Goal: Task Accomplishment & Management: Manage account settings

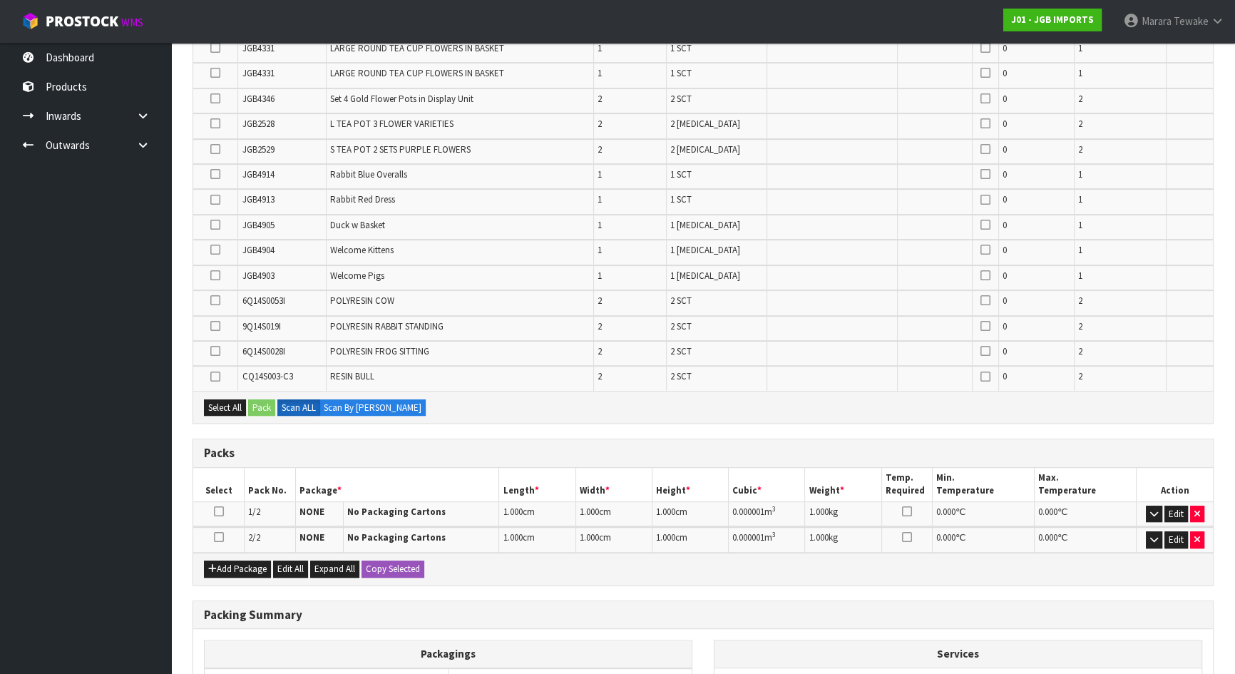
scroll to position [824, 0]
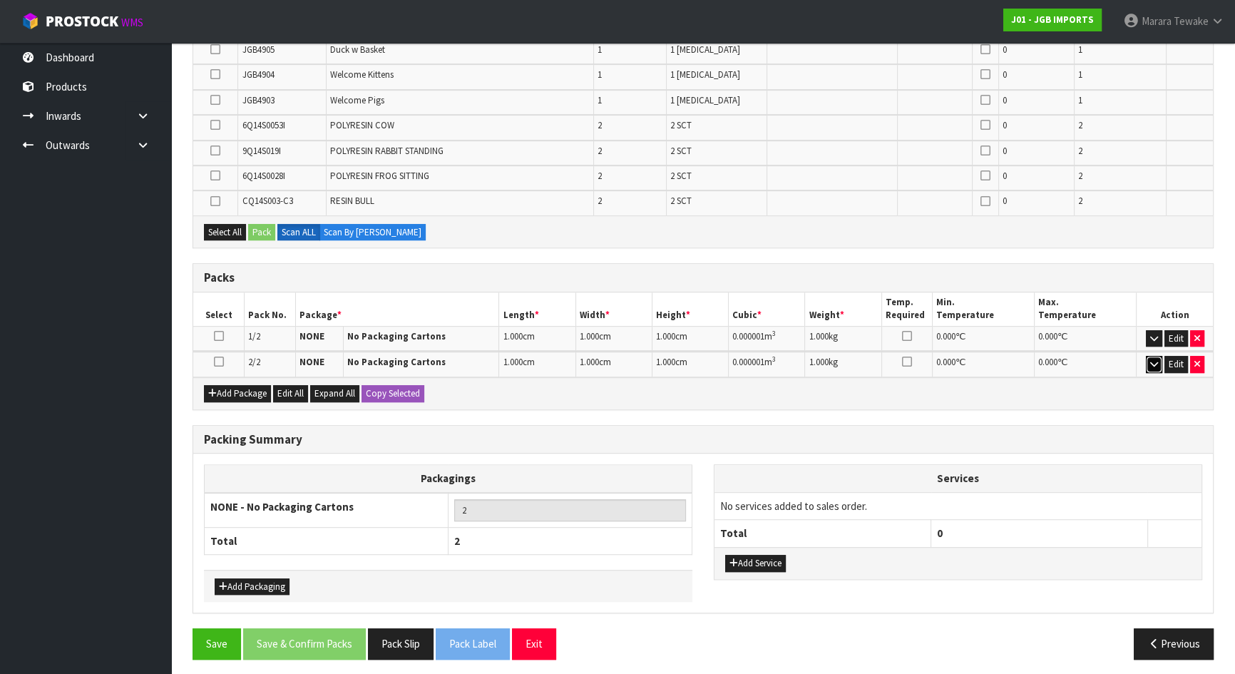
click at [1156, 359] on icon "button" at bounding box center [1154, 363] width 8 height 9
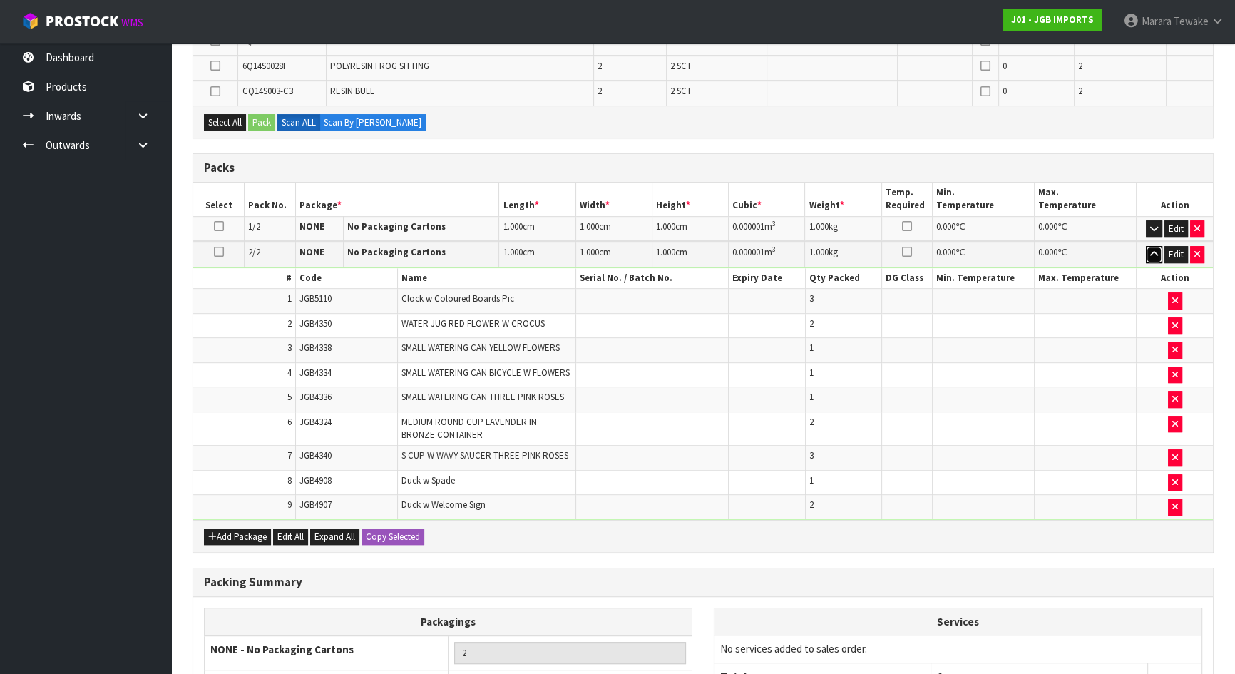
scroll to position [1075, 0]
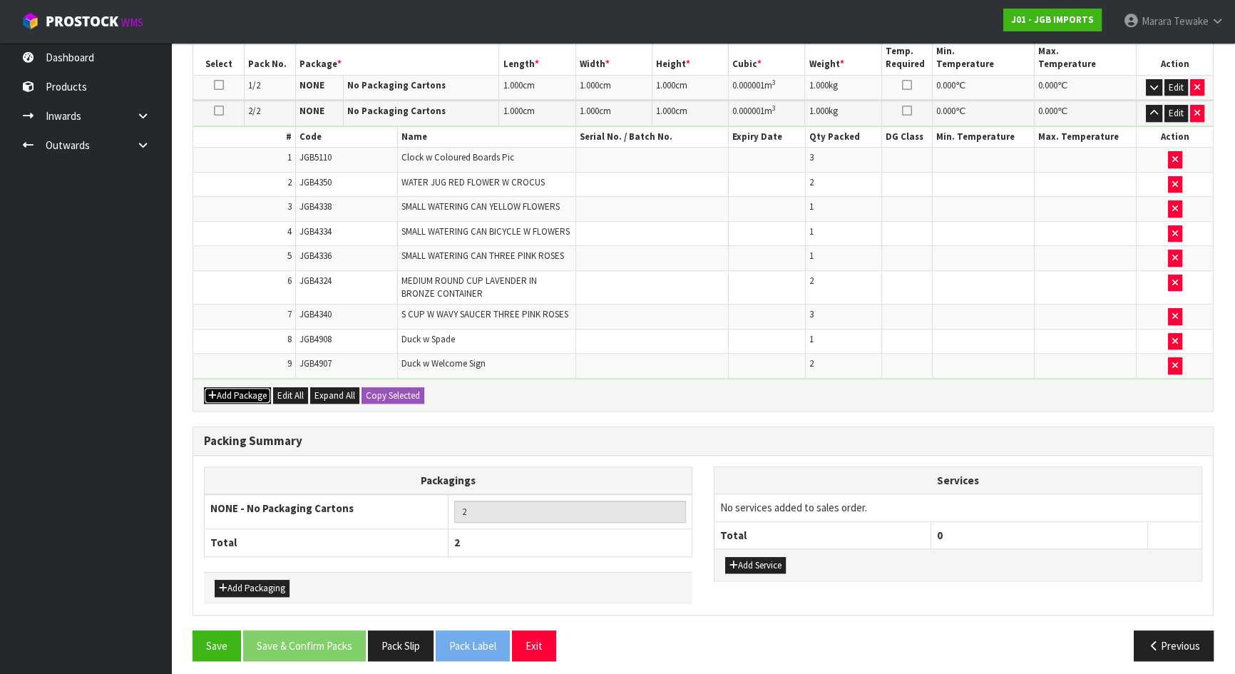
click at [247, 389] on button "Add Package" at bounding box center [237, 395] width 67 height 17
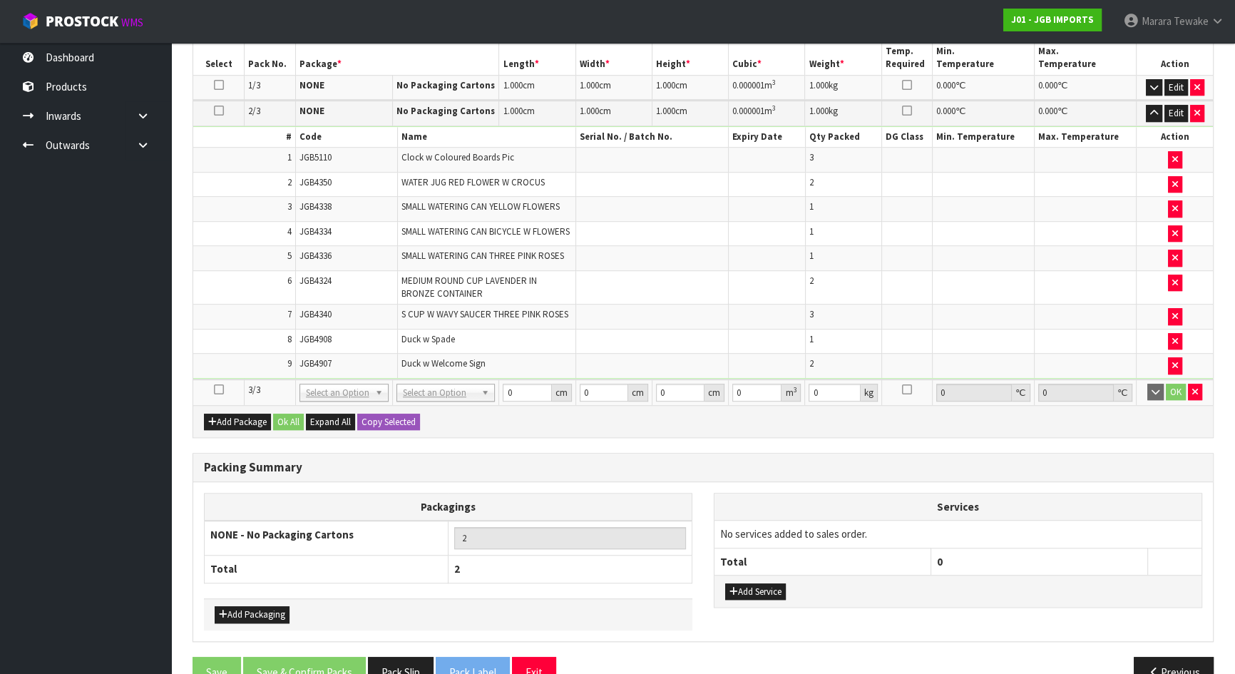
click at [215, 389] on icon at bounding box center [219, 389] width 10 height 1
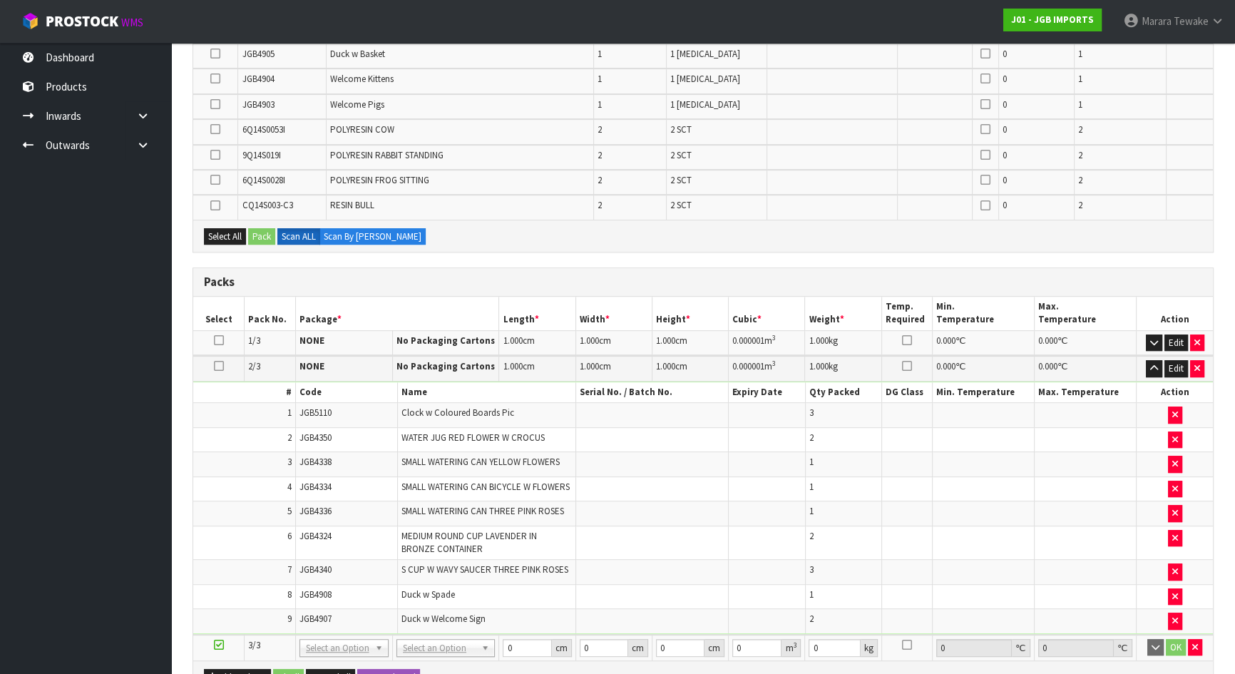
scroll to position [816, 0]
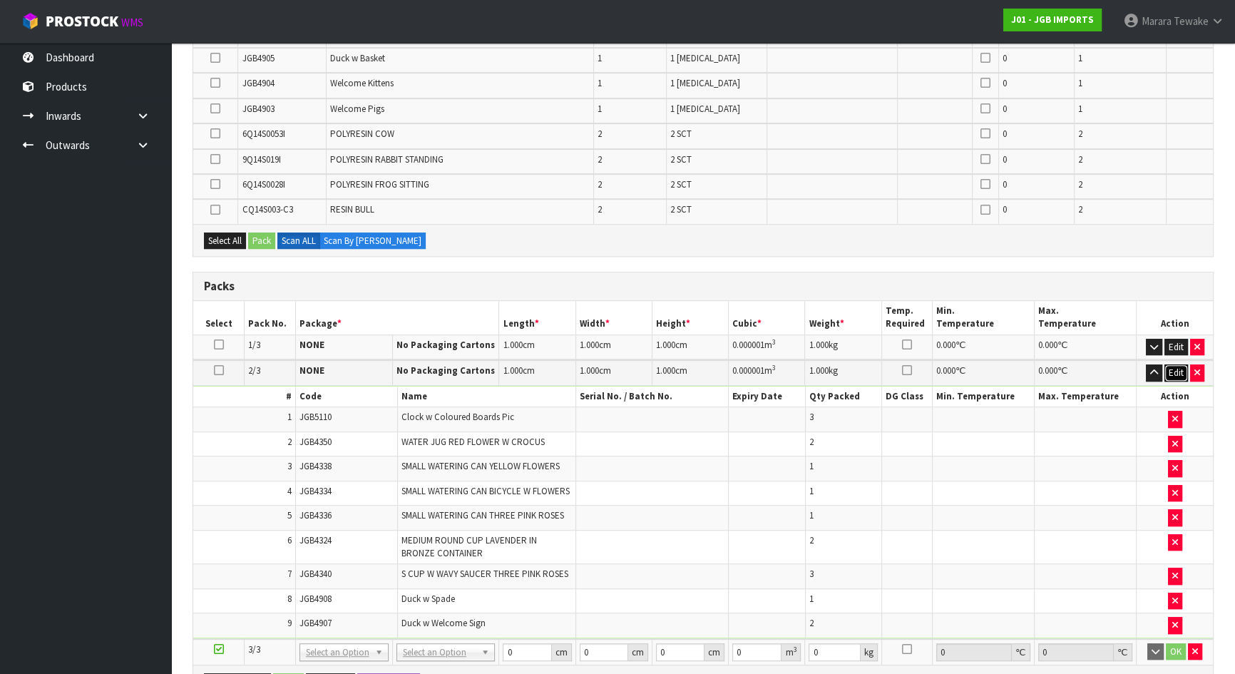
click at [1174, 371] on button "Edit" at bounding box center [1176, 372] width 24 height 17
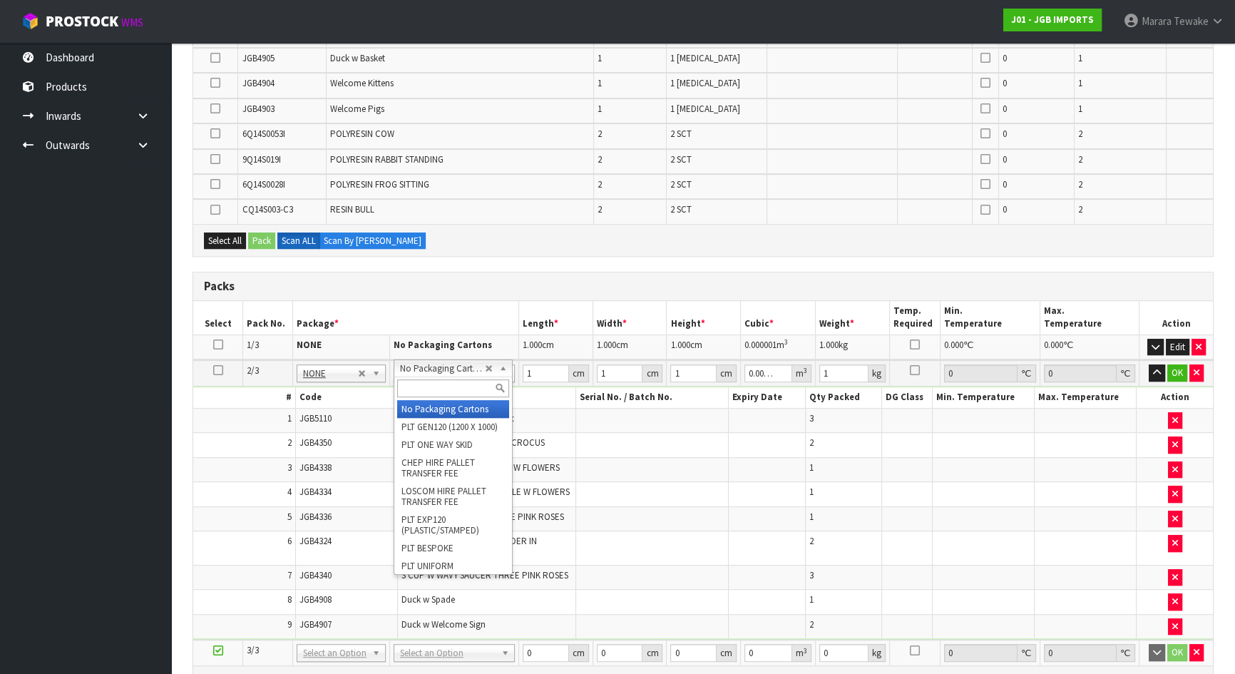
click at [448, 386] on input "text" at bounding box center [452, 388] width 111 height 18
type input "ctn9"
type input "1"
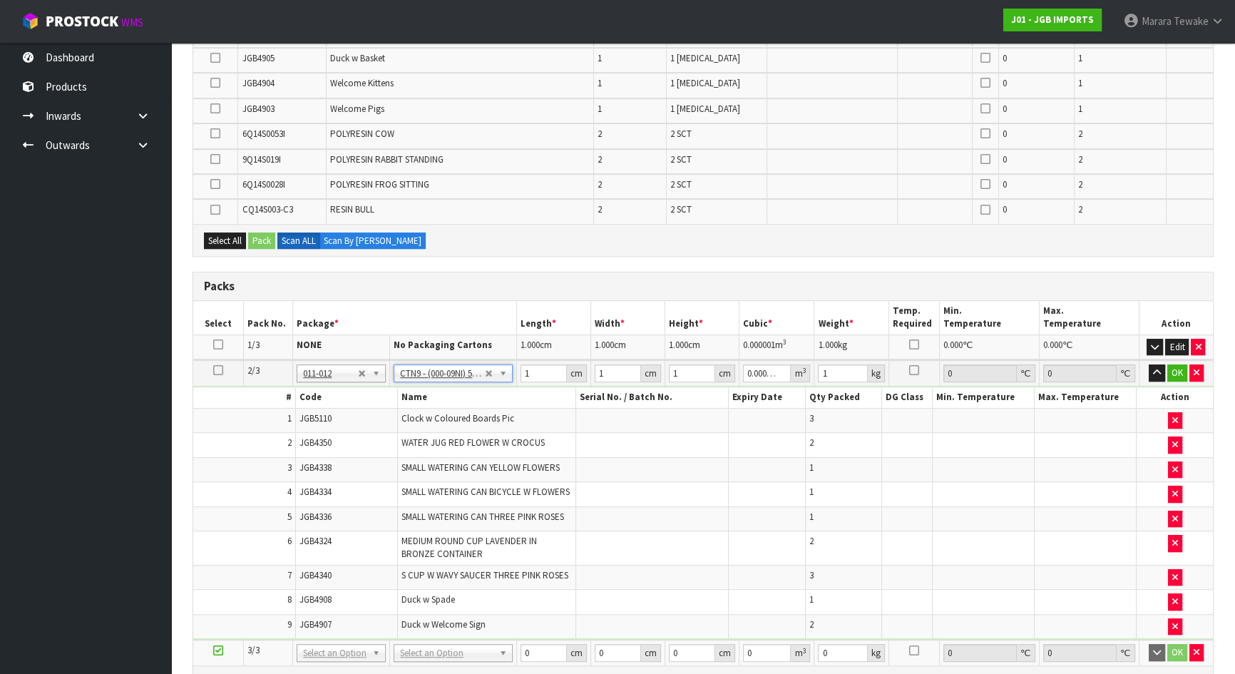
type input "51"
type input "38"
type input "58.5"
type input "0.113373"
type input "17.694"
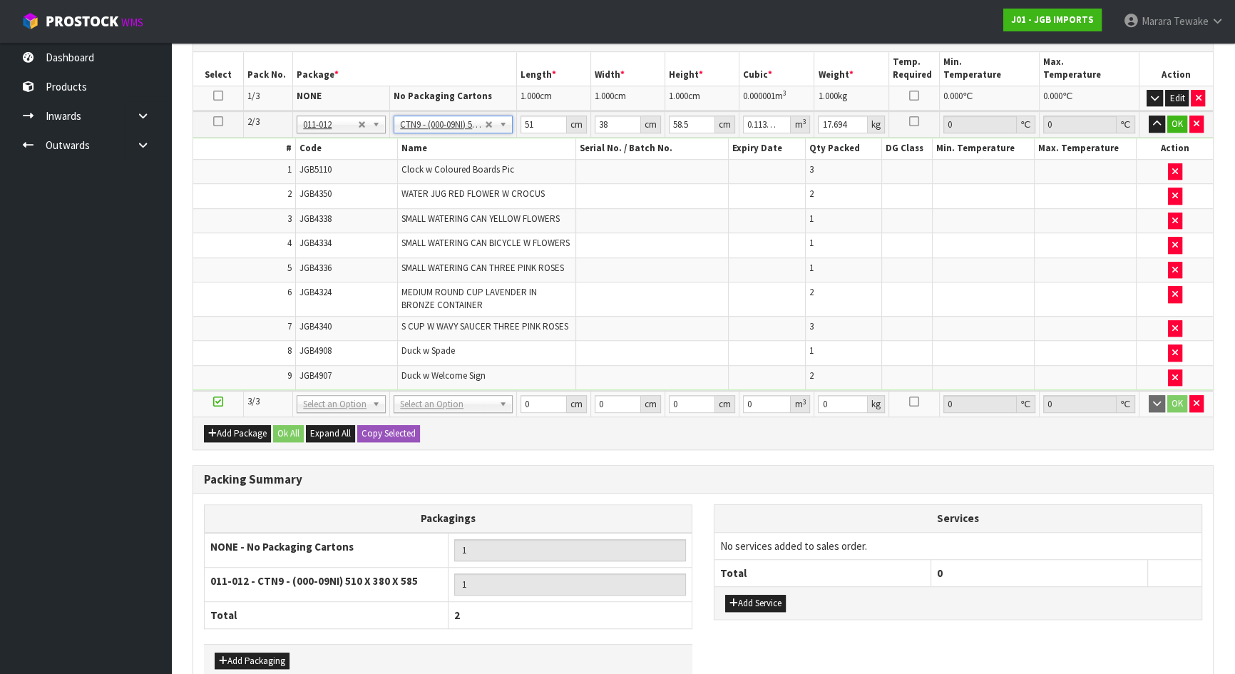
scroll to position [1136, 0]
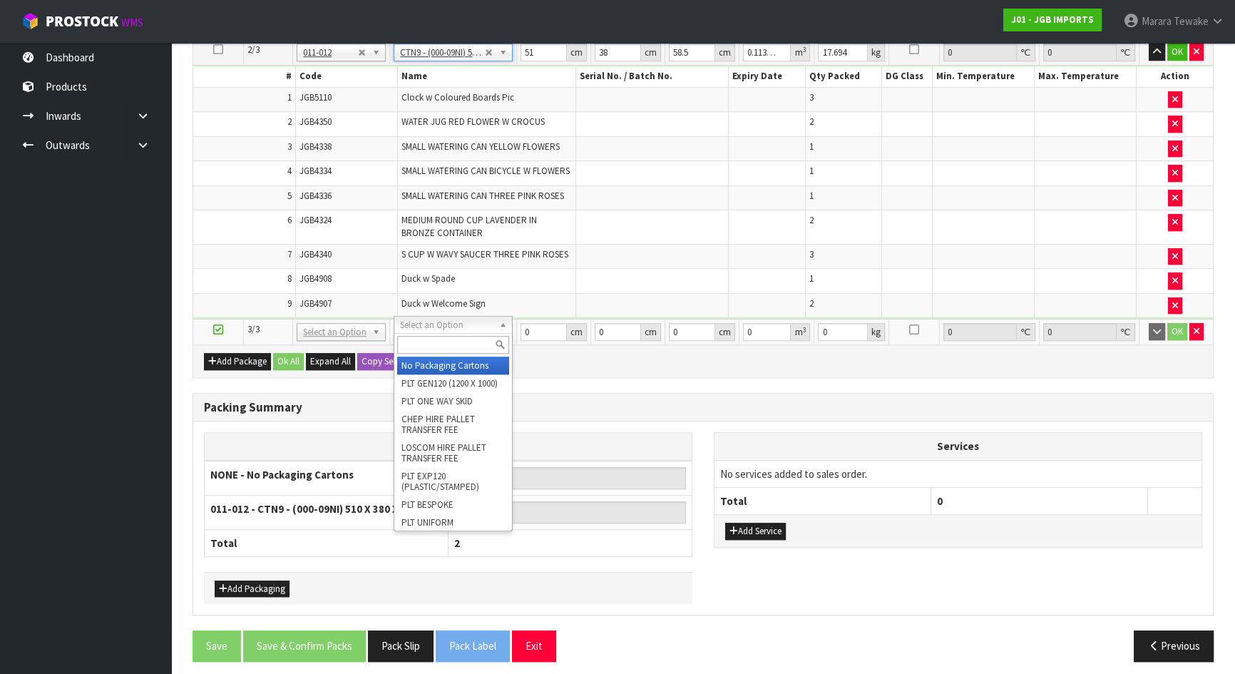
type input "2"
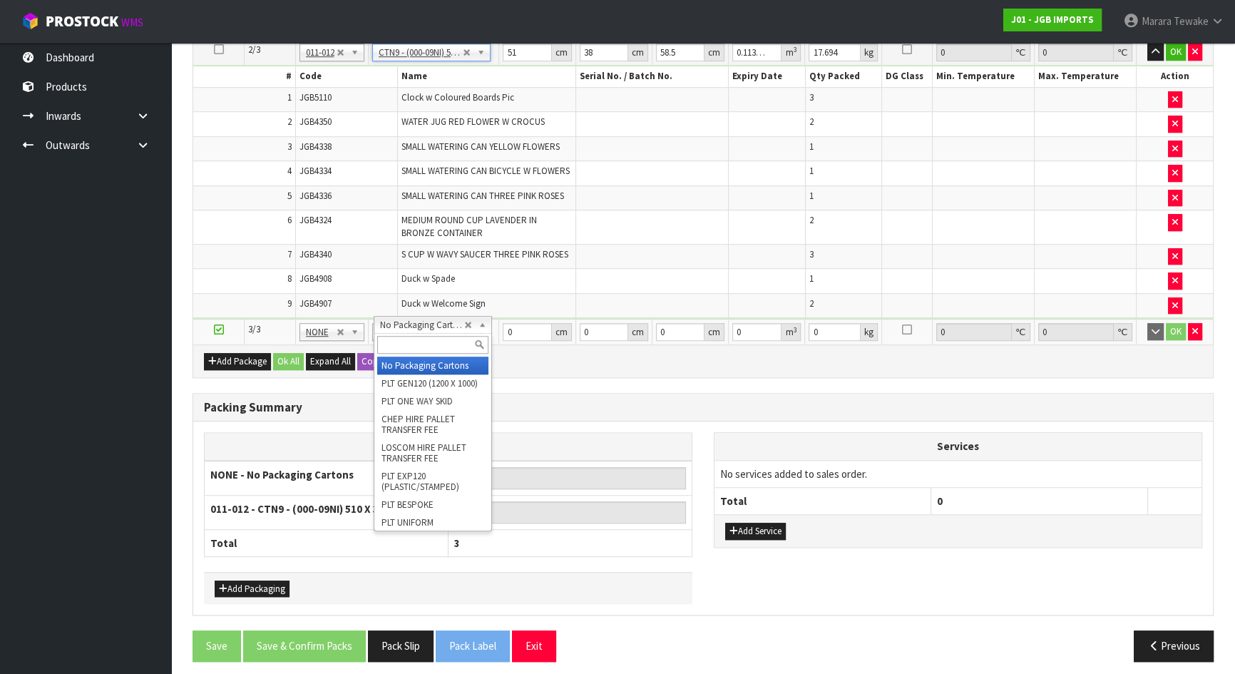
click at [428, 347] on input "text" at bounding box center [432, 345] width 111 height 18
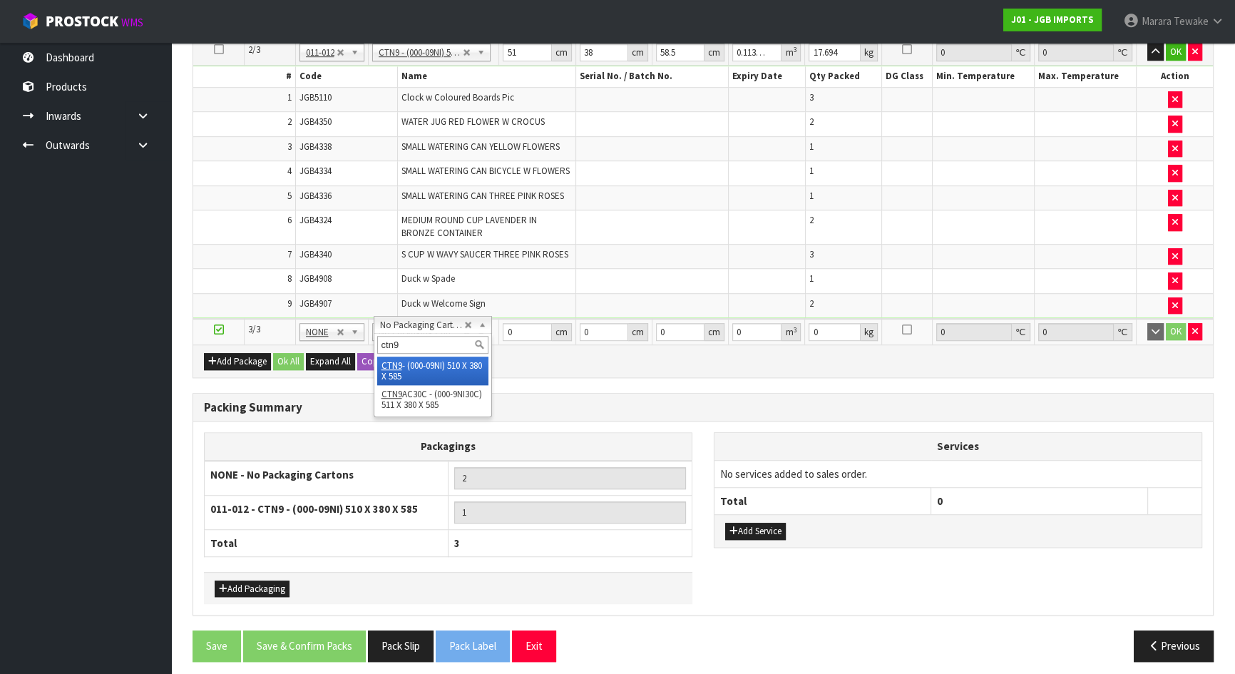
type input "ctn9"
type input "1"
type input "2"
type input "51"
type input "38"
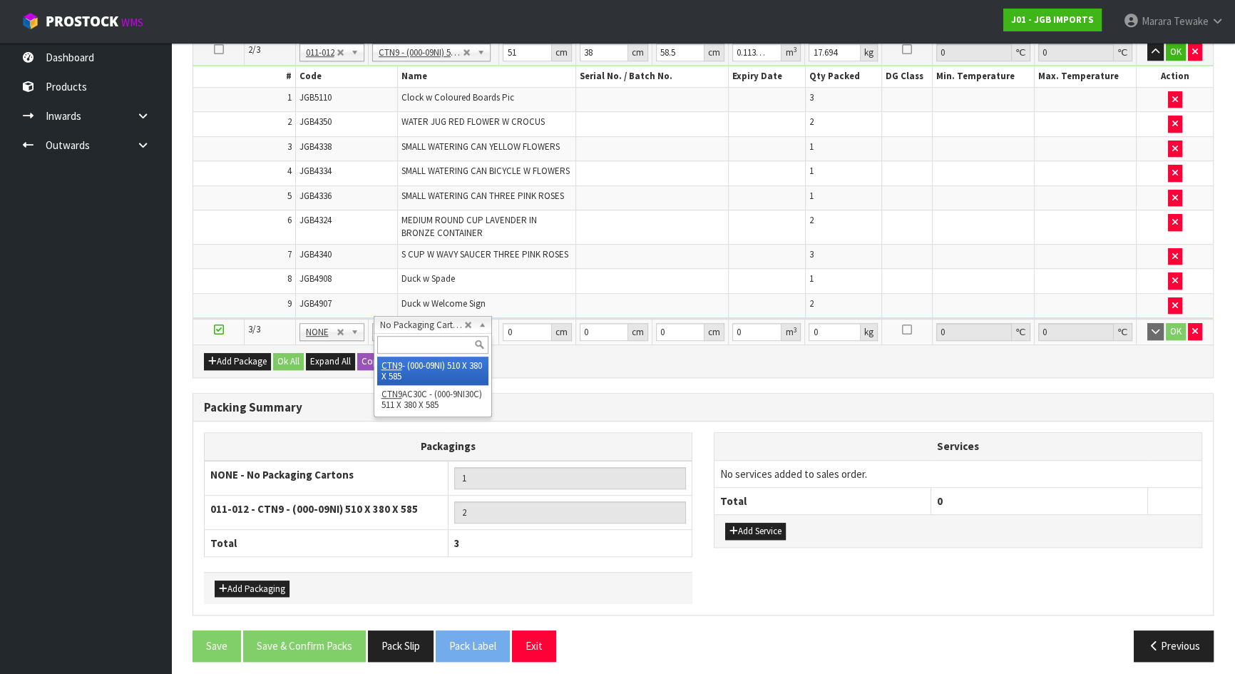
type input "58.5"
type input "0.113373"
type input "0.2"
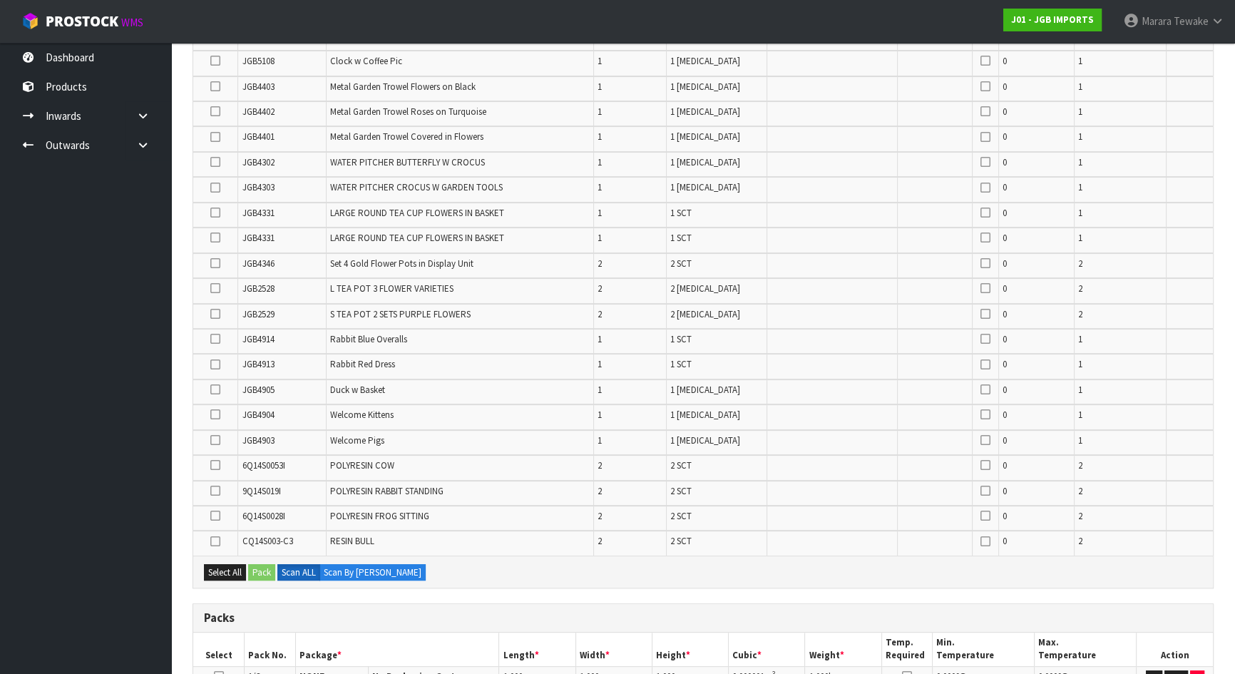
click at [216, 339] on icon at bounding box center [215, 339] width 10 height 1
click at [0, 0] on input "checkbox" at bounding box center [0, 0] width 0 height 0
click at [218, 364] on icon at bounding box center [215, 364] width 10 height 1
click at [0, 0] on input "checkbox" at bounding box center [0, 0] width 0 height 0
click at [219, 288] on icon at bounding box center [215, 288] width 10 height 1
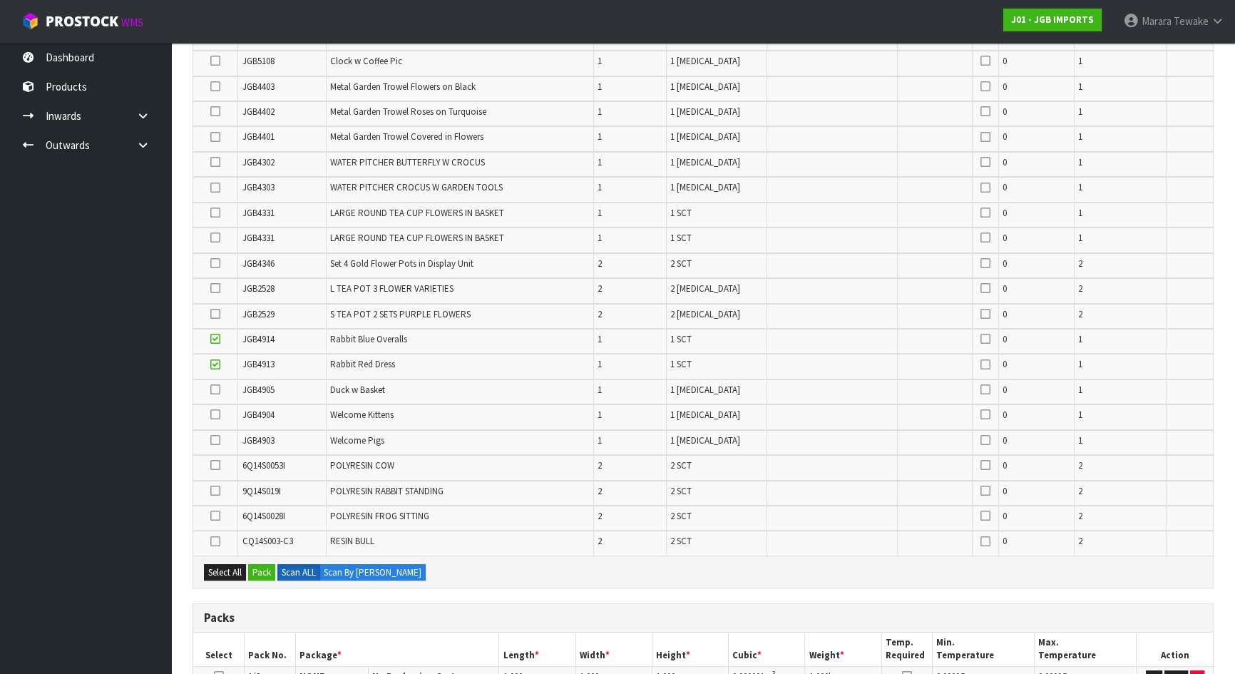
click at [0, 0] on input "checkbox" at bounding box center [0, 0] width 0 height 0
click at [217, 288] on icon at bounding box center [215, 288] width 10 height 1
click at [0, 0] on input "checkbox" at bounding box center [0, 0] width 0 height 0
click at [217, 288] on icon at bounding box center [215, 288] width 10 height 1
click at [0, 0] on input "checkbox" at bounding box center [0, 0] width 0 height 0
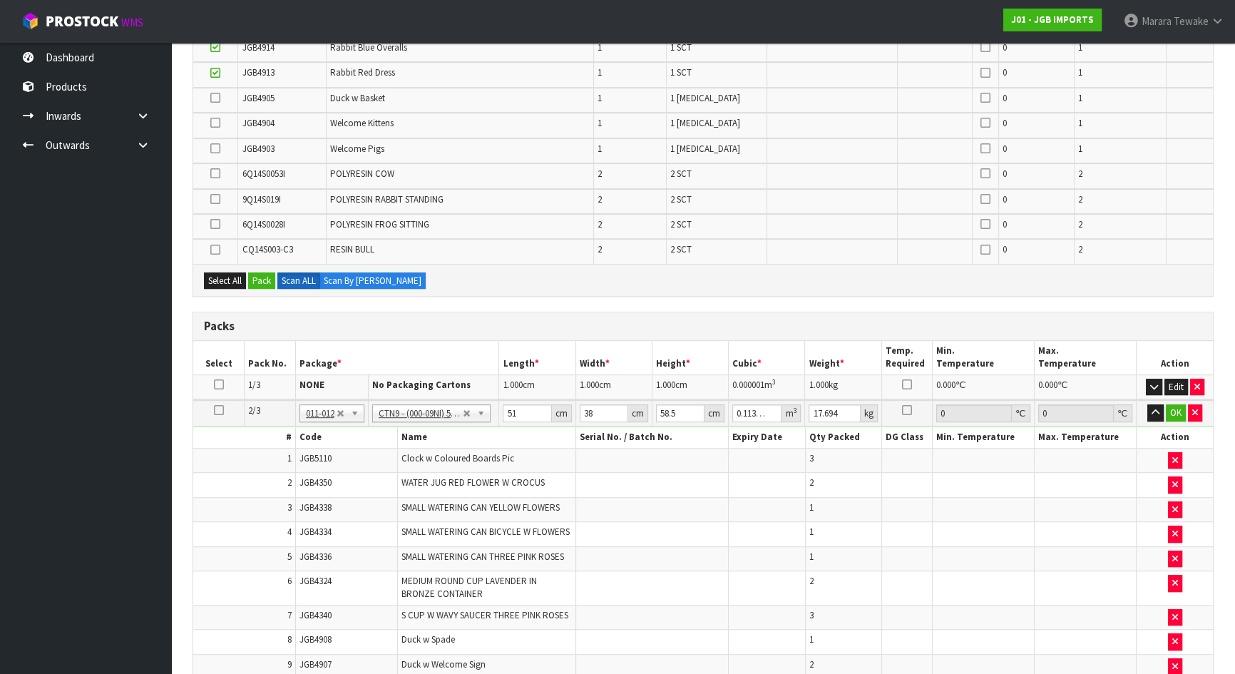
scroll to position [613, 0]
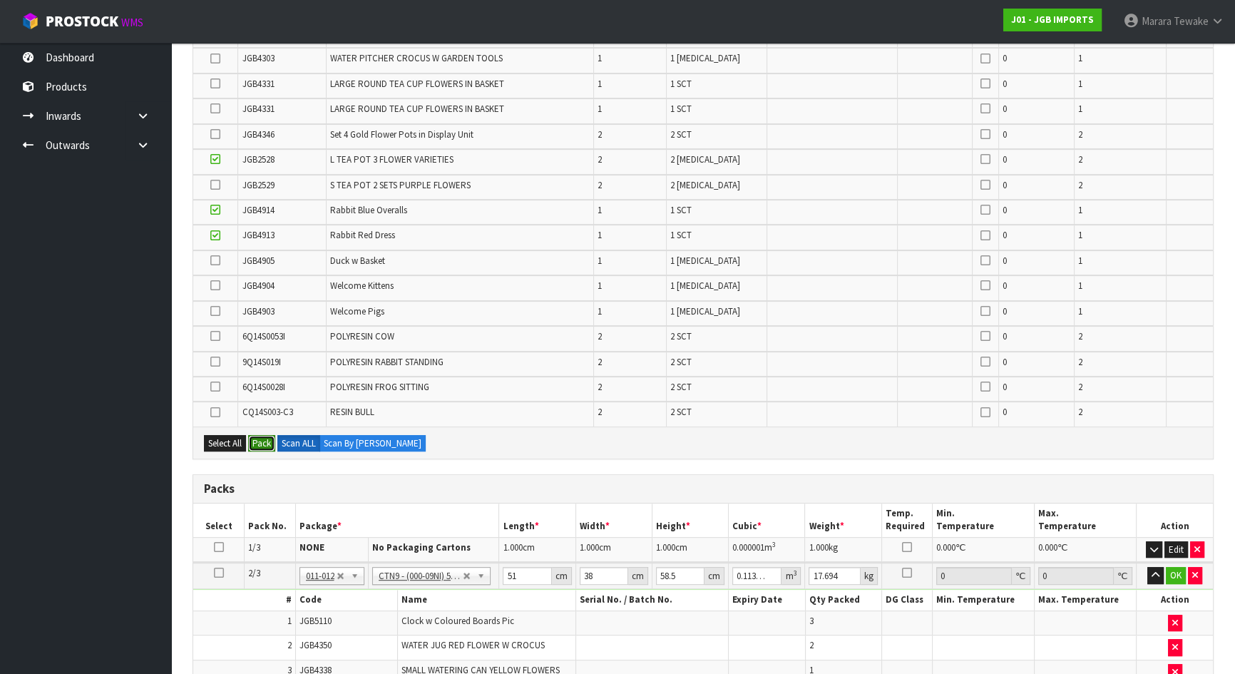
click at [269, 436] on button "Pack" at bounding box center [261, 443] width 27 height 17
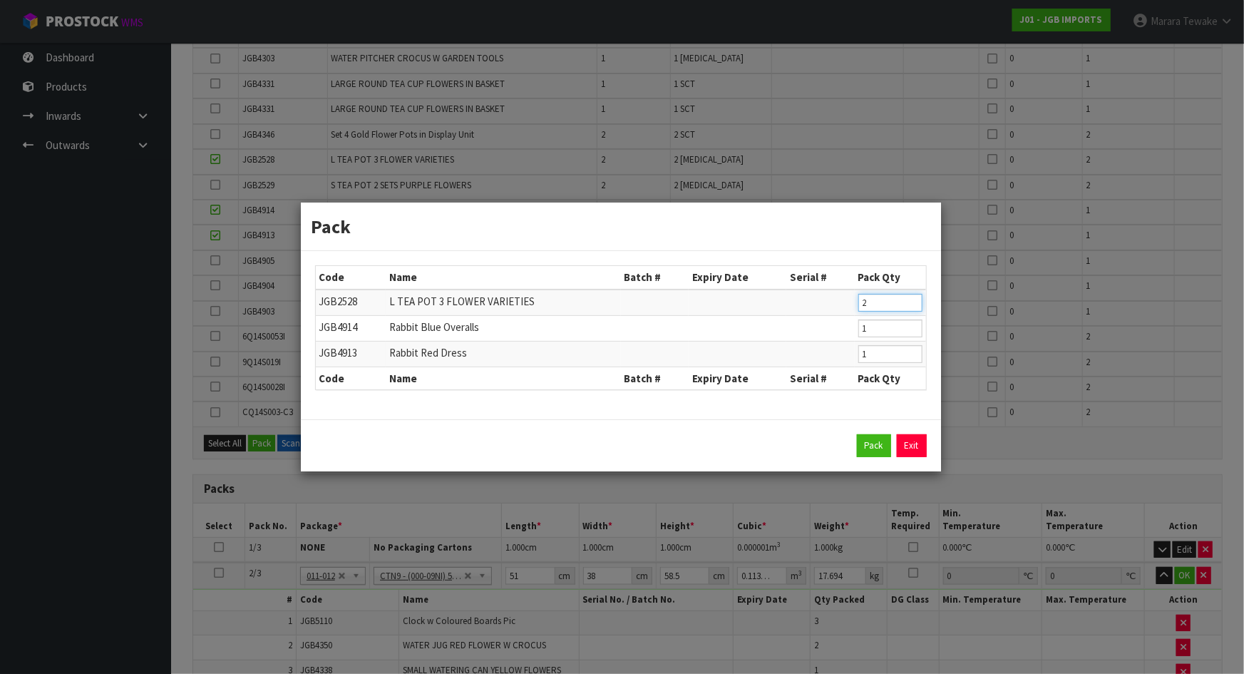
drag, startPoint x: 875, startPoint y: 303, endPoint x: 845, endPoint y: 285, distance: 34.8
click at [848, 290] on tr "JGB2528 L TEA POT 3 FLOWER VARIETIES 2" at bounding box center [621, 302] width 610 height 26
type input "1"
click at [878, 442] on button "Pack" at bounding box center [874, 445] width 34 height 23
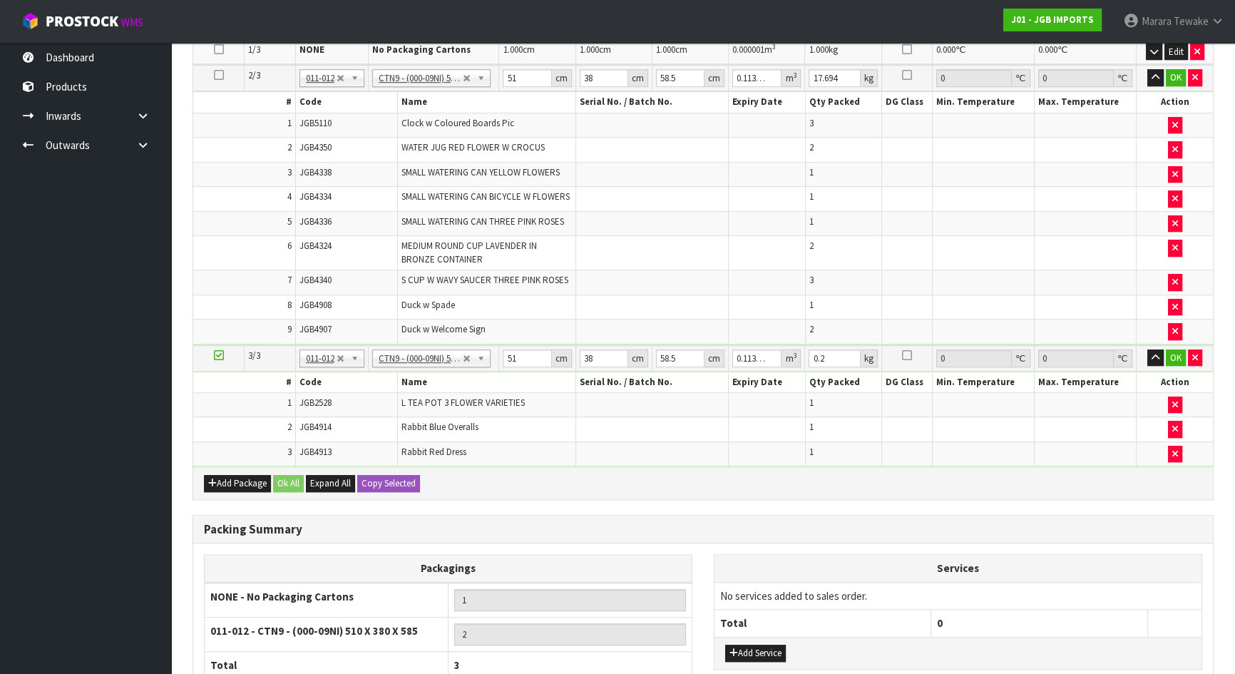
type input "4.04"
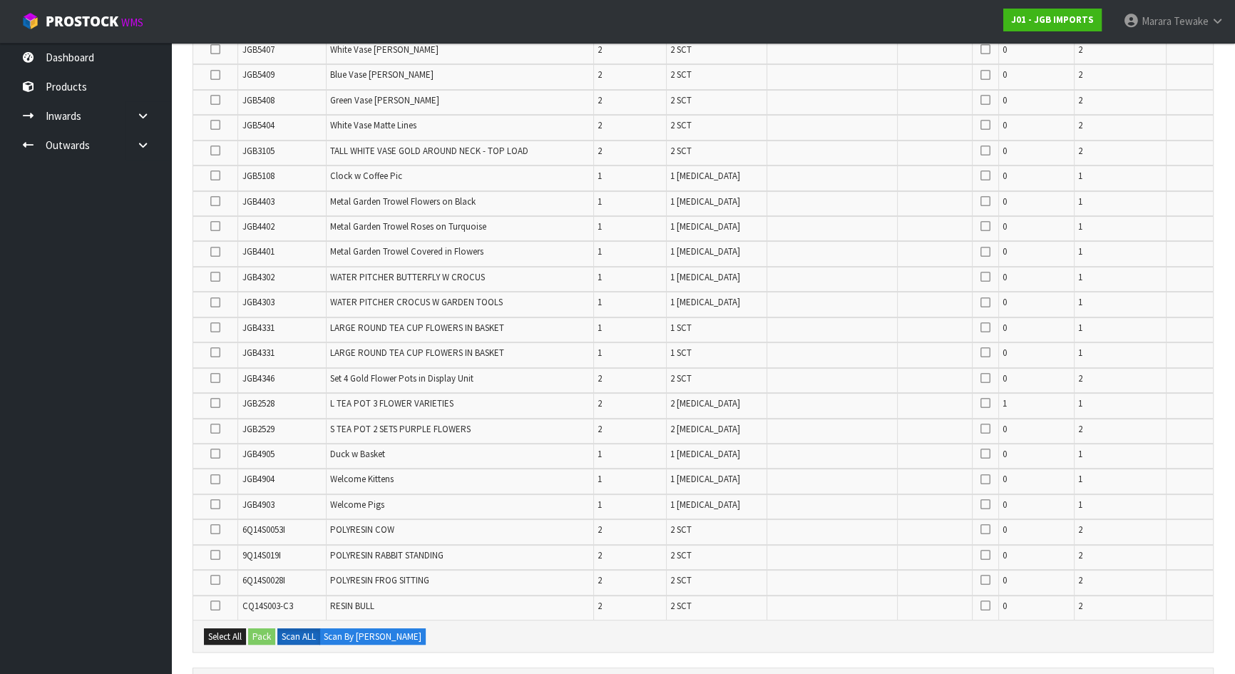
scroll to position [354, 0]
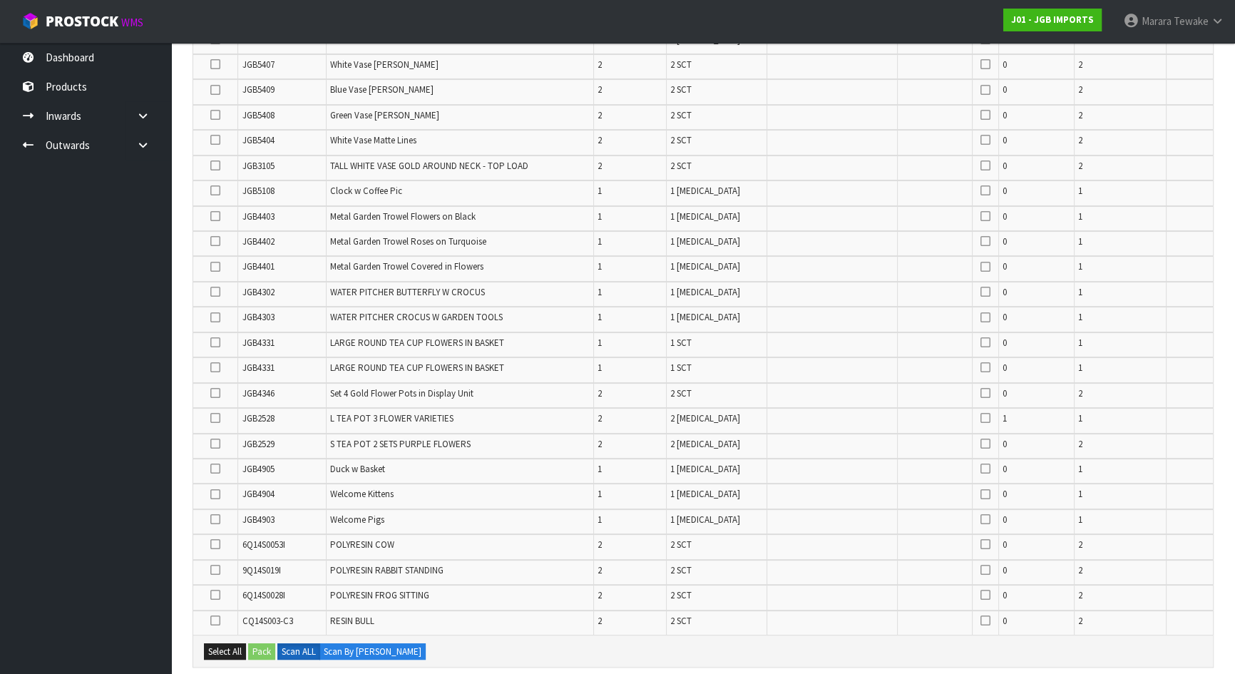
click at [213, 140] on icon at bounding box center [215, 140] width 10 height 1
click at [0, 0] on input "checkbox" at bounding box center [0, 0] width 0 height 0
click at [265, 595] on button "Pack" at bounding box center [261, 651] width 27 height 17
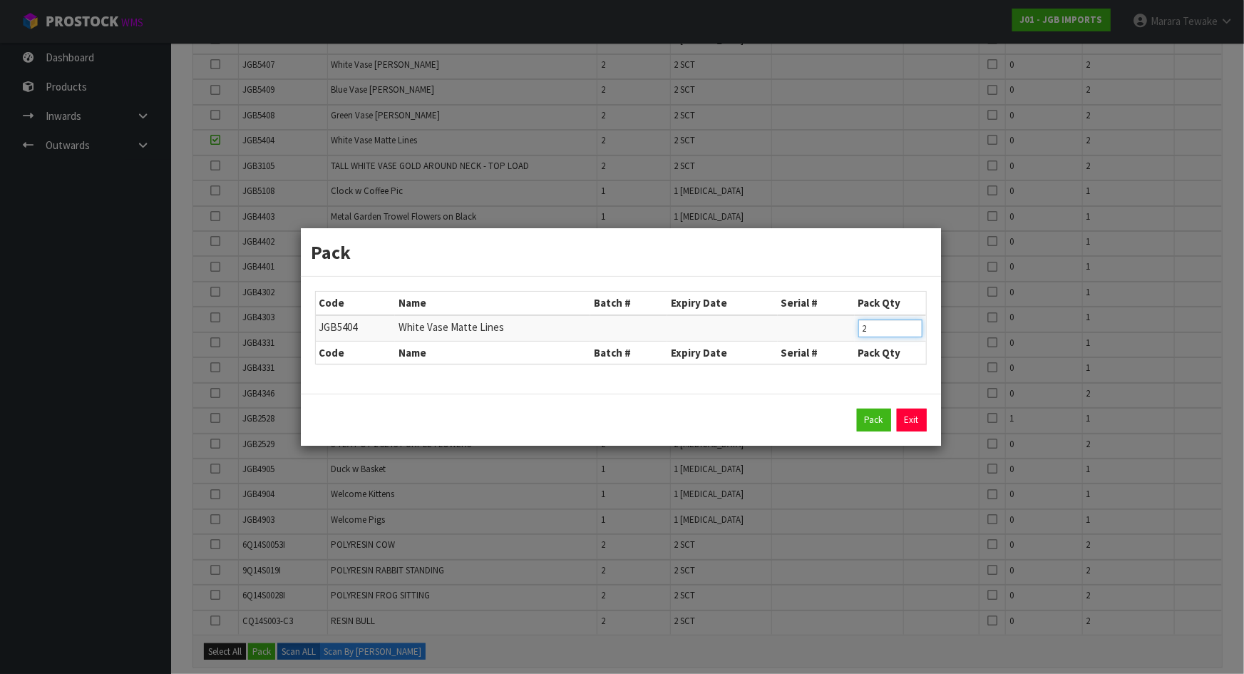
drag, startPoint x: 872, startPoint y: 329, endPoint x: 856, endPoint y: 326, distance: 15.9
click at [863, 329] on input "2" at bounding box center [890, 328] width 64 height 18
type input "1"
click button "Pack" at bounding box center [874, 420] width 34 height 23
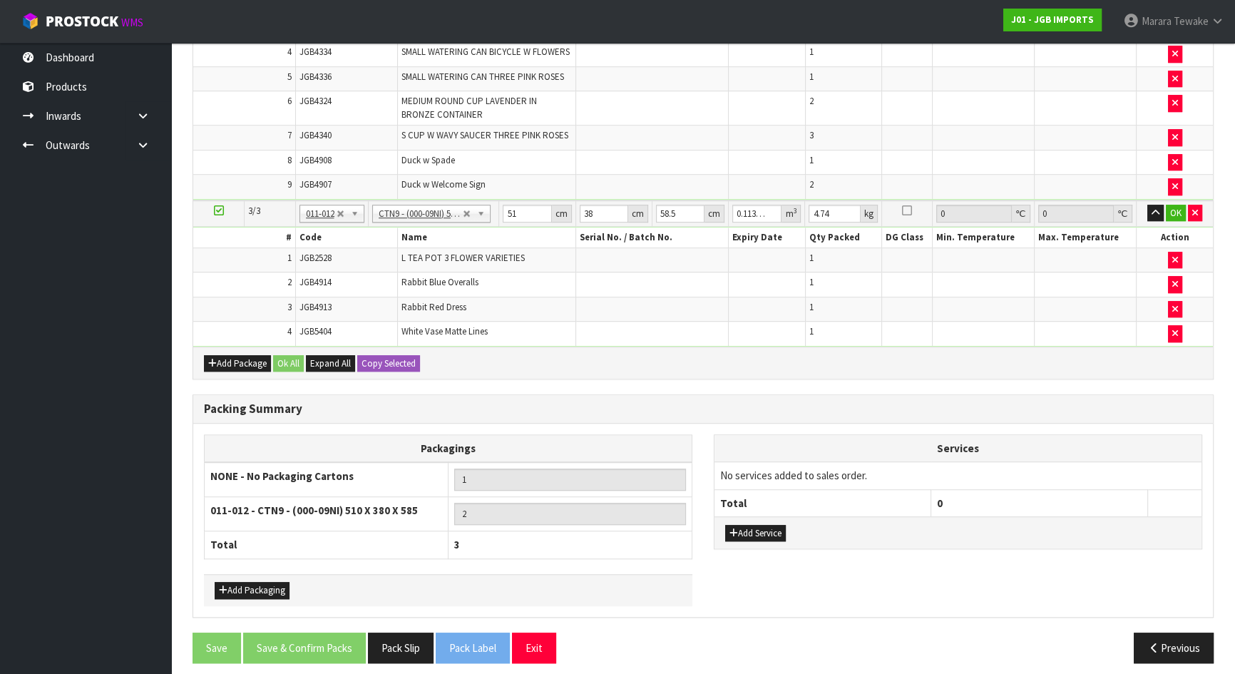
scroll to position [1206, 0]
click at [1170, 324] on button "button" at bounding box center [1175, 332] width 14 height 17
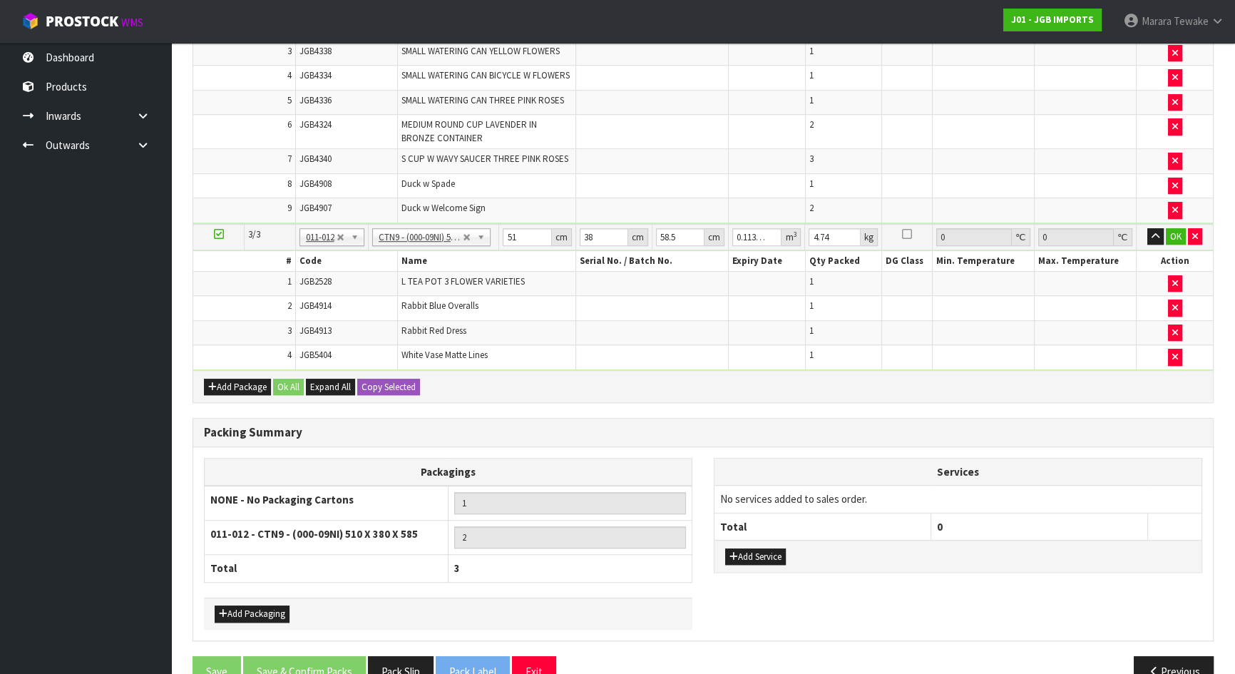
type input "4.04"
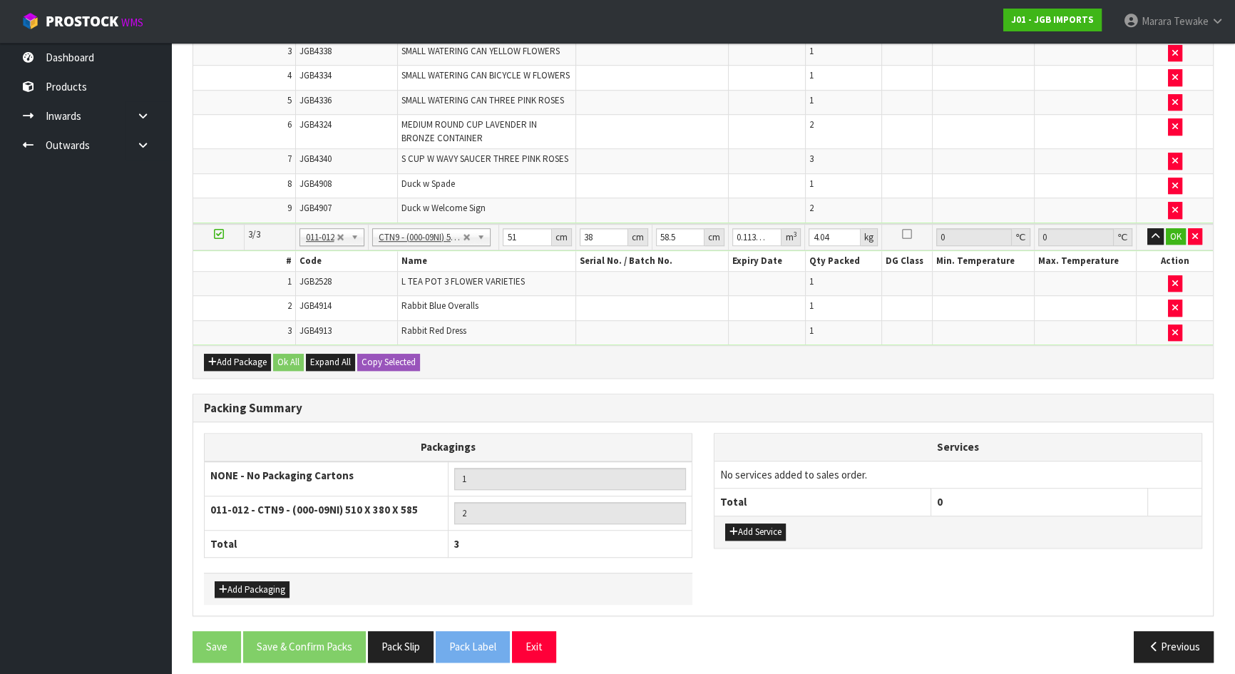
scroll to position [559, 0]
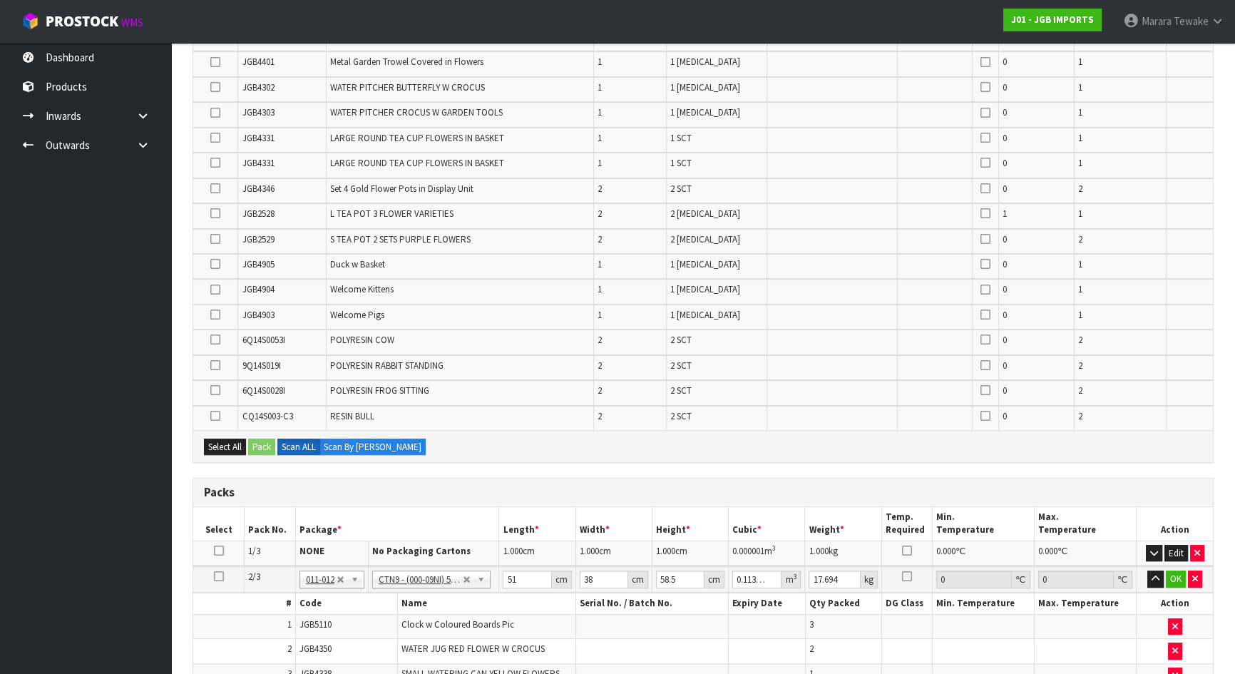
click at [218, 339] on icon at bounding box center [215, 339] width 10 height 1
click at [0, 0] on input "checkbox" at bounding box center [0, 0] width 0 height 0
click at [264, 442] on button "Pack" at bounding box center [261, 446] width 27 height 17
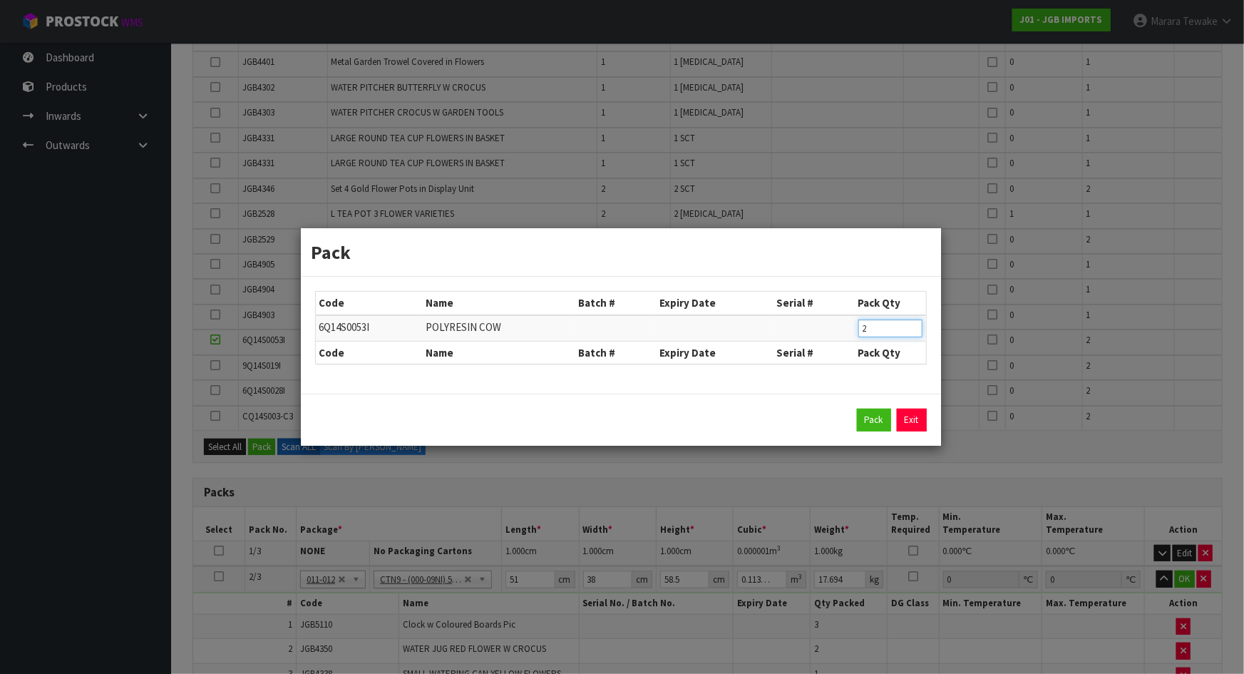
drag, startPoint x: 868, startPoint y: 332, endPoint x: 839, endPoint y: 319, distance: 31.6
click at [841, 322] on tr "6Q14S0053I POLYRESIN COW 2" at bounding box center [621, 328] width 610 height 26
type input "1"
click button "Pack" at bounding box center [874, 420] width 34 height 23
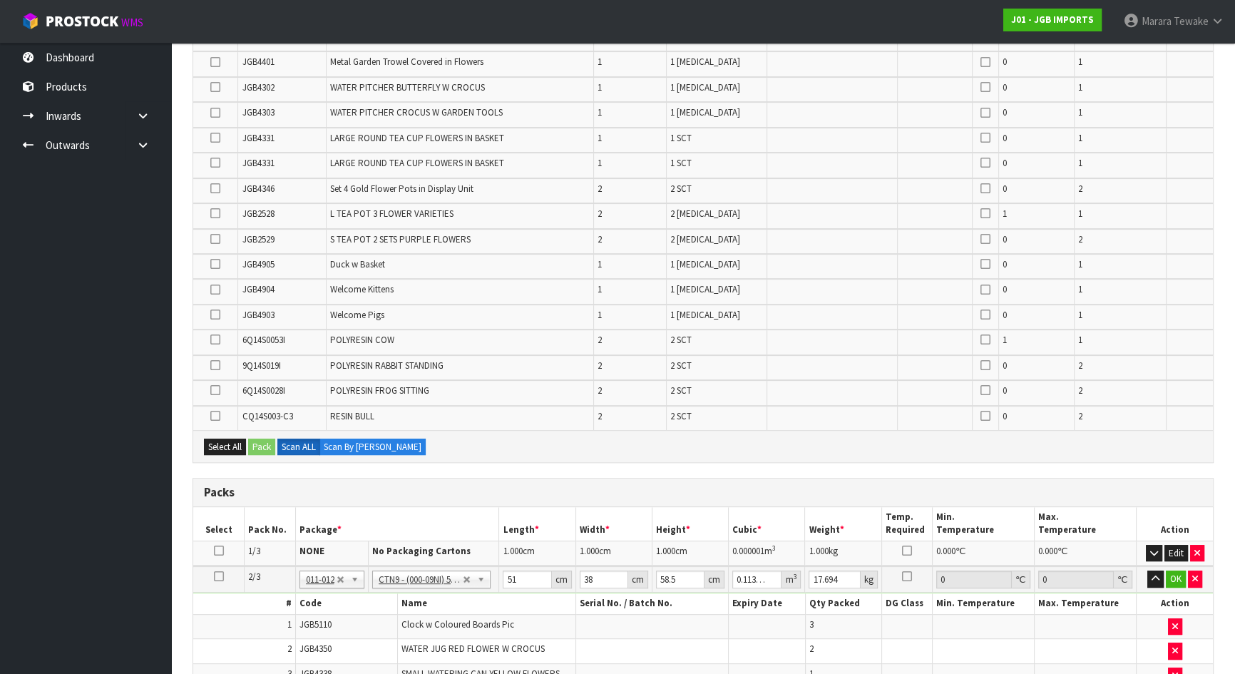
type input "4.96"
click at [212, 339] on icon at bounding box center [215, 339] width 10 height 1
click at [0, 0] on input "checkbox" at bounding box center [0, 0] width 0 height 0
click at [261, 438] on button "Pack" at bounding box center [261, 446] width 27 height 17
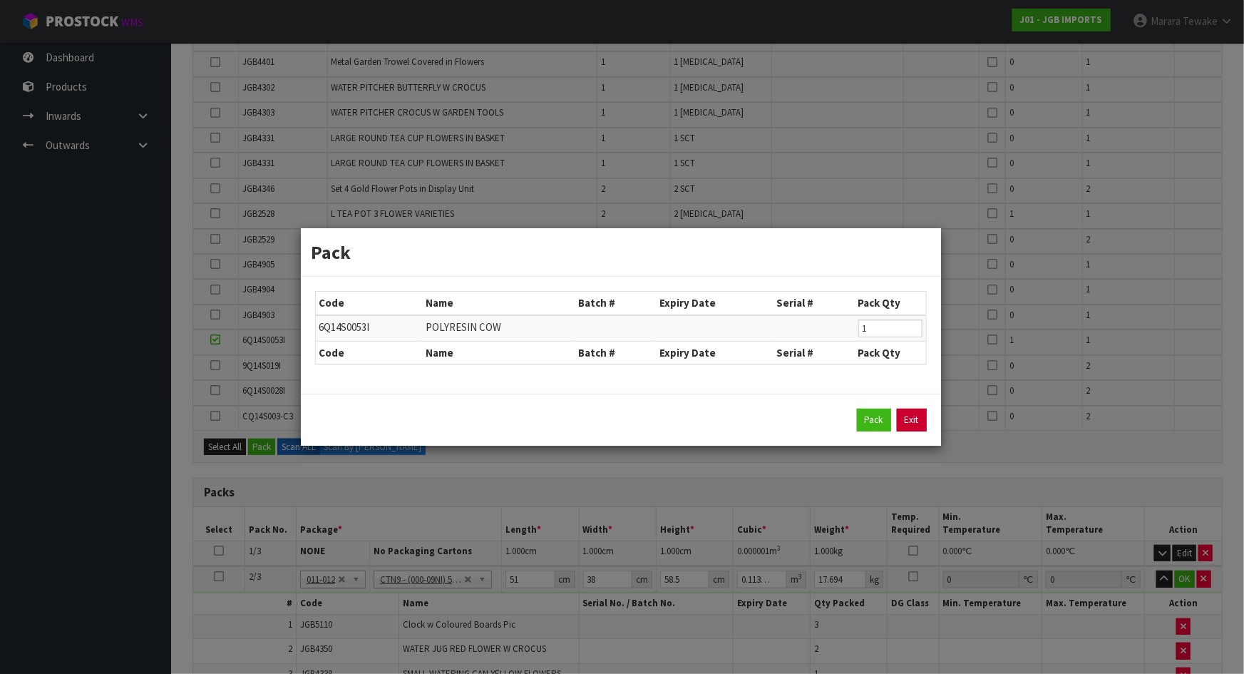
click at [913, 418] on link "Exit" at bounding box center [912, 420] width 30 height 23
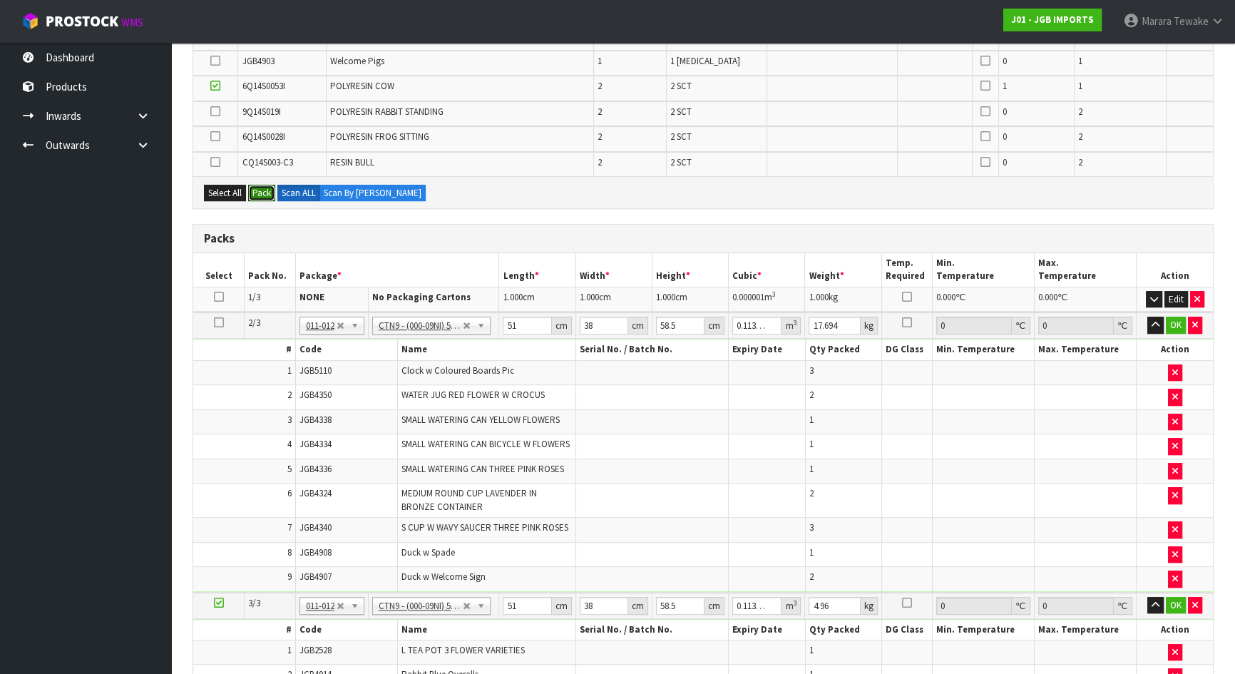
scroll to position [1077, 0]
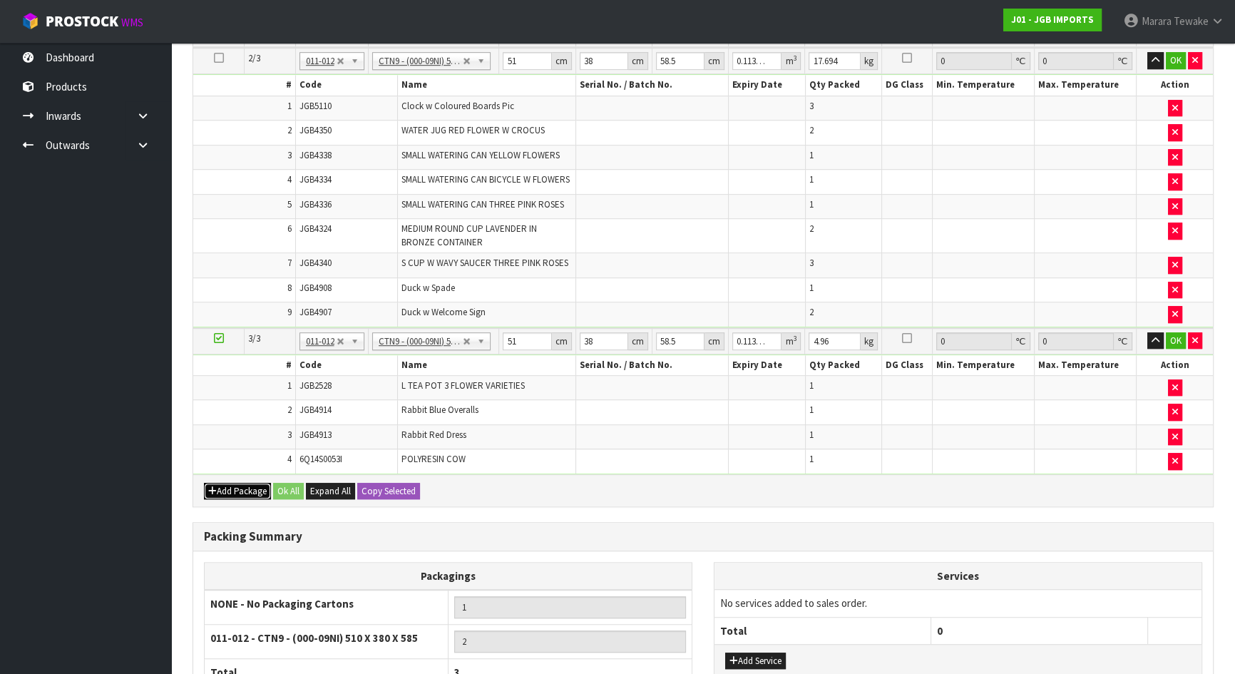
click at [220, 483] on button "Add Package" at bounding box center [237, 491] width 67 height 17
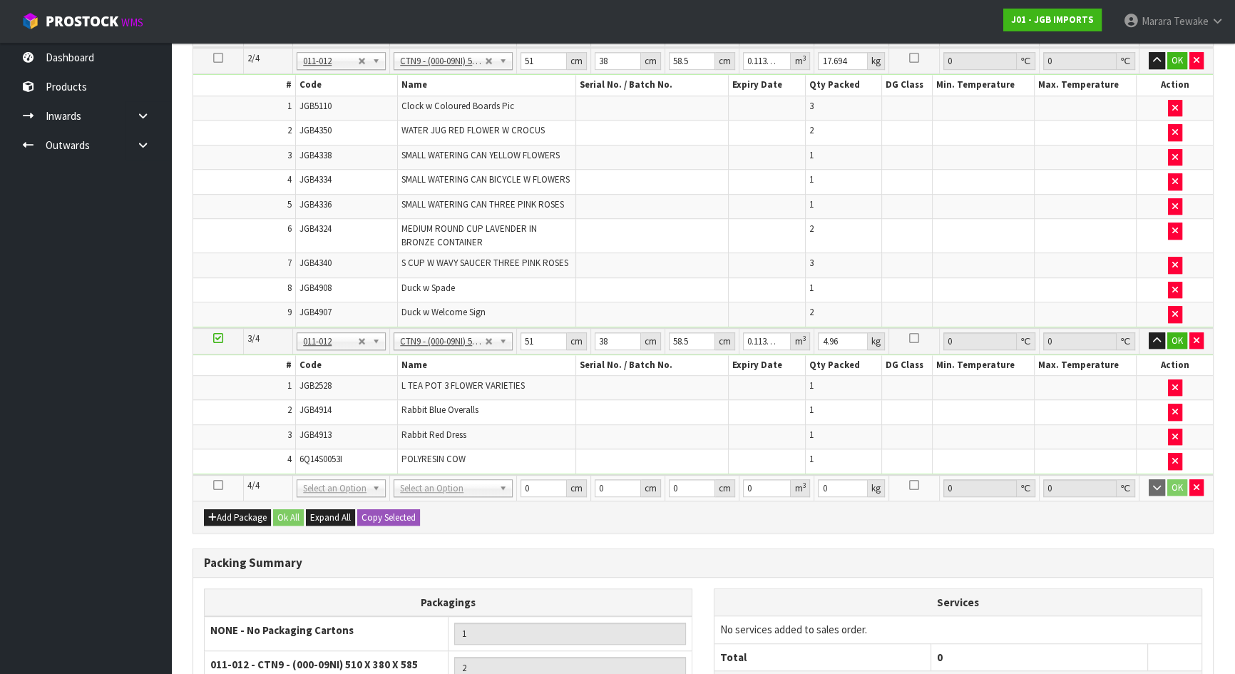
click at [219, 485] on icon at bounding box center [218, 485] width 10 height 1
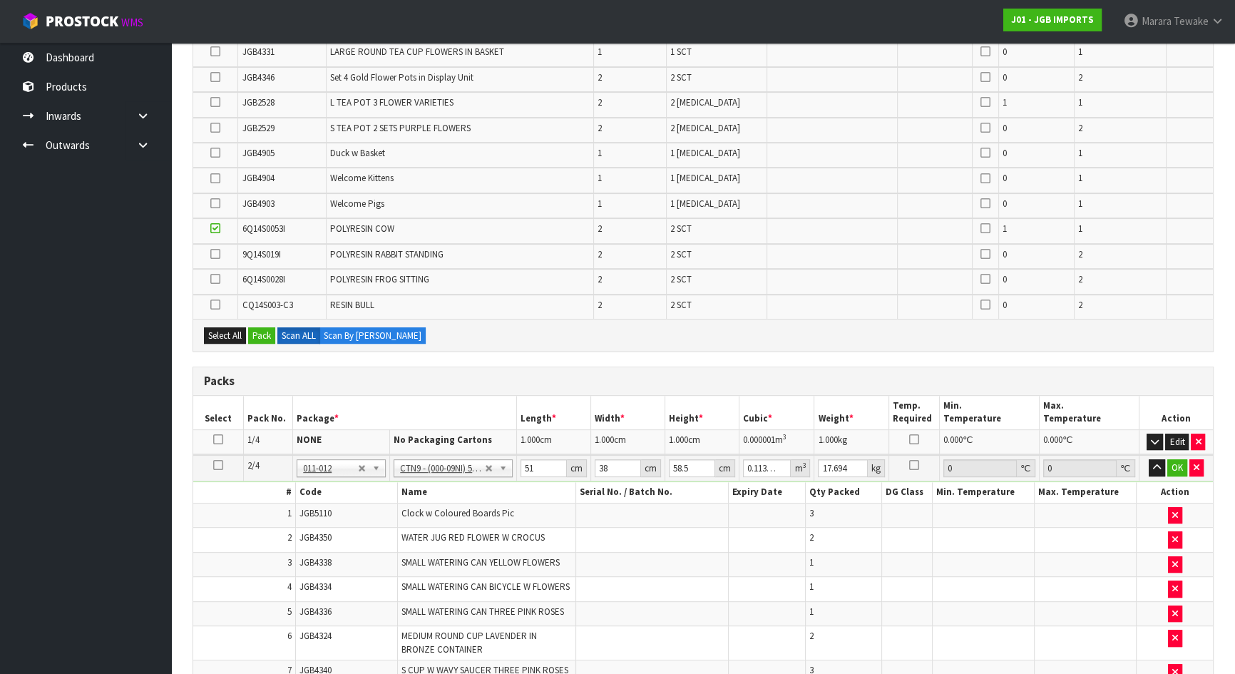
scroll to position [1012, 0]
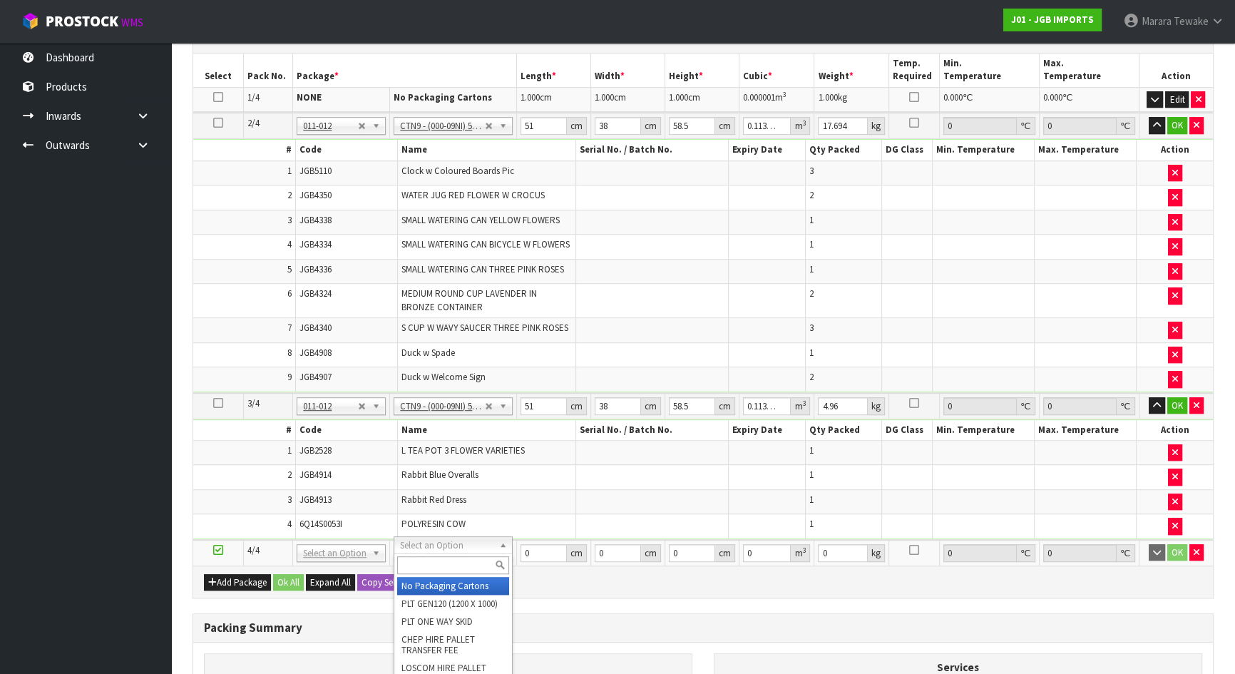
click at [442, 553] on div at bounding box center [452, 565] width 117 height 24
click at [443, 558] on input "text" at bounding box center [452, 565] width 111 height 18
type input "ctn9"
type input "3"
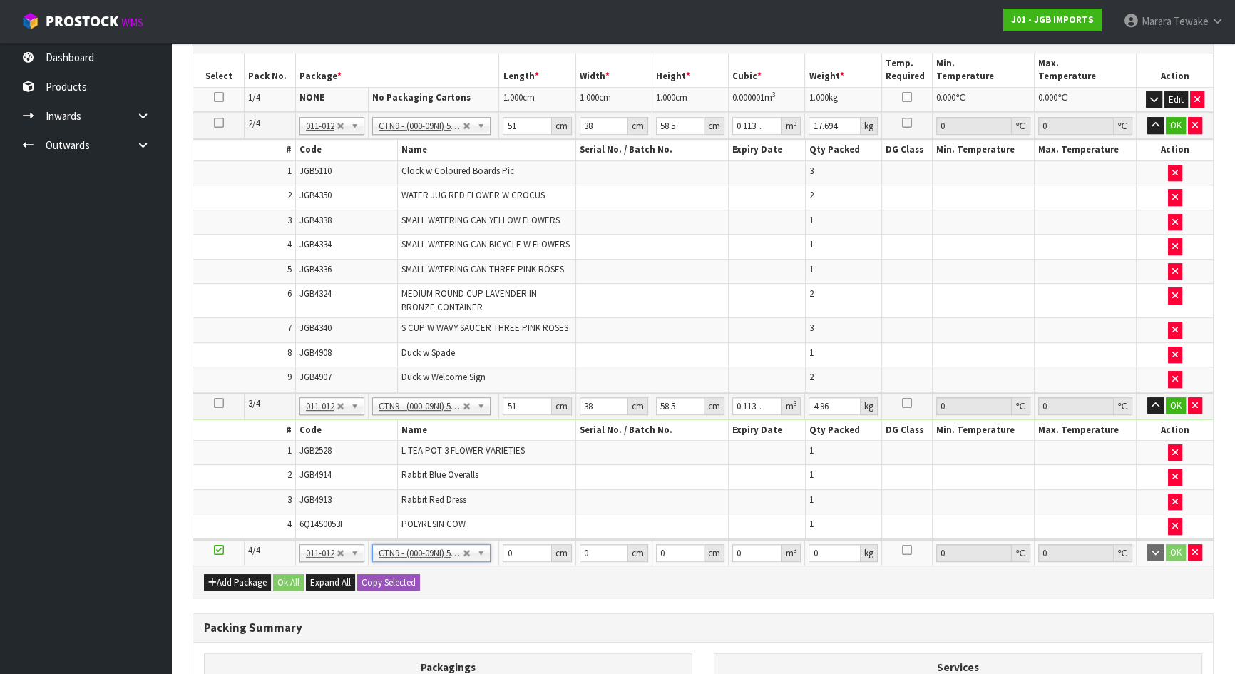
type input "51"
type input "38"
type input "58.5"
type input "0.113373"
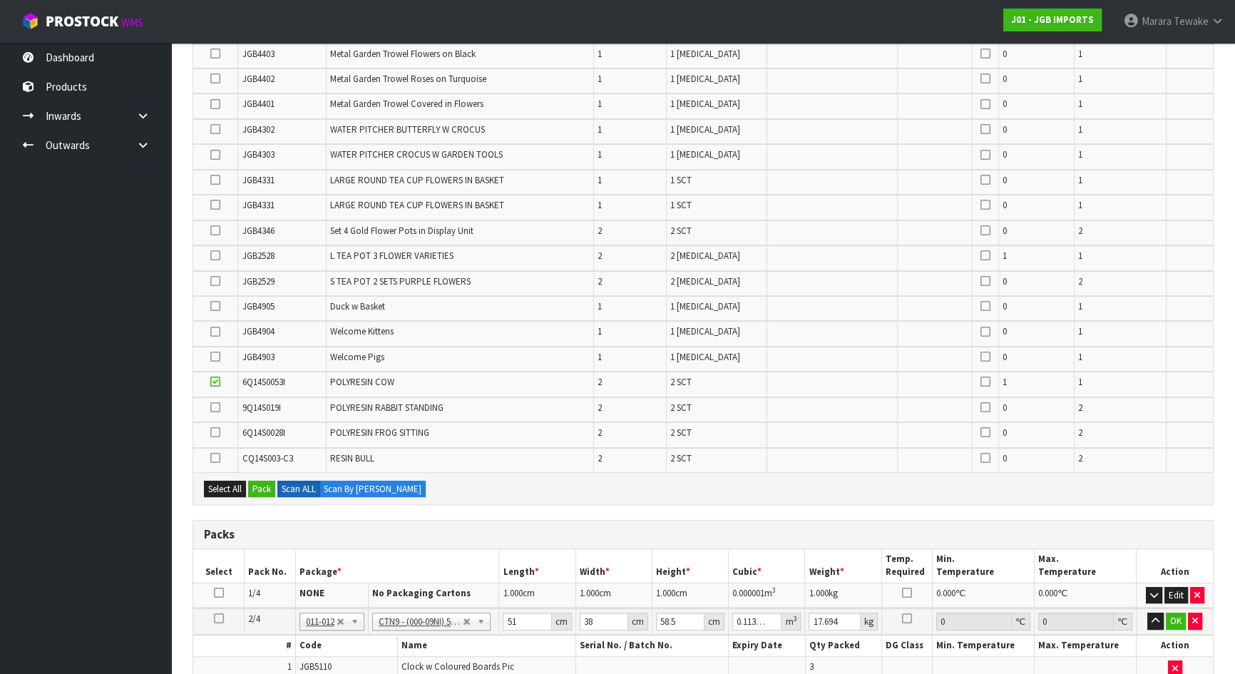
scroll to position [494, 0]
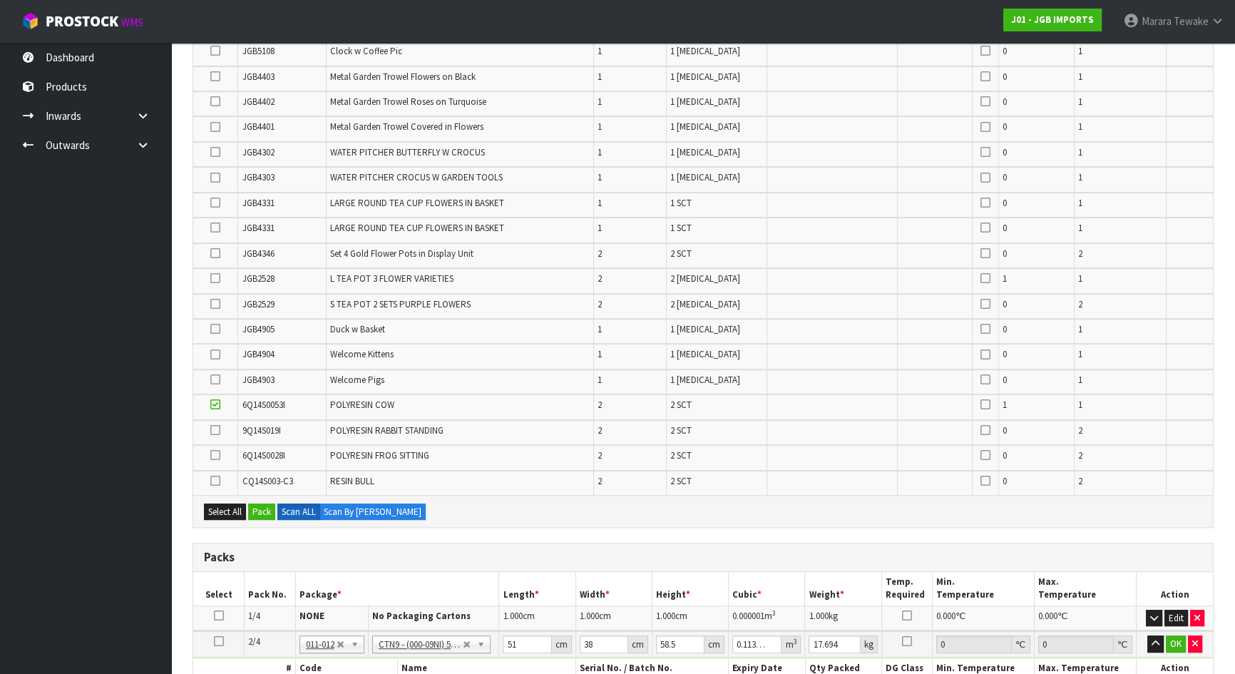
click at [213, 404] on icon at bounding box center [215, 404] width 10 height 1
click at [0, 0] on input "checkbox" at bounding box center [0, 0] width 0 height 0
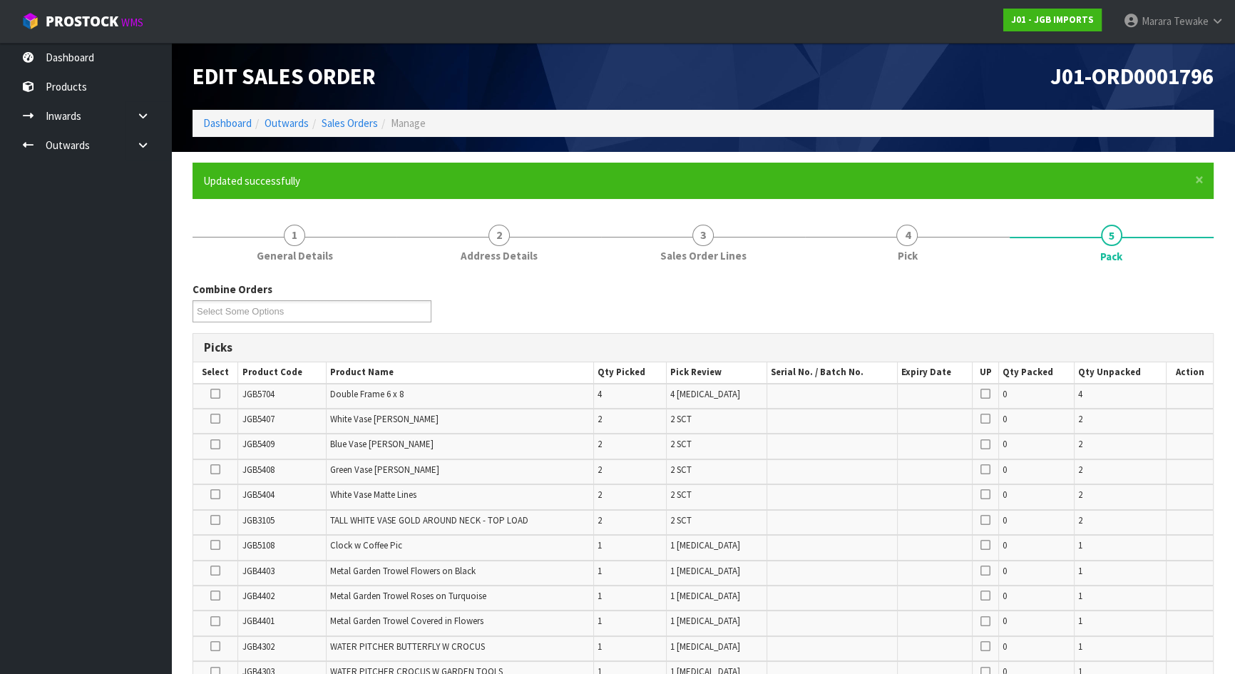
scroll to position [559, 0]
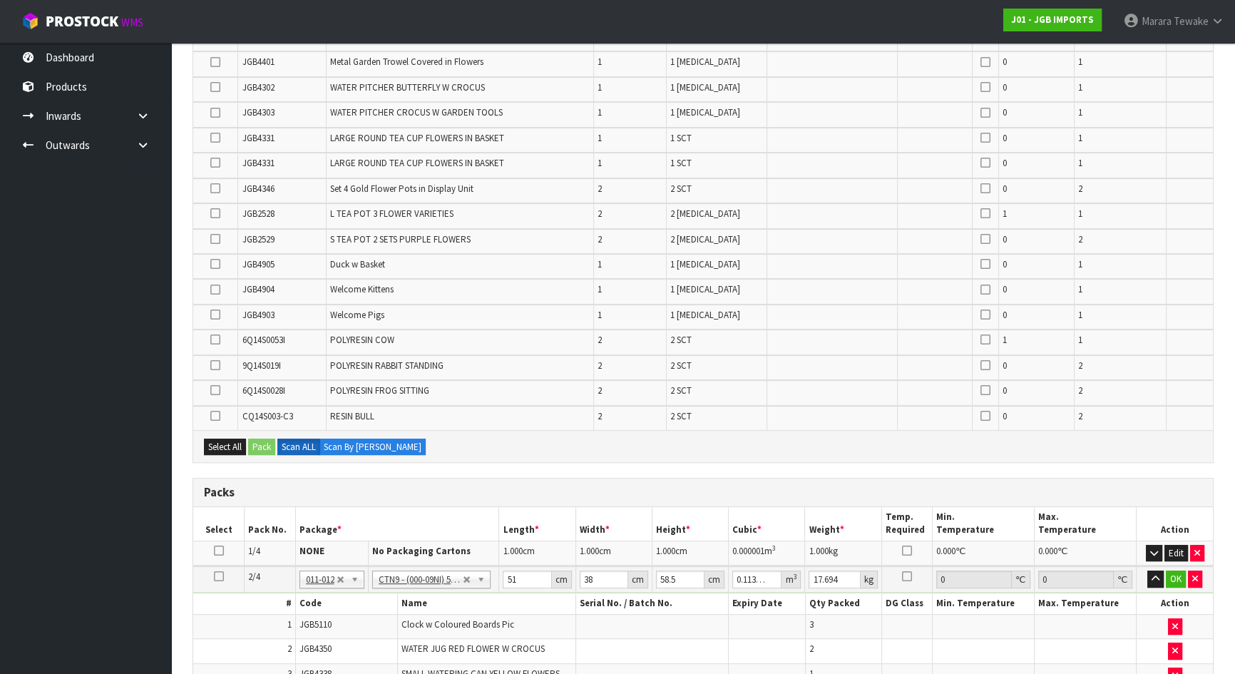
click at [215, 138] on icon at bounding box center [215, 138] width 10 height 1
click at [0, 0] on input "checkbox" at bounding box center [0, 0] width 0 height 0
click at [217, 163] on icon at bounding box center [215, 163] width 10 height 1
click at [0, 0] on input "checkbox" at bounding box center [0, 0] width 0 height 0
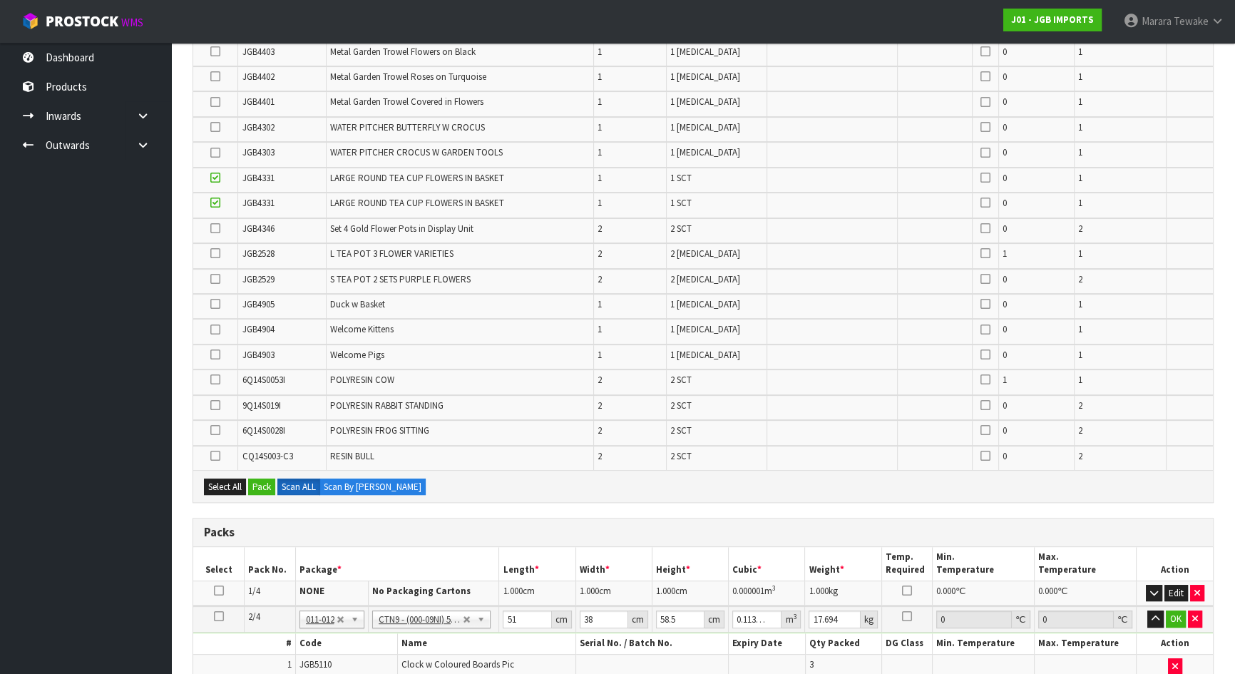
scroll to position [429, 0]
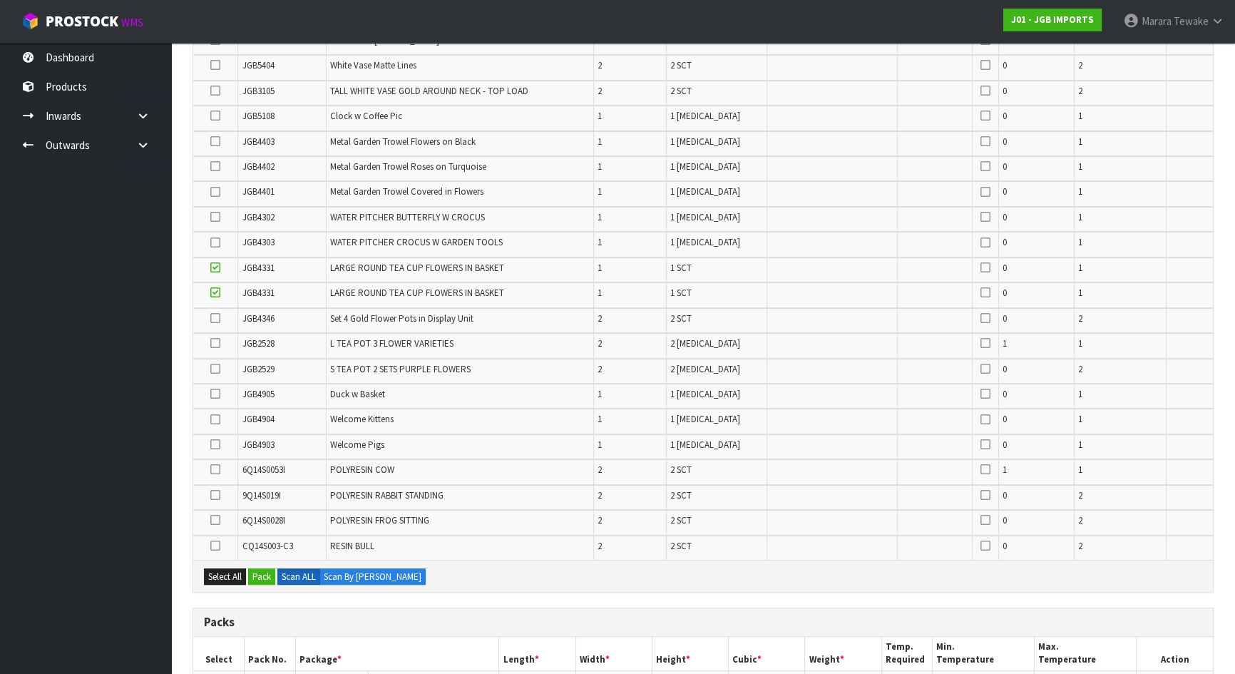
drag, startPoint x: 212, startPoint y: 414, endPoint x: 220, endPoint y: 416, distance: 8.7
click at [212, 419] on icon at bounding box center [215, 419] width 10 height 1
click at [0, 0] on input "checkbox" at bounding box center [0, 0] width 0 height 0
click at [215, 545] on icon at bounding box center [215, 545] width 10 height 1
click at [0, 0] on input "checkbox" at bounding box center [0, 0] width 0 height 0
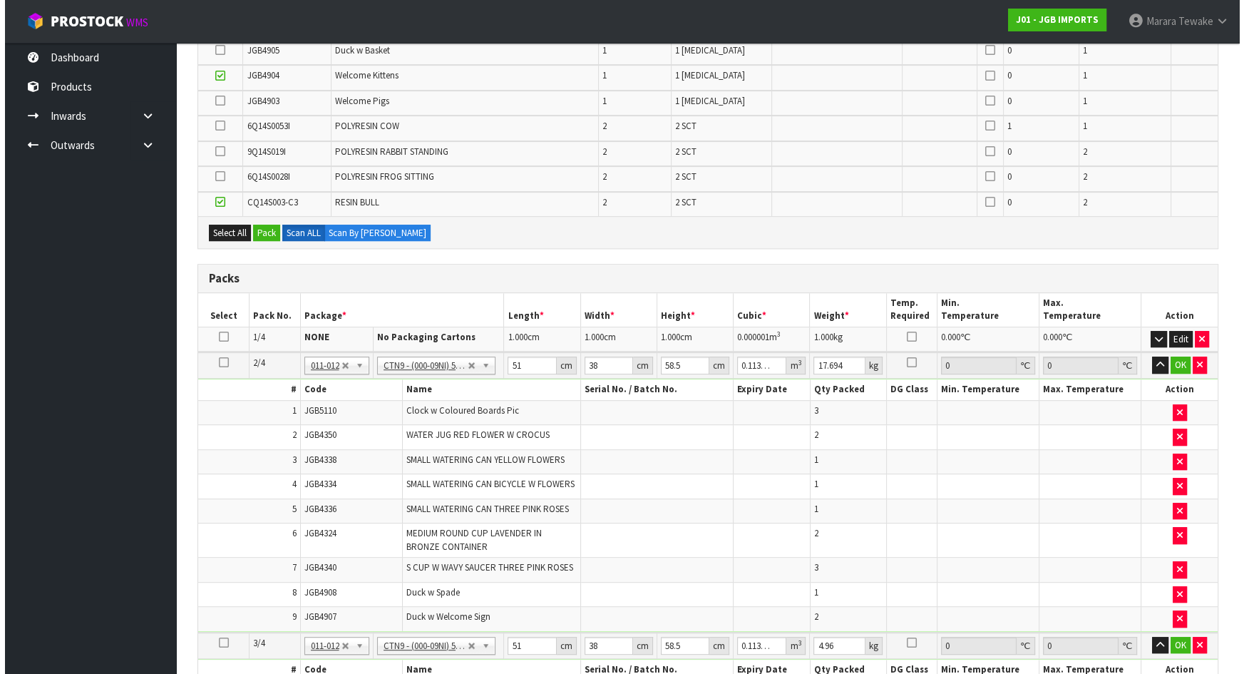
scroll to position [713, 0]
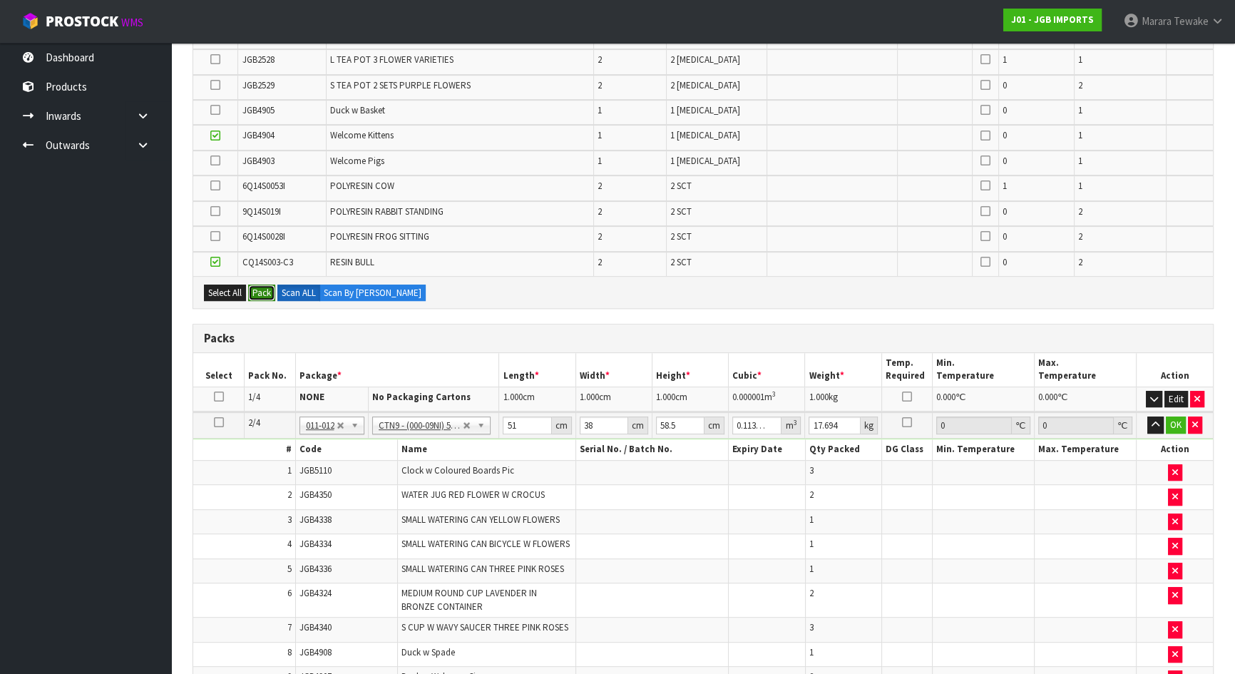
click at [263, 286] on button "Pack" at bounding box center [261, 292] width 27 height 17
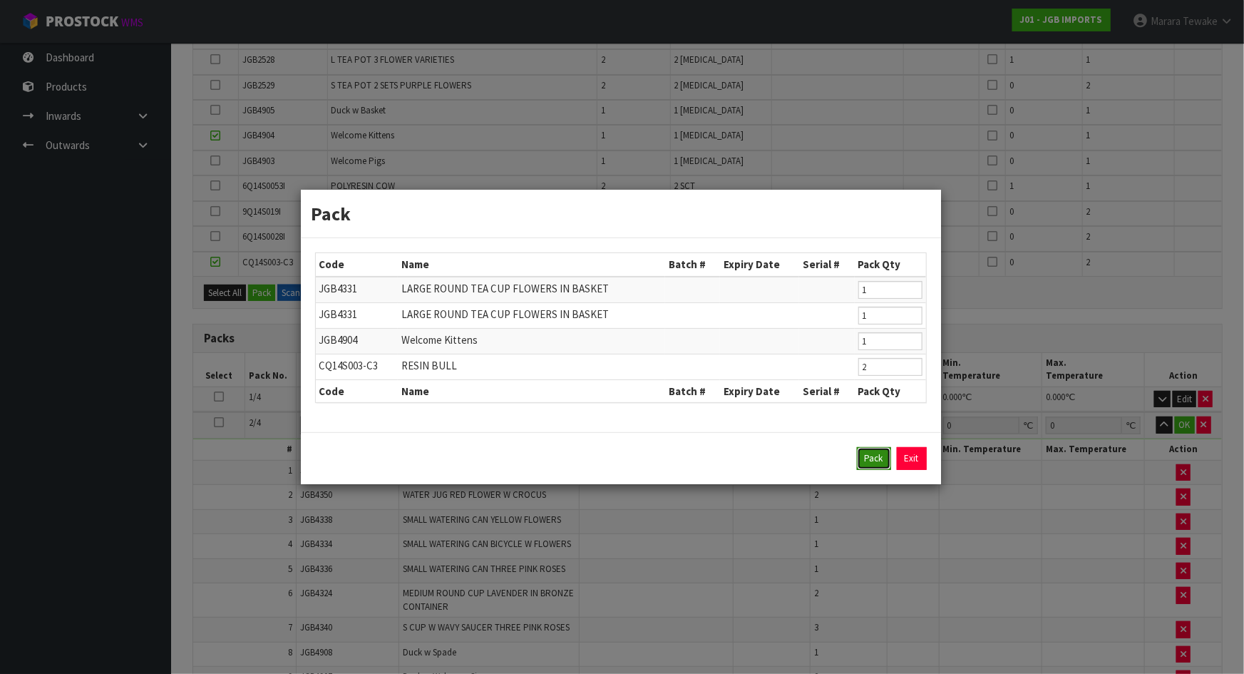
click at [863, 461] on button "Pack" at bounding box center [874, 458] width 34 height 23
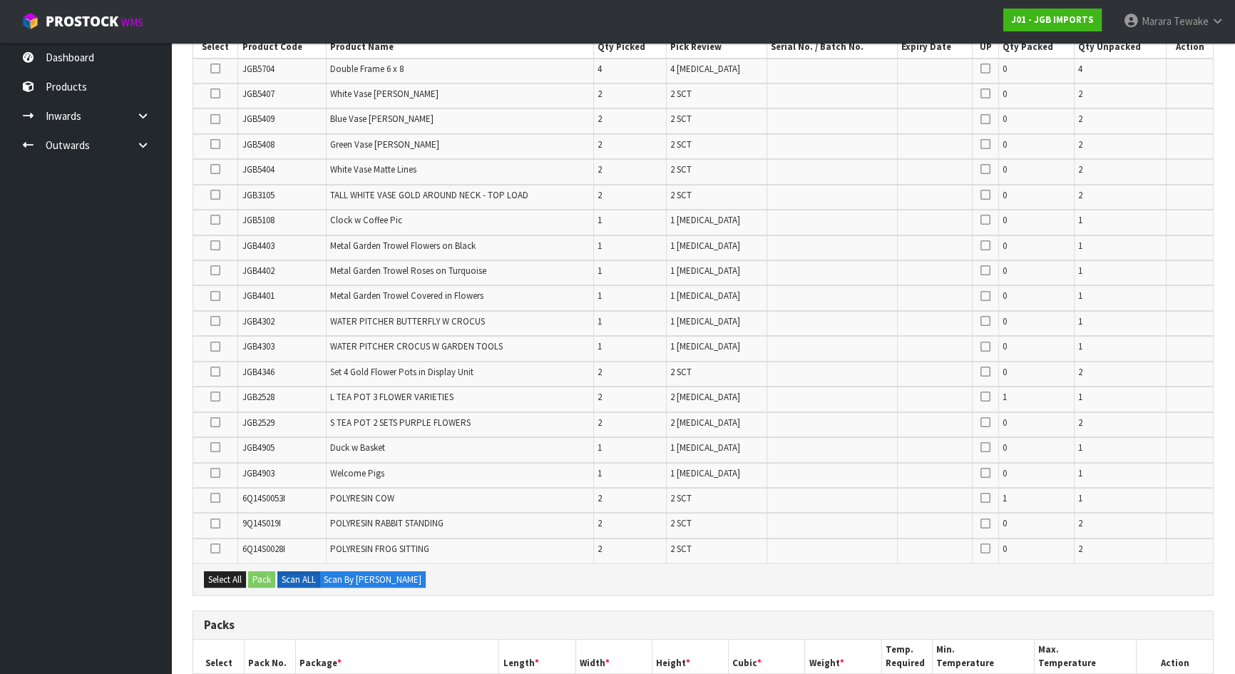
scroll to position [299, 0]
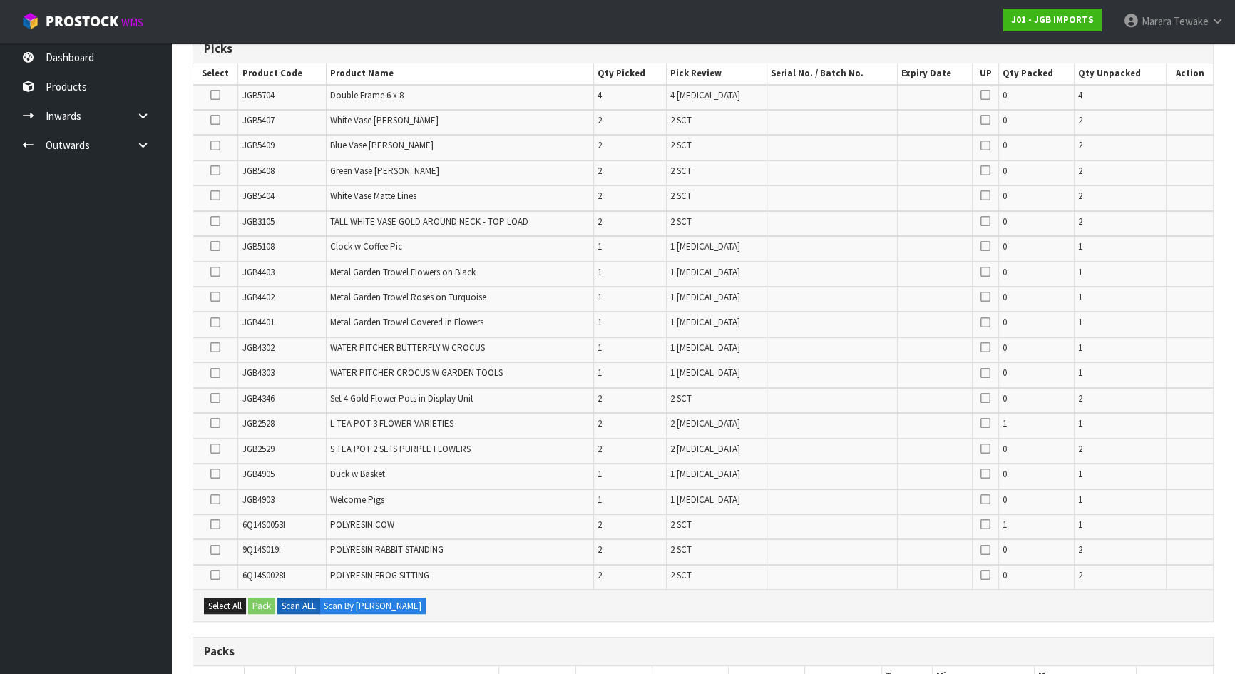
click at [217, 196] on icon at bounding box center [215, 195] width 10 height 1
click at [0, 0] on input "checkbox" at bounding box center [0, 0] width 0 height 0
drag, startPoint x: 215, startPoint y: 523, endPoint x: 228, endPoint y: 532, distance: 15.4
click at [215, 524] on icon at bounding box center [215, 524] width 10 height 1
click at [0, 0] on input "checkbox" at bounding box center [0, 0] width 0 height 0
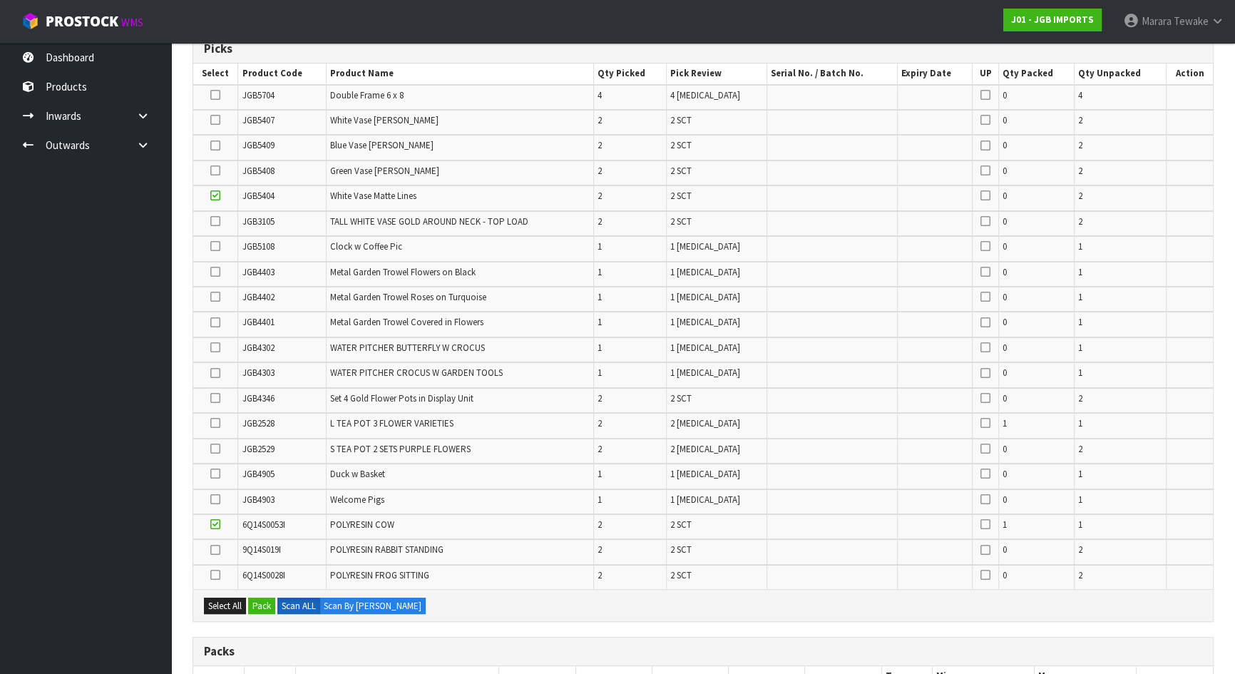
click at [214, 95] on icon at bounding box center [215, 95] width 10 height 1
click at [0, 0] on input "checkbox" at bounding box center [0, 0] width 0 height 0
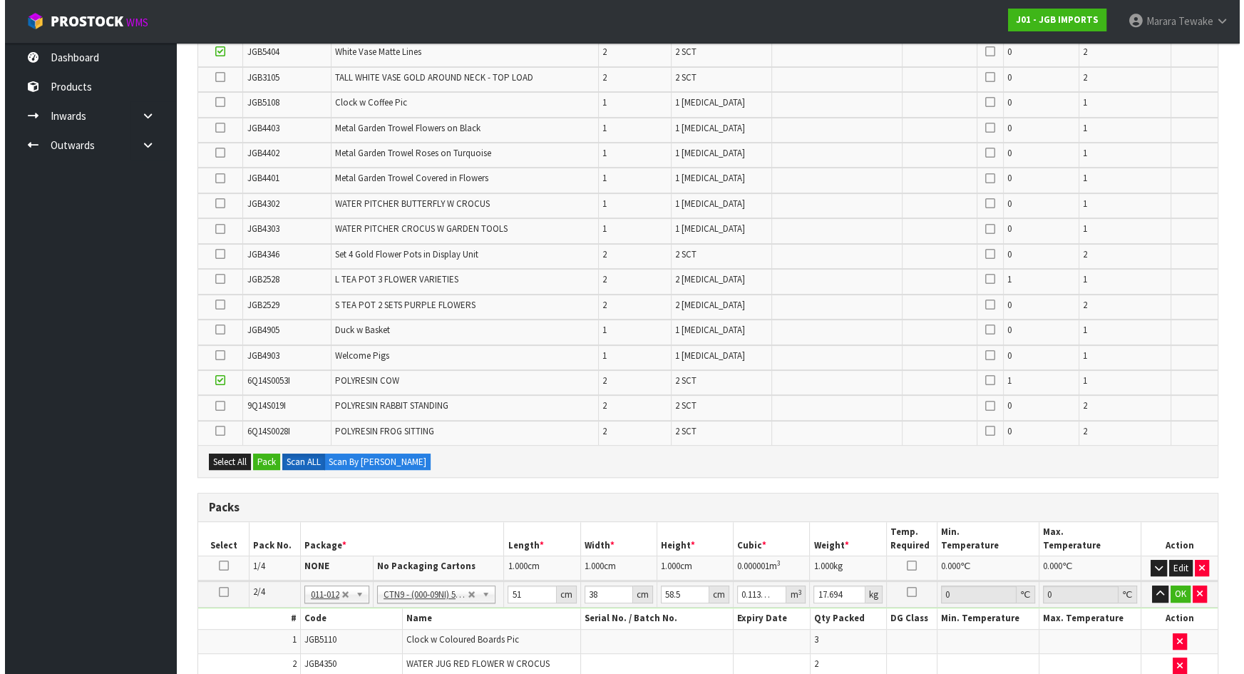
scroll to position [428, 0]
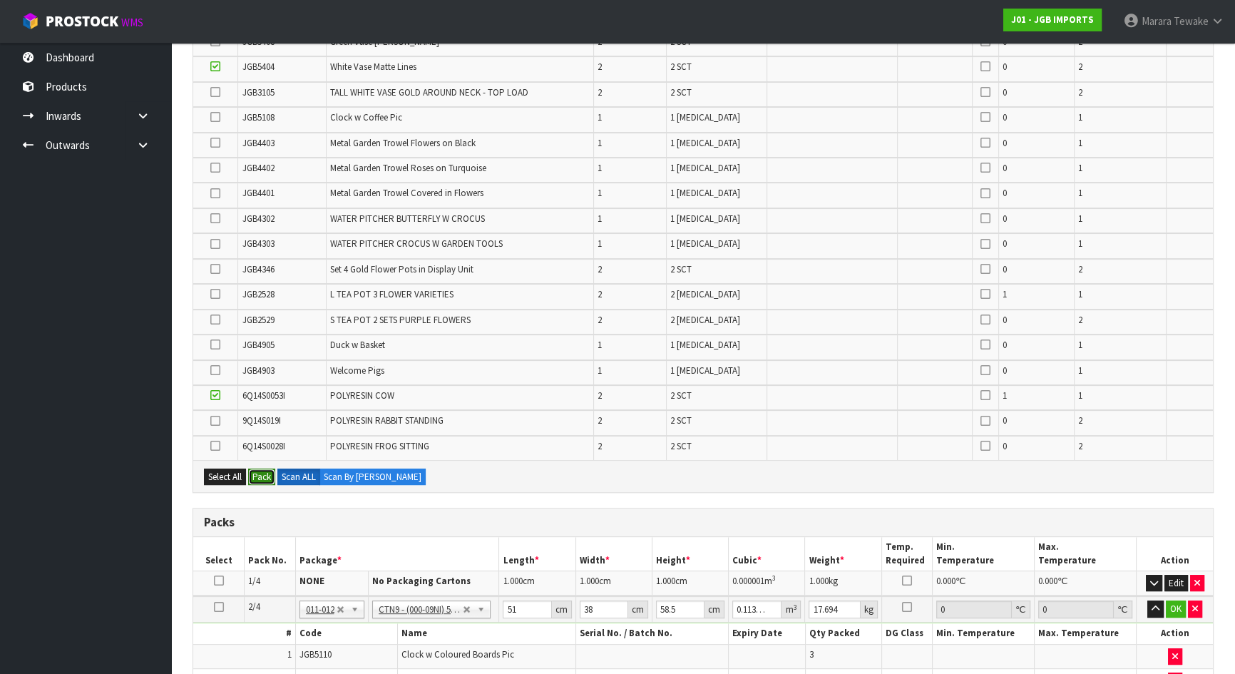
click at [261, 473] on button "Pack" at bounding box center [261, 476] width 27 height 17
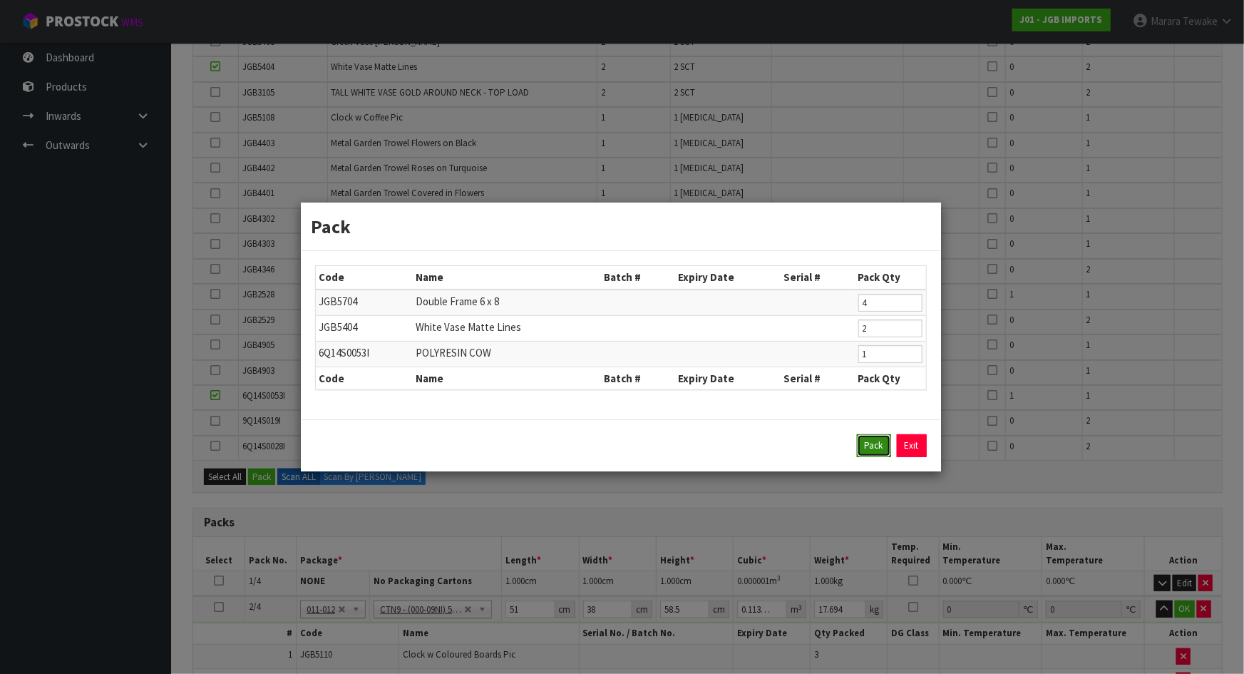
click at [880, 440] on button "Pack" at bounding box center [874, 445] width 34 height 23
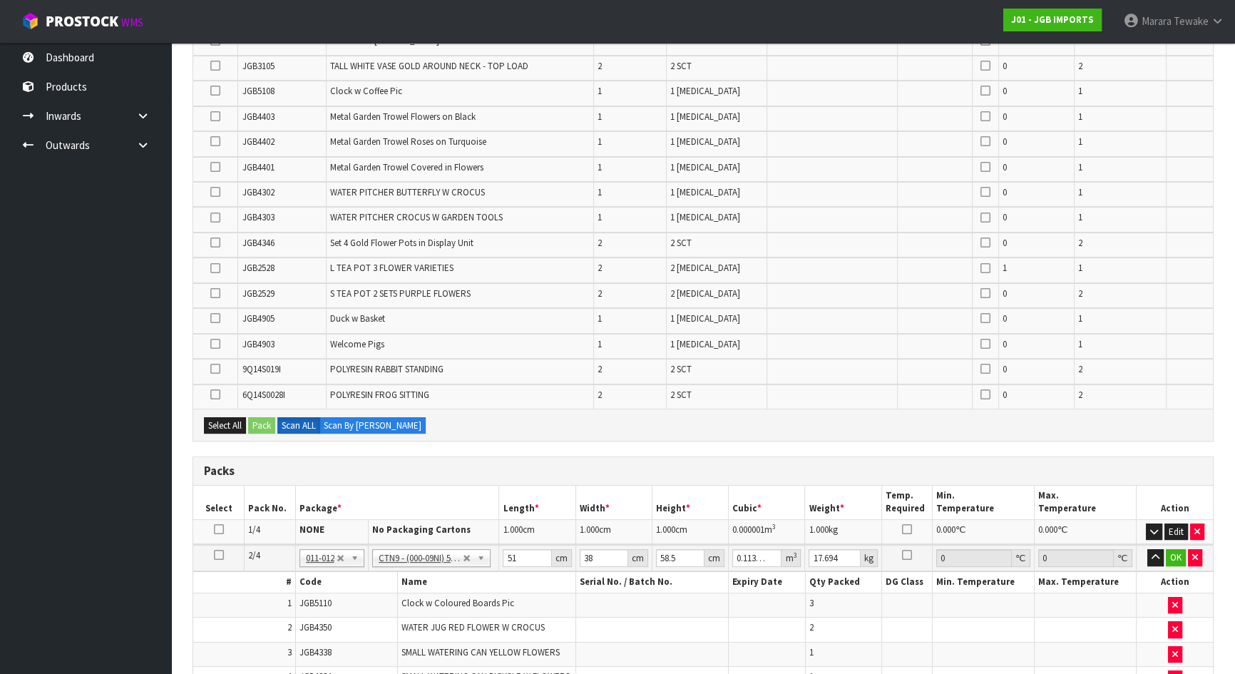
type input "13.22"
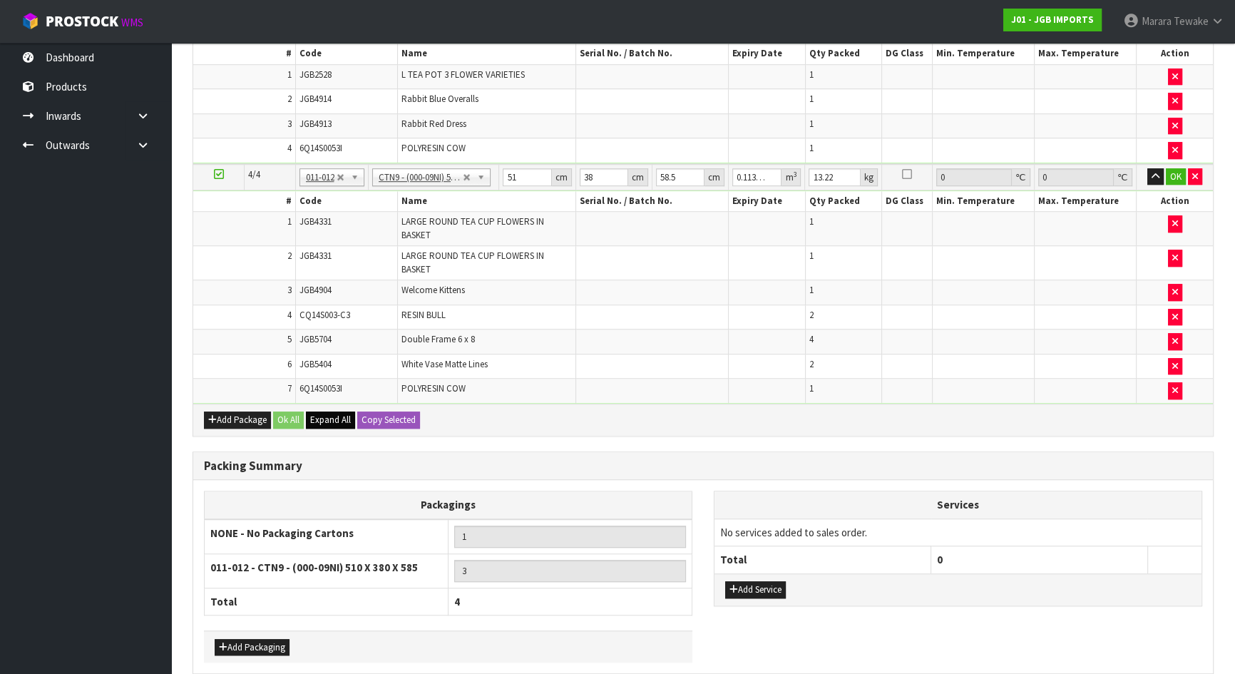
scroll to position [1268, 0]
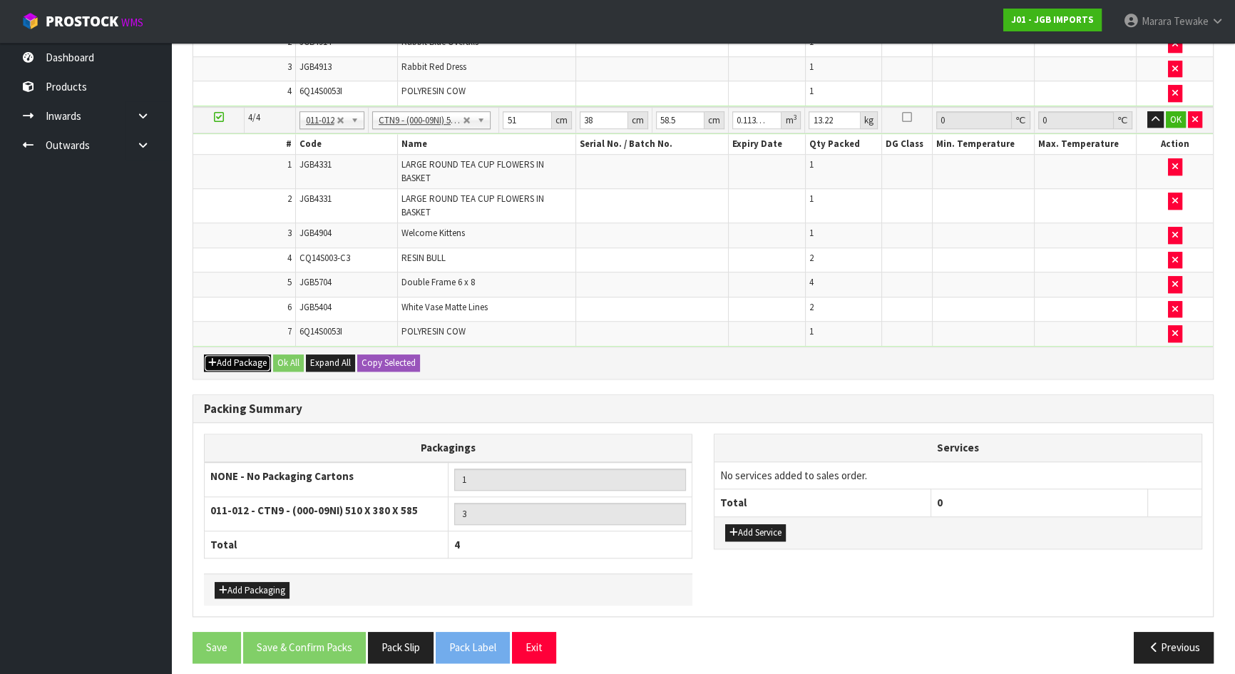
click at [233, 354] on button "Add Package" at bounding box center [237, 362] width 67 height 17
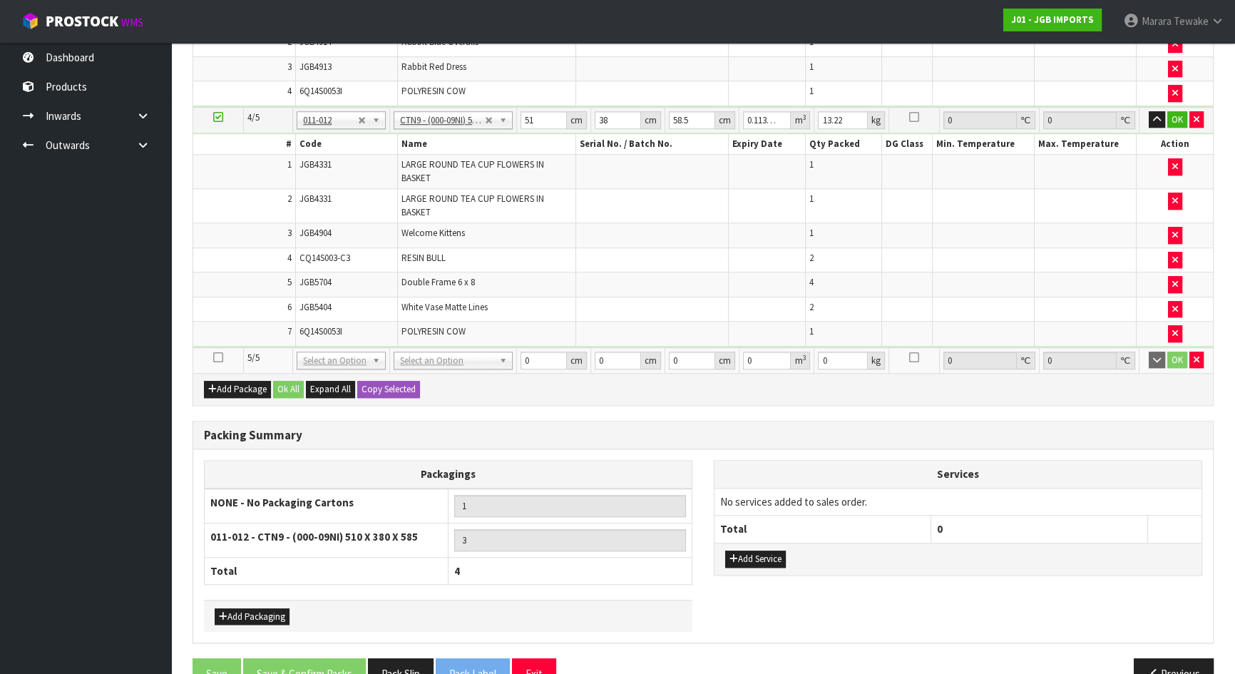
click at [215, 357] on icon at bounding box center [218, 357] width 10 height 1
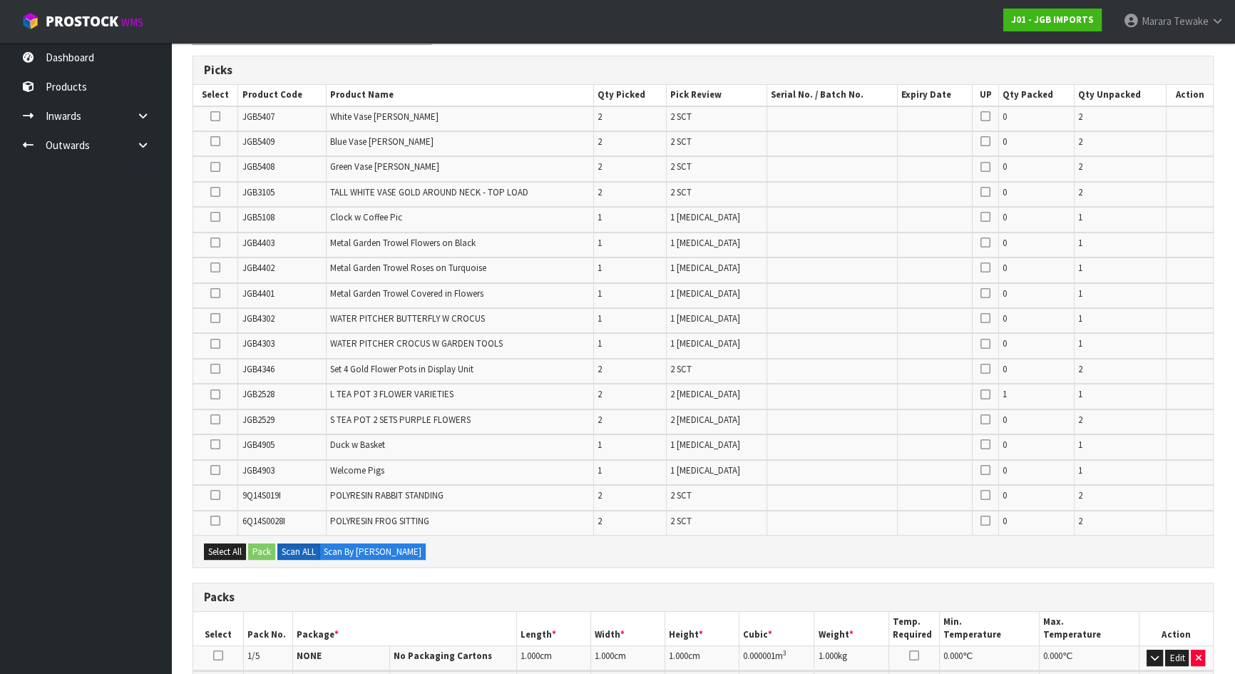
scroll to position [257, 0]
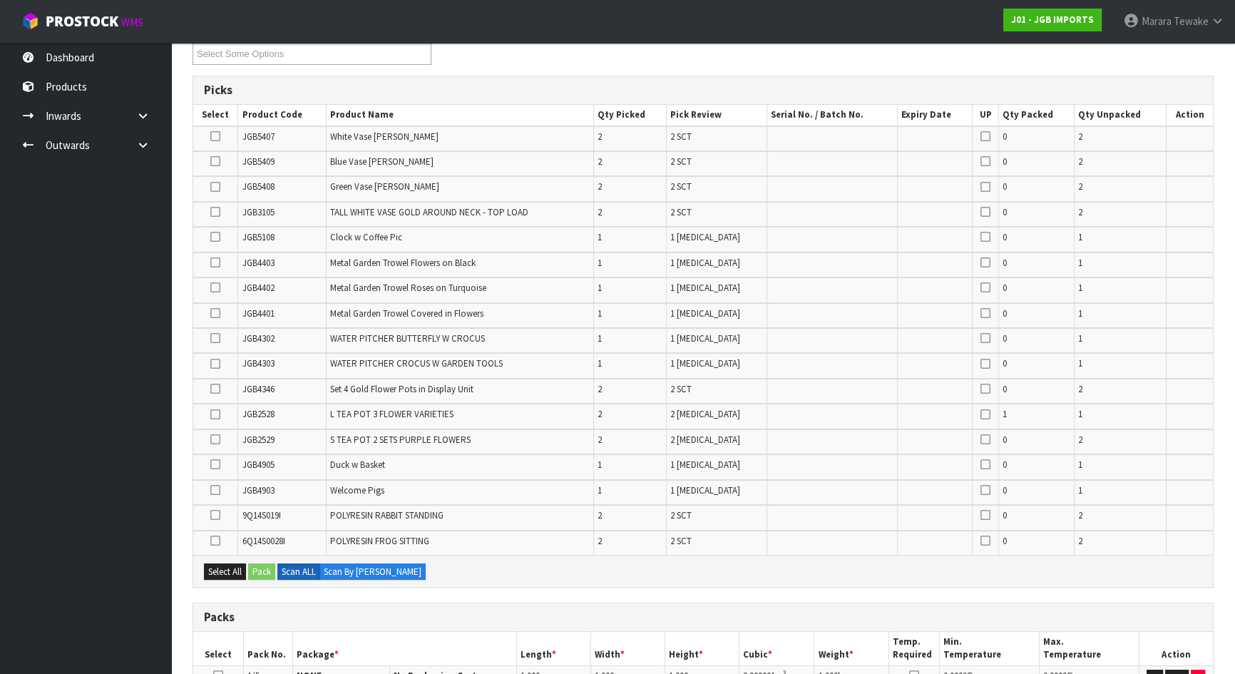
click at [216, 389] on icon at bounding box center [215, 389] width 10 height 1
click at [0, 0] on input "checkbox" at bounding box center [0, 0] width 0 height 0
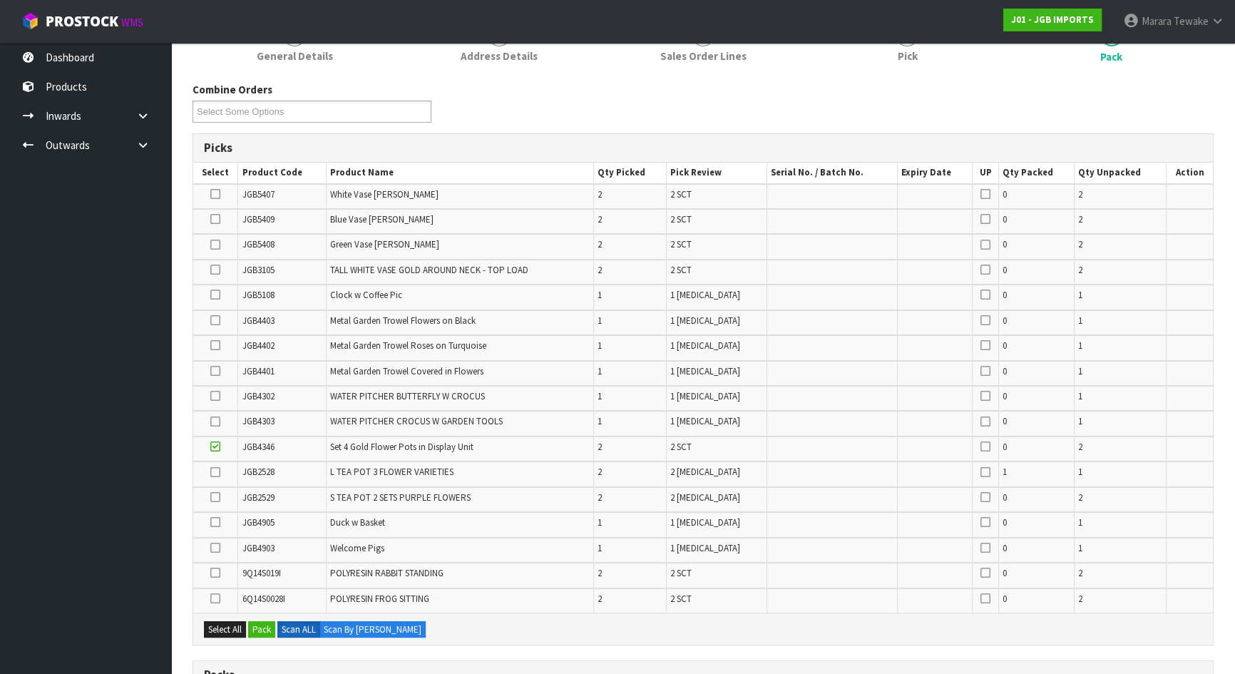
scroll to position [194, 0]
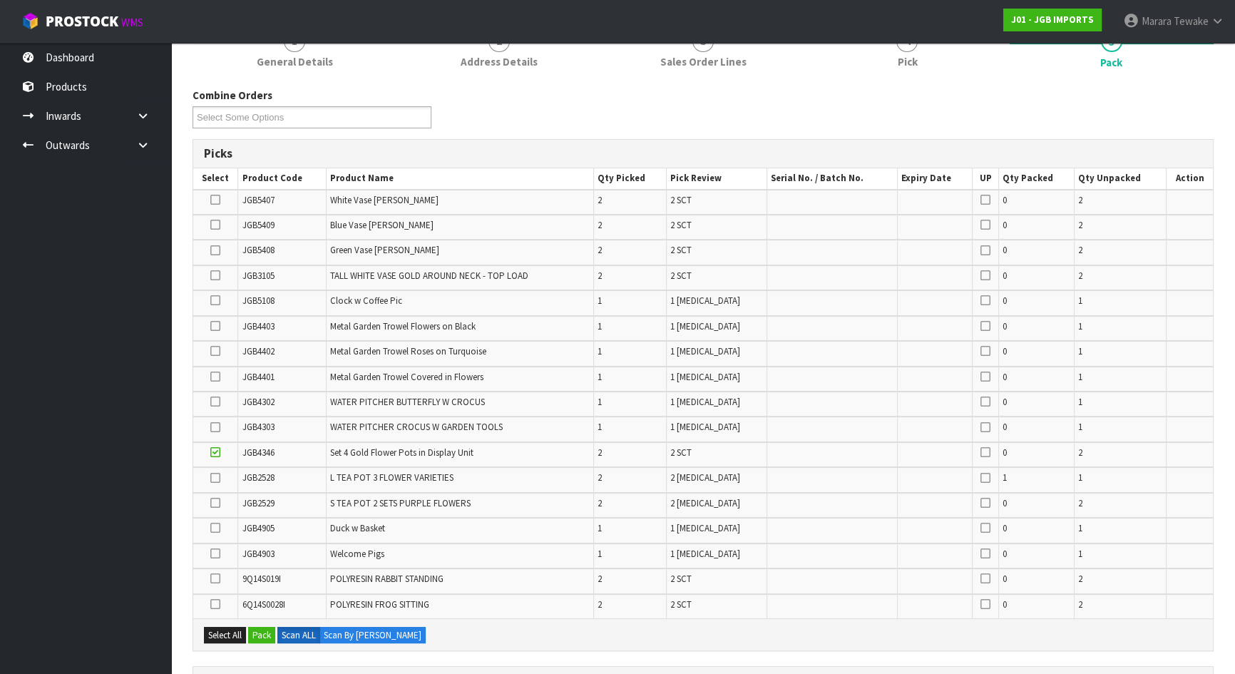
click at [213, 478] on icon at bounding box center [215, 478] width 10 height 1
click at [0, 0] on input "checkbox" at bounding box center [0, 0] width 0 height 0
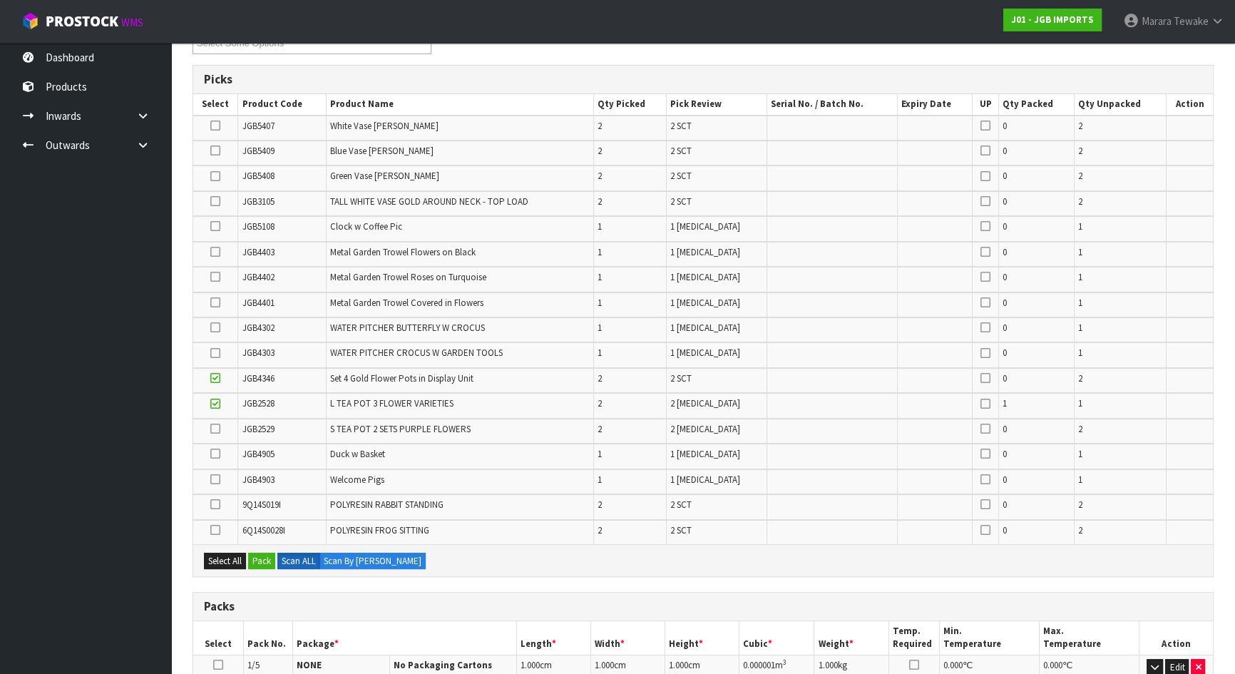
scroll to position [257, 0]
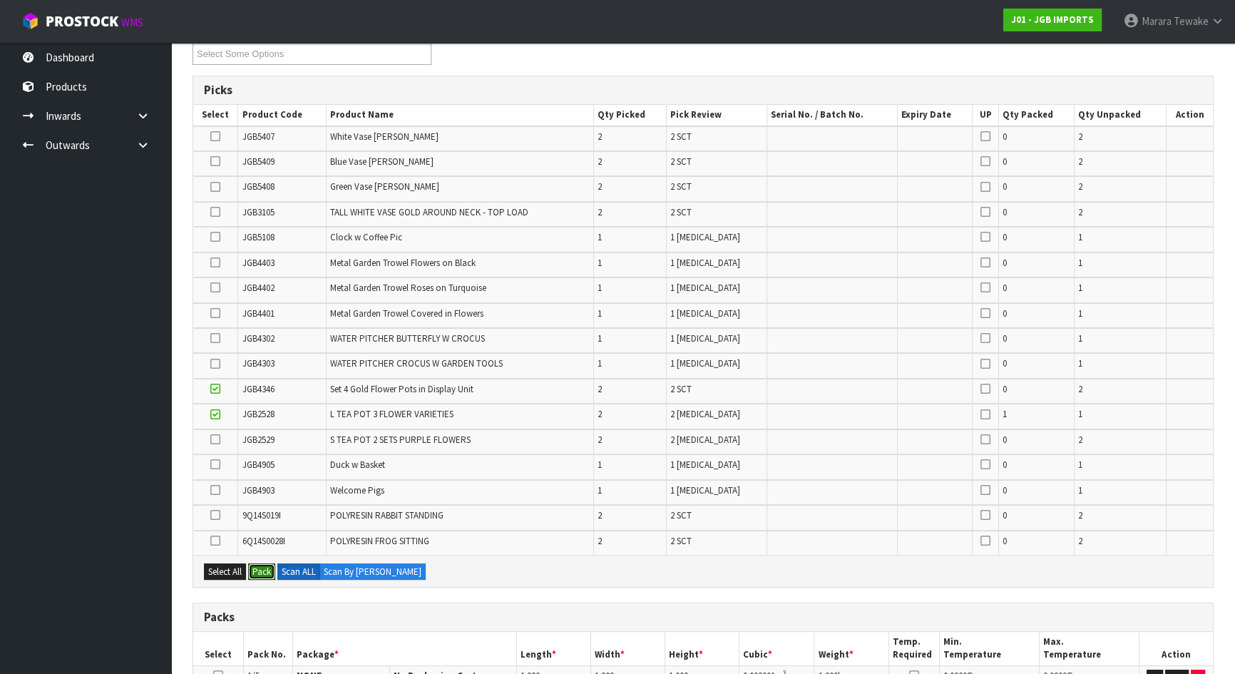
click at [262, 558] on div "Select All Pack Scan ALL Scan By Quantity" at bounding box center [703, 571] width 1020 height 32
click at [264, 565] on button "Pack" at bounding box center [261, 571] width 27 height 17
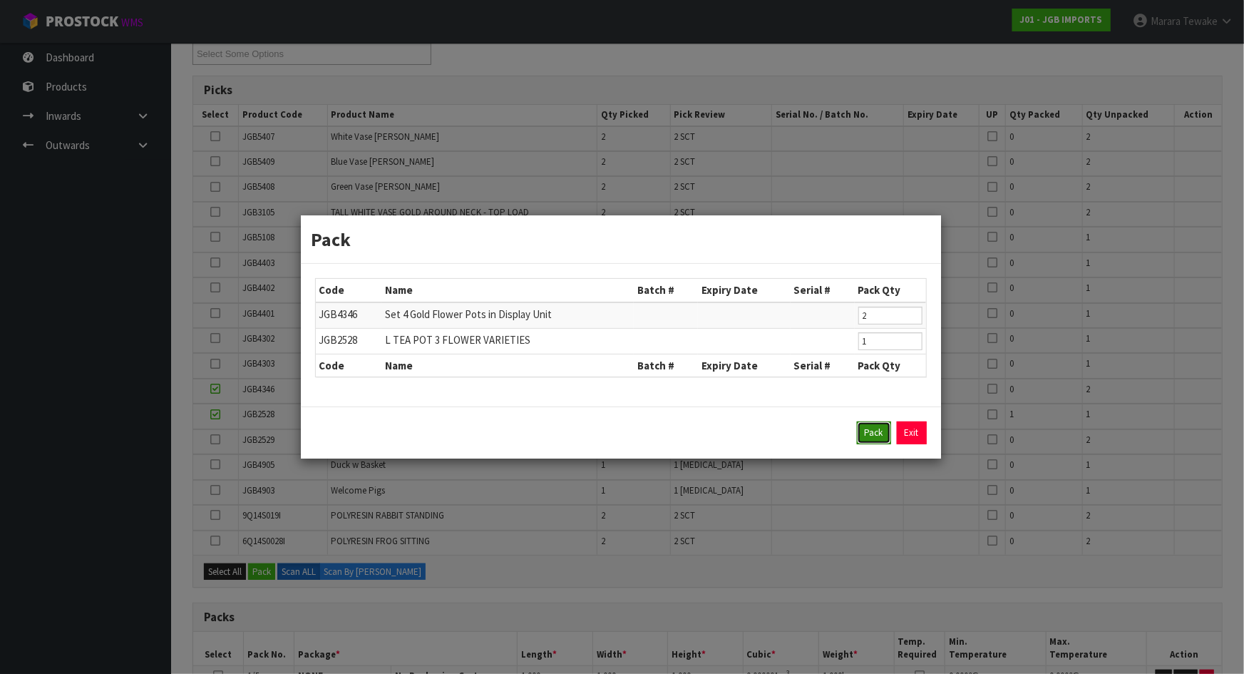
click at [877, 432] on button "Pack" at bounding box center [874, 432] width 34 height 23
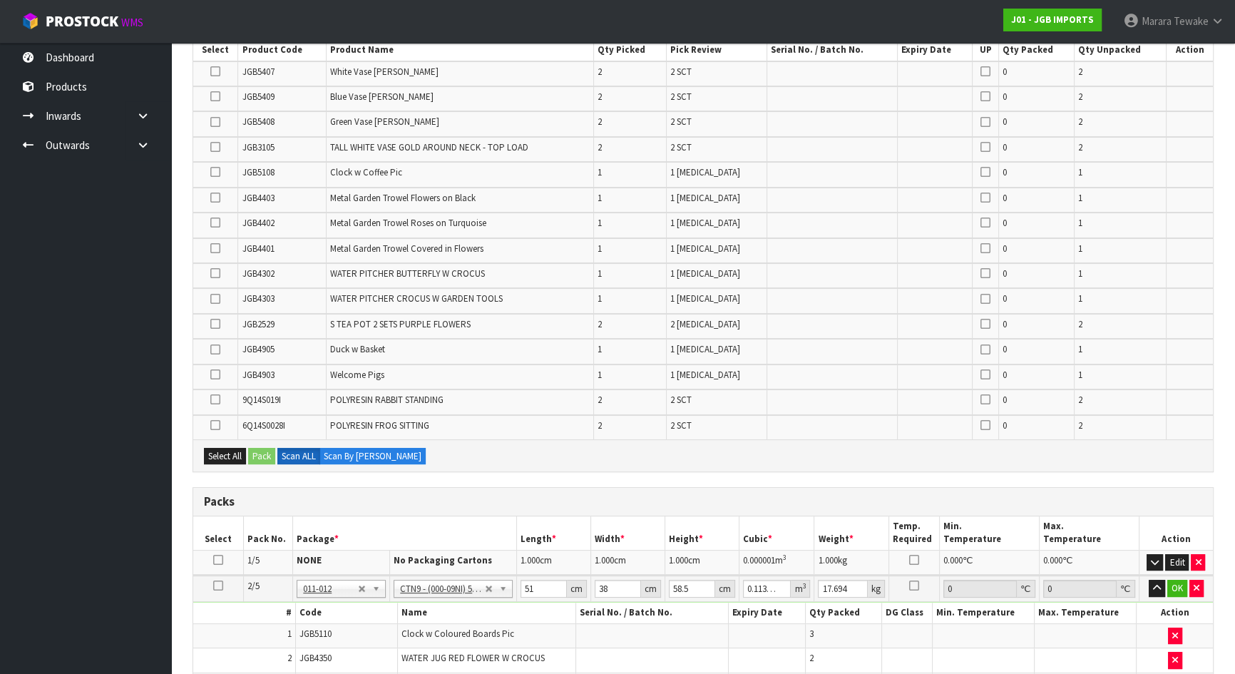
scroll to position [387, 0]
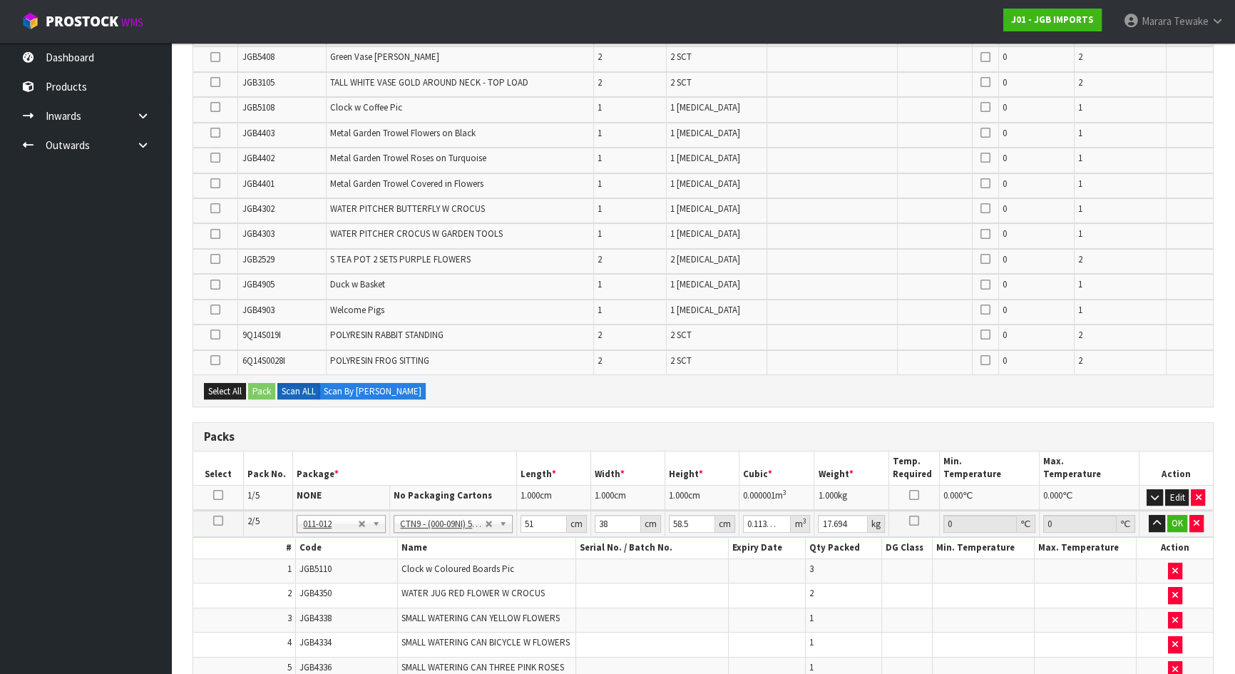
click at [214, 334] on icon at bounding box center [215, 334] width 10 height 1
click at [0, 0] on input "checkbox" at bounding box center [0, 0] width 0 height 0
click at [257, 383] on button "Pack" at bounding box center [261, 391] width 27 height 17
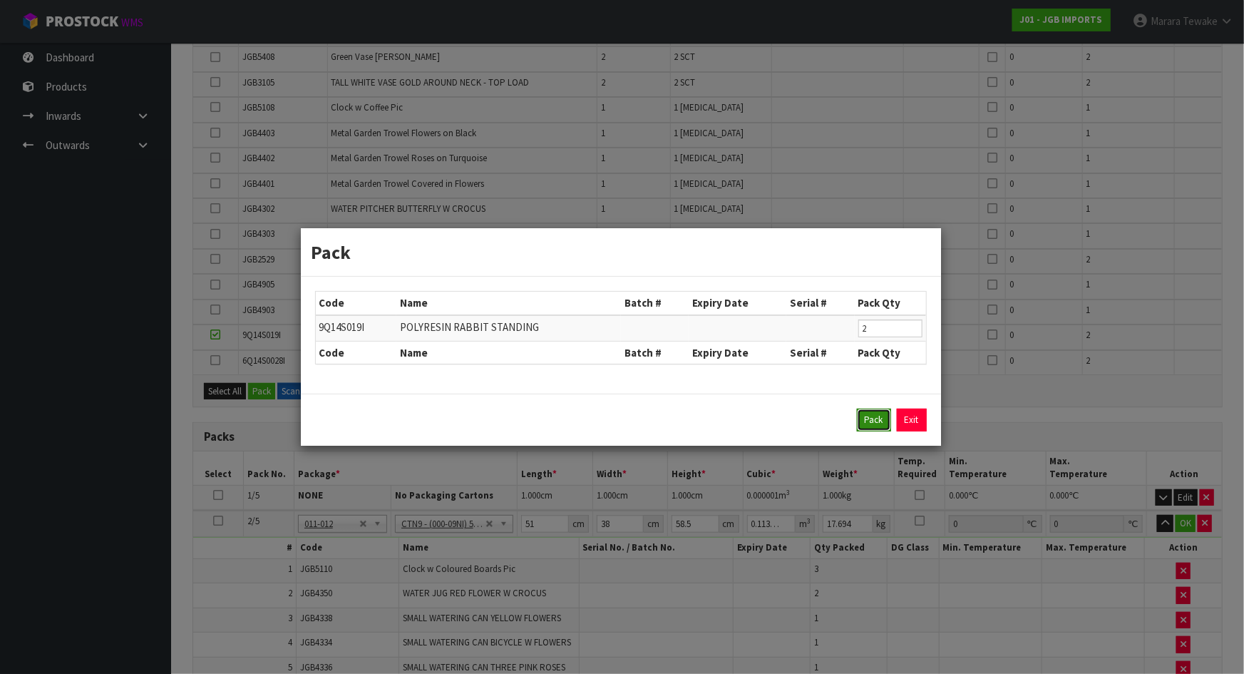
click at [870, 417] on button "Pack" at bounding box center [874, 420] width 34 height 23
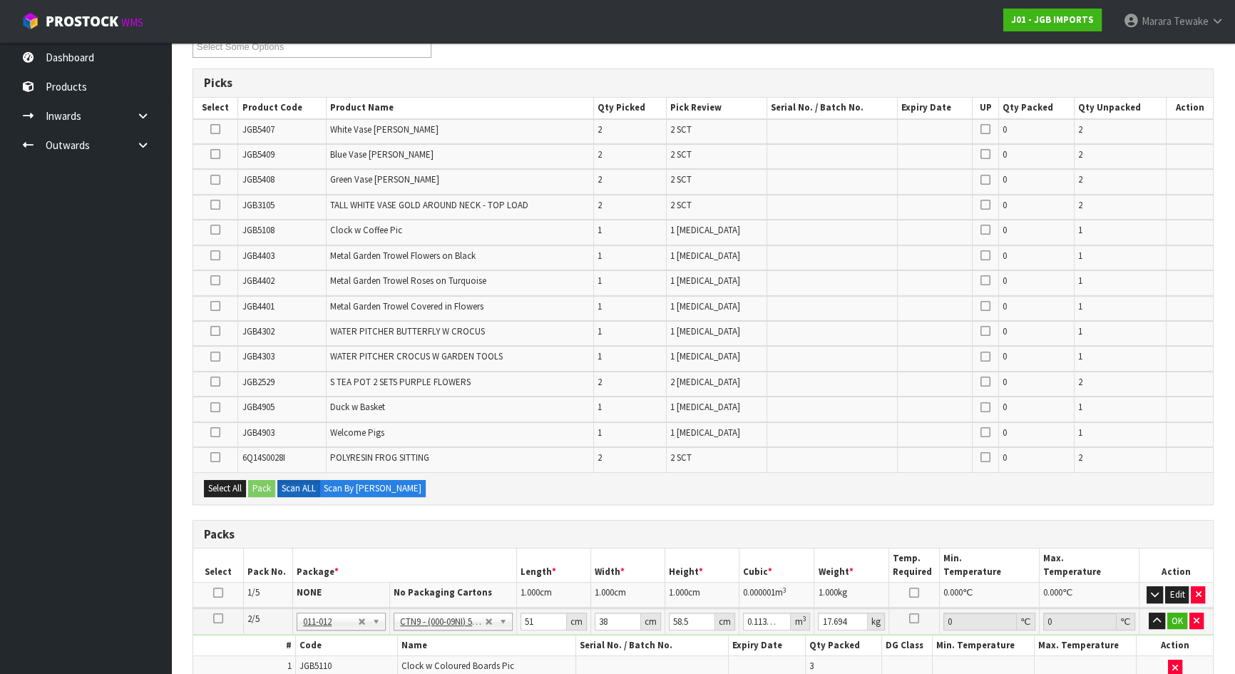
scroll to position [257, 0]
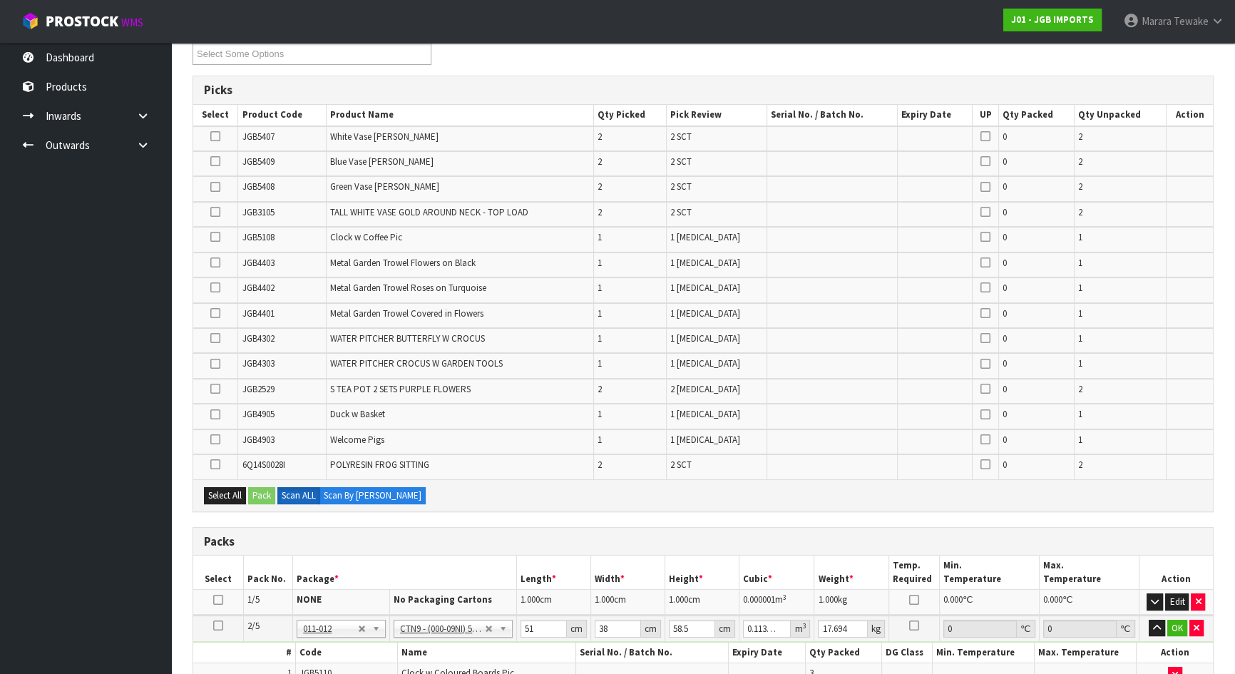
click at [214, 414] on icon at bounding box center [215, 414] width 10 height 1
click at [0, 0] on input "checkbox" at bounding box center [0, 0] width 0 height 0
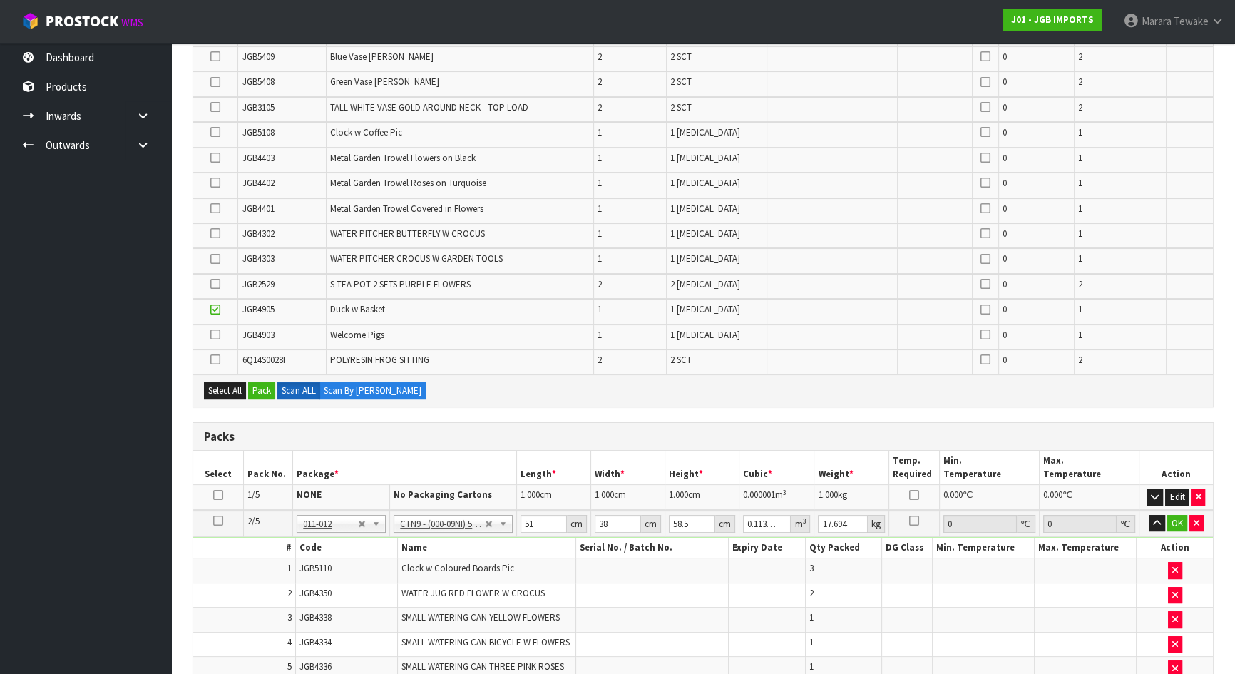
scroll to position [647, 0]
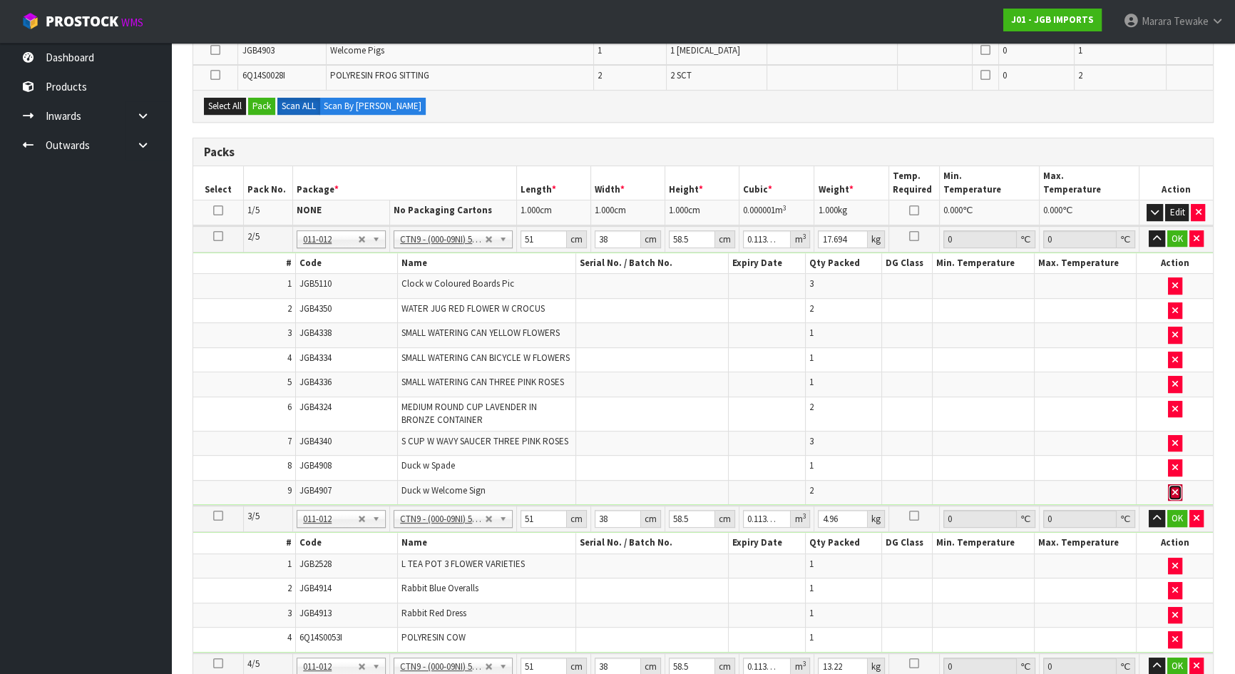
click at [1176, 488] on icon "button" at bounding box center [1175, 492] width 6 height 9
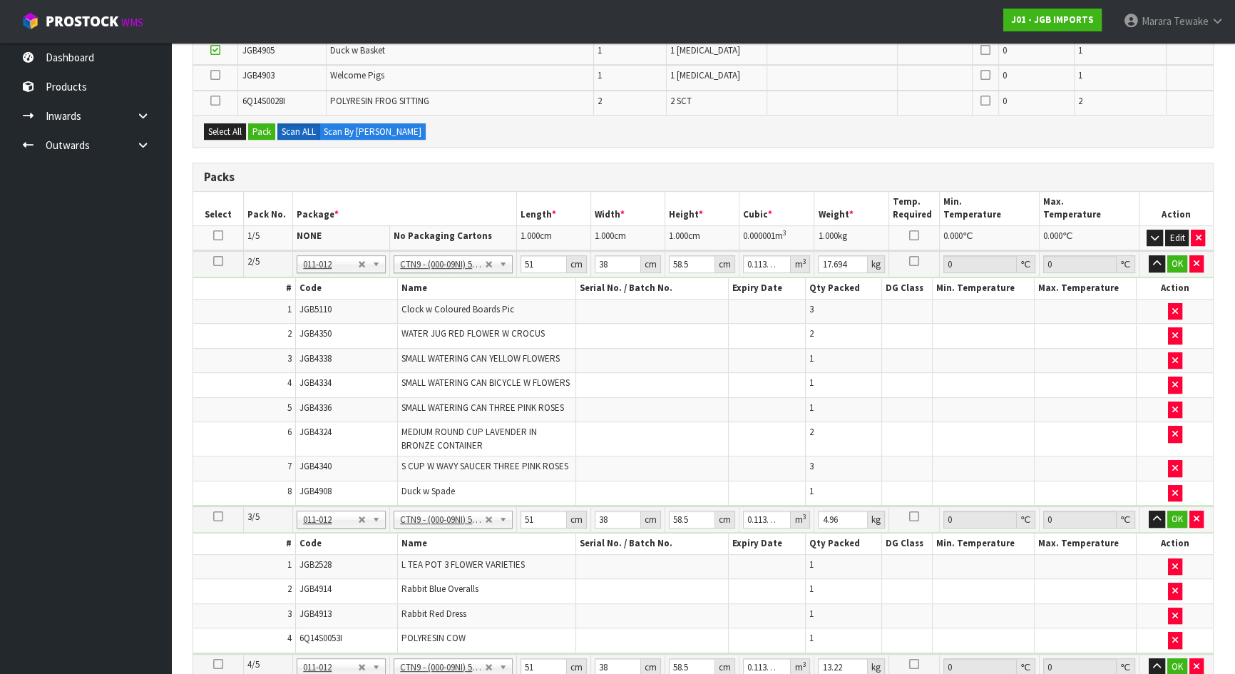
type input "14.25"
click at [220, 261] on icon at bounding box center [218, 261] width 10 height 1
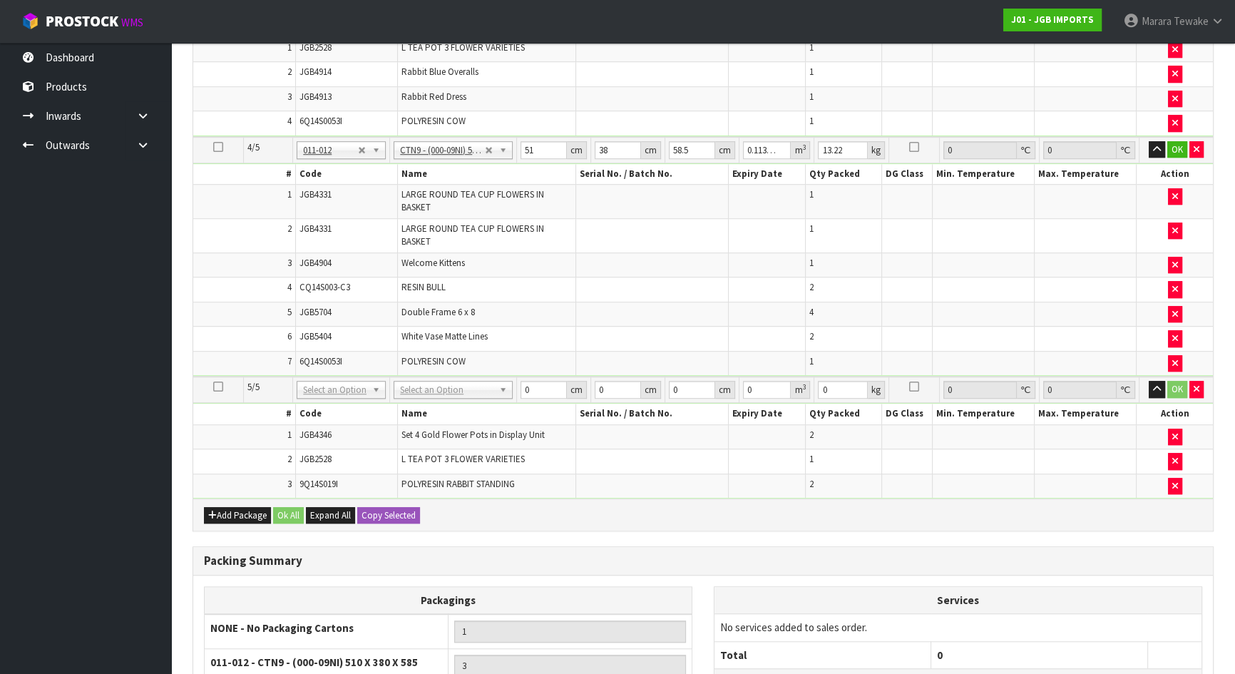
scroll to position [1165, 0]
click at [214, 385] on icon at bounding box center [218, 385] width 10 height 1
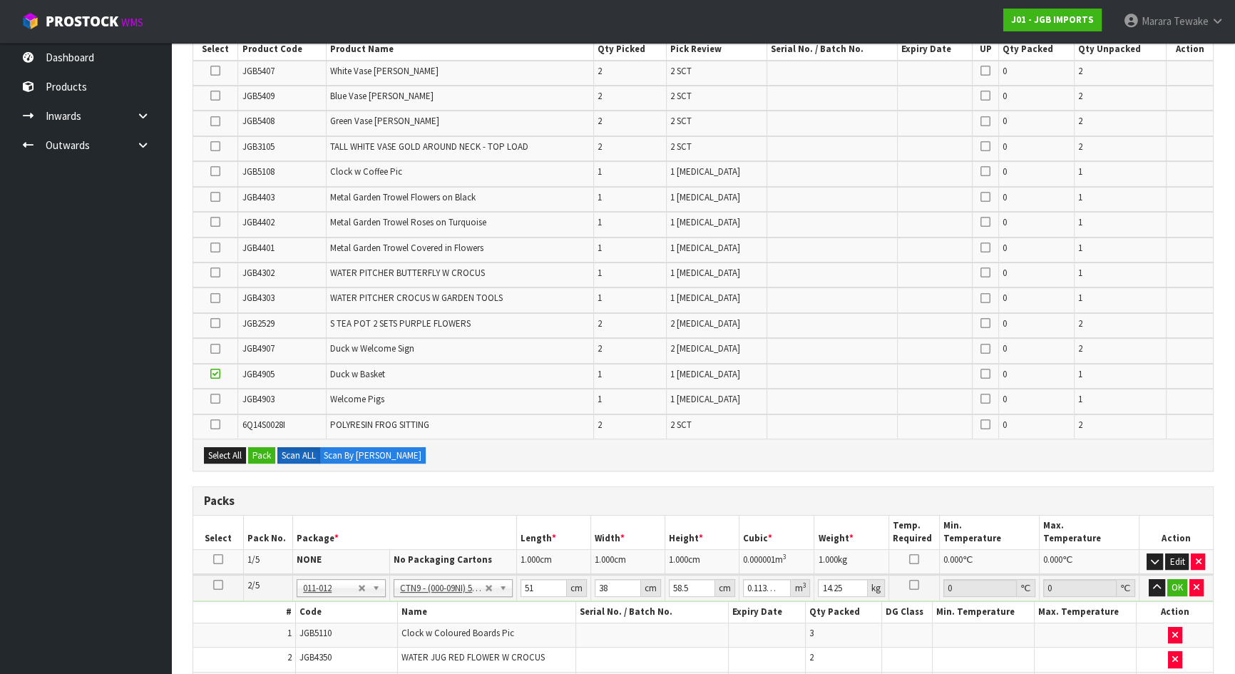
scroll to position [322, 0]
click at [270, 448] on button "Pack" at bounding box center [261, 456] width 27 height 17
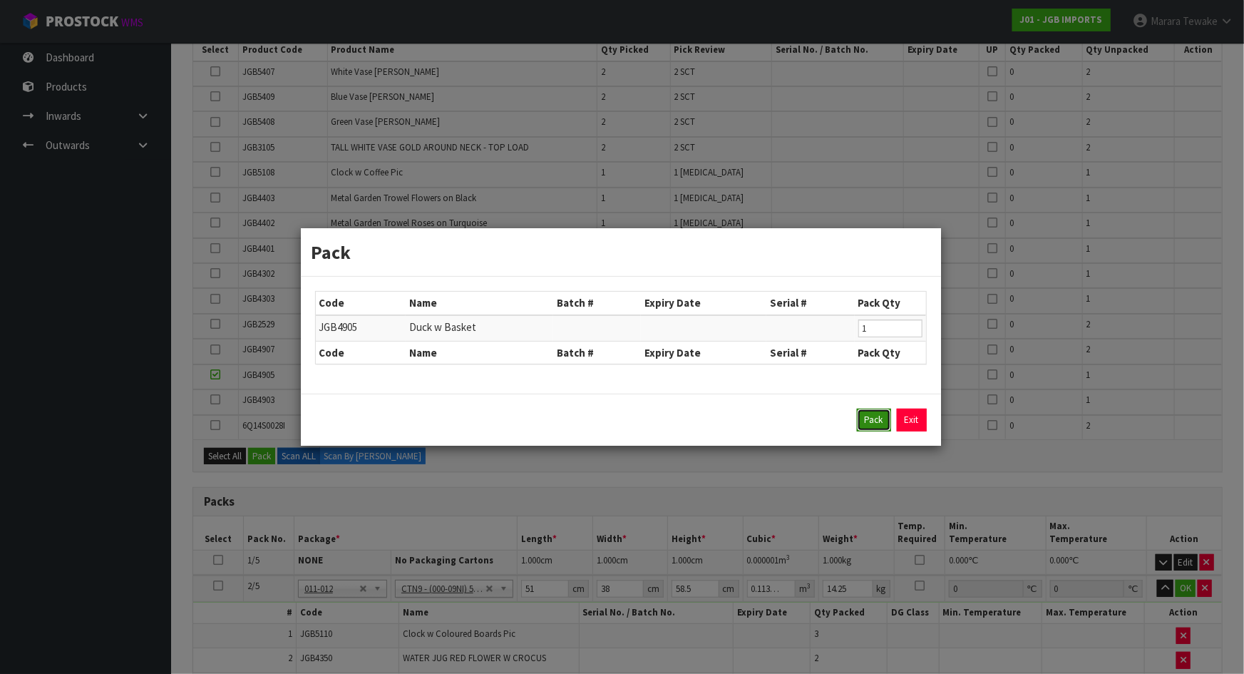
click at [873, 418] on button "Pack" at bounding box center [874, 420] width 34 height 23
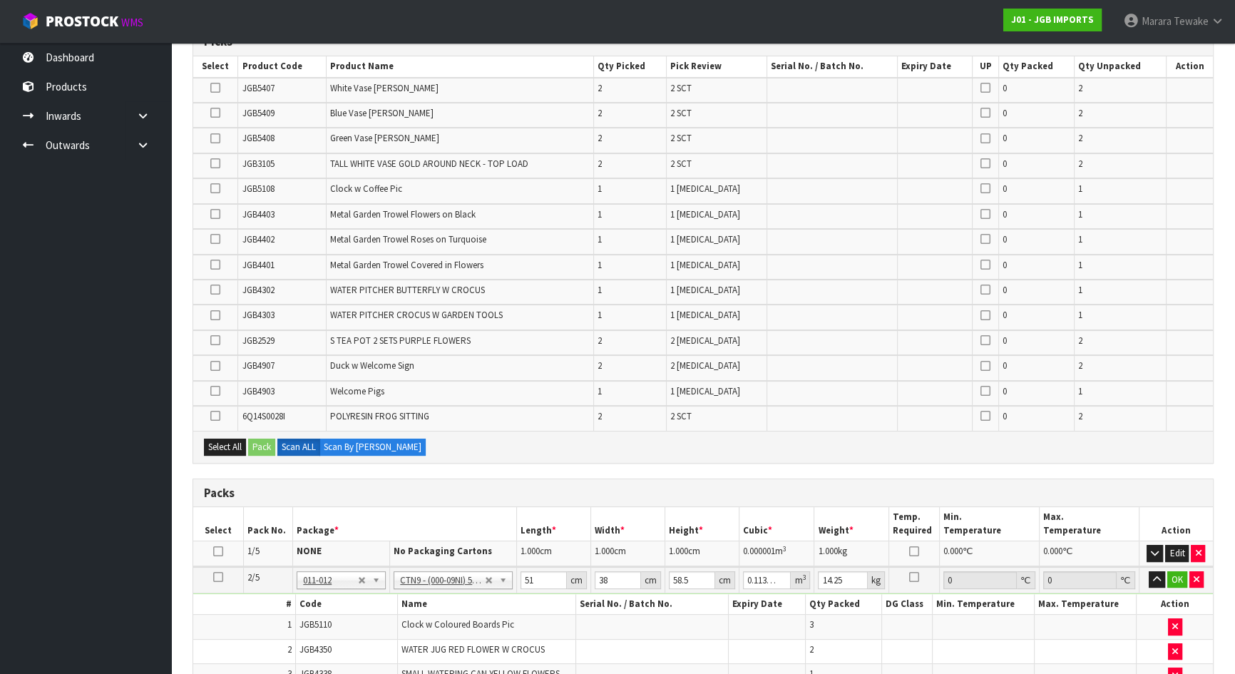
scroll to position [192, 0]
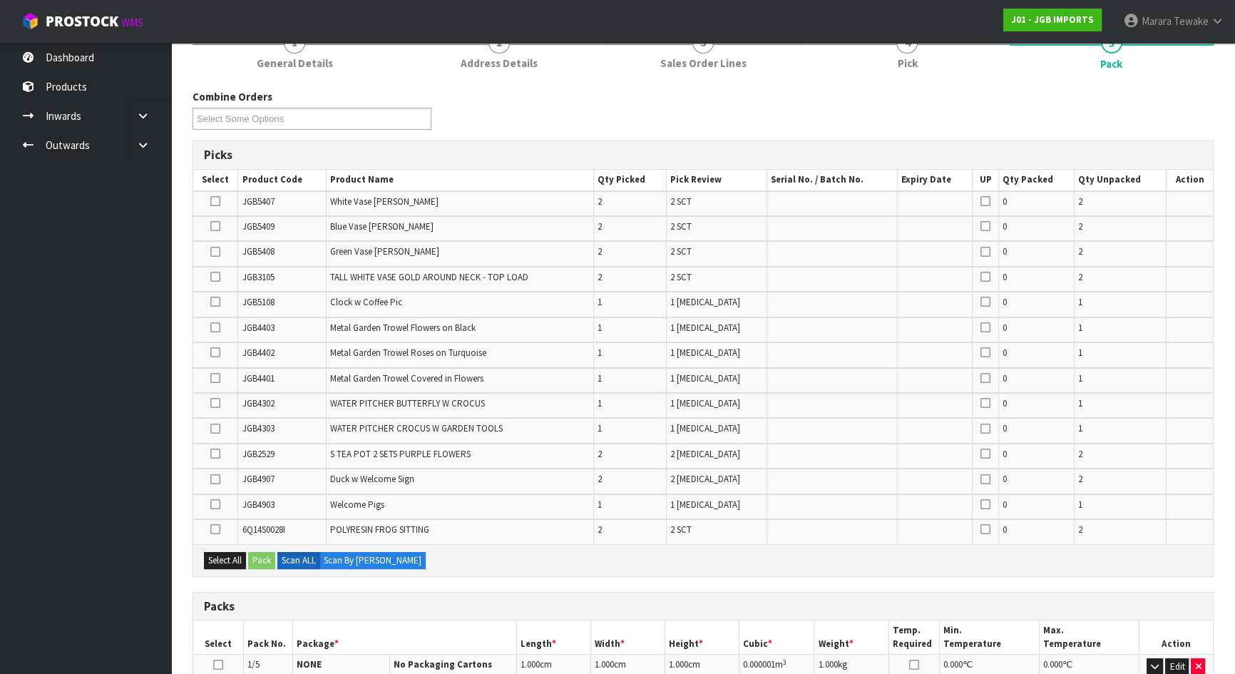
click at [218, 479] on icon at bounding box center [215, 479] width 10 height 1
click at [0, 0] on input "checkbox" at bounding box center [0, 0] width 0 height 0
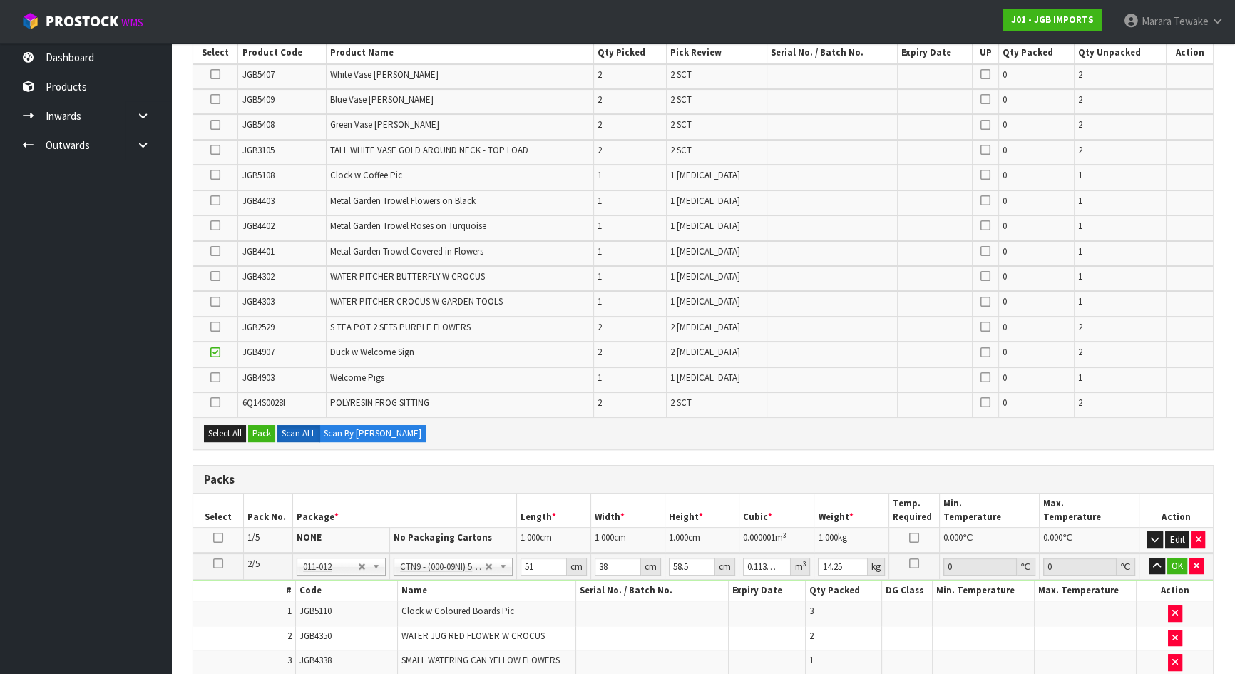
scroll to position [322, 0]
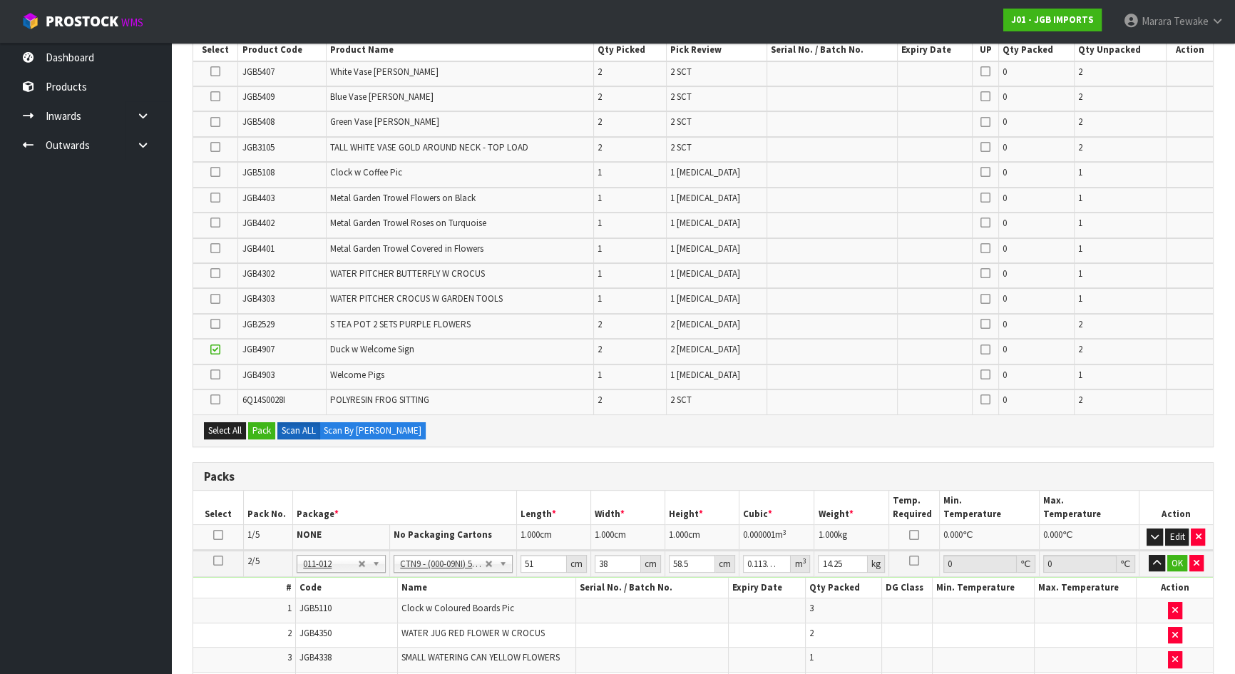
click at [217, 560] on icon at bounding box center [218, 560] width 10 height 1
click at [269, 430] on button "Pack" at bounding box center [261, 430] width 27 height 17
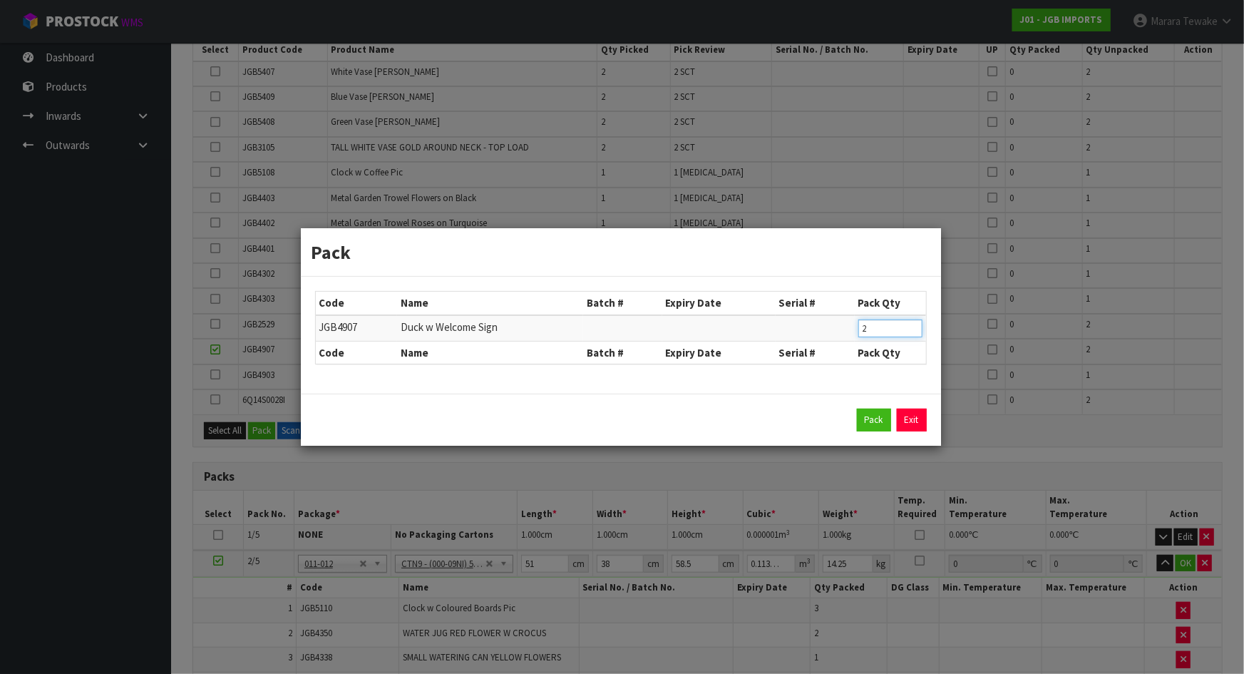
click at [863, 329] on input "2" at bounding box center [890, 328] width 64 height 18
type input "1"
click at [857, 409] on button "Pack" at bounding box center [874, 420] width 34 height 23
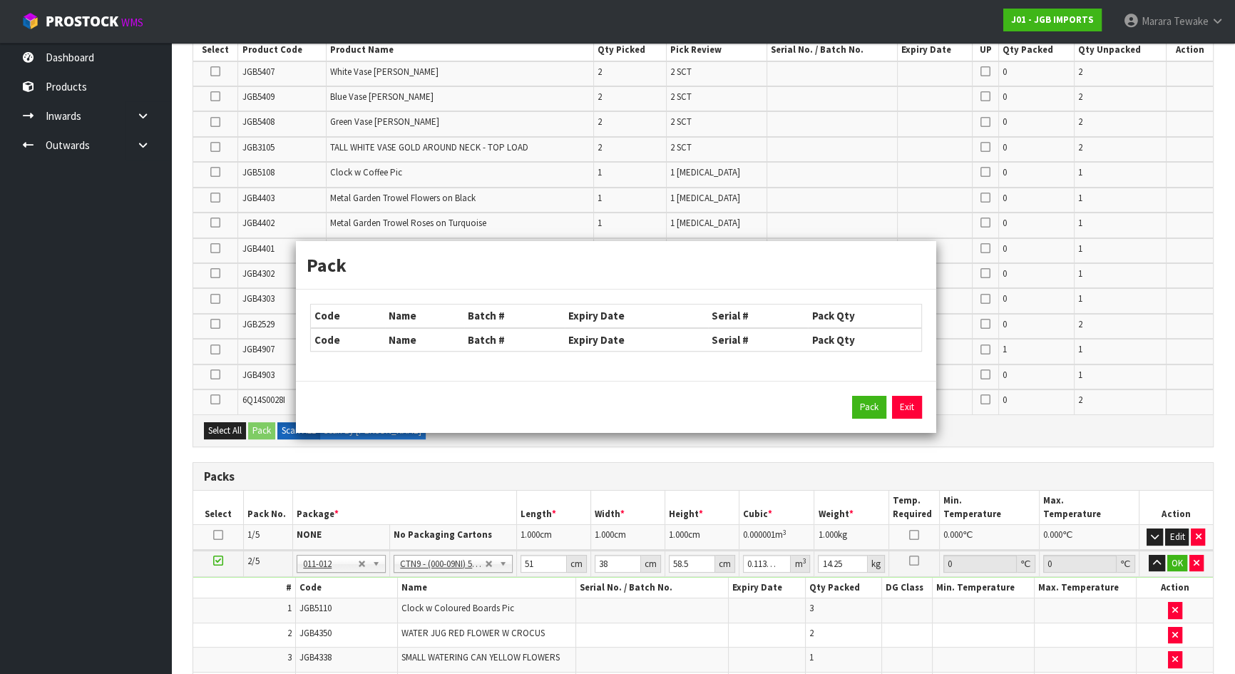
type input "15.972"
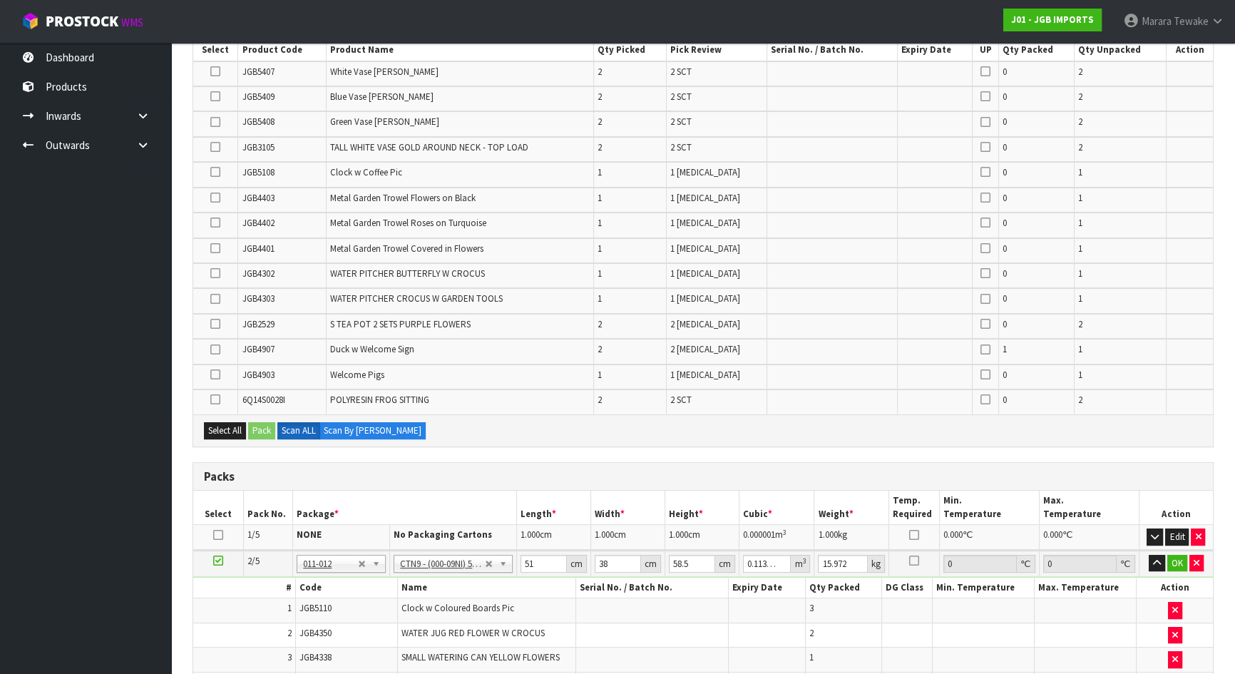
click at [214, 349] on icon at bounding box center [215, 349] width 10 height 1
click at [0, 0] on input "checkbox" at bounding box center [0, 0] width 0 height 0
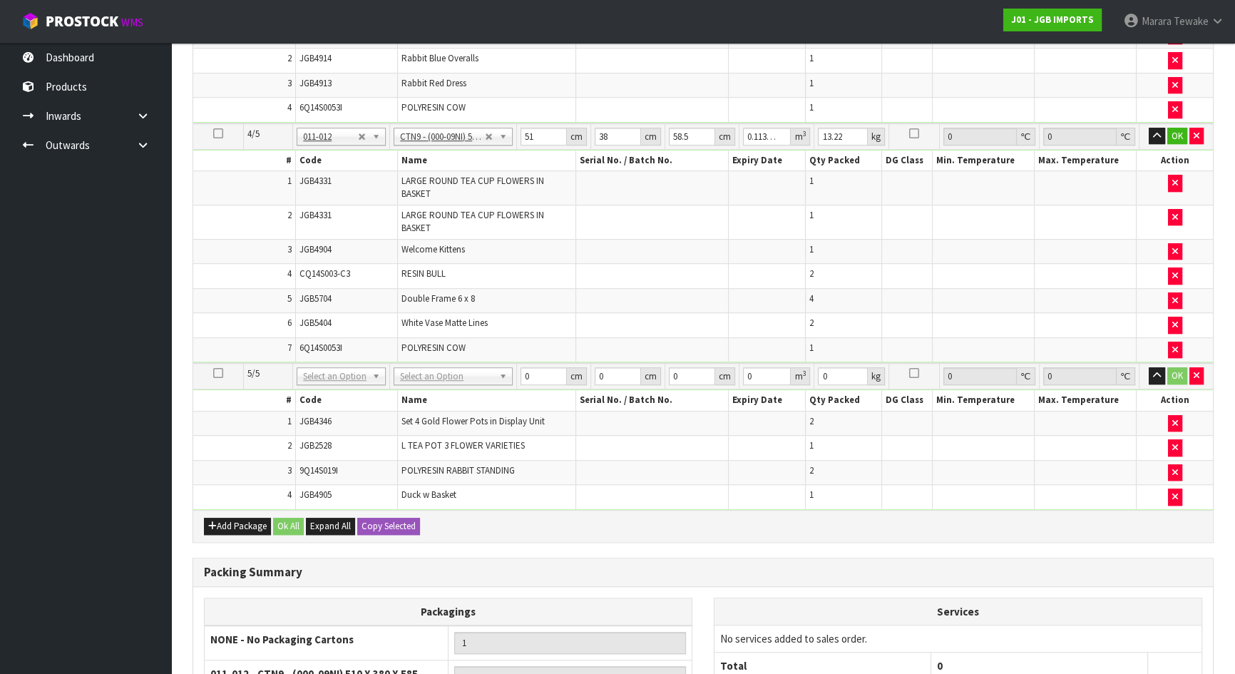
scroll to position [1230, 0]
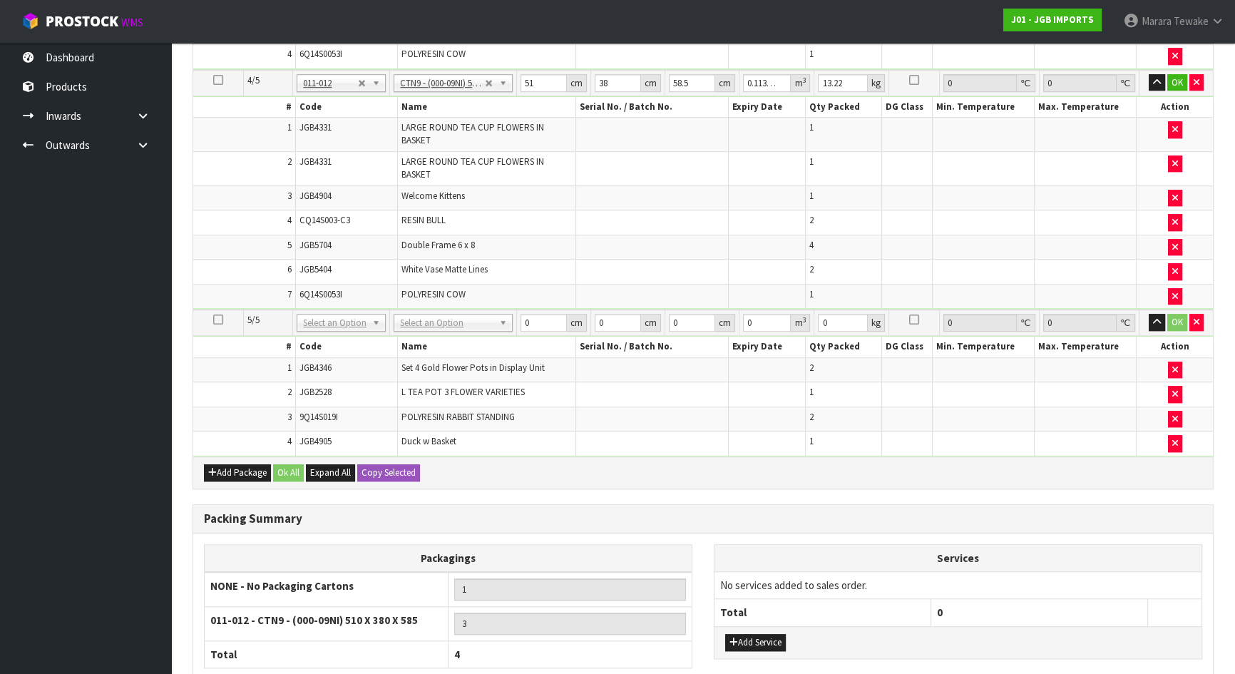
click at [220, 319] on icon at bounding box center [218, 319] width 10 height 1
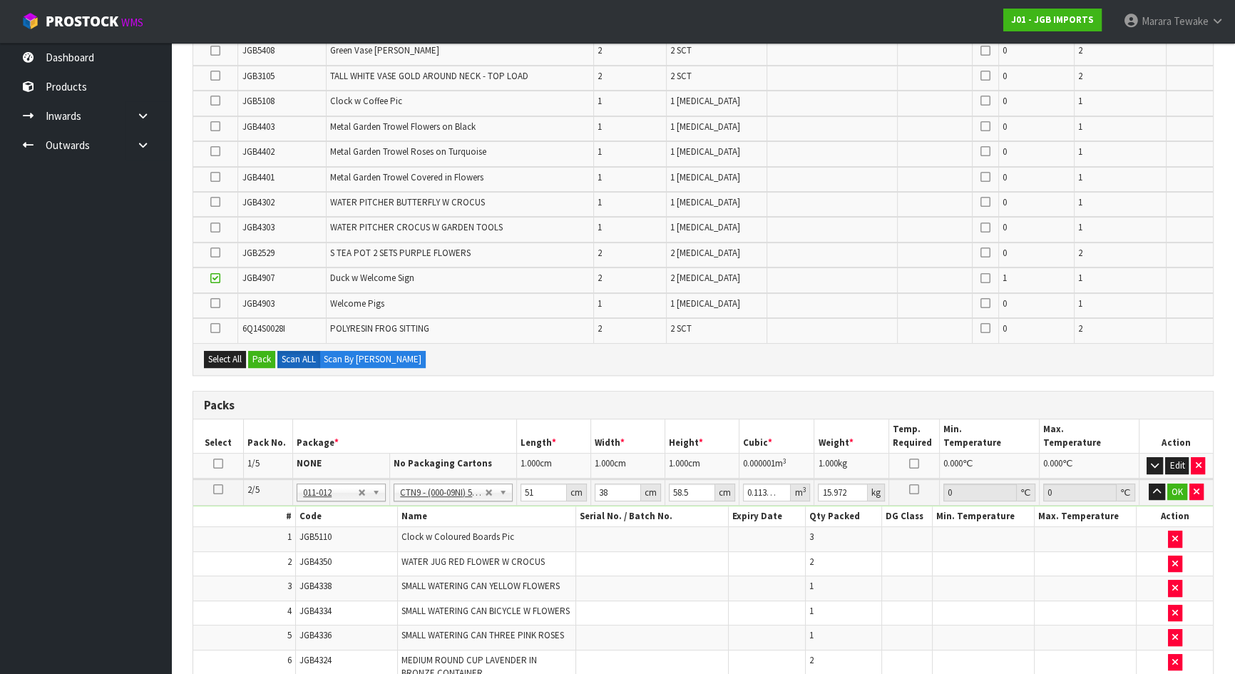
scroll to position [387, 0]
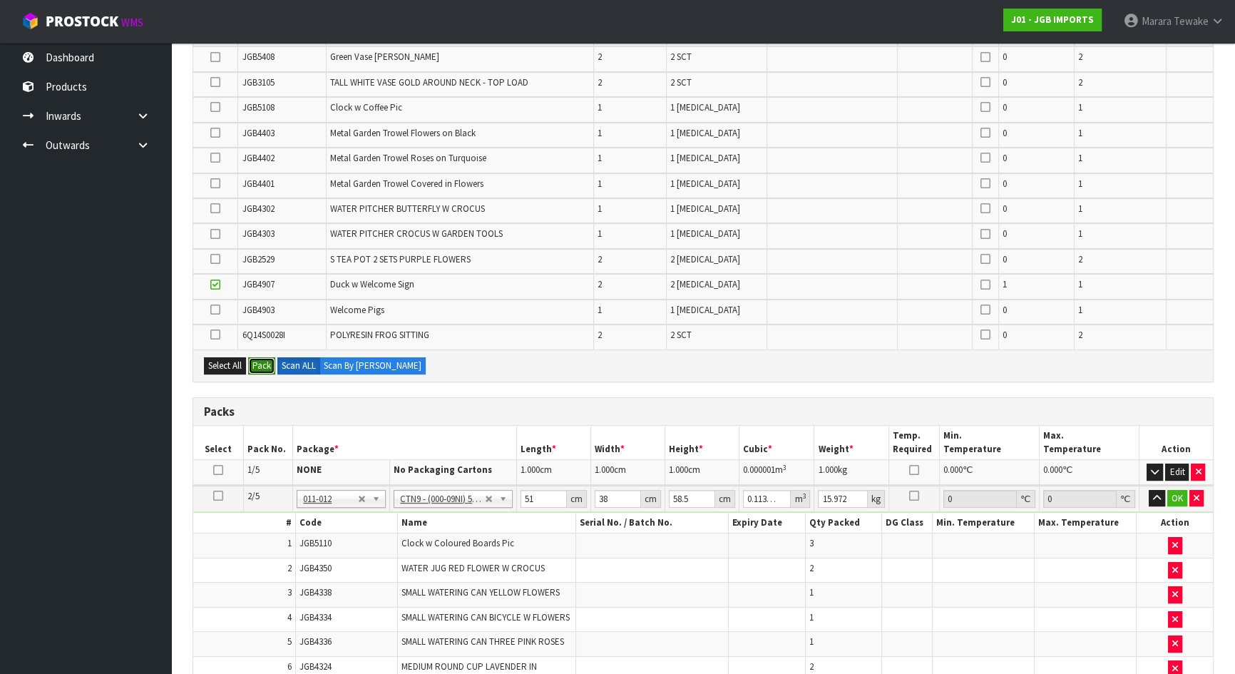
click at [266, 360] on button "Pack" at bounding box center [261, 365] width 27 height 17
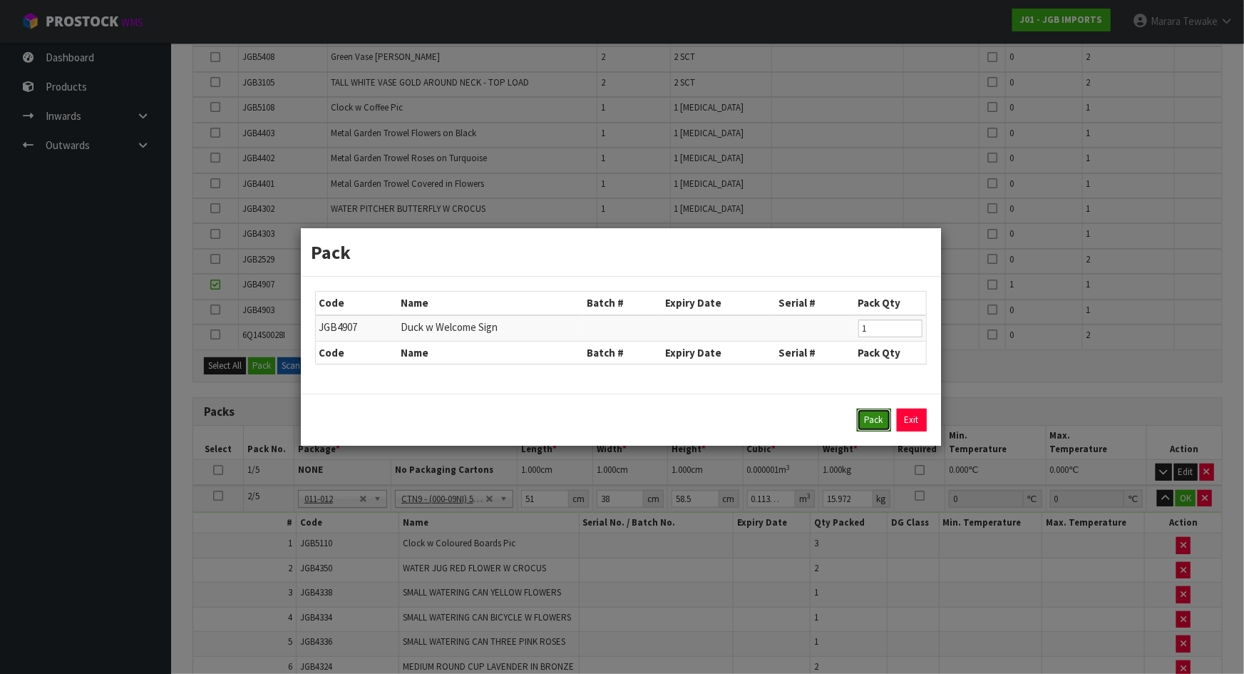
click at [876, 421] on button "Pack" at bounding box center [874, 420] width 34 height 23
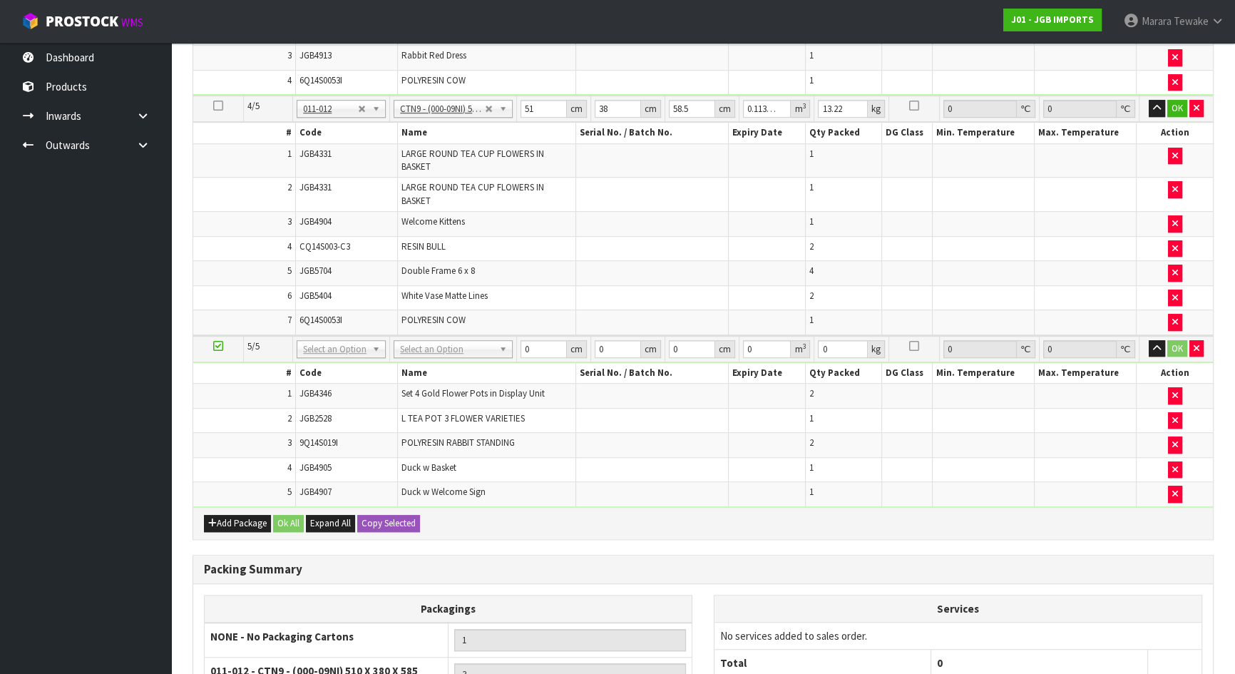
scroll to position [1295, 0]
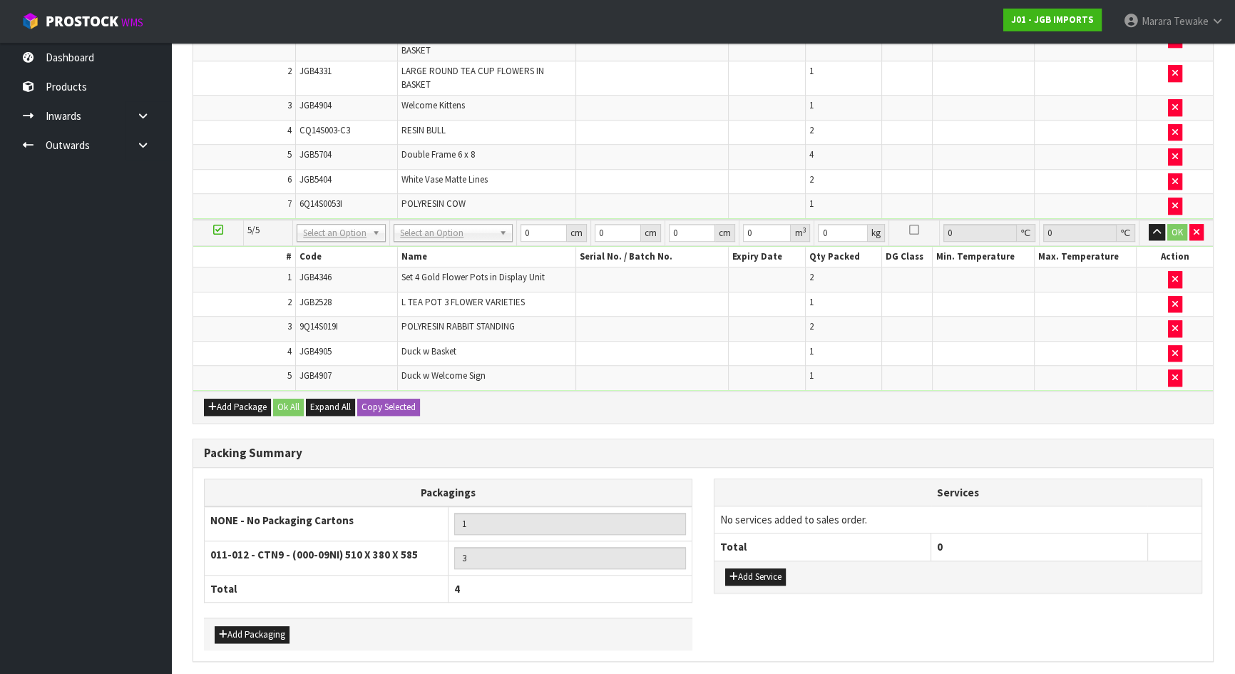
click at [91, 306] on ul "Dashboard Products Categories Serial Numbers Kitsets Packagings Inwards Purchas…" at bounding box center [85, 358] width 171 height 631
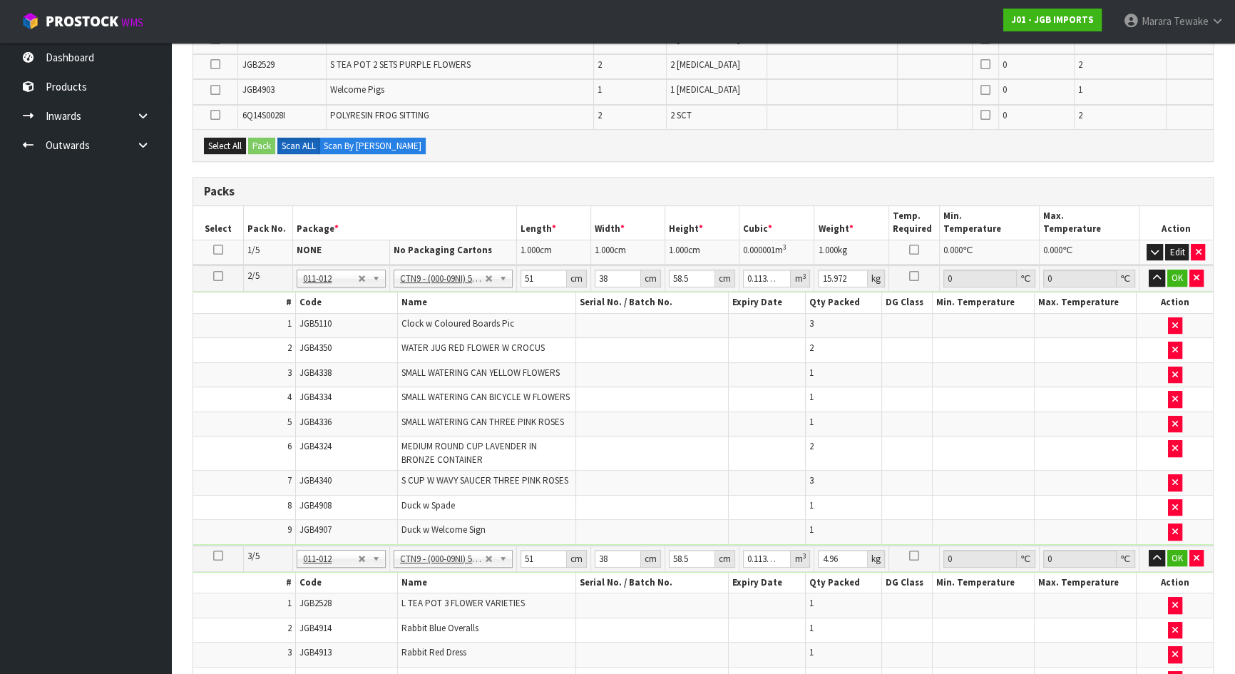
scroll to position [128, 0]
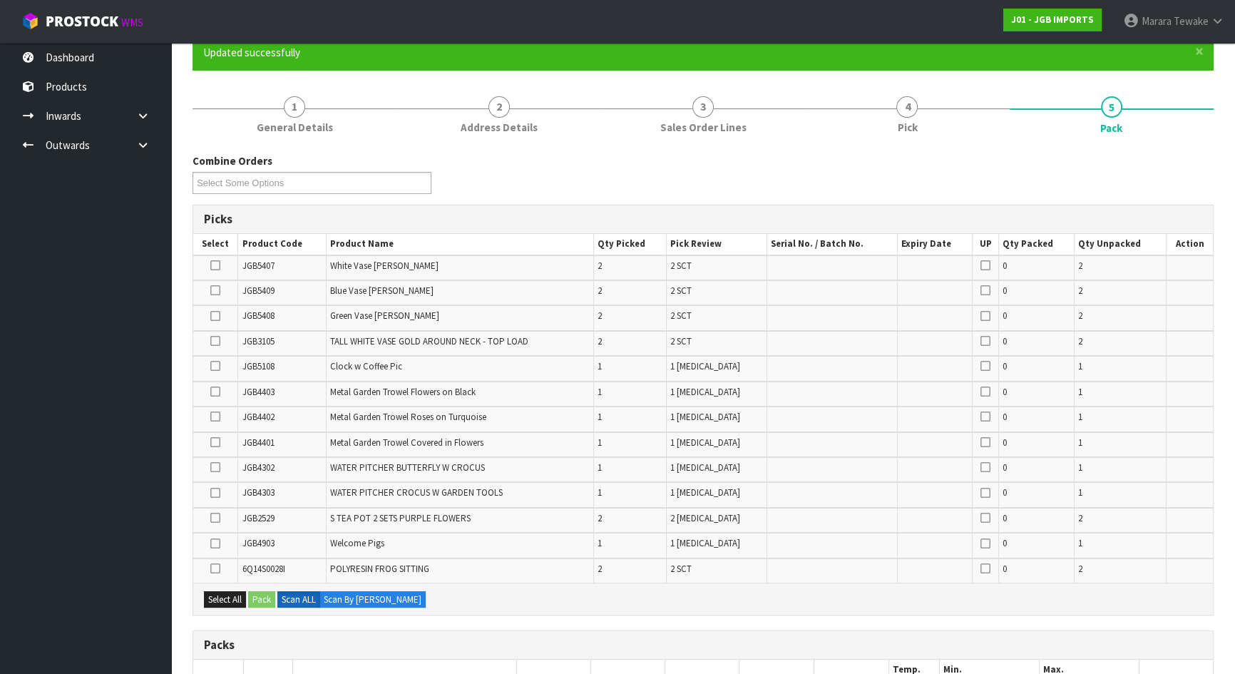
click at [216, 366] on icon at bounding box center [215, 366] width 10 height 1
click at [0, 0] on input "checkbox" at bounding box center [0, 0] width 0 height 0
click at [264, 592] on button "Pack" at bounding box center [261, 599] width 27 height 17
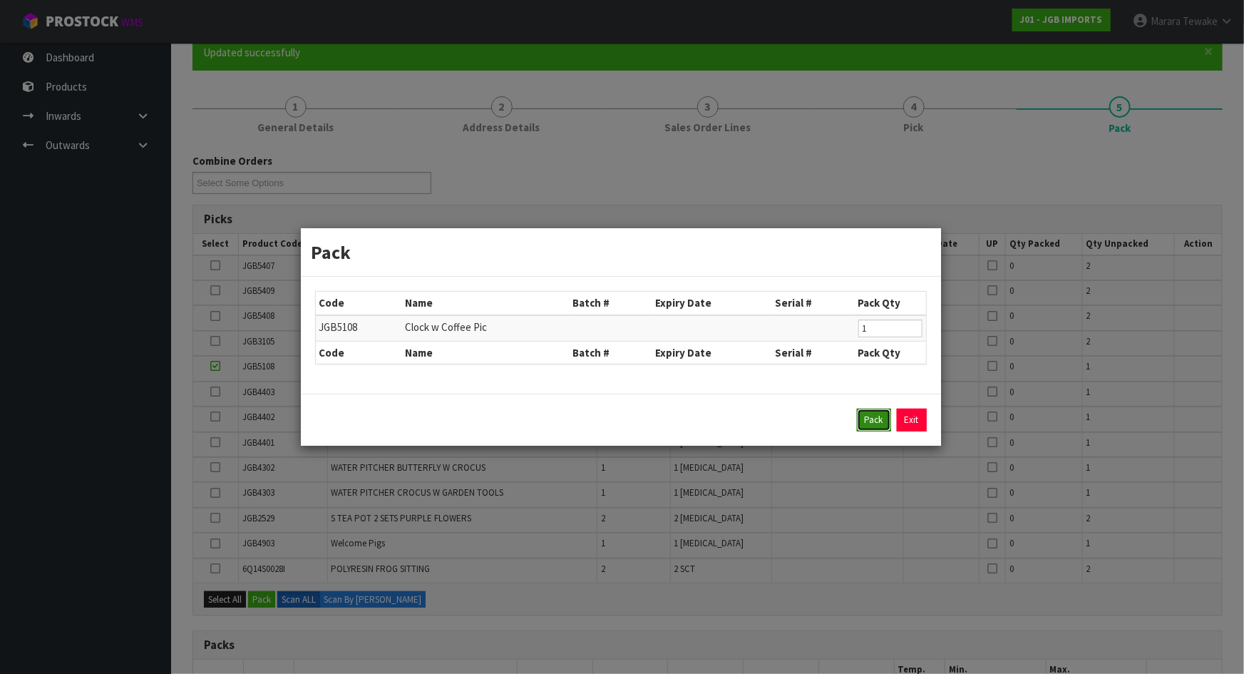
click at [880, 417] on button "Pack" at bounding box center [874, 420] width 34 height 23
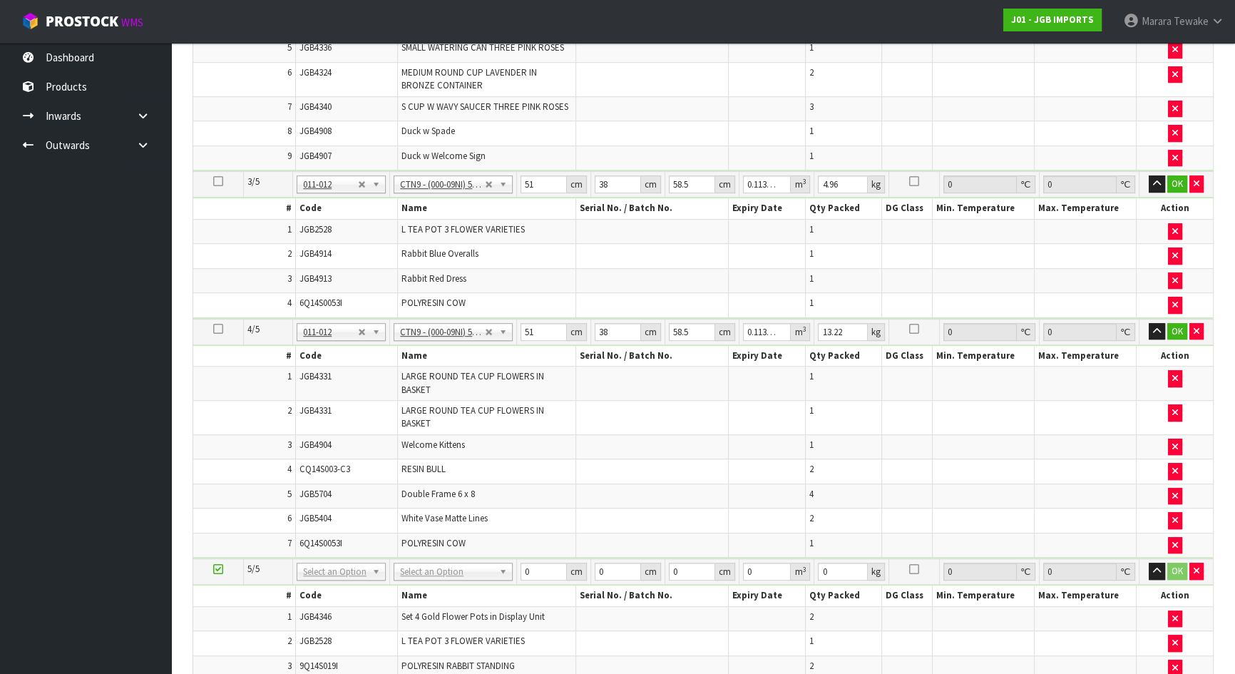
scroll to position [1143, 0]
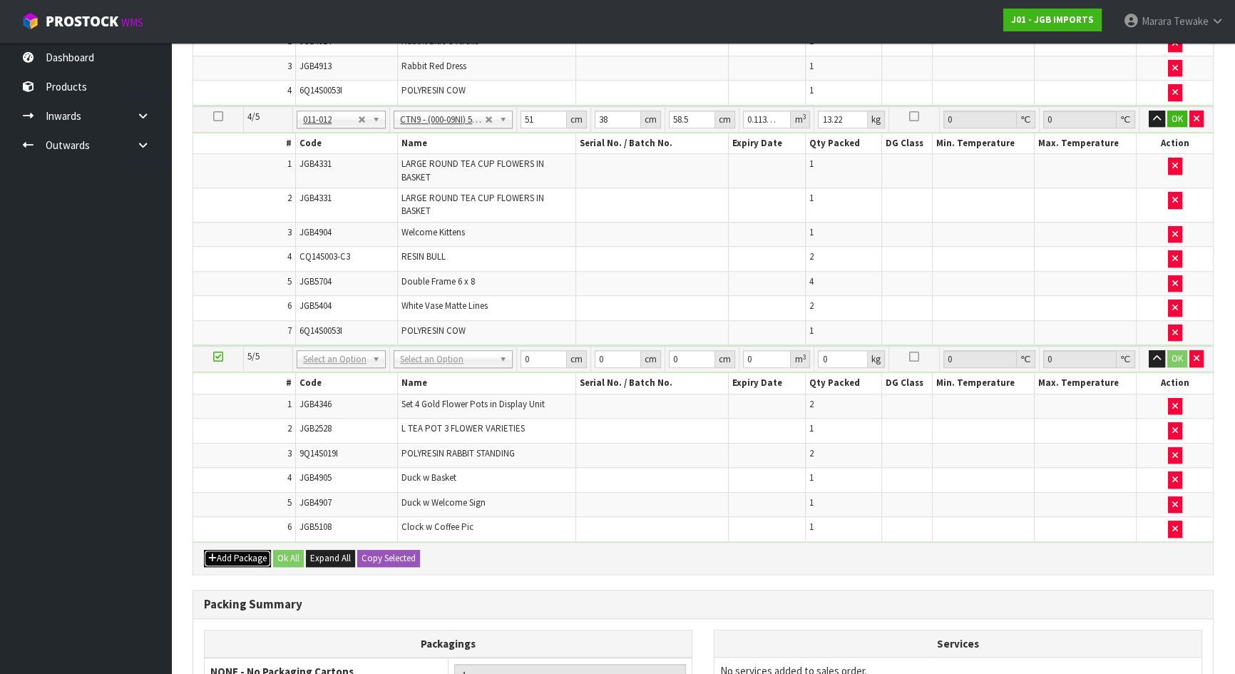
click at [230, 550] on button "Add Package" at bounding box center [237, 558] width 67 height 17
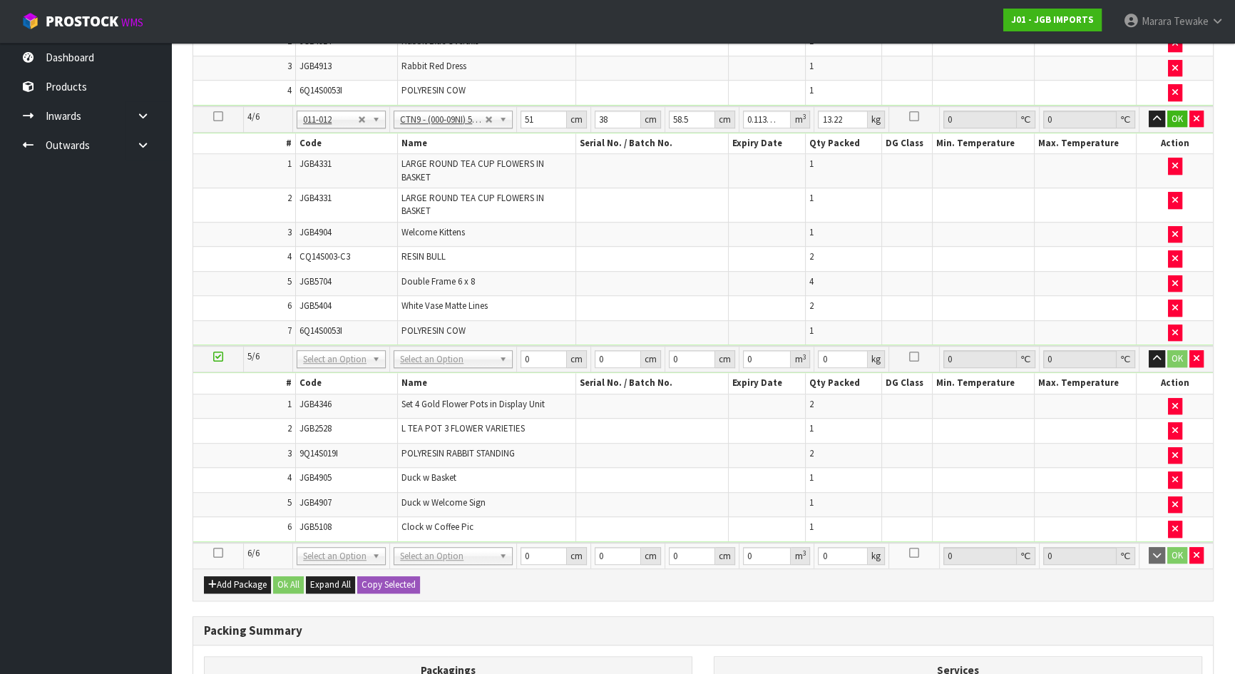
click at [216, 553] on icon at bounding box center [218, 553] width 10 height 1
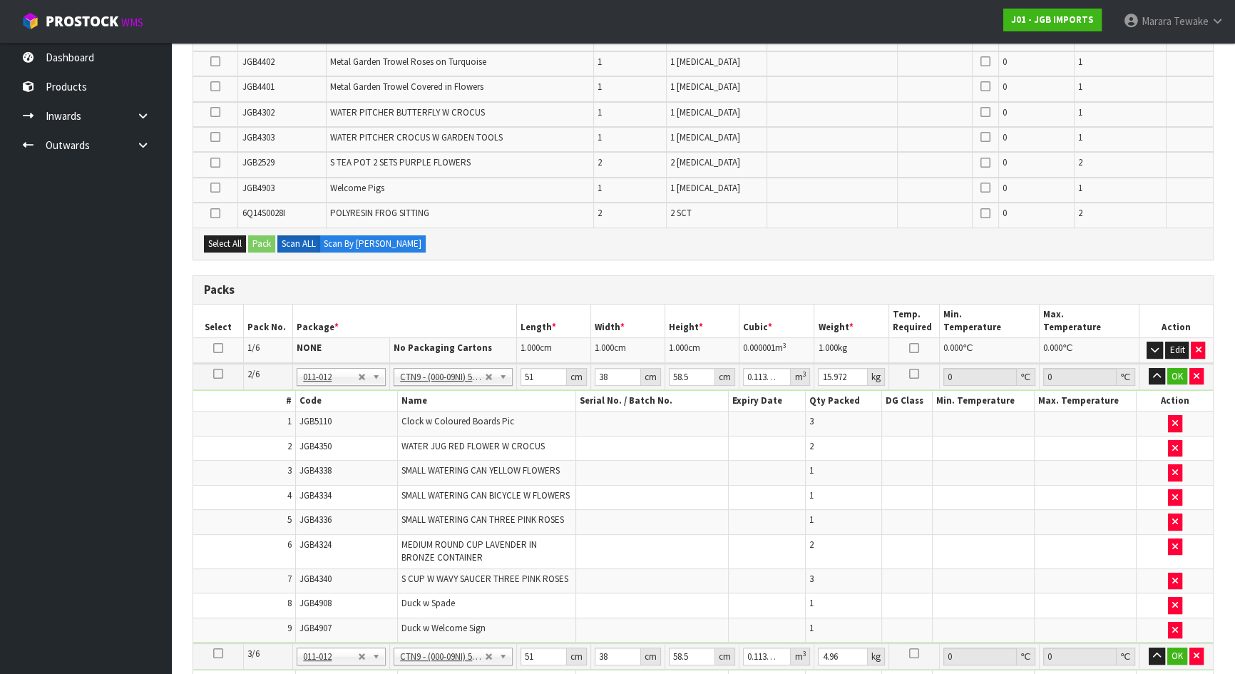
scroll to position [456, 0]
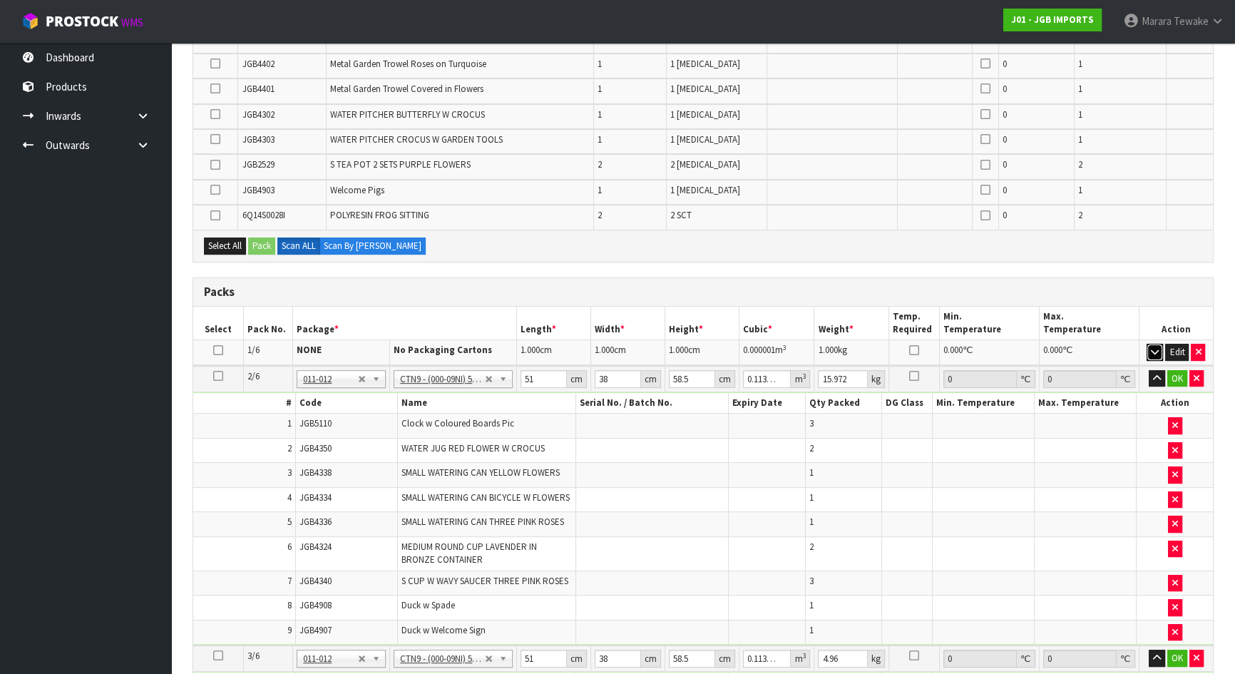
click at [1156, 349] on icon "button" at bounding box center [1155, 351] width 8 height 9
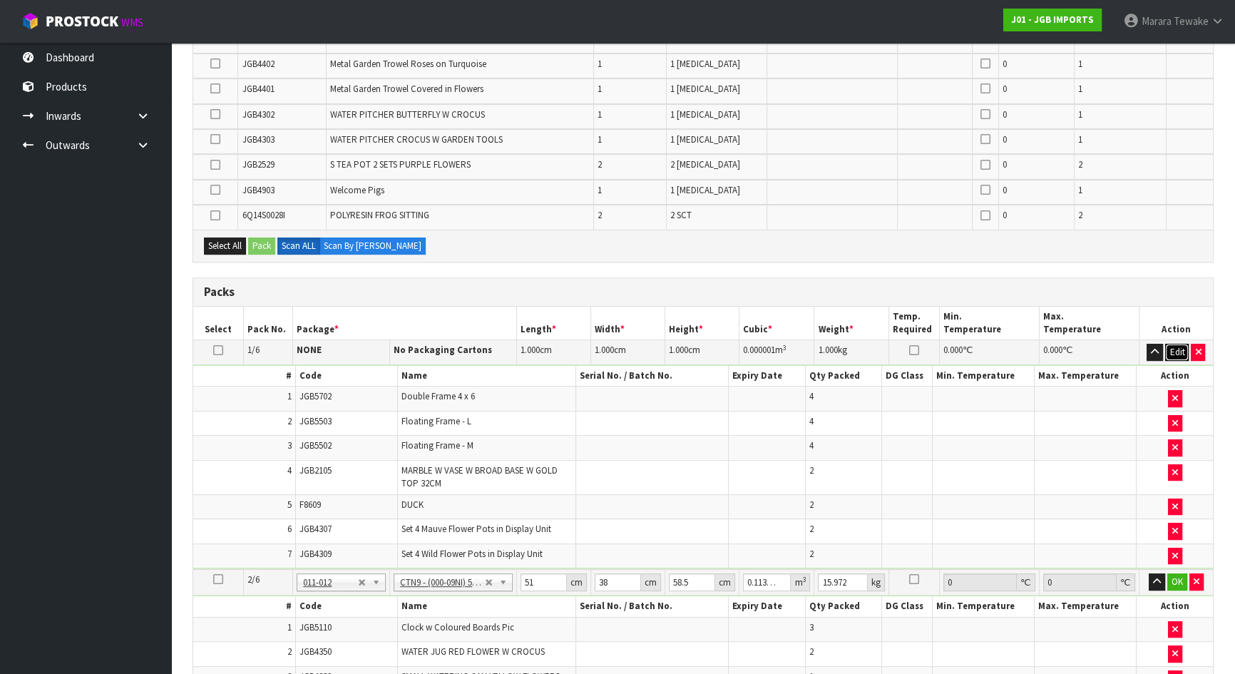
click at [1176, 351] on button "Edit" at bounding box center [1177, 352] width 24 height 17
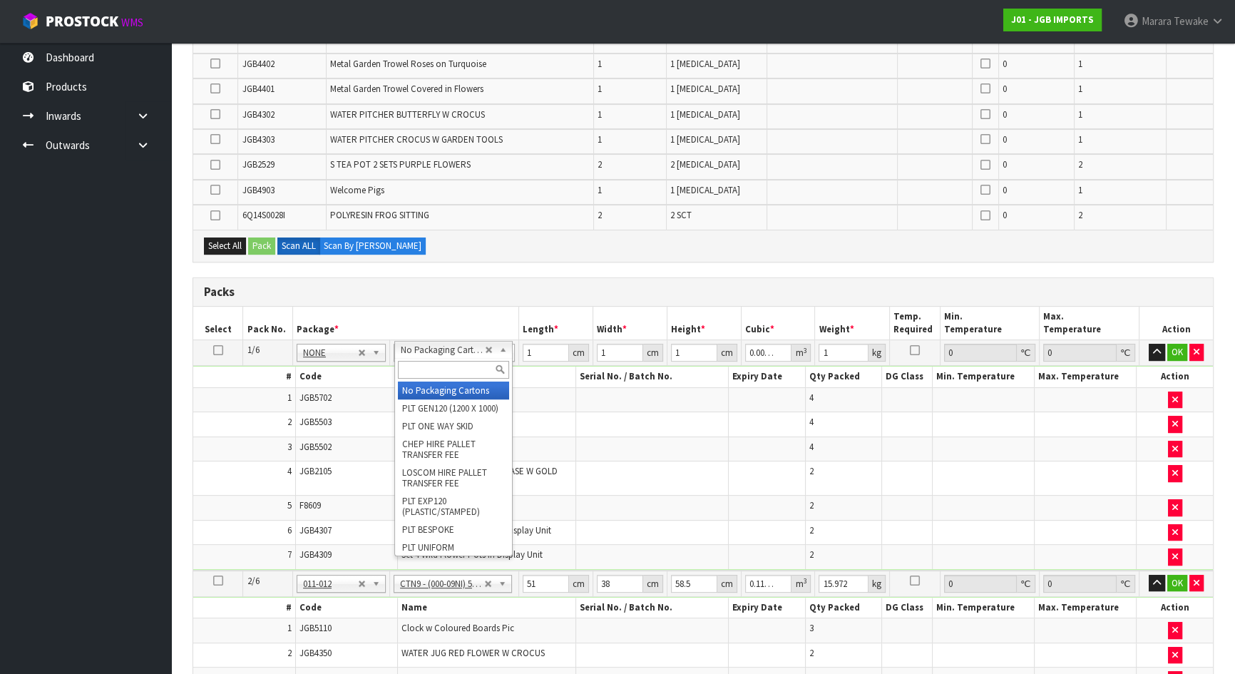
click at [450, 367] on input "text" at bounding box center [453, 370] width 111 height 18
type input "c"
type input "oc"
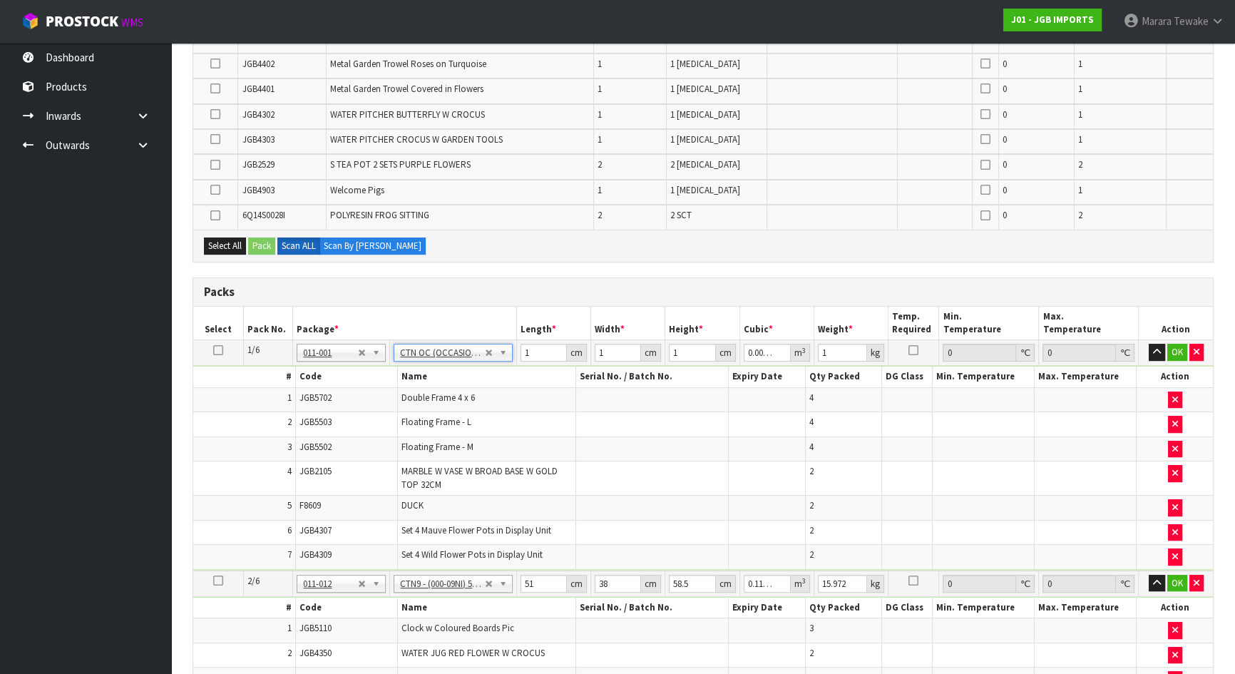
type input "0"
type input "220.54"
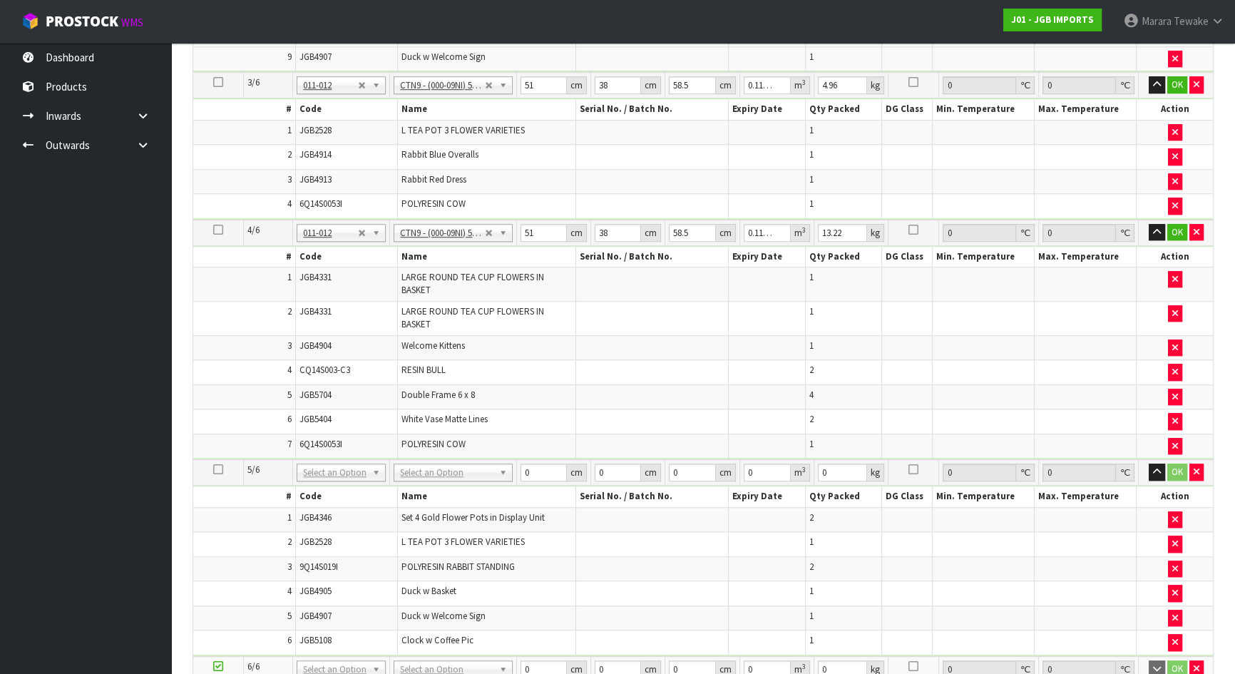
scroll to position [1299, 0]
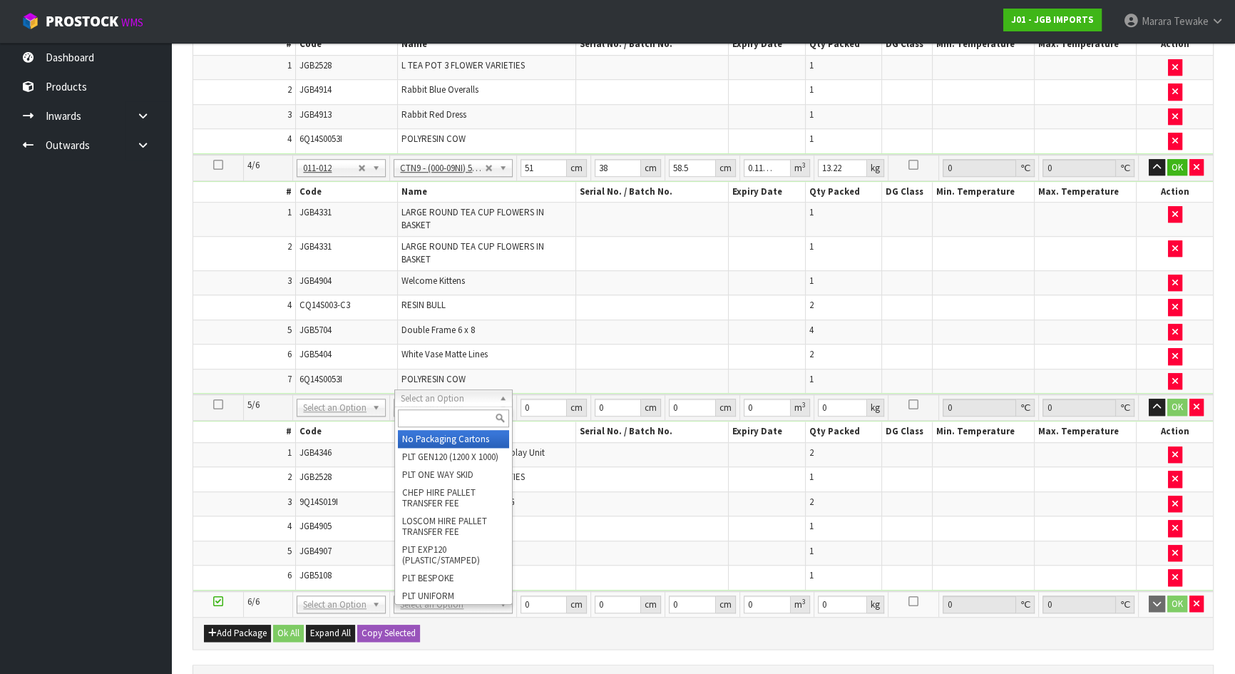
click at [449, 416] on input "text" at bounding box center [453, 418] width 111 height 18
type input "o"
type input "ctn9"
type input "4"
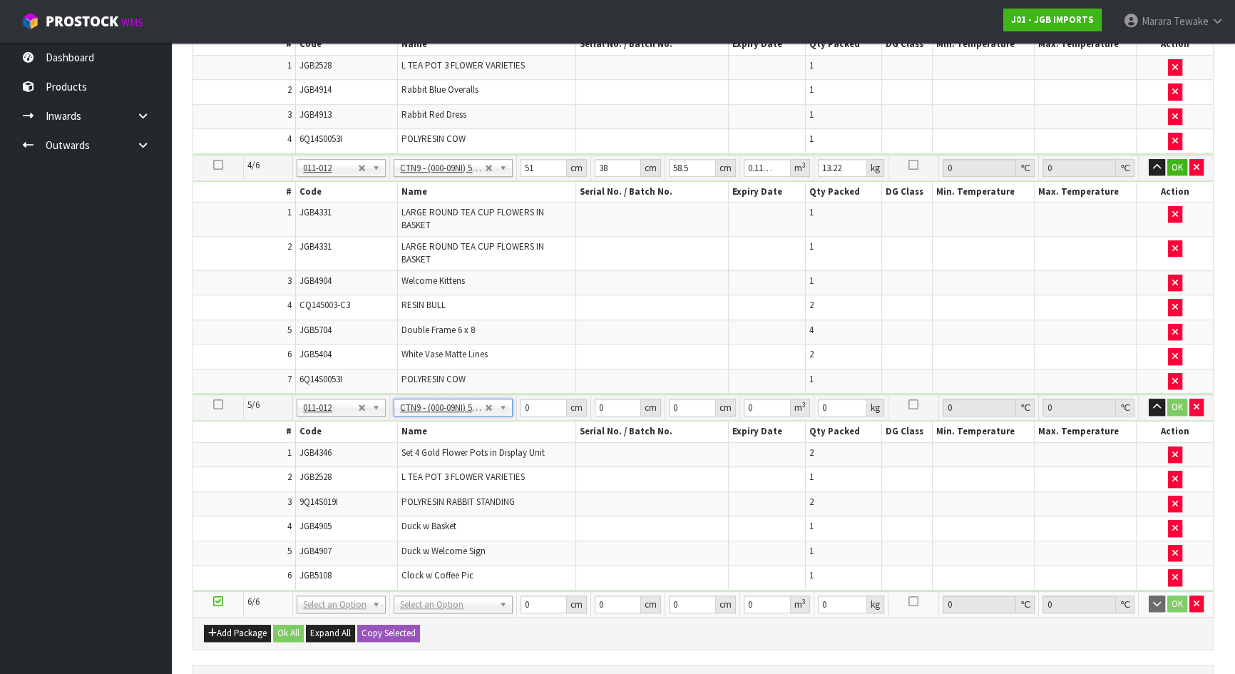
type input "51"
type input "38"
type input "58.5"
type input "0.113373"
type input "10.232"
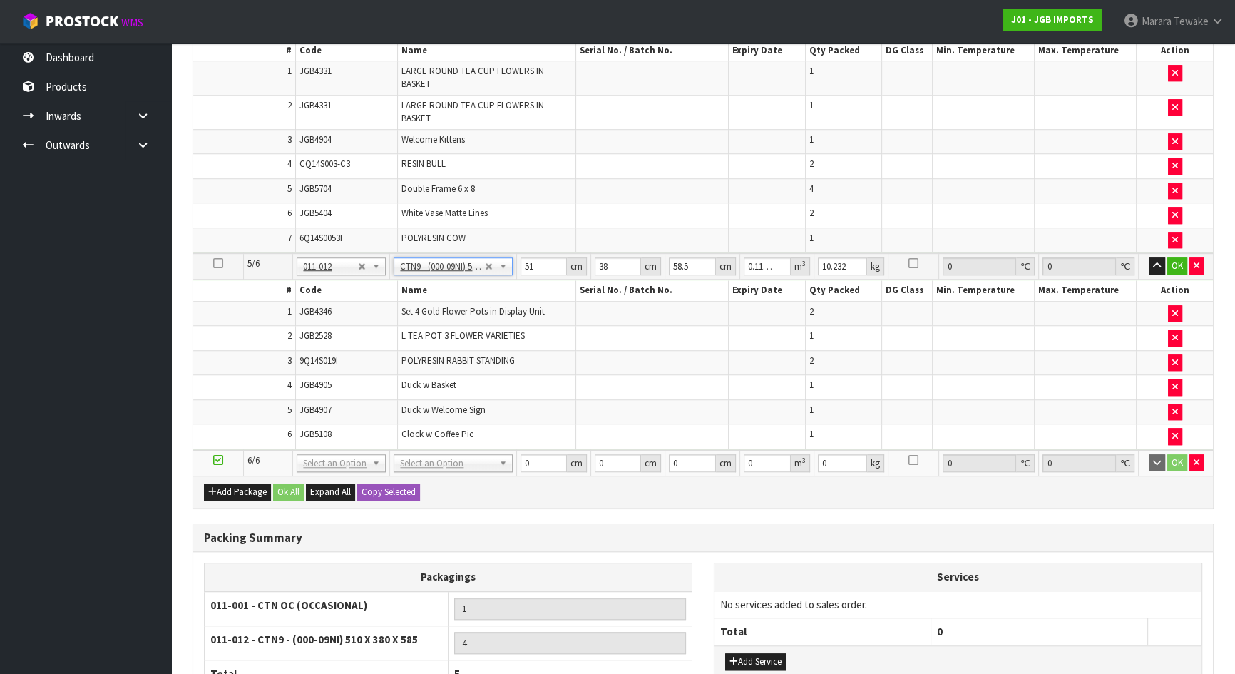
scroll to position [1494, 0]
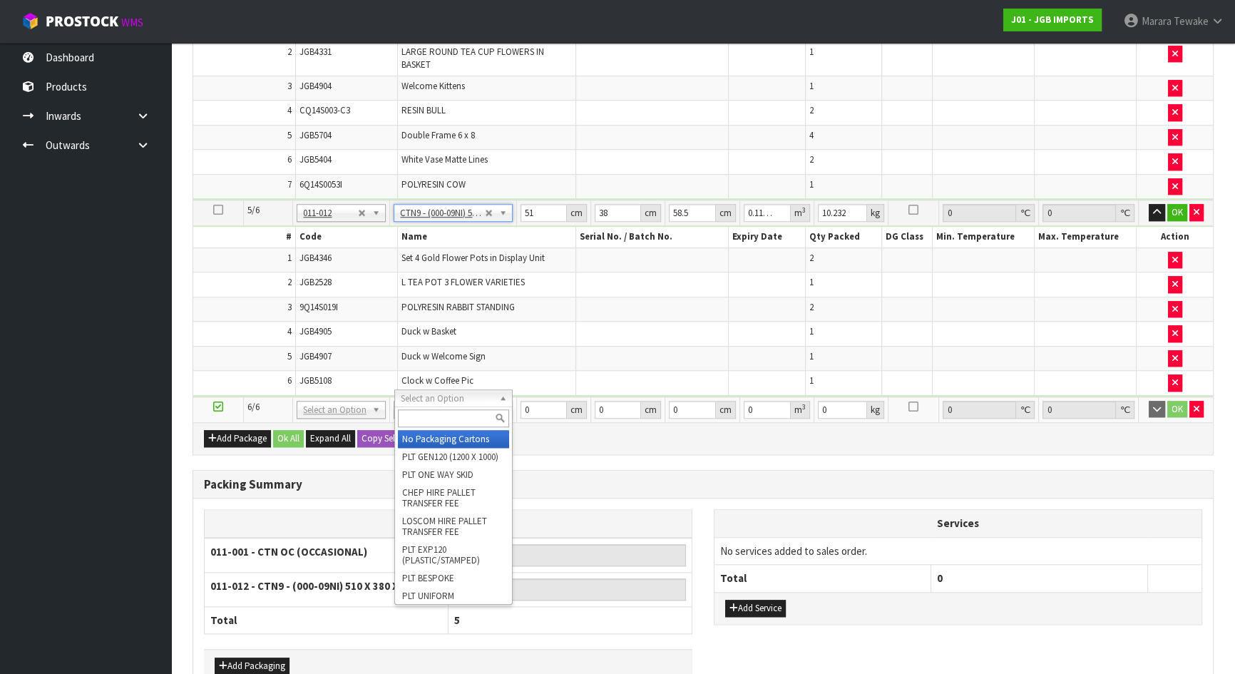
click at [458, 418] on input "text" at bounding box center [453, 418] width 111 height 18
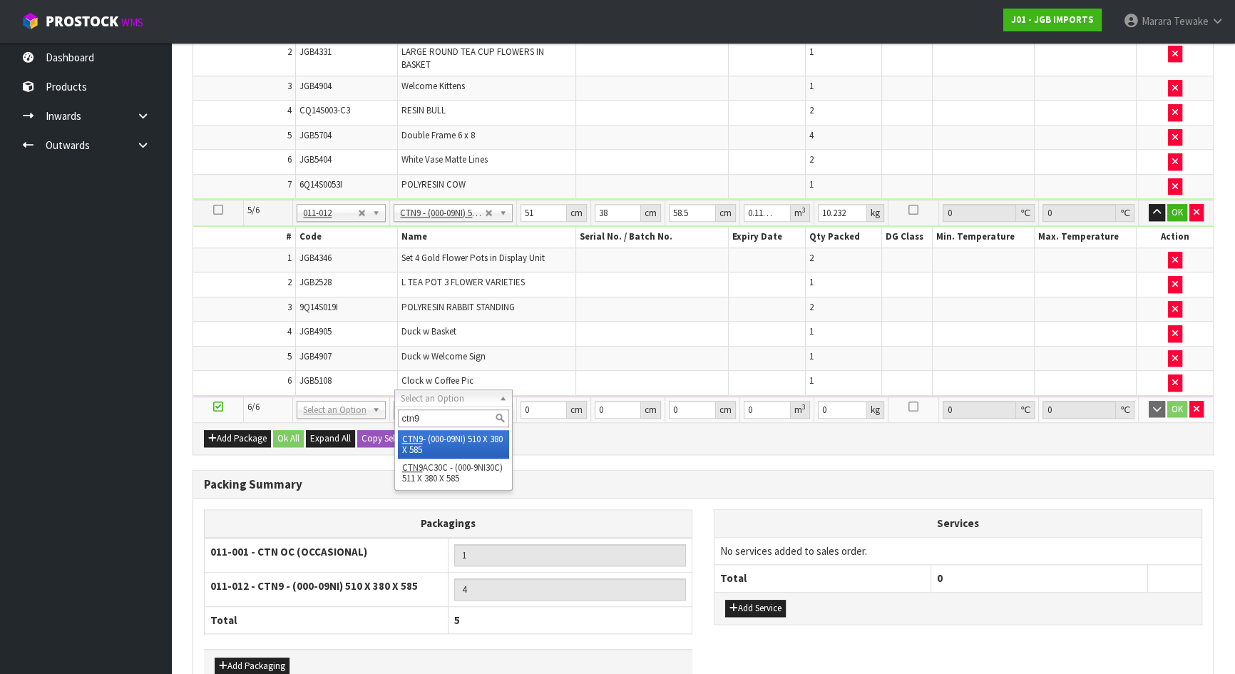
type input "ctn9"
type input "5"
type input "51"
type input "38"
type input "58.5"
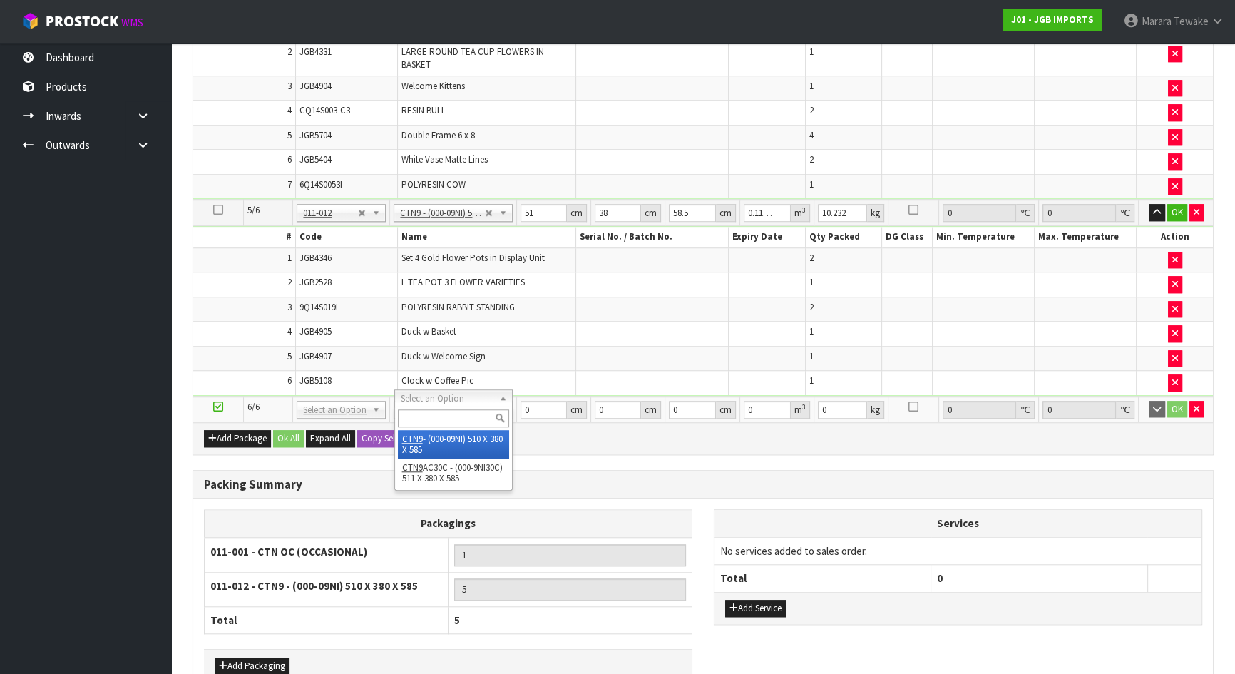
type input "0.113373"
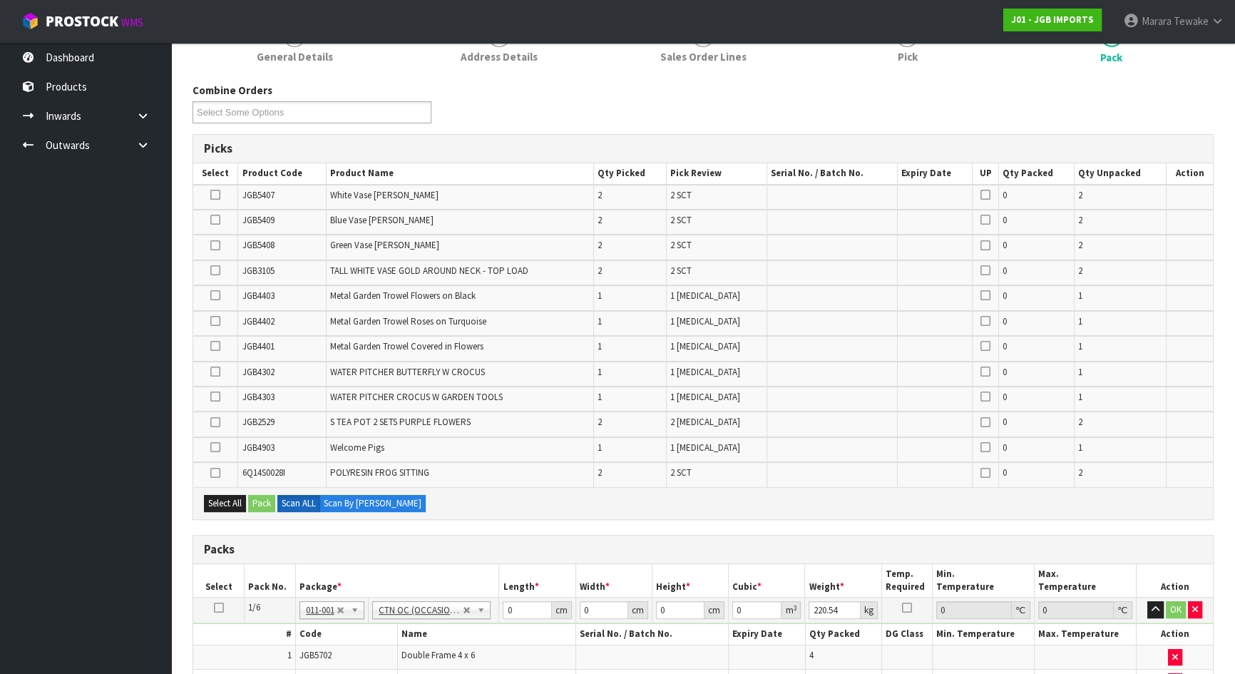
scroll to position [206, 0]
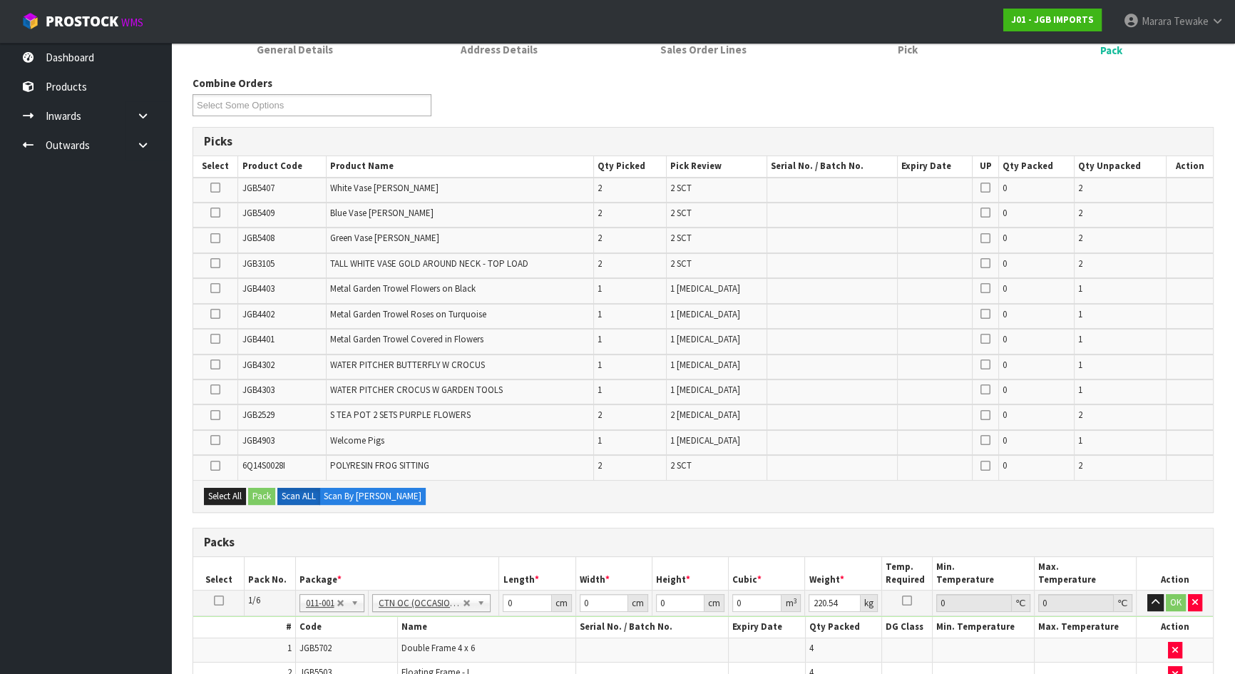
click at [214, 469] on label at bounding box center [215, 465] width 10 height 13
click at [0, 0] on input "checkbox" at bounding box center [0, 0] width 0 height 0
click at [215, 441] on icon at bounding box center [215, 440] width 10 height 1
click at [0, 0] on input "checkbox" at bounding box center [0, 0] width 0 height 0
click at [212, 188] on icon at bounding box center [215, 188] width 10 height 1
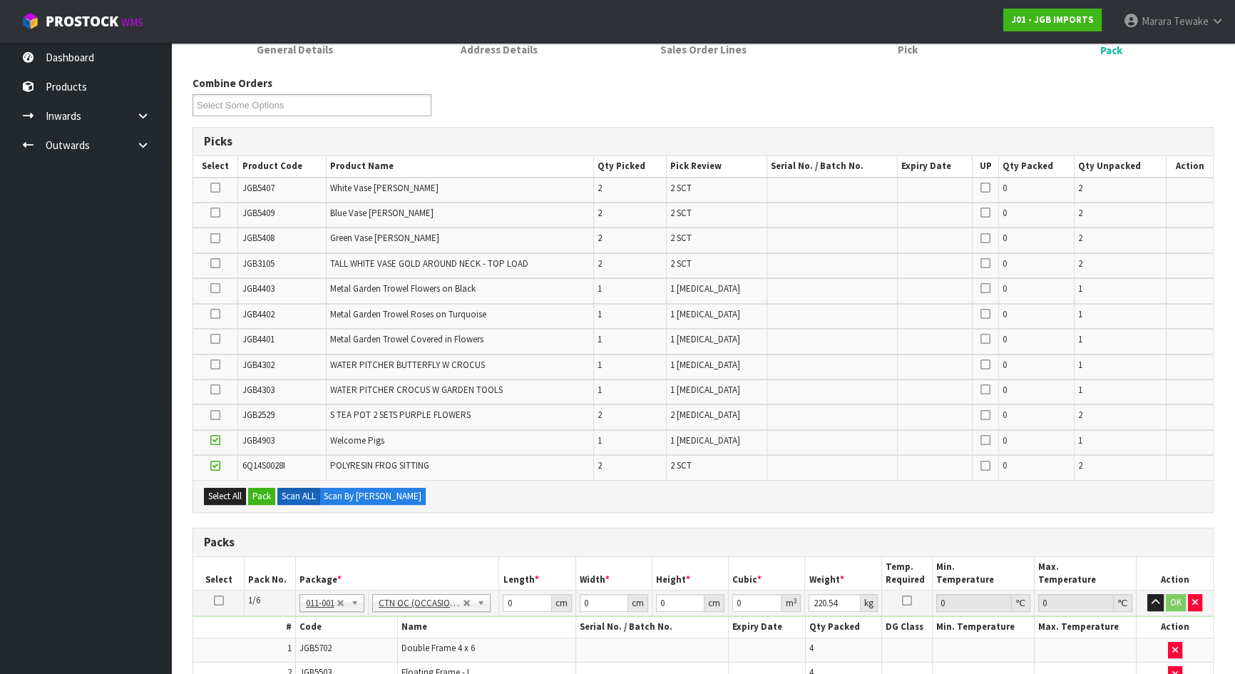
click at [0, 0] on input "checkbox" at bounding box center [0, 0] width 0 height 0
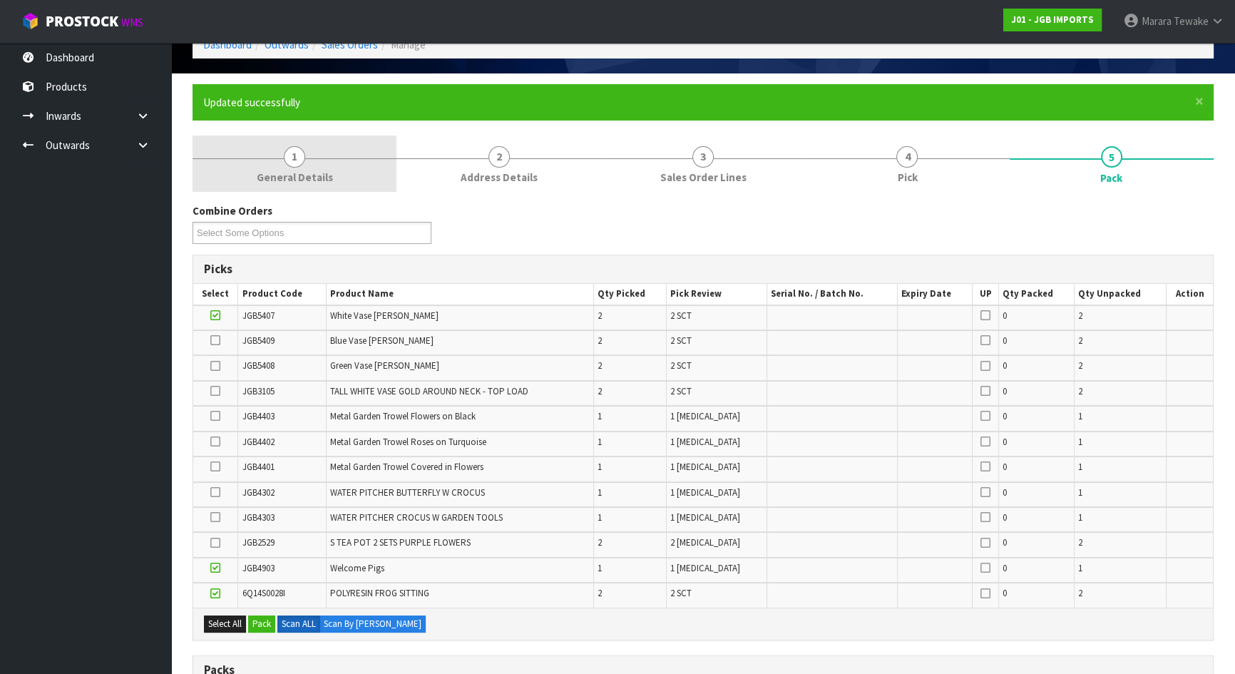
scroll to position [11, 0]
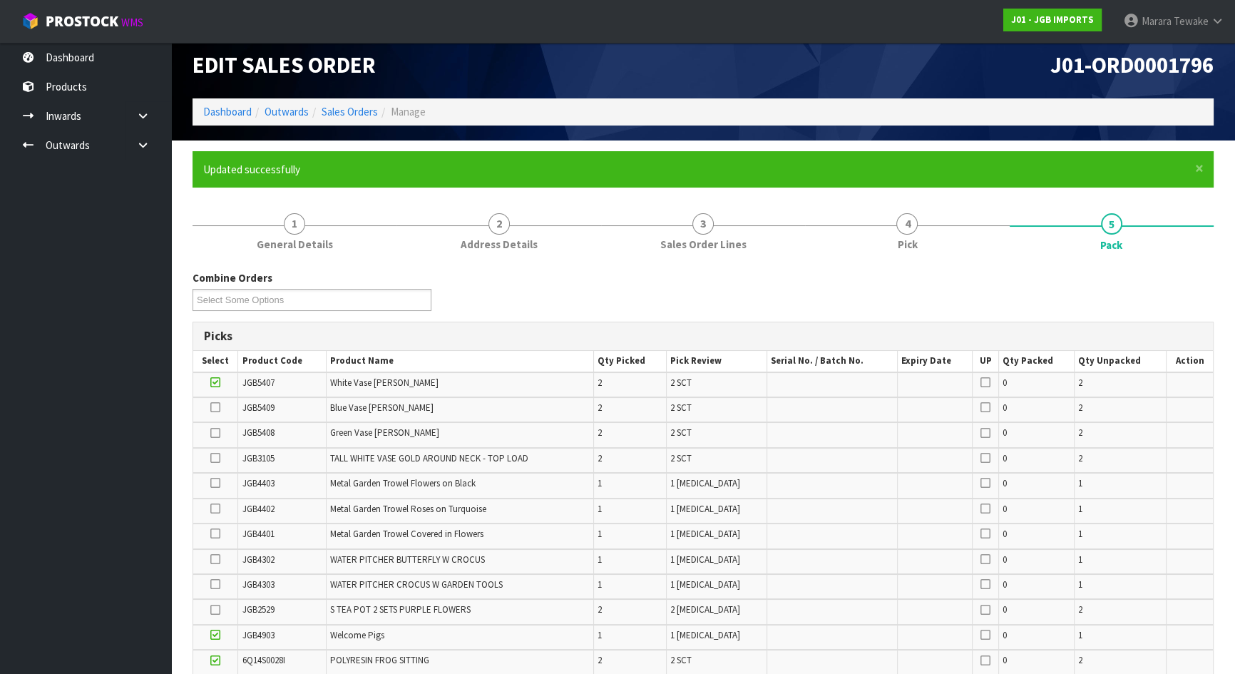
click at [210, 433] on icon at bounding box center [215, 433] width 10 height 1
click at [0, 0] on input "checkbox" at bounding box center [0, 0] width 0 height 0
click at [215, 407] on icon at bounding box center [215, 407] width 10 height 1
click at [0, 0] on input "checkbox" at bounding box center [0, 0] width 0 height 0
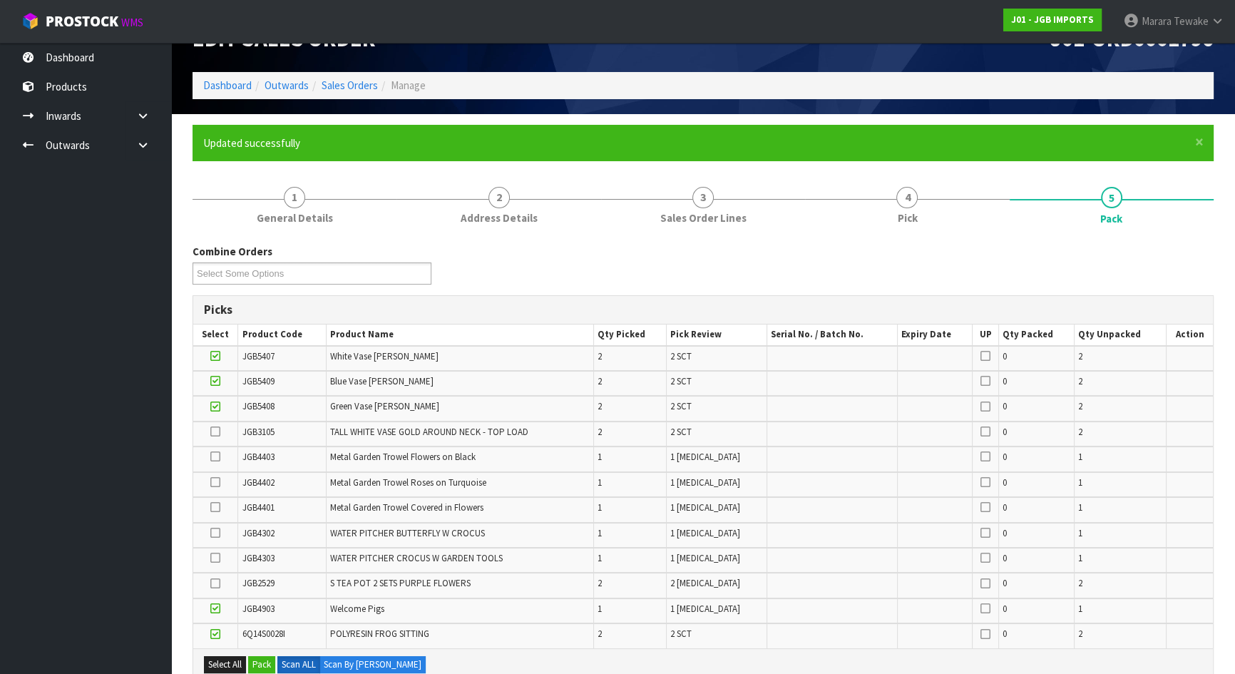
scroll to position [76, 0]
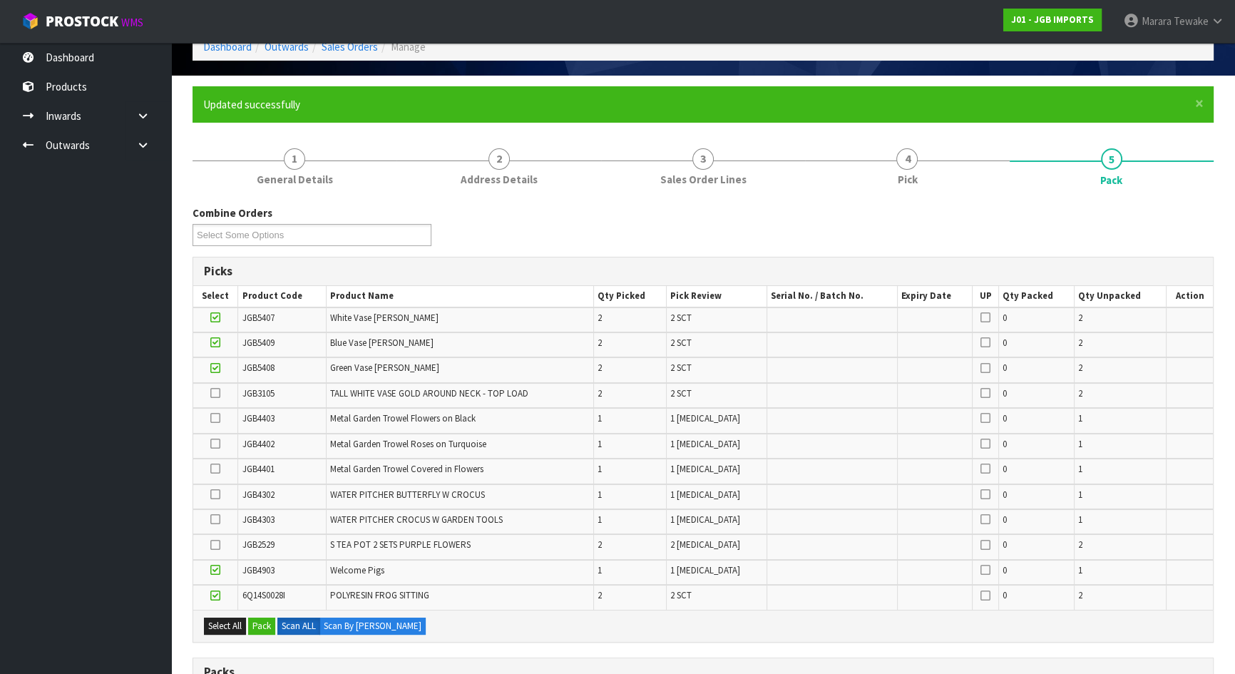
click at [218, 494] on icon at bounding box center [215, 494] width 10 height 1
click at [0, 0] on input "checkbox" at bounding box center [0, 0] width 0 height 0
click at [214, 468] on icon at bounding box center [215, 468] width 10 height 1
click at [0, 0] on input "checkbox" at bounding box center [0, 0] width 0 height 0
click at [215, 443] on icon at bounding box center [215, 443] width 10 height 1
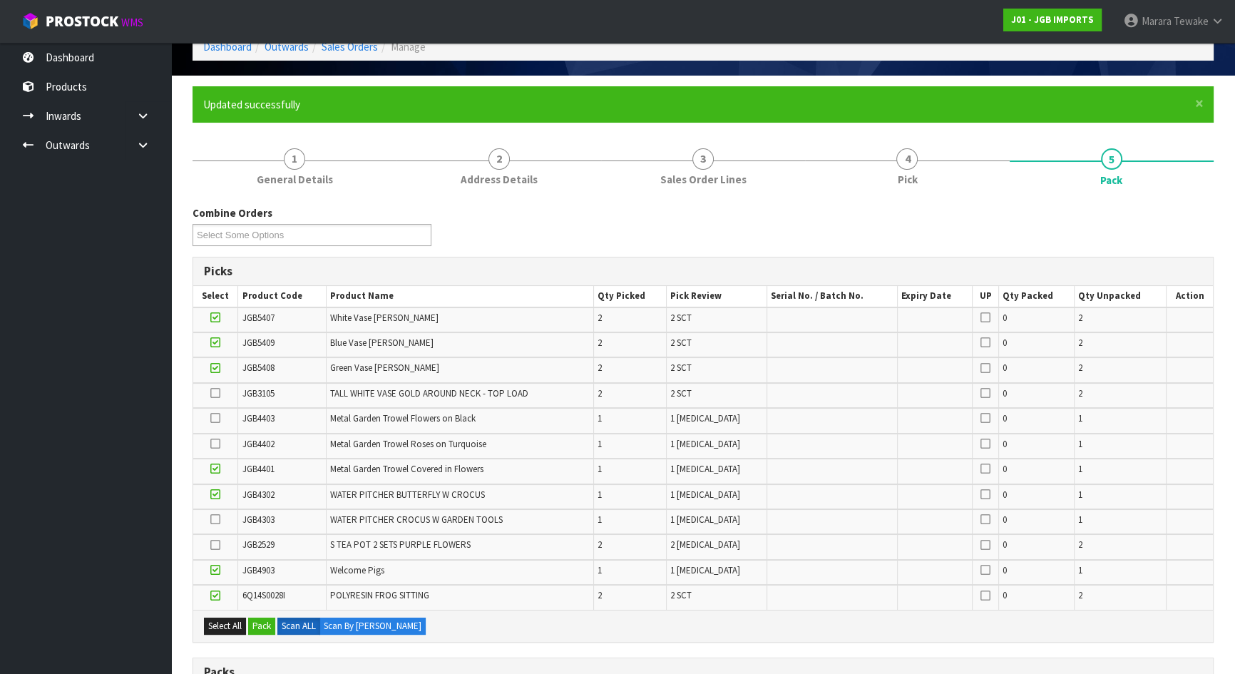
click at [0, 0] on input "checkbox" at bounding box center [0, 0] width 0 height 0
click at [217, 418] on icon at bounding box center [215, 418] width 10 height 1
click at [0, 0] on input "checkbox" at bounding box center [0, 0] width 0 height 0
click at [212, 545] on icon at bounding box center [215, 545] width 10 height 1
click at [0, 0] on input "checkbox" at bounding box center [0, 0] width 0 height 0
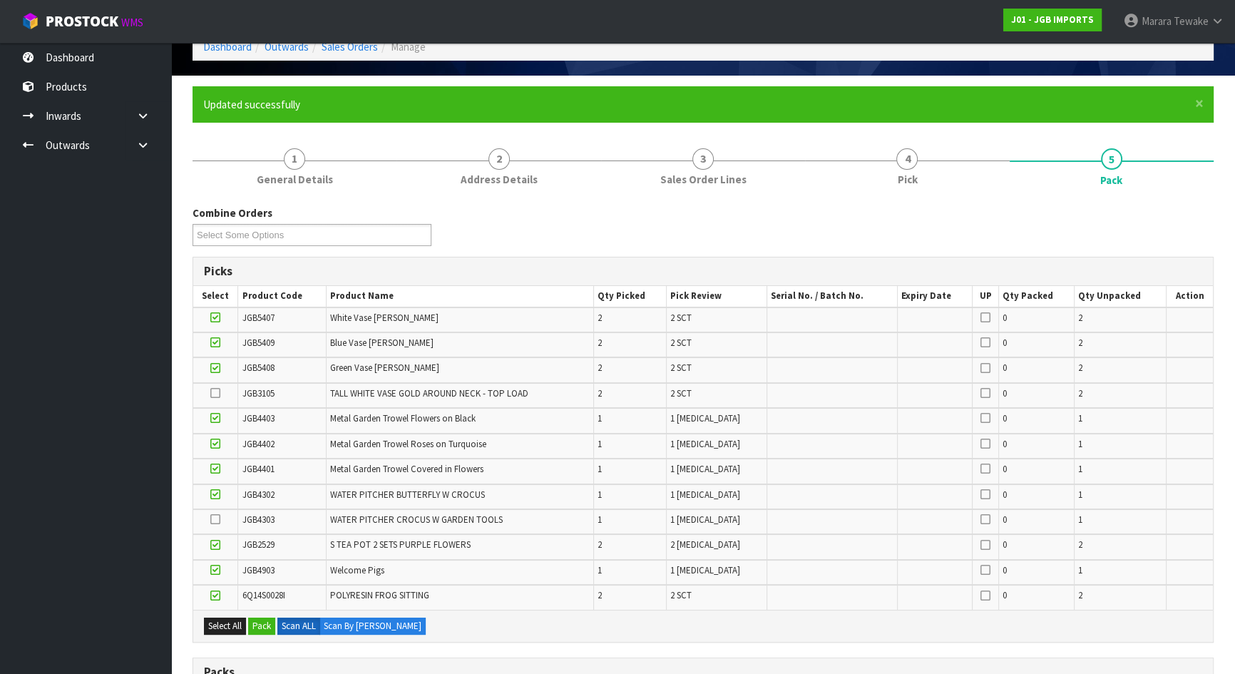
click at [213, 519] on icon at bounding box center [215, 519] width 10 height 1
click at [0, 0] on input "checkbox" at bounding box center [0, 0] width 0 height 0
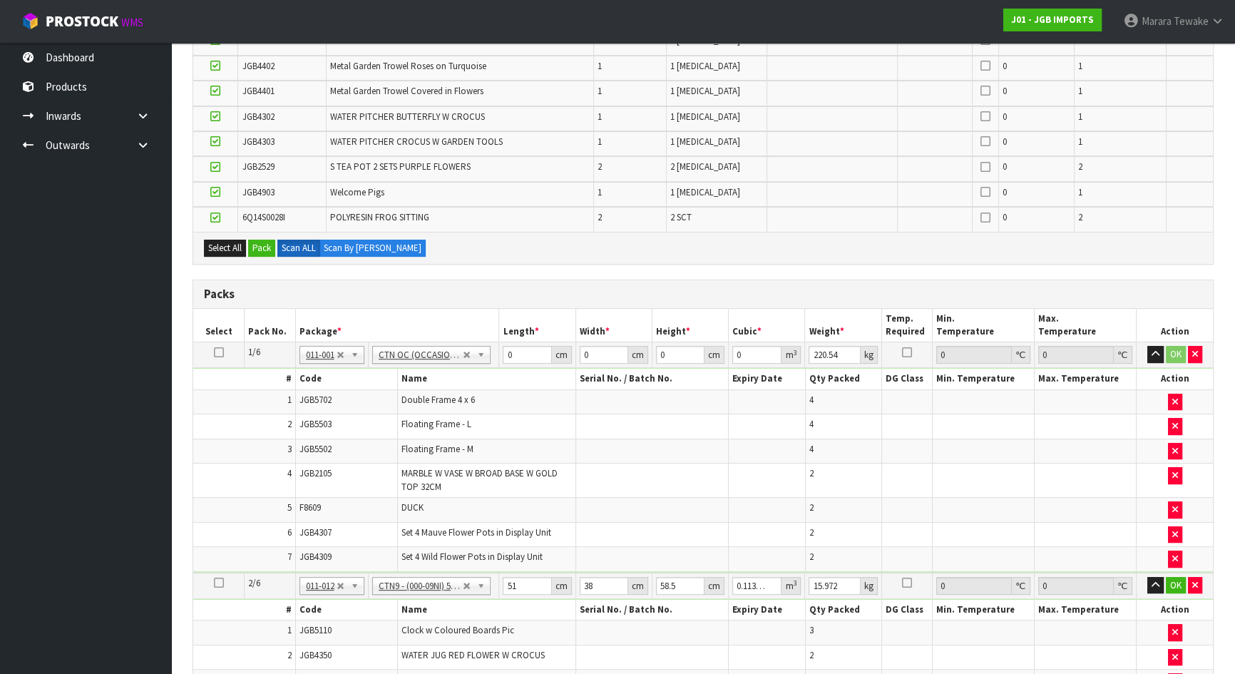
scroll to position [141, 0]
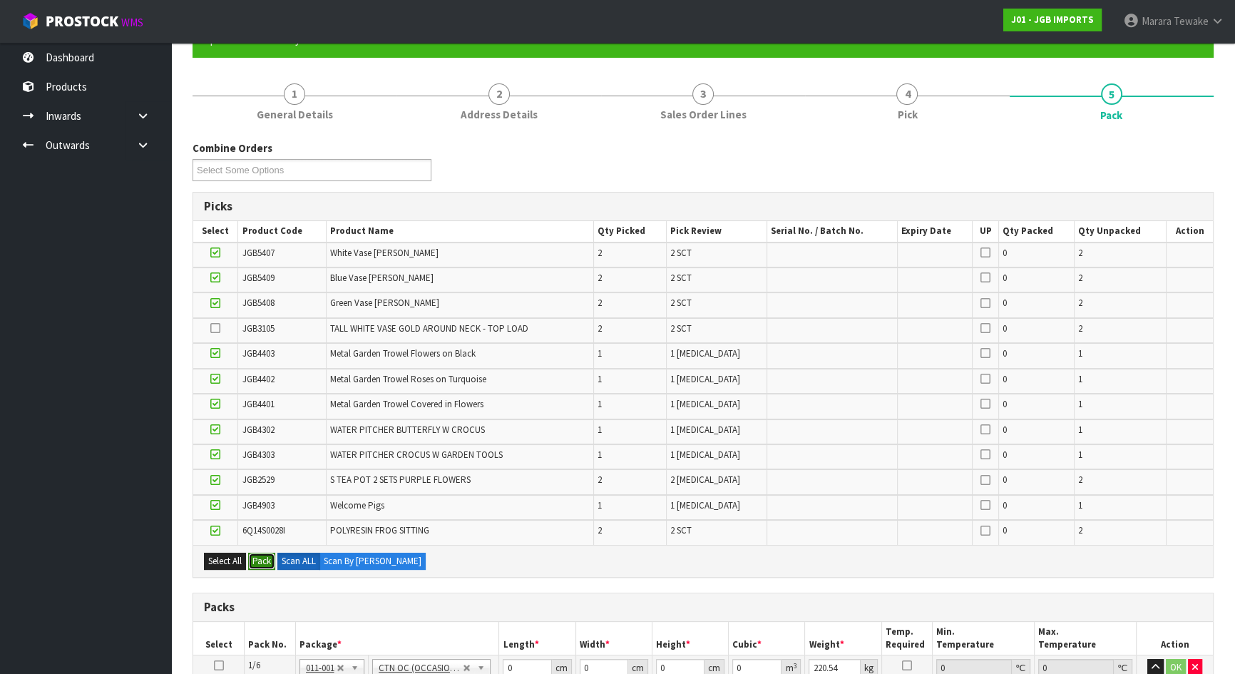
click at [264, 553] on button "Pack" at bounding box center [261, 561] width 27 height 17
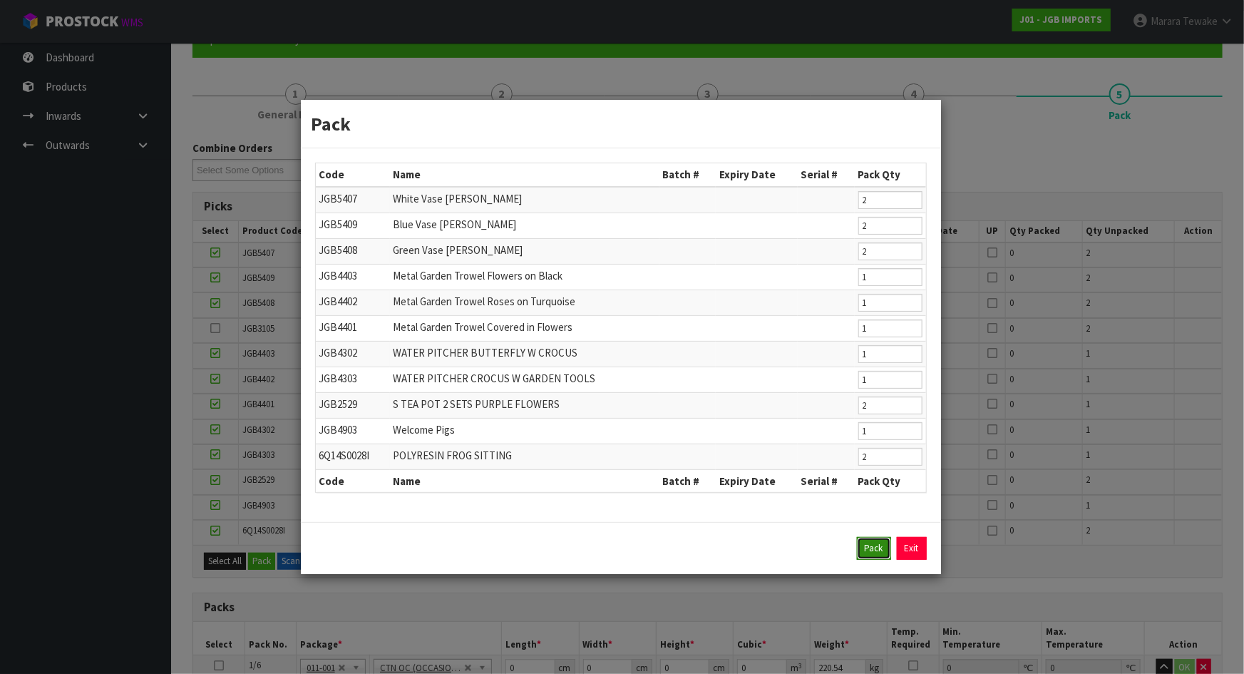
click at [872, 544] on button "Pack" at bounding box center [874, 548] width 34 height 23
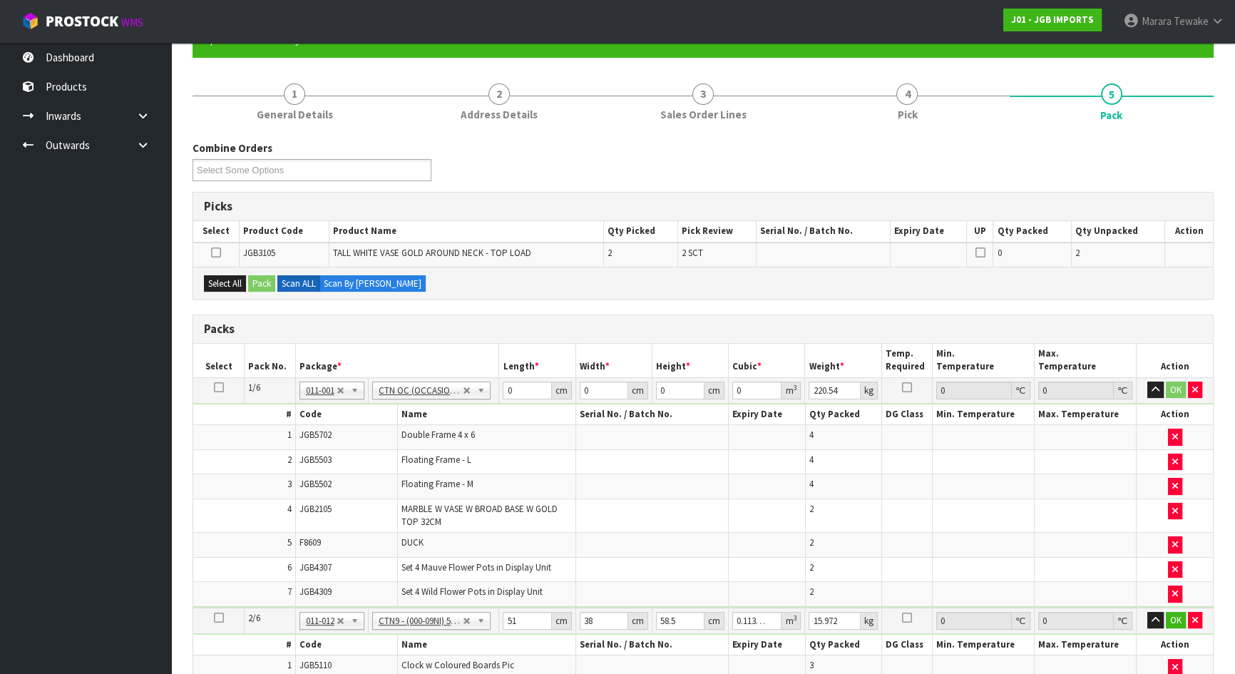
type input "9.19"
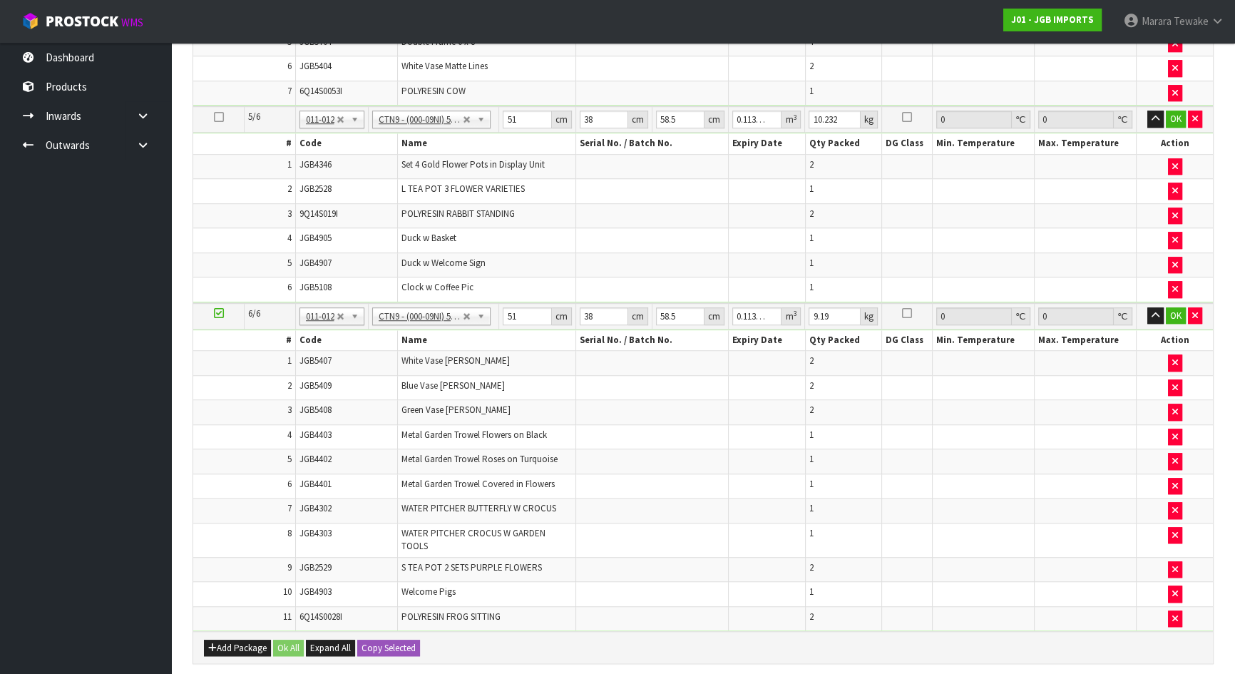
scroll to position [1581, 0]
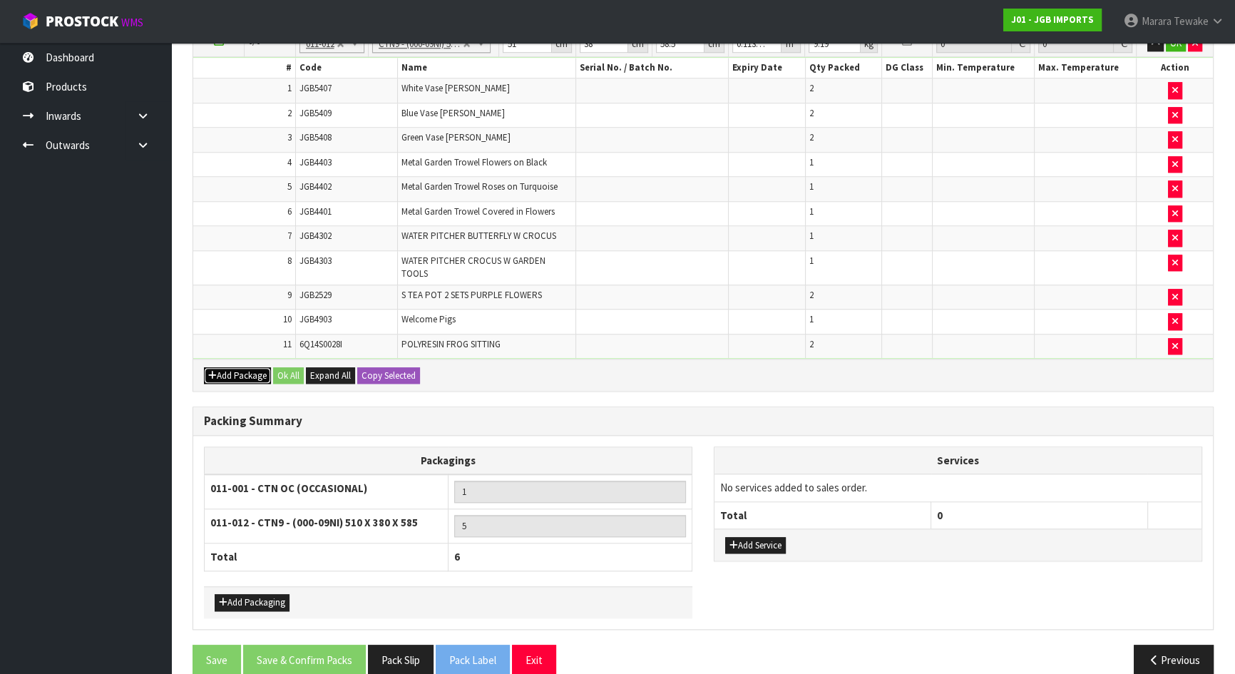
click at [230, 367] on button "Add Package" at bounding box center [237, 375] width 67 height 17
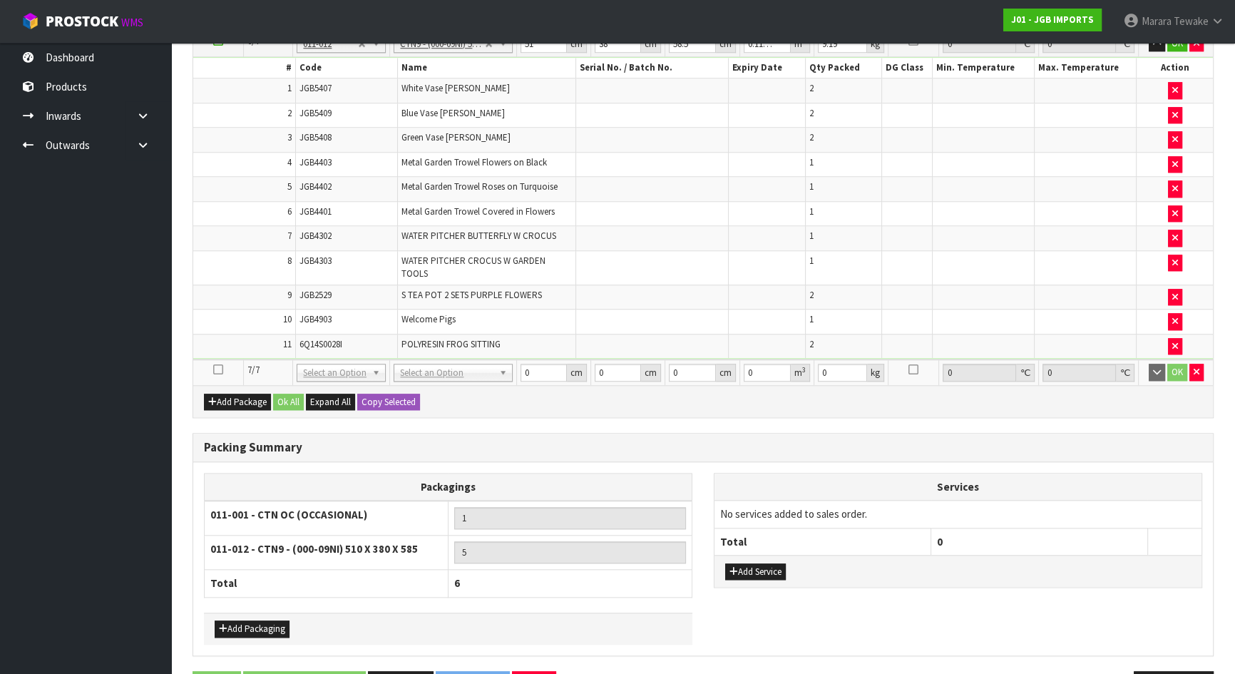
click at [217, 369] on icon at bounding box center [218, 369] width 10 height 1
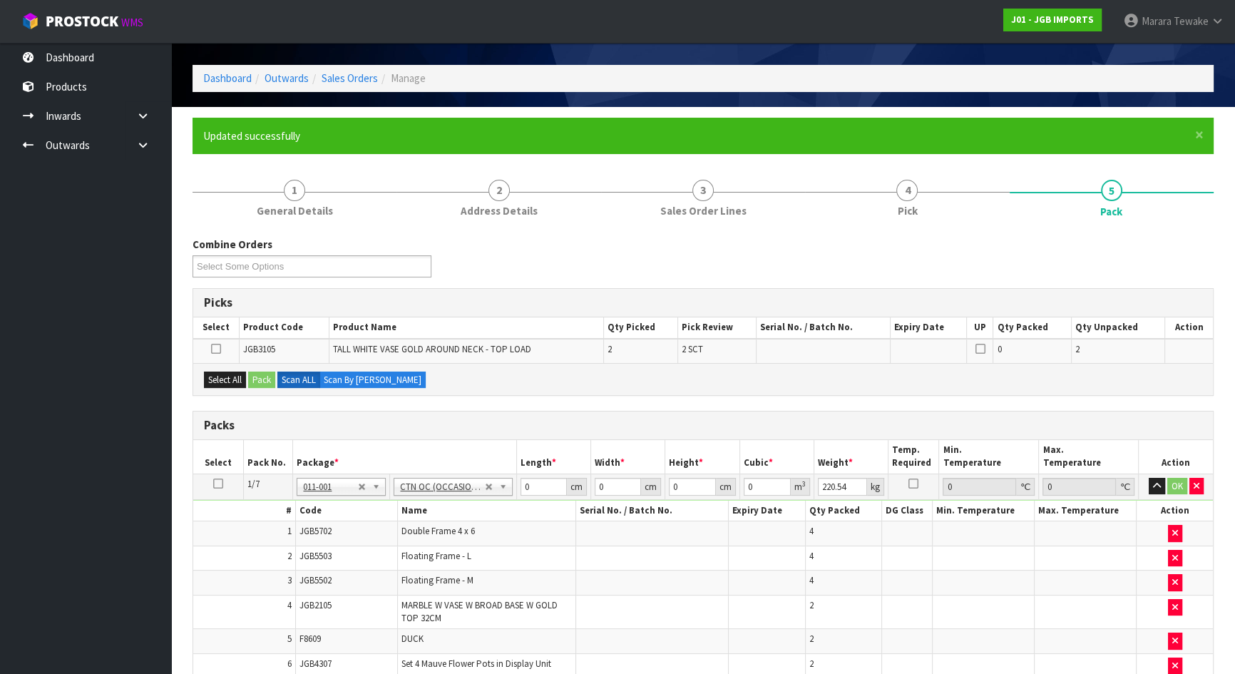
scroll to position [0, 0]
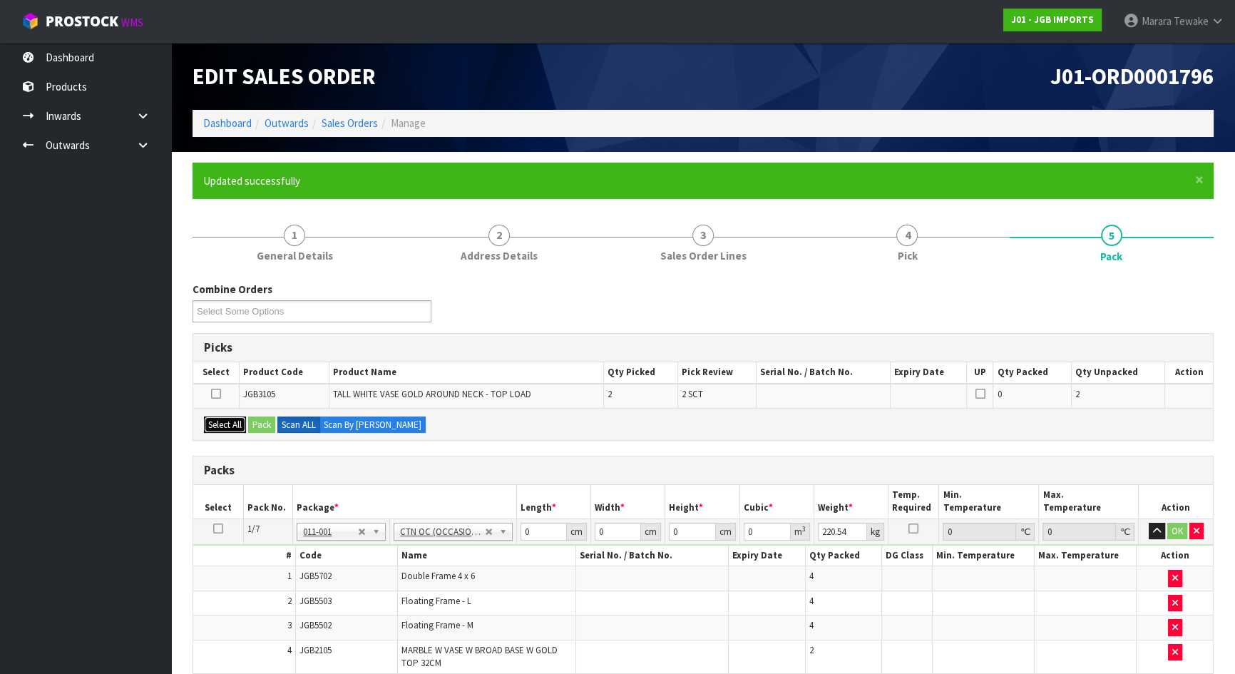
click at [227, 427] on button "Select All" at bounding box center [225, 424] width 42 height 17
click at [264, 424] on button "Pack" at bounding box center [261, 424] width 27 height 17
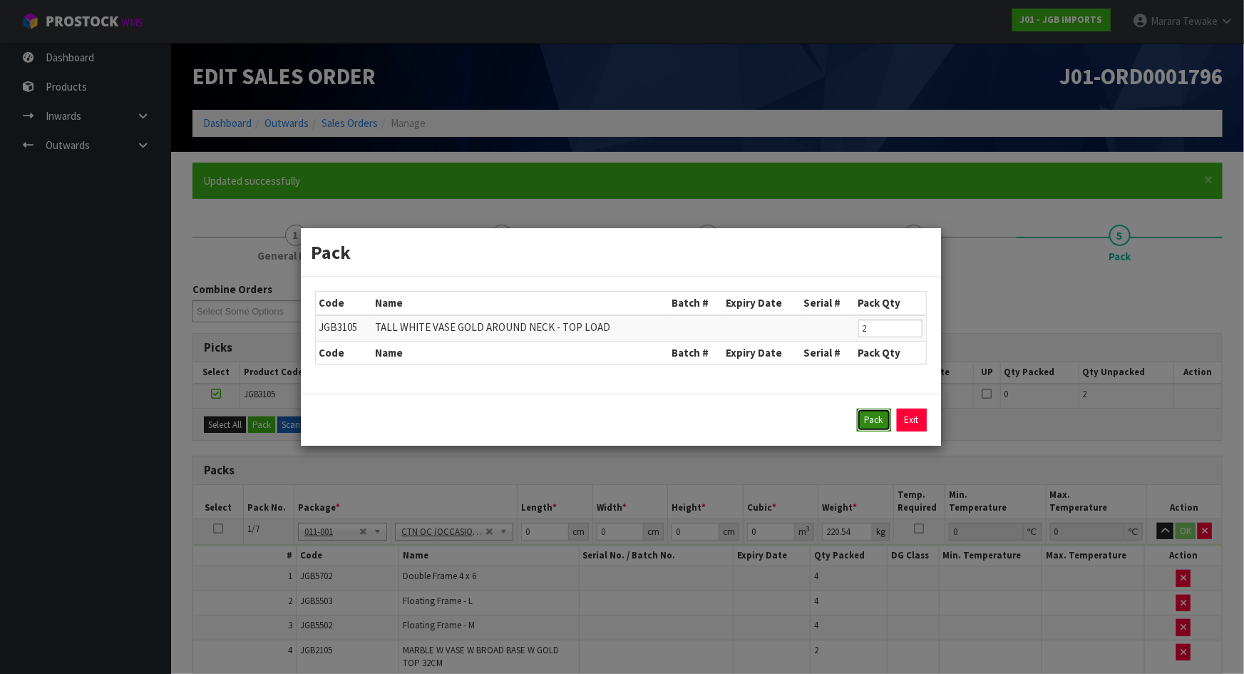
click at [874, 414] on button "Pack" at bounding box center [874, 420] width 34 height 23
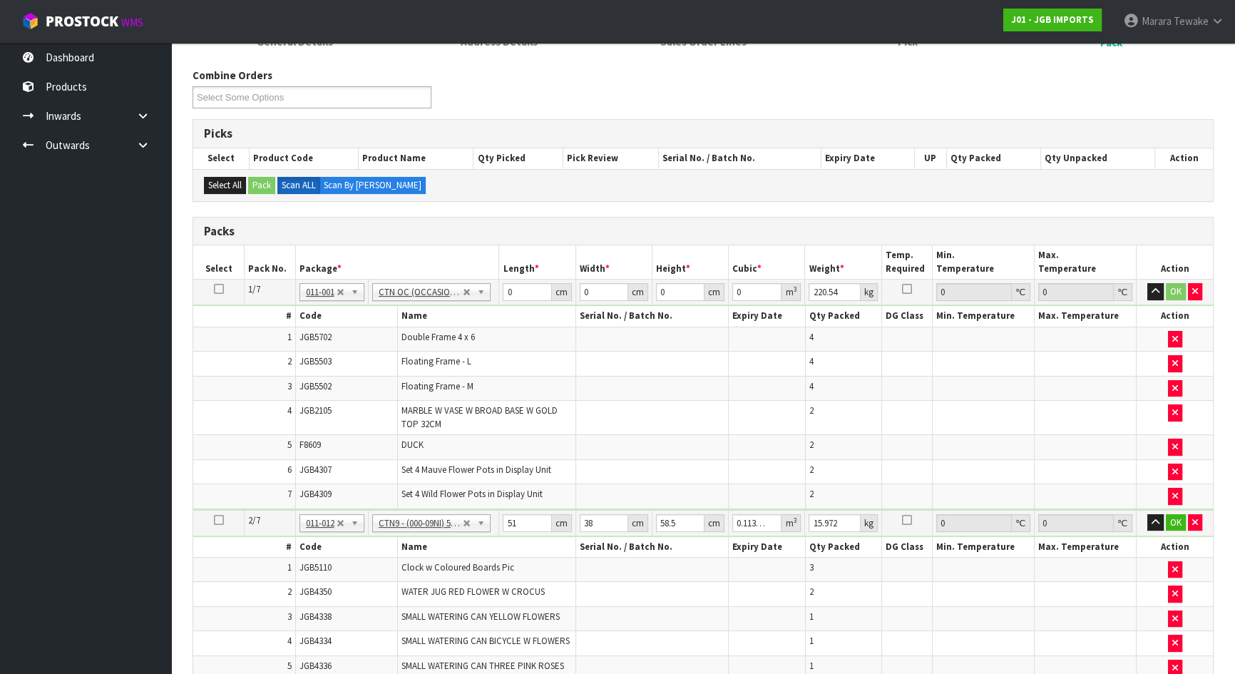
scroll to position [259, 0]
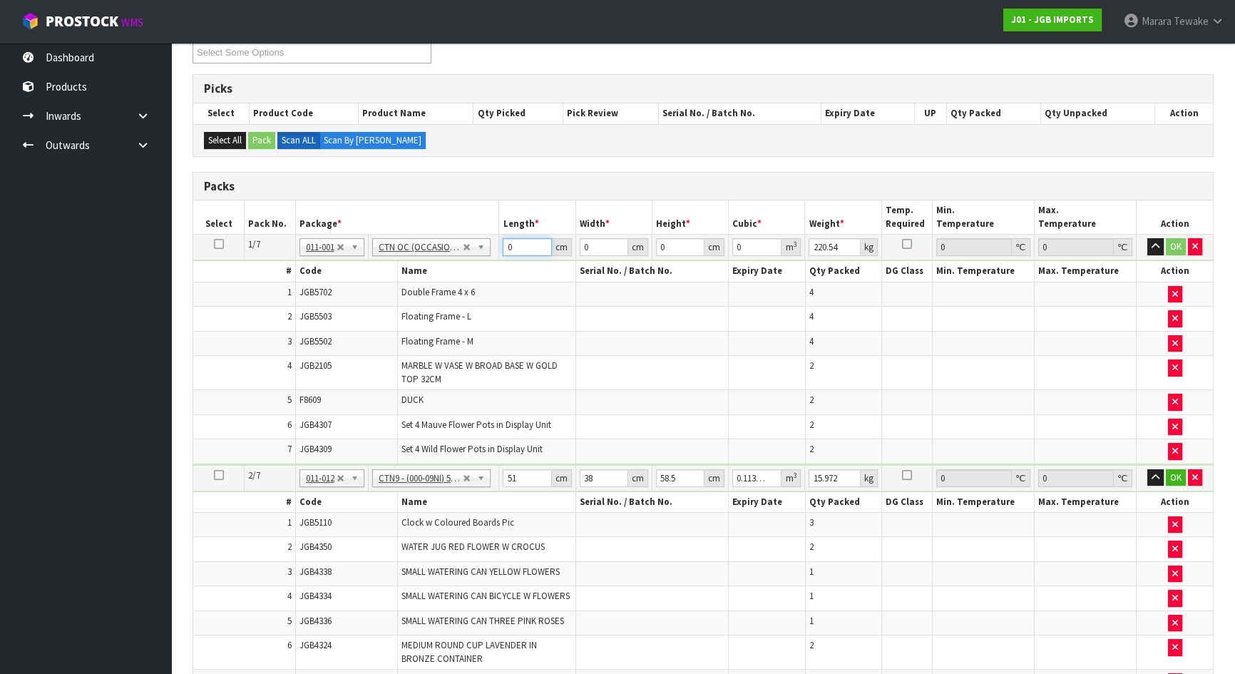
drag, startPoint x: 518, startPoint y: 248, endPoint x: 483, endPoint y: 224, distance: 41.9
click at [490, 240] on tr "1/7 NONE 007-001 007-002 007-004 007-009 007-013 007-014 007-015 007-017 007-01…" at bounding box center [703, 248] width 1020 height 26
type input "56"
type input "47"
type input "3"
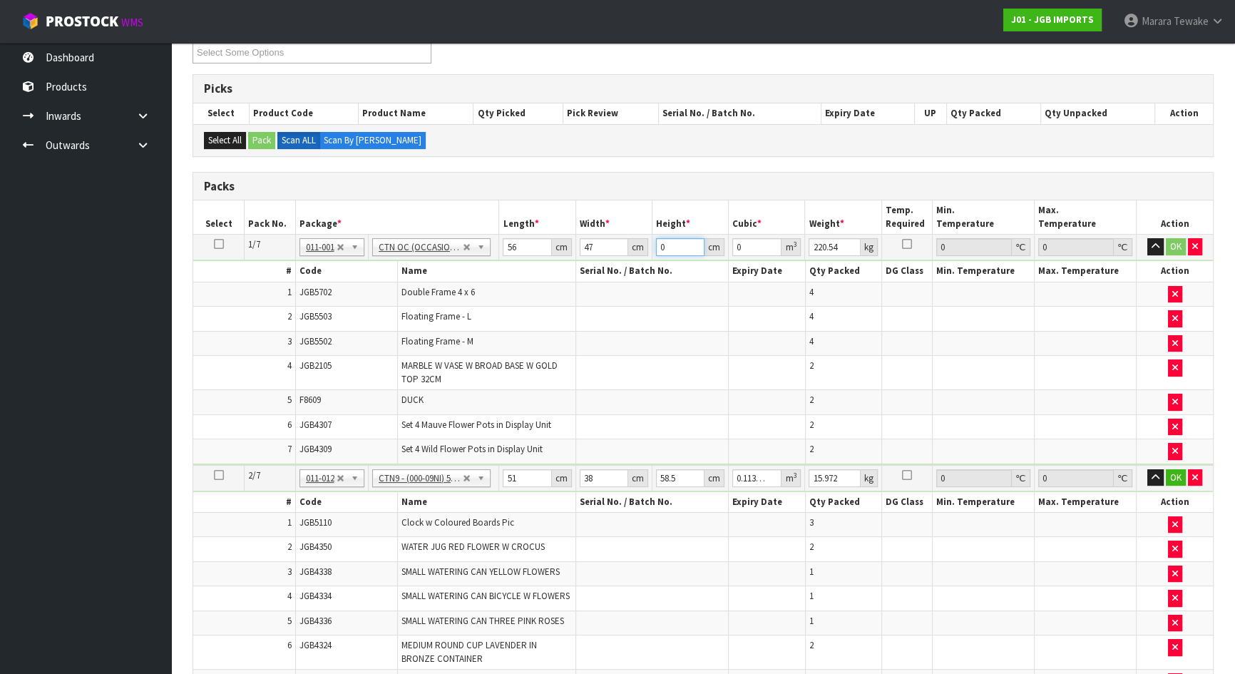
type input "0.007896"
type input "39"
type input "0.102648"
type input "39"
type input "19"
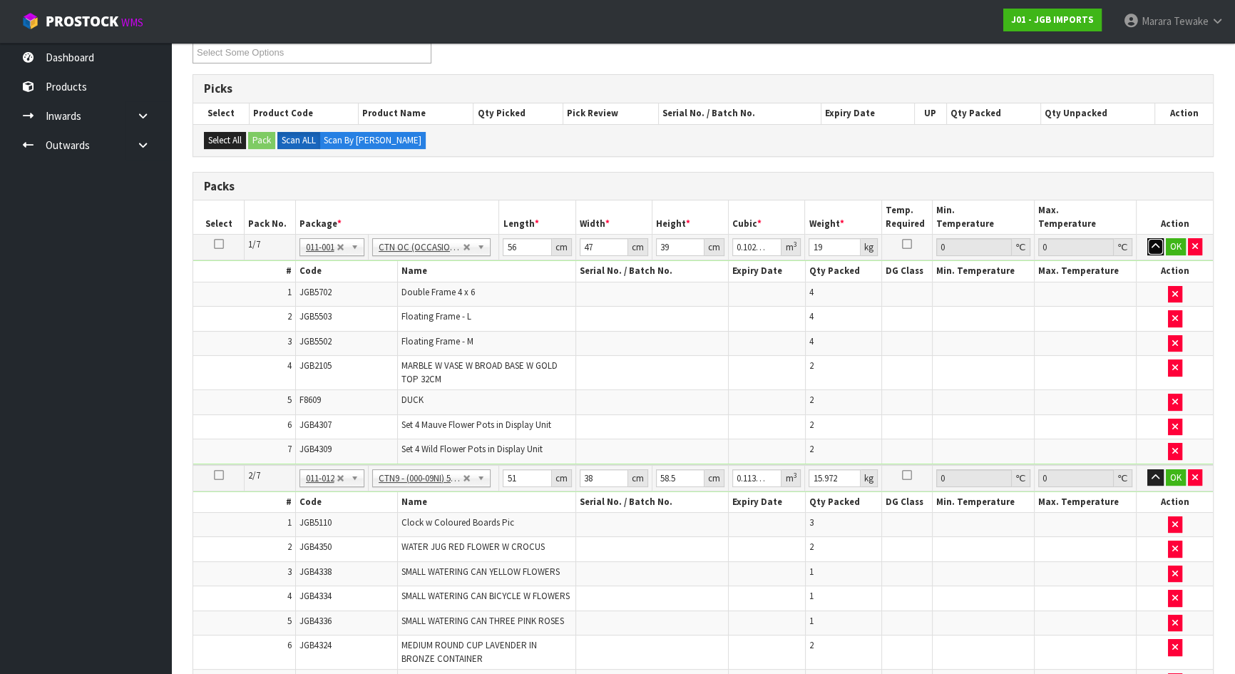
click at [1147, 238] on button "button" at bounding box center [1155, 246] width 16 height 17
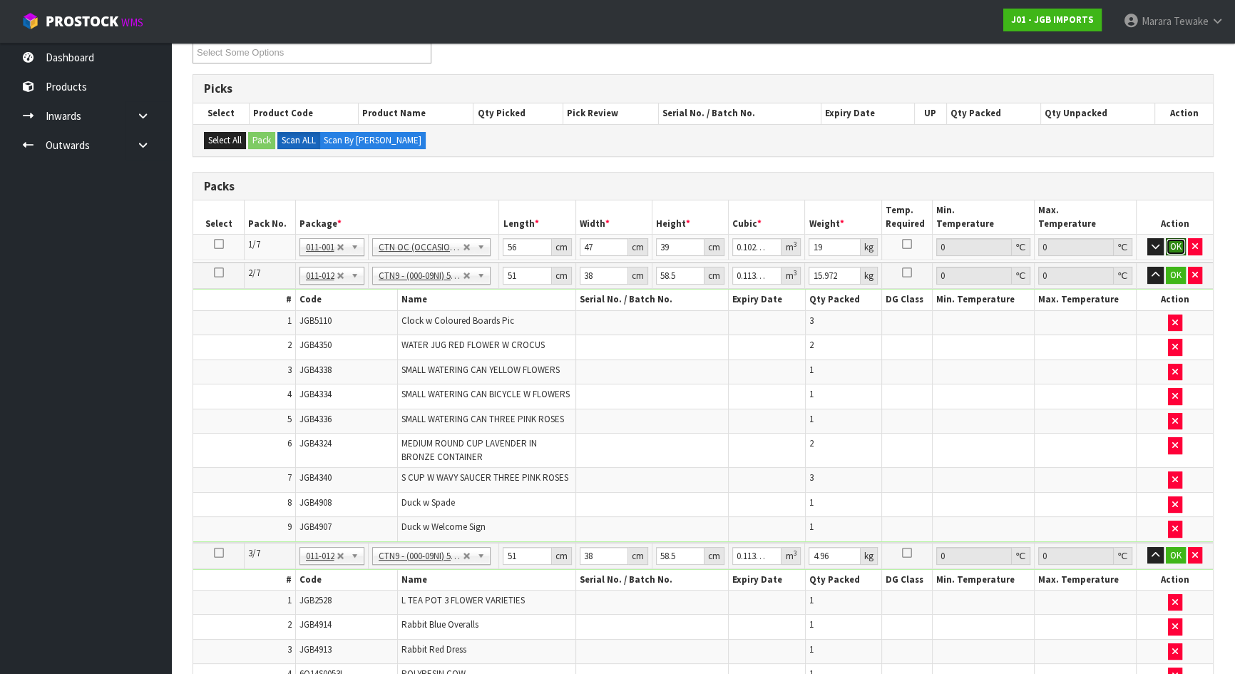
click button "OK" at bounding box center [1176, 246] width 20 height 17
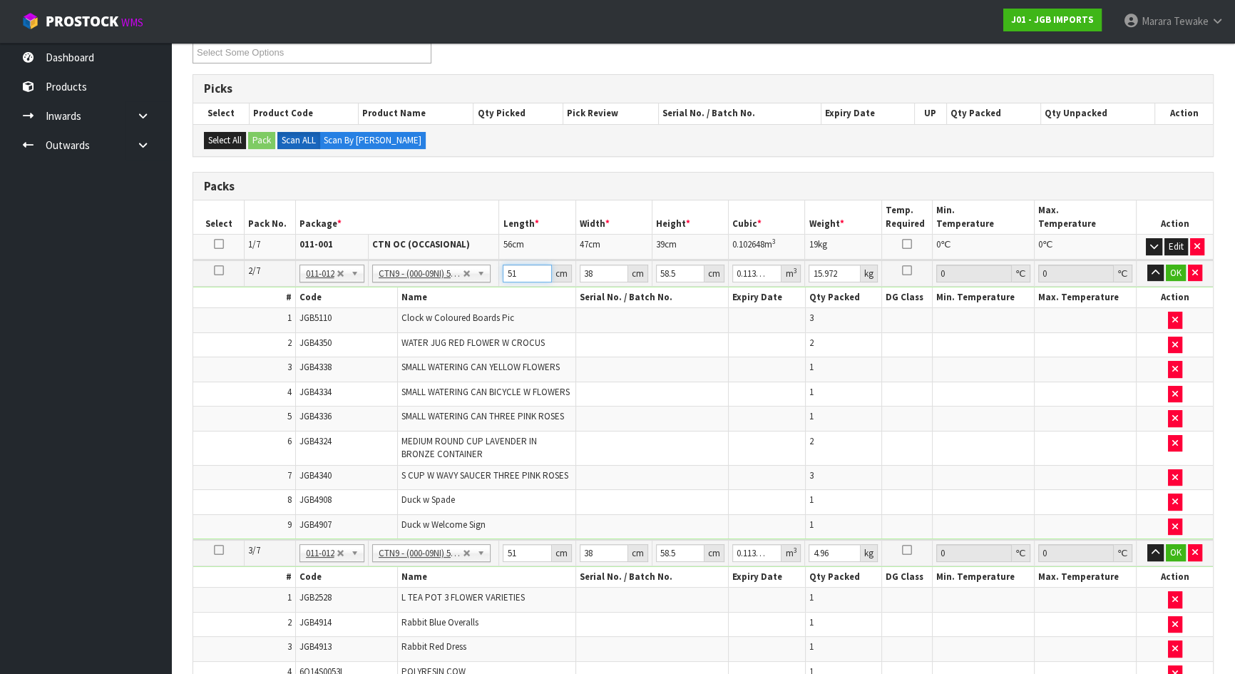
type input "5"
type input "0.011115"
type input "53"
type input "0.117819"
type input "53"
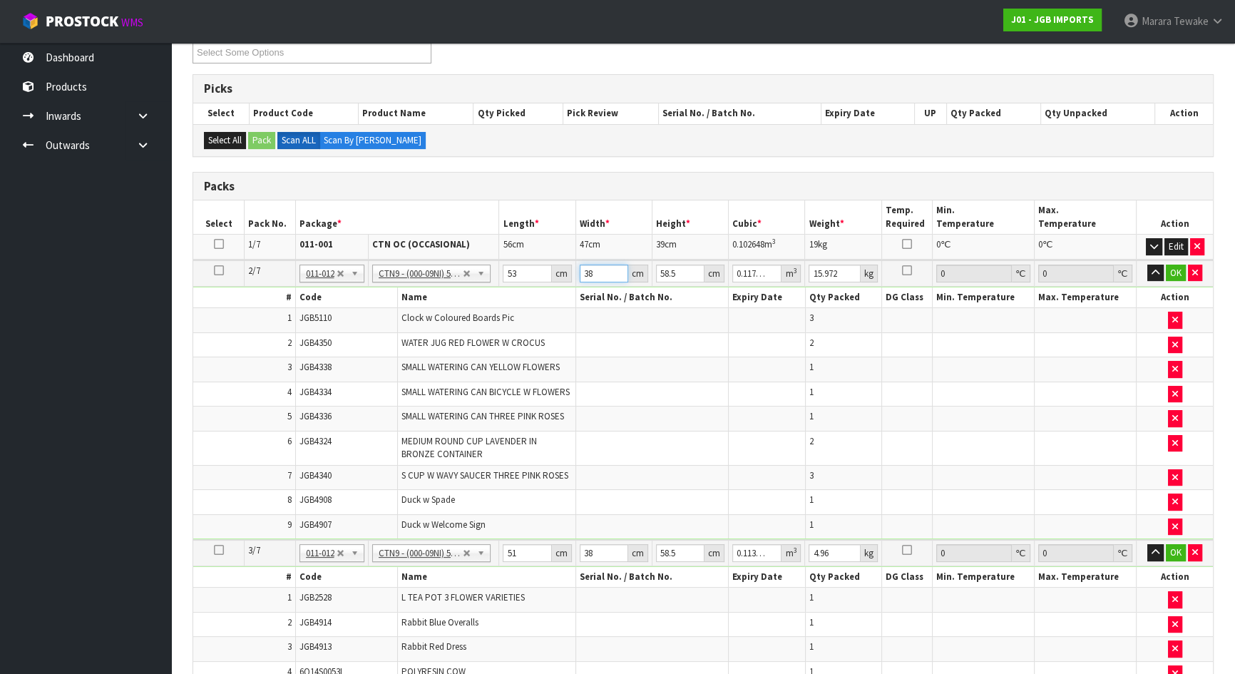
type input "4"
type input "0.012402"
type input "40"
type input "0.12402"
type input "40"
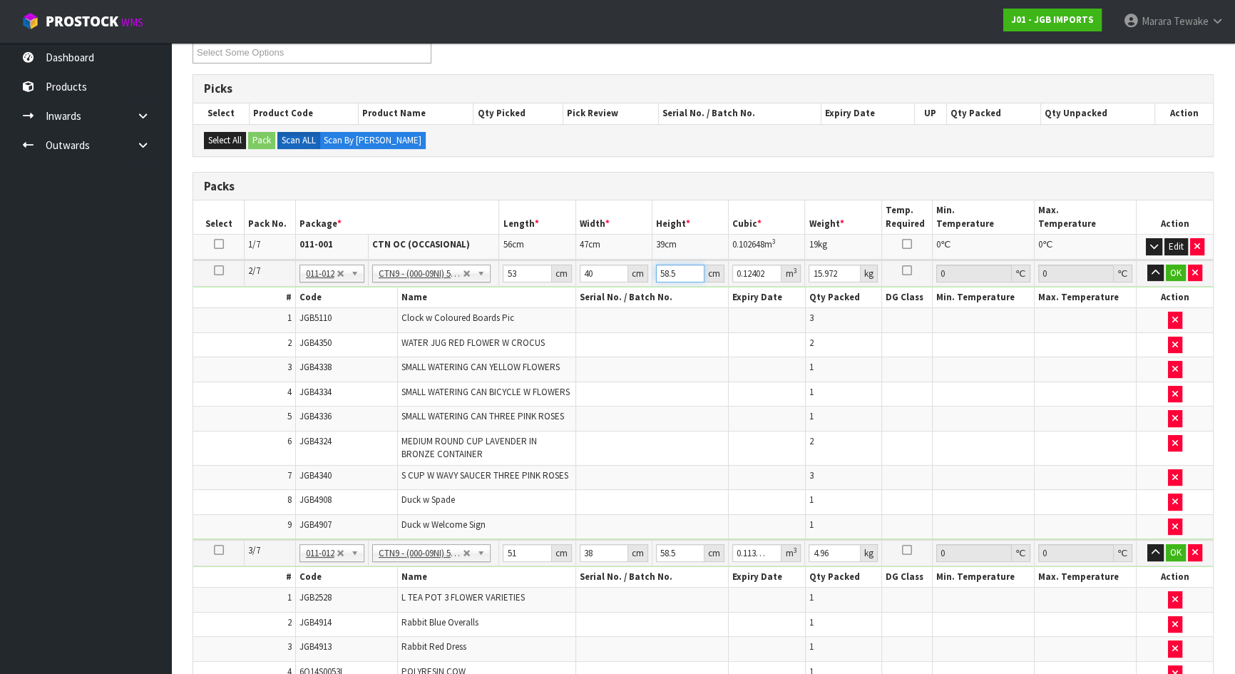
type input "5"
type input "0.0106"
type input "52"
type input "0.11024"
type input "52"
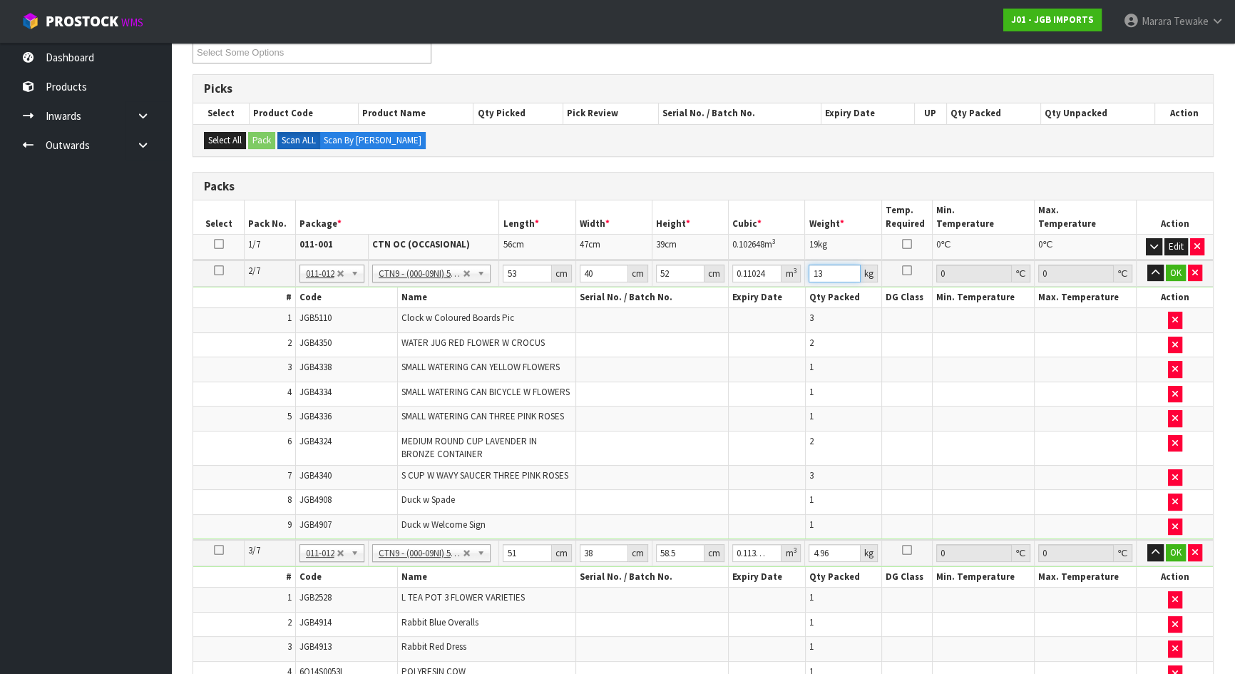
type input "13"
click at [1147, 265] on button "button" at bounding box center [1155, 273] width 16 height 17
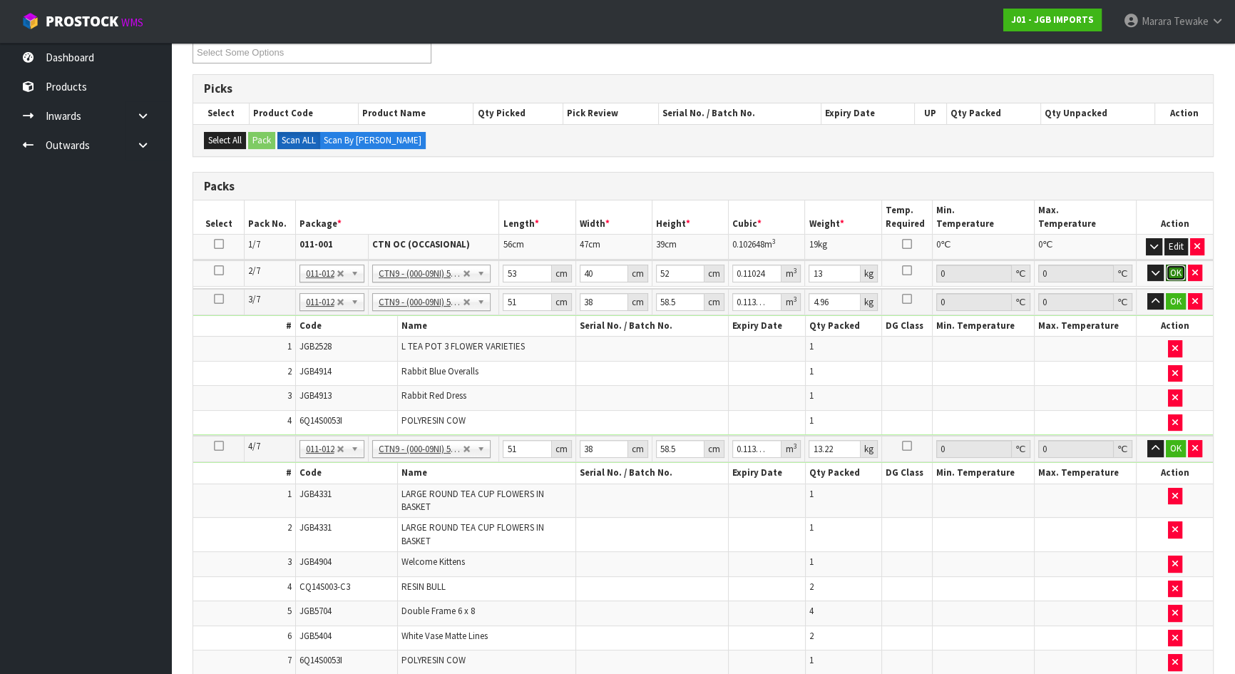
click button "OK" at bounding box center [1176, 273] width 20 height 17
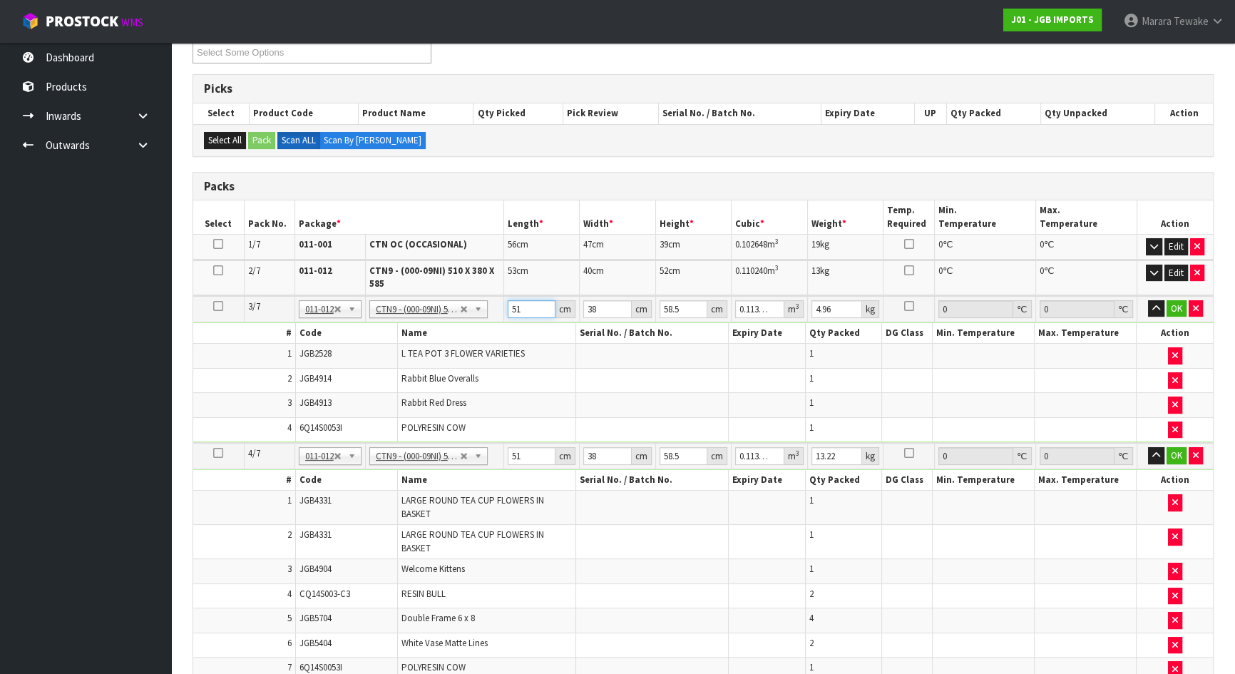
type input "5"
type input "0.011115"
type input "54"
type input "0.120042"
type input "54"
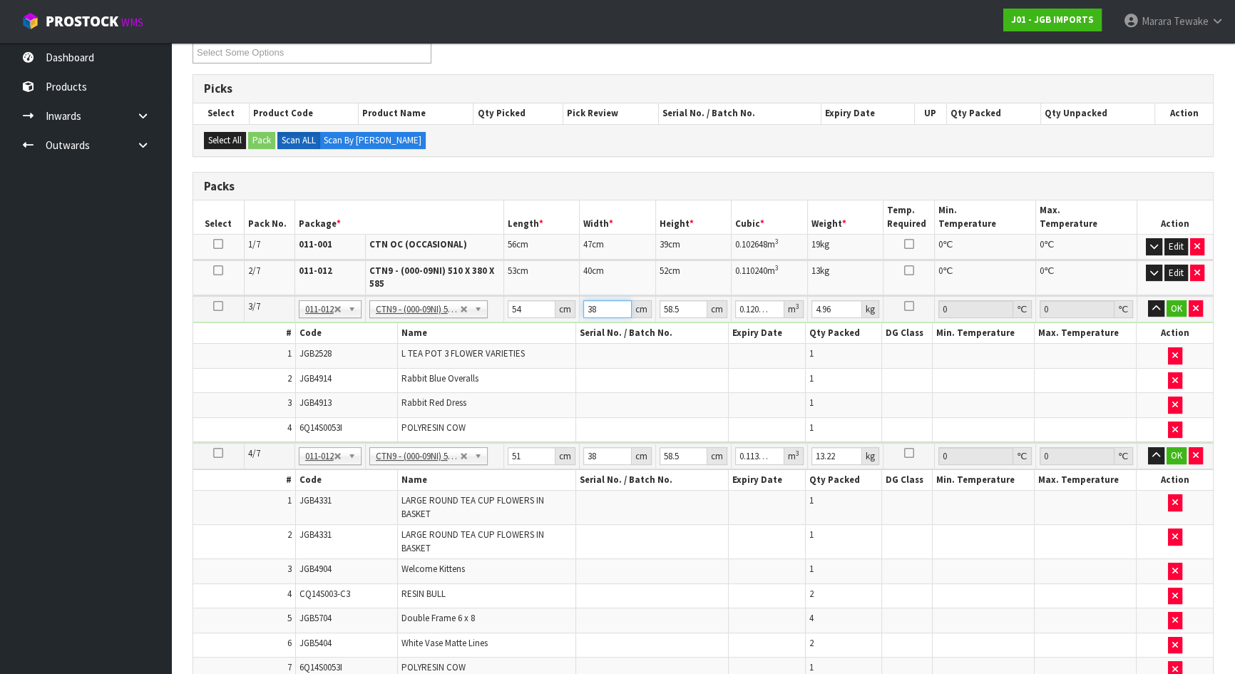
type input "4"
type input "0.012636"
type input "42"
type input "0.132678"
type input "42"
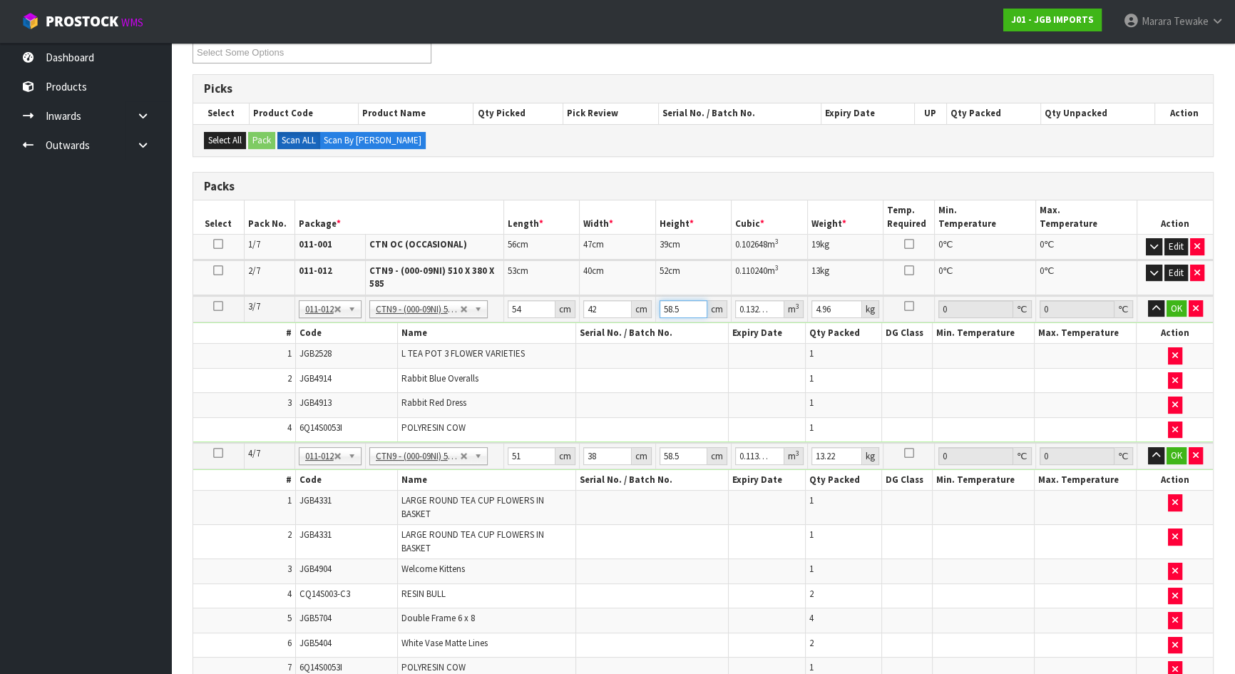
type input "5"
type input "0.01134"
type input "50"
type input "0.1134"
type input "50"
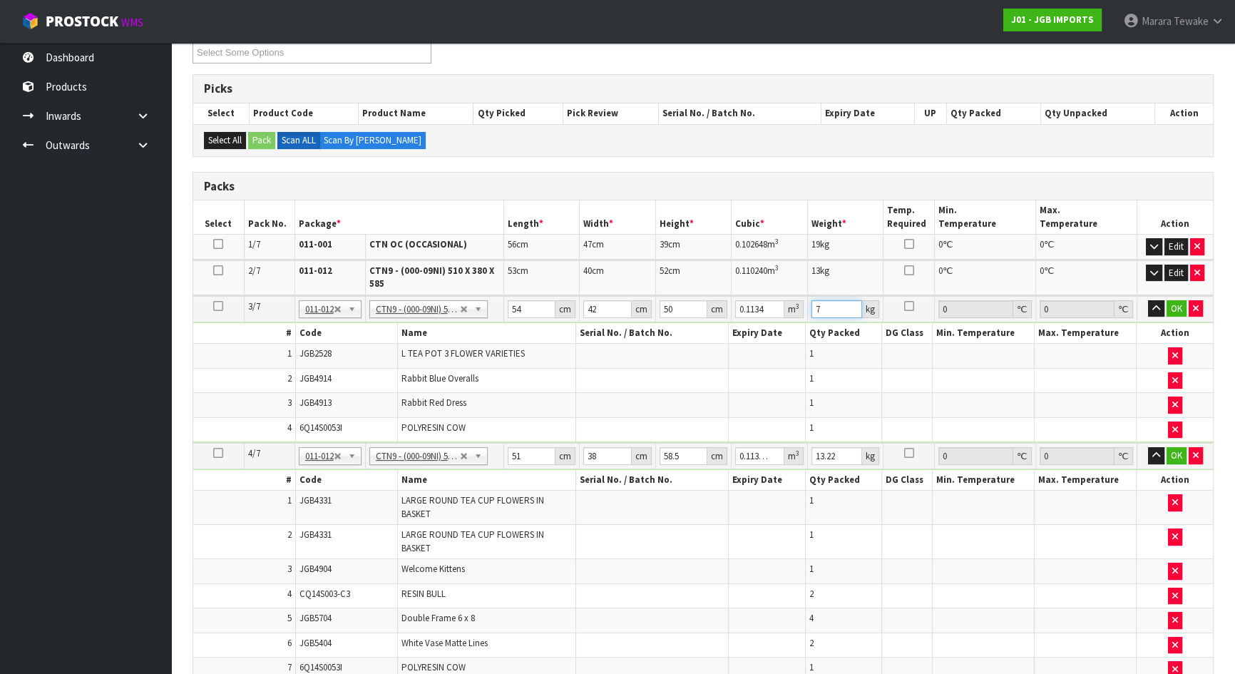
type input "7"
click at [1148, 300] on button "button" at bounding box center [1156, 308] width 16 height 17
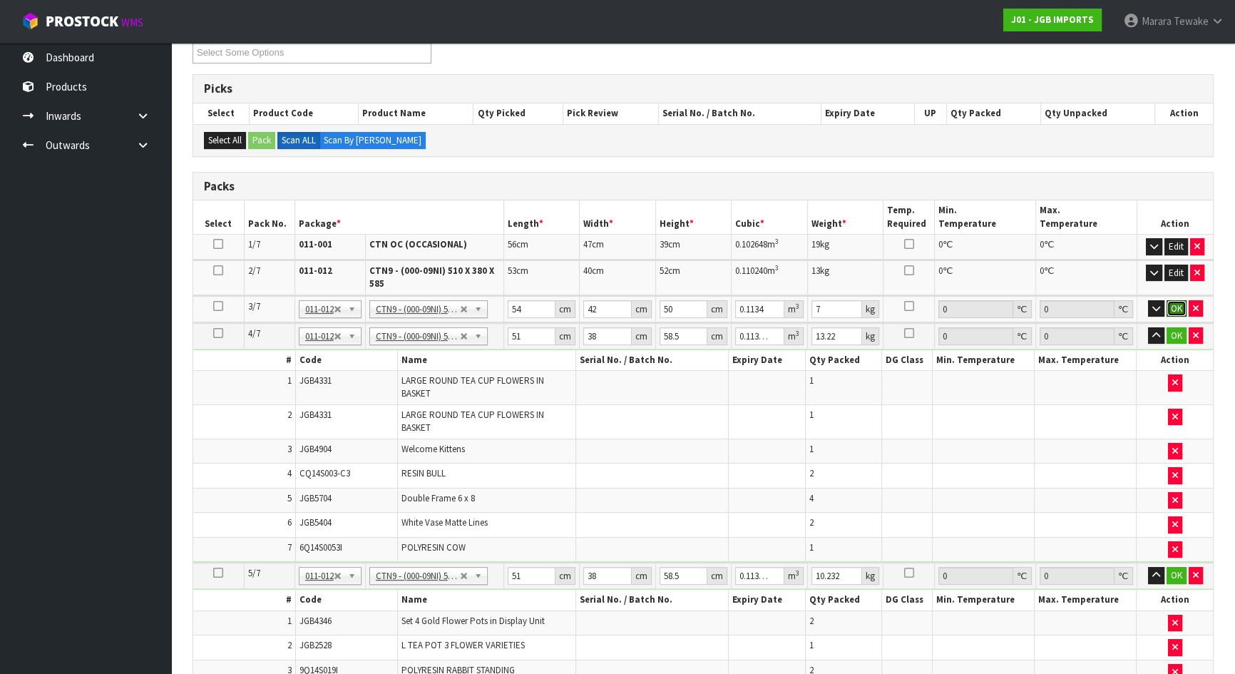
click button "OK" at bounding box center [1176, 308] width 20 height 17
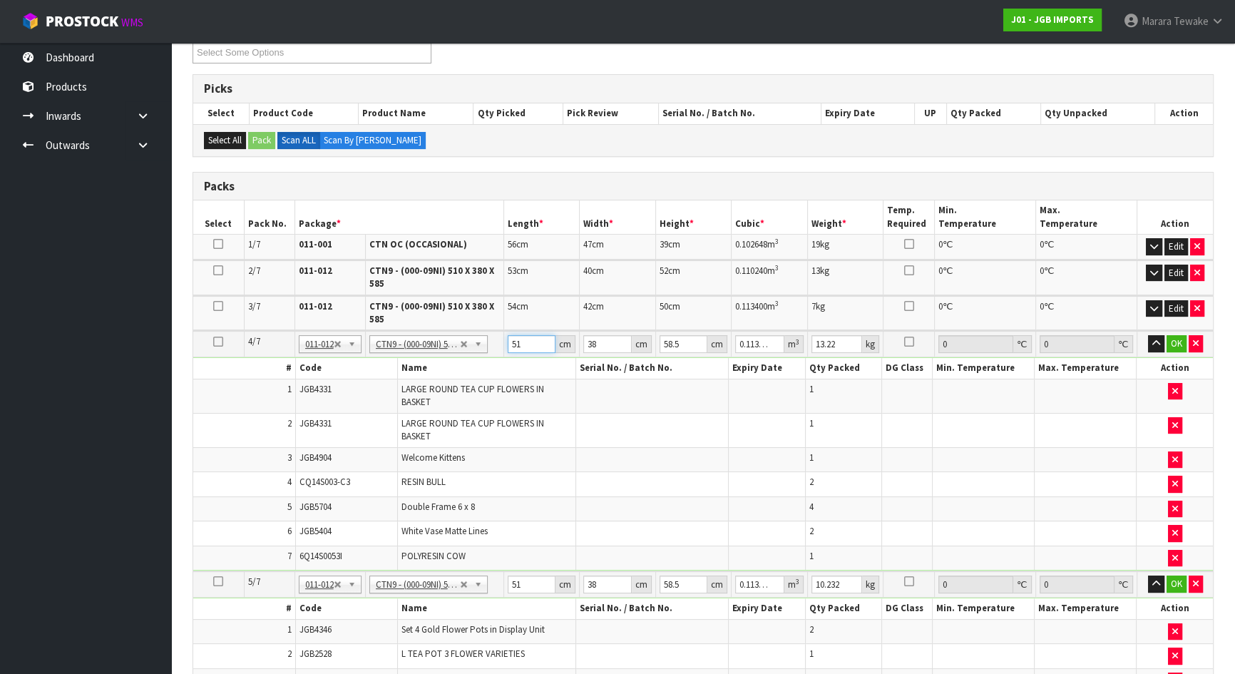
type input "5"
type input "0.011115"
type input "53"
type input "0.117819"
type input "53"
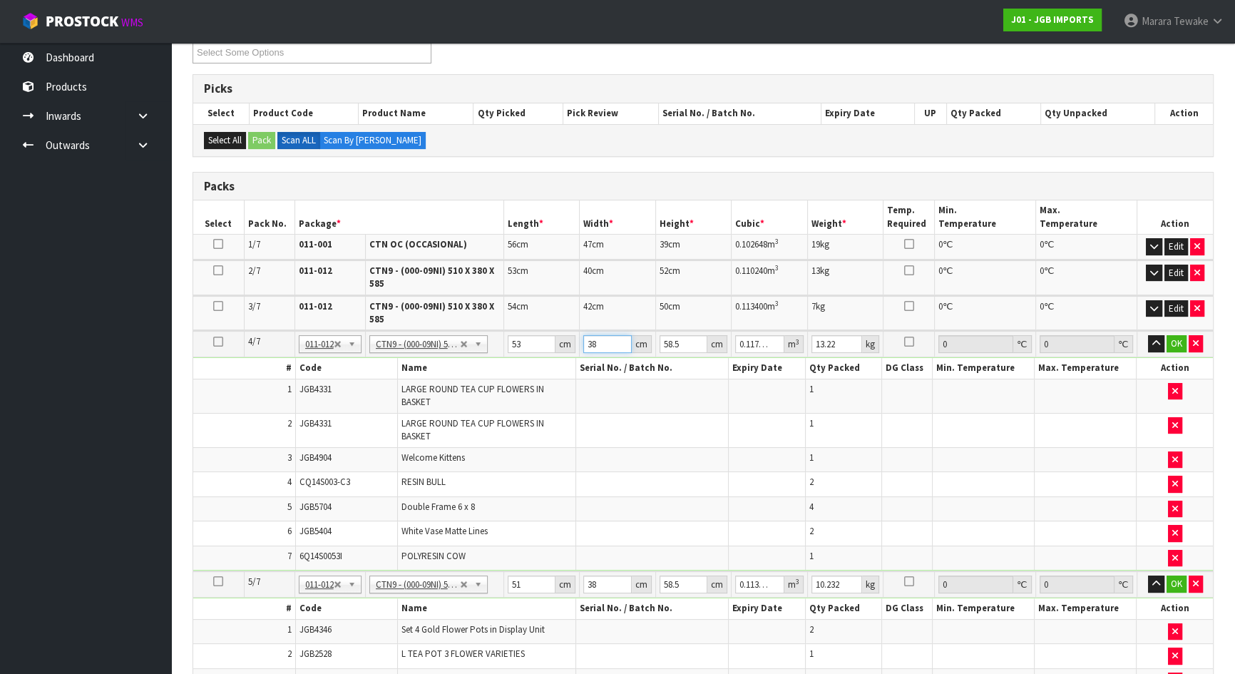
type input "4"
type input "0.012402"
type input "40"
type input "0.12402"
type input "40"
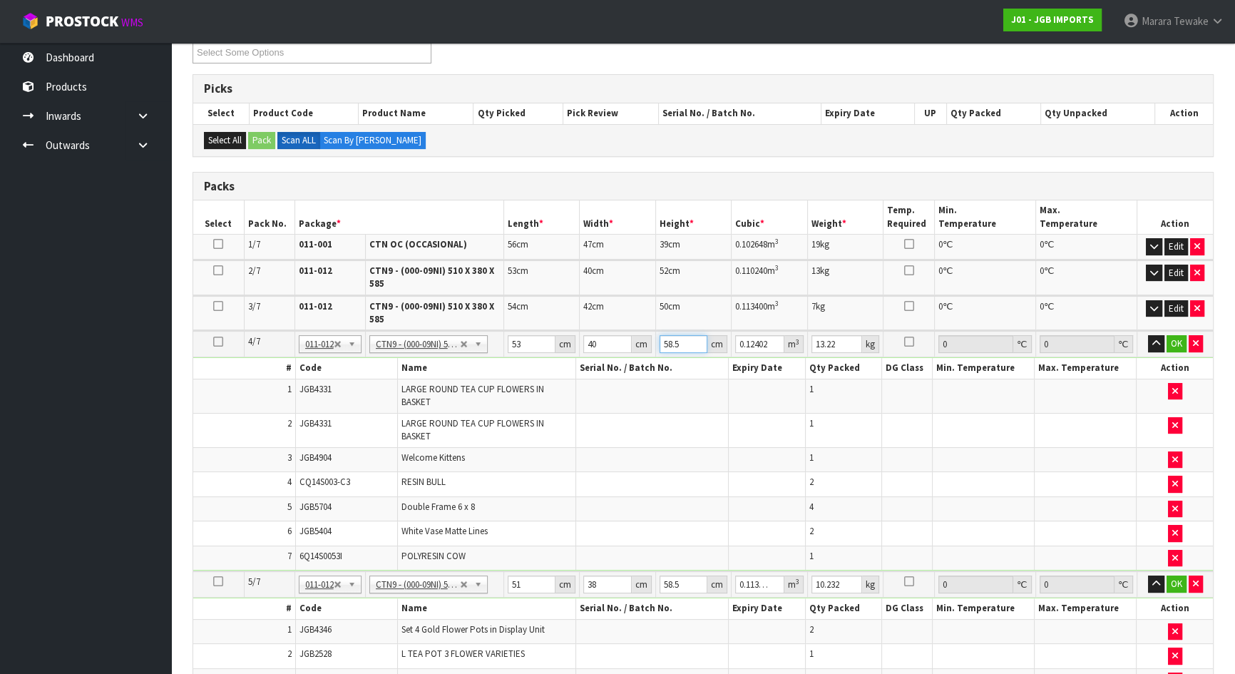
type input "5"
type input "0.0106"
type input "50"
type input "0.106"
type input "50"
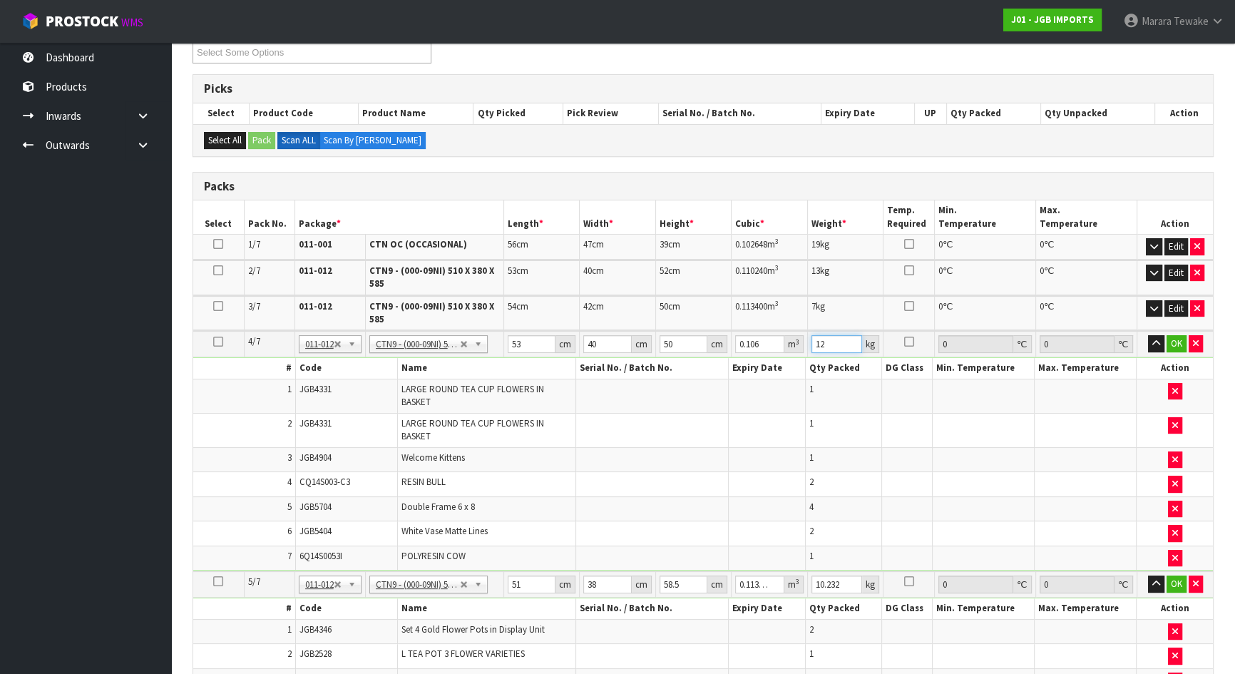
type input "12"
click at [1148, 335] on button "button" at bounding box center [1156, 343] width 16 height 17
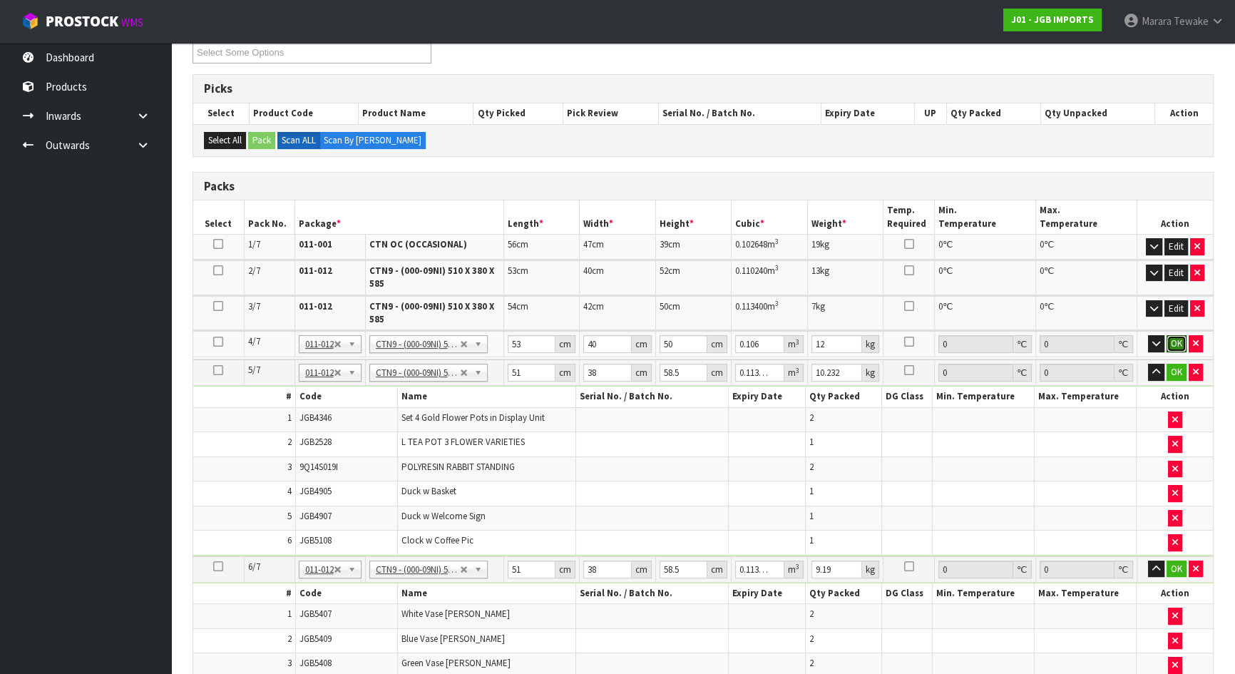
click button "OK" at bounding box center [1176, 343] width 20 height 17
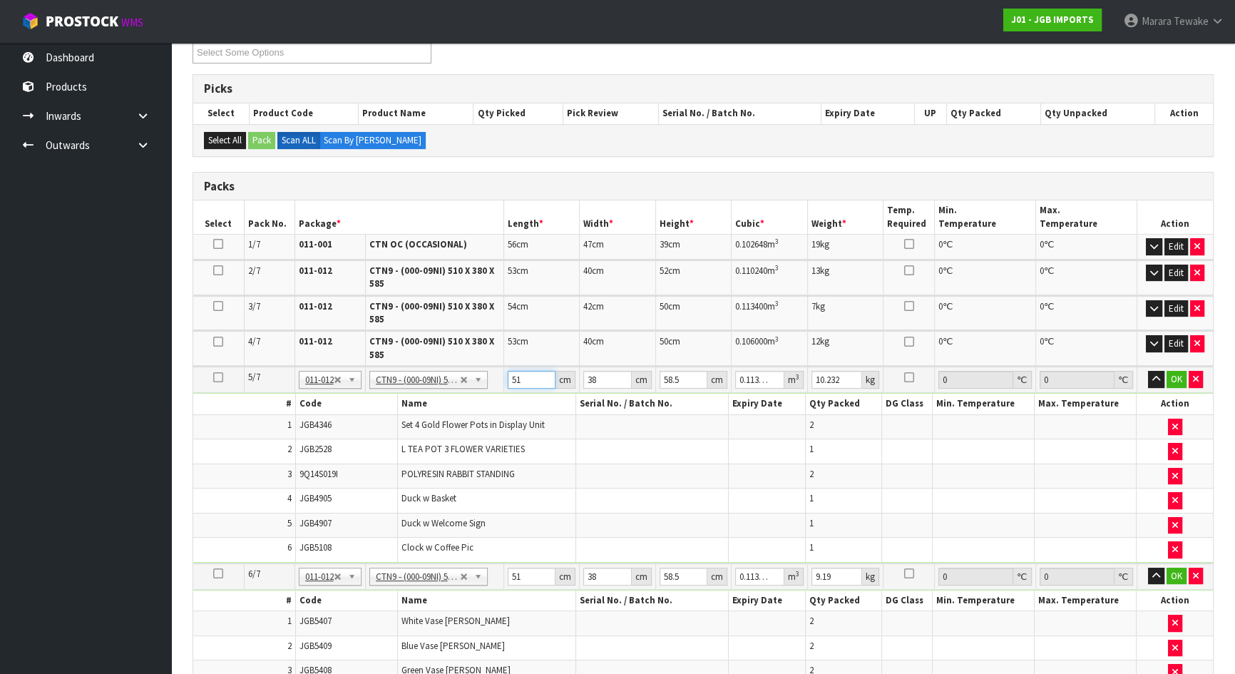
type input "5"
type input "0.011115"
type input "53"
type input "0.117819"
type input "53"
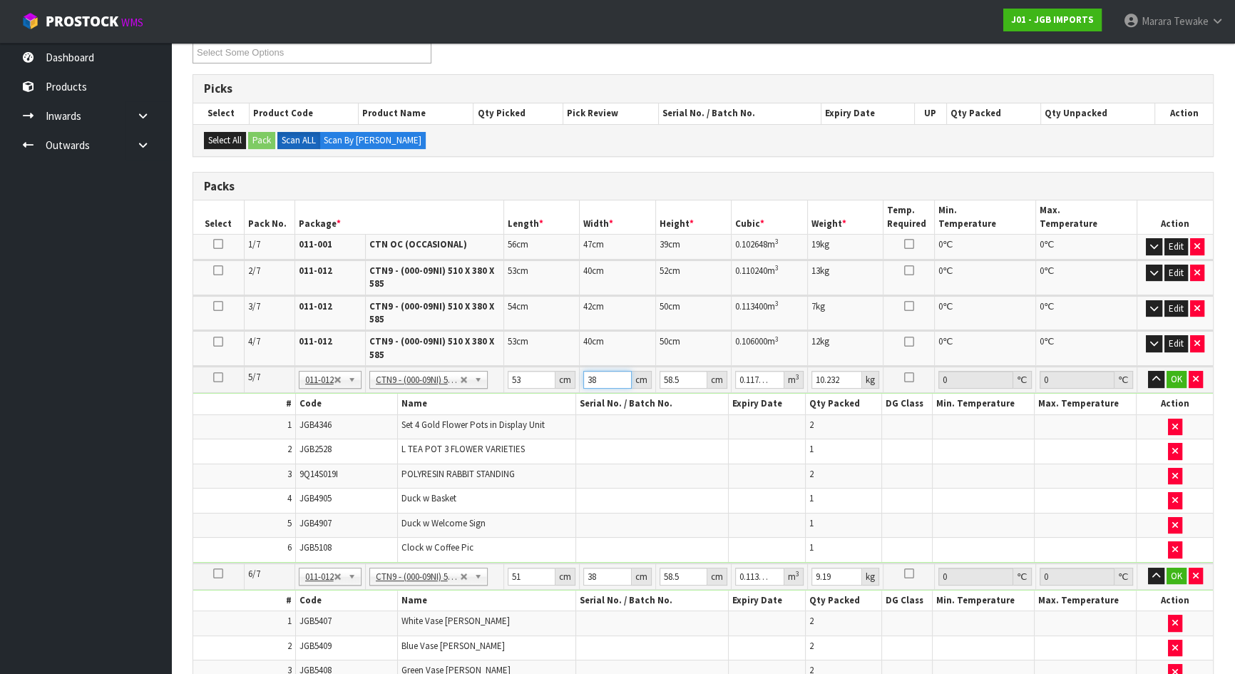
type input "4"
type input "0.012402"
type input "41"
type input "0.12712"
type input "41"
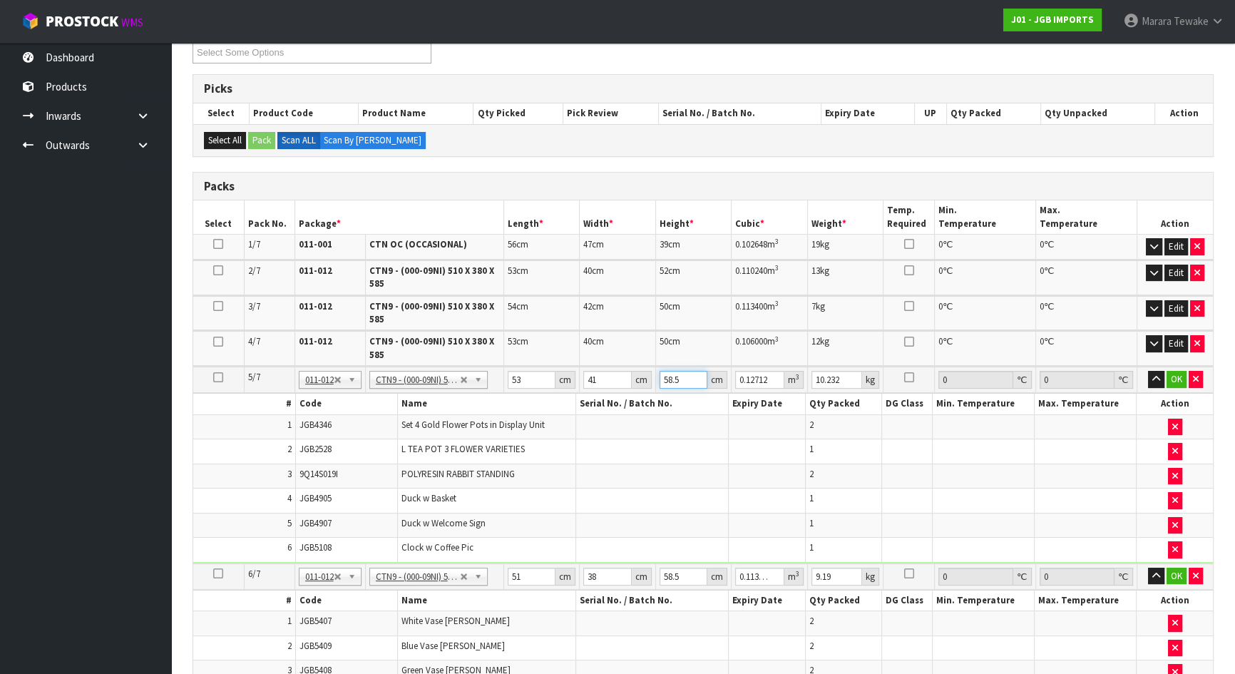
type input "4"
type input "0.008692"
type input "41"
type input "0.089093"
type input "41"
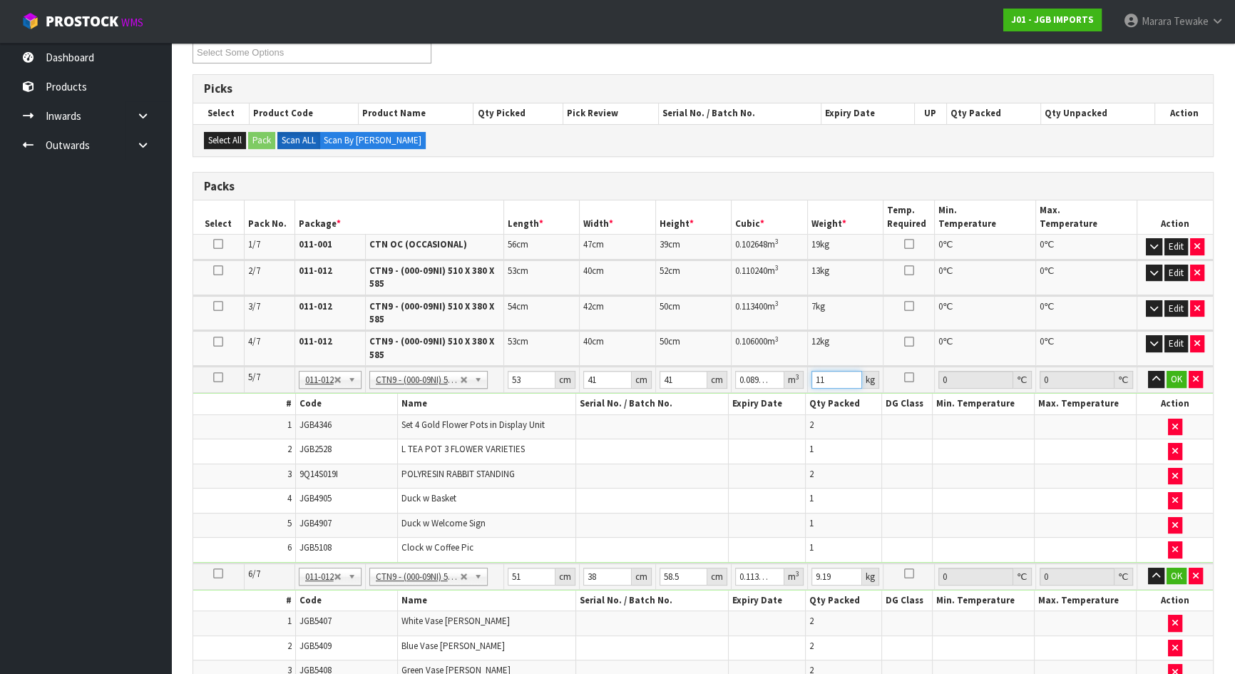
type input "11"
click at [1148, 371] on button "button" at bounding box center [1156, 379] width 16 height 17
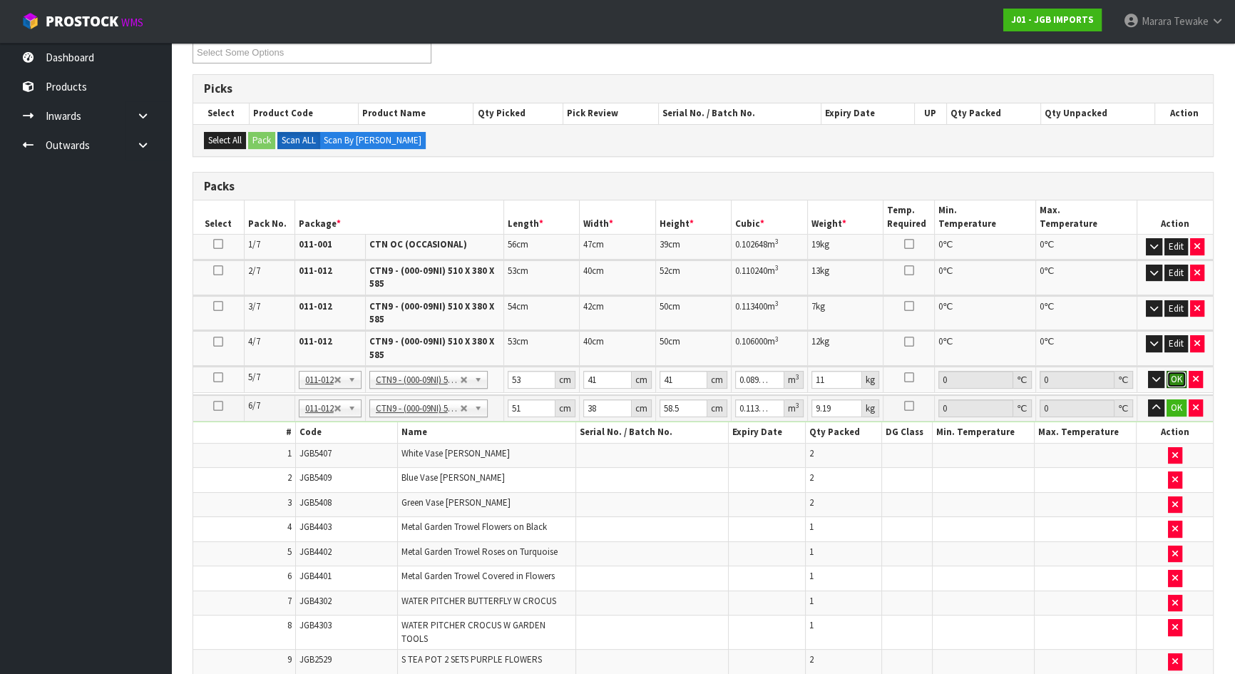
click button "OK" at bounding box center [1176, 379] width 20 height 17
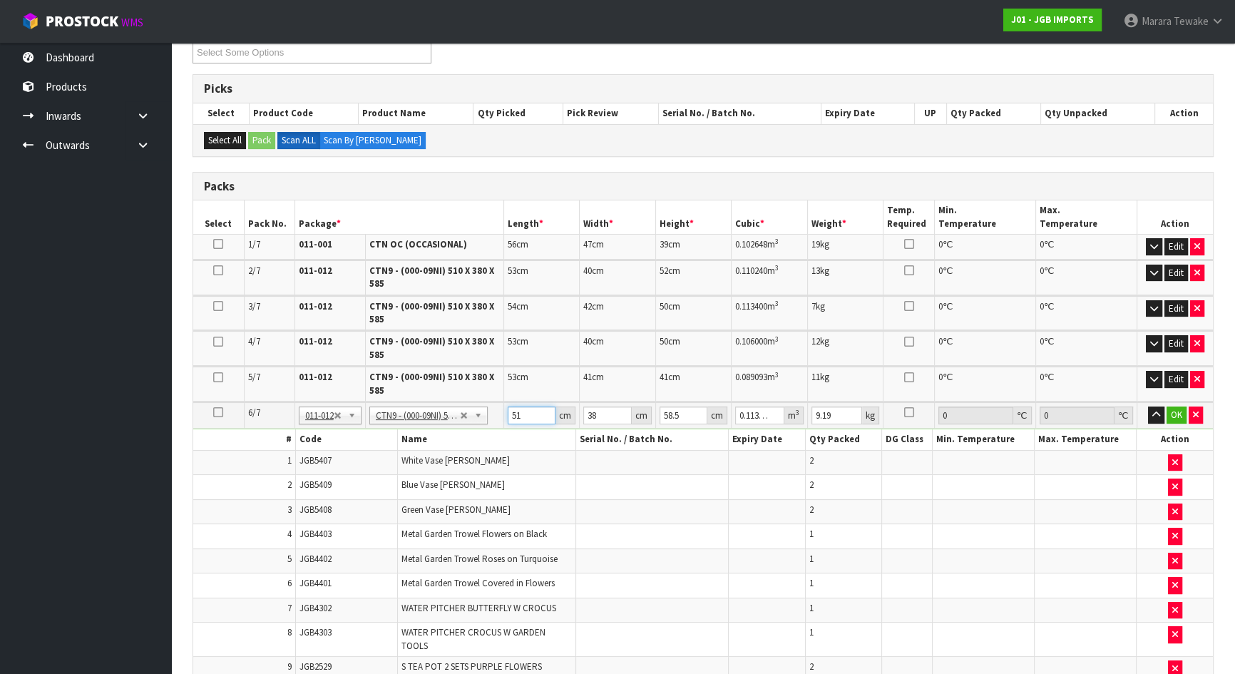
type input "5"
type input "0.011115"
type input "52"
type input "0.115596"
type input "52"
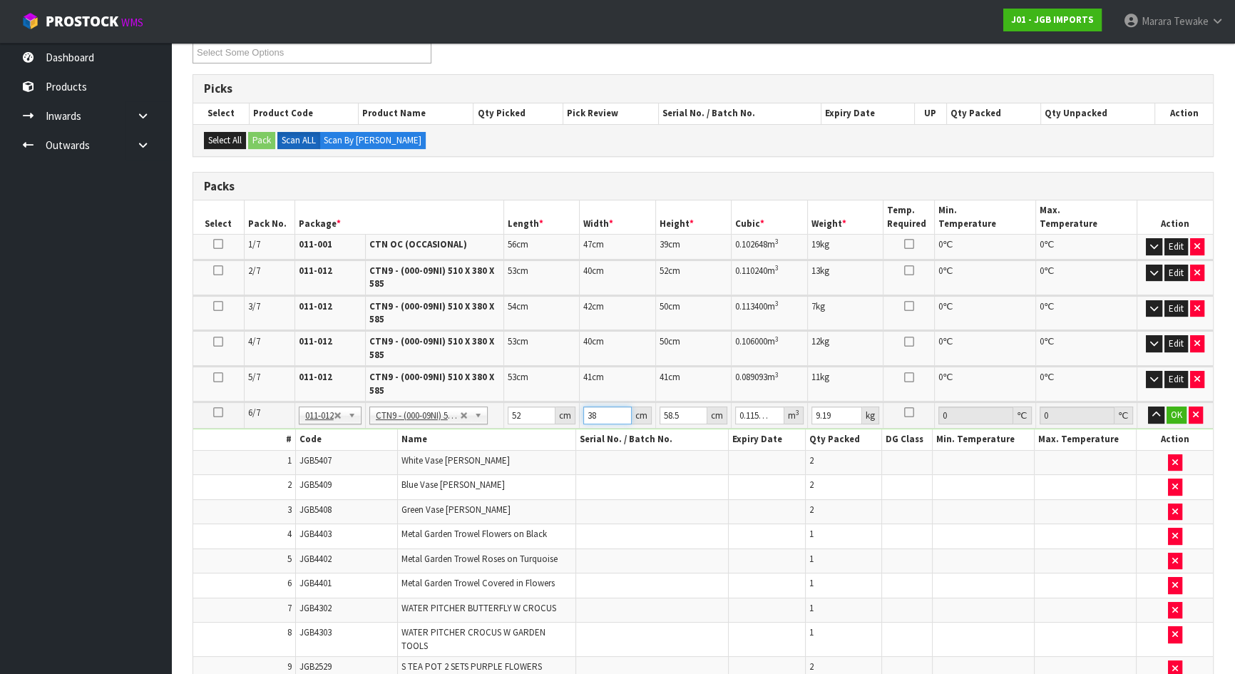
type input "4"
type input "0.012168"
type input "40"
type input "0.12168"
type input "40"
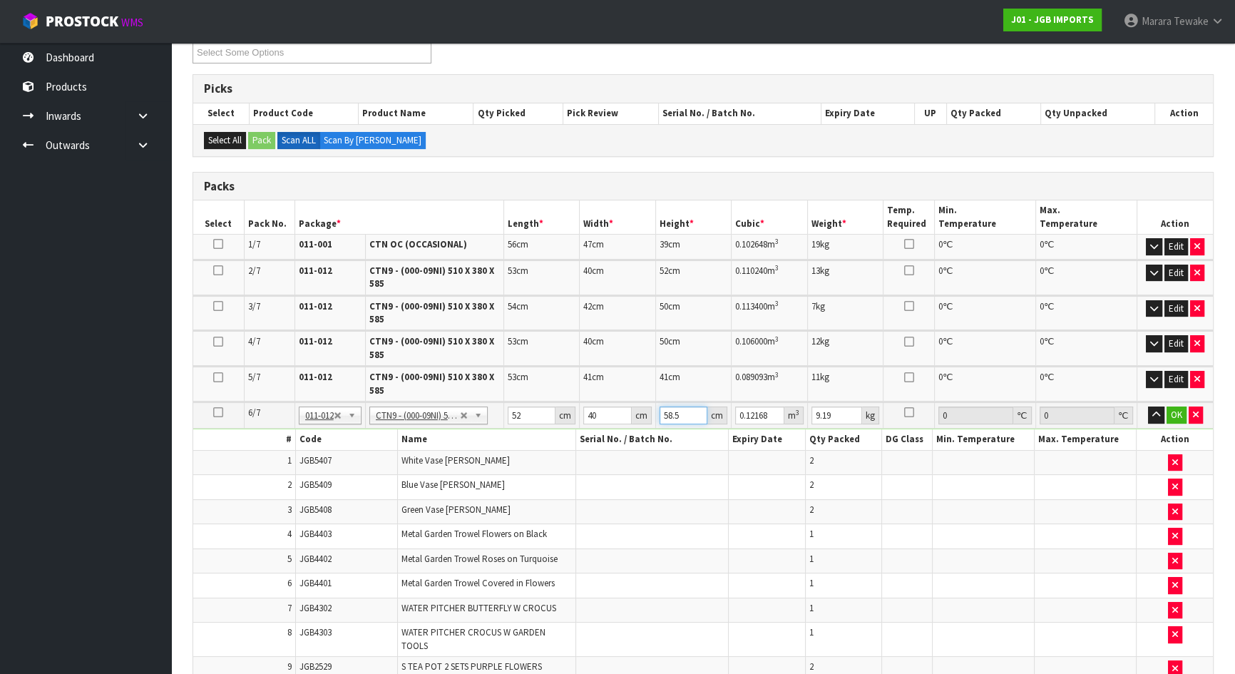
type input "5"
type input "0.0104"
type input "52"
type input "0.10816"
type input "52"
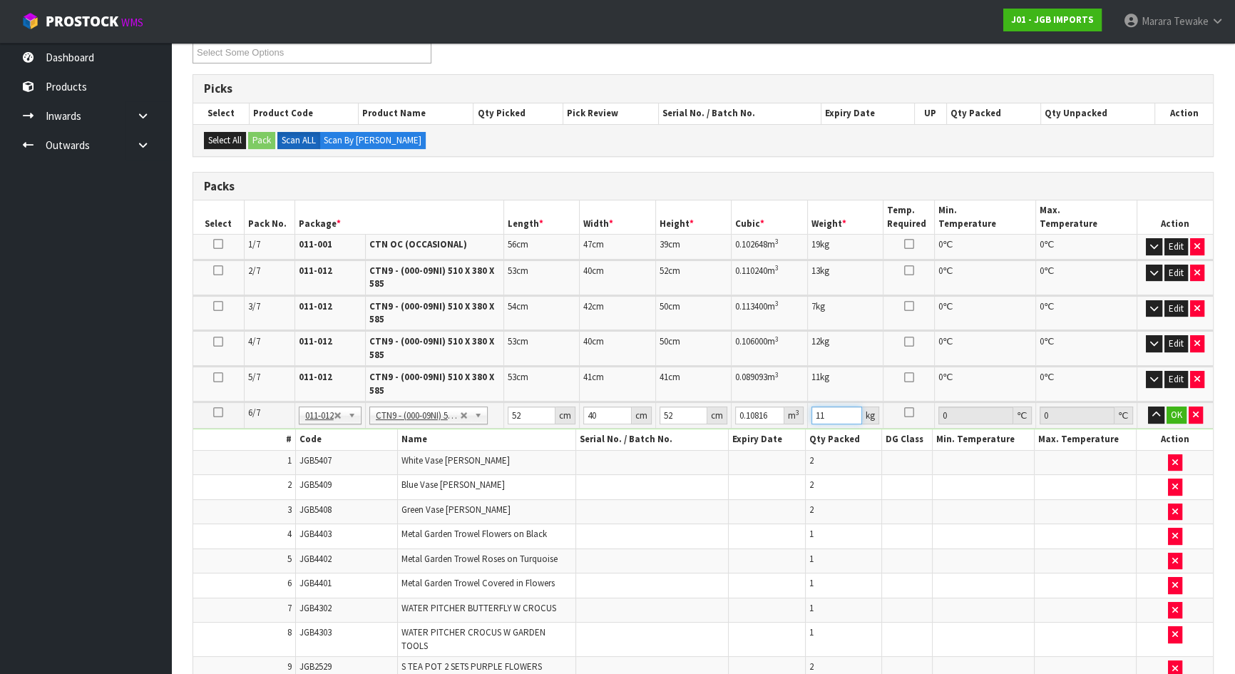
type input "11"
click at [1148, 406] on button "button" at bounding box center [1156, 414] width 16 height 17
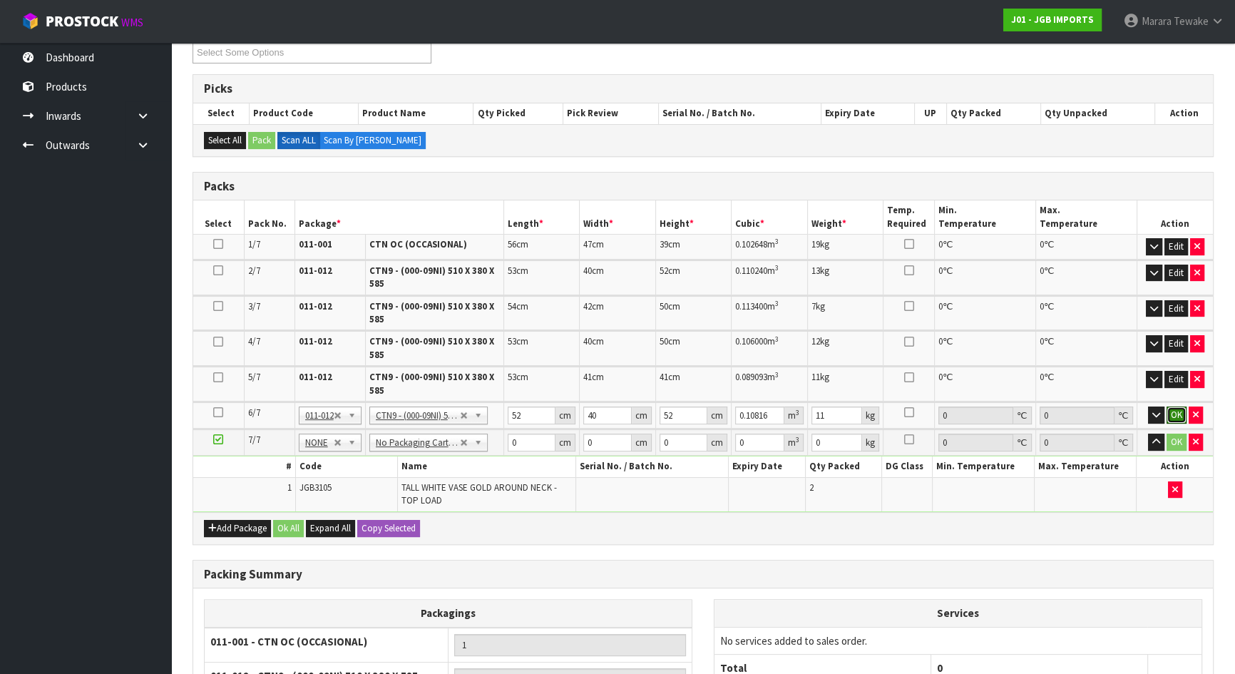
click button "OK" at bounding box center [1176, 414] width 20 height 17
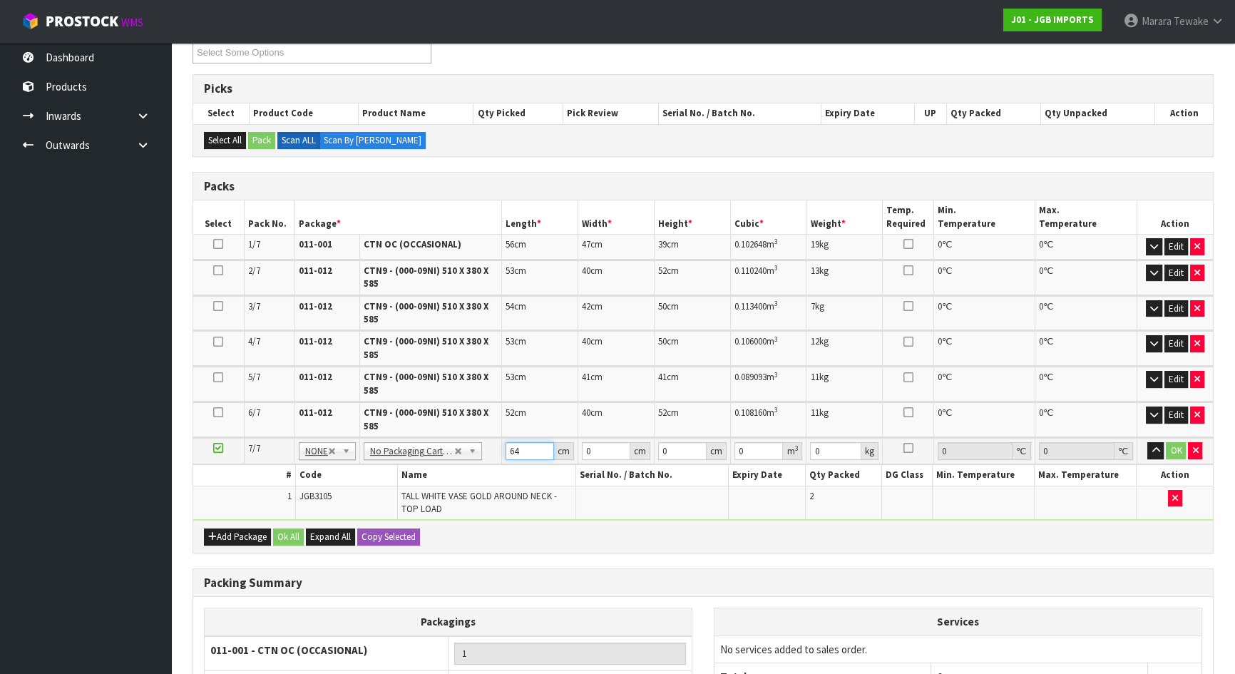
type input "64"
type input "37"
type input "2"
type input "0.004736"
type input "20"
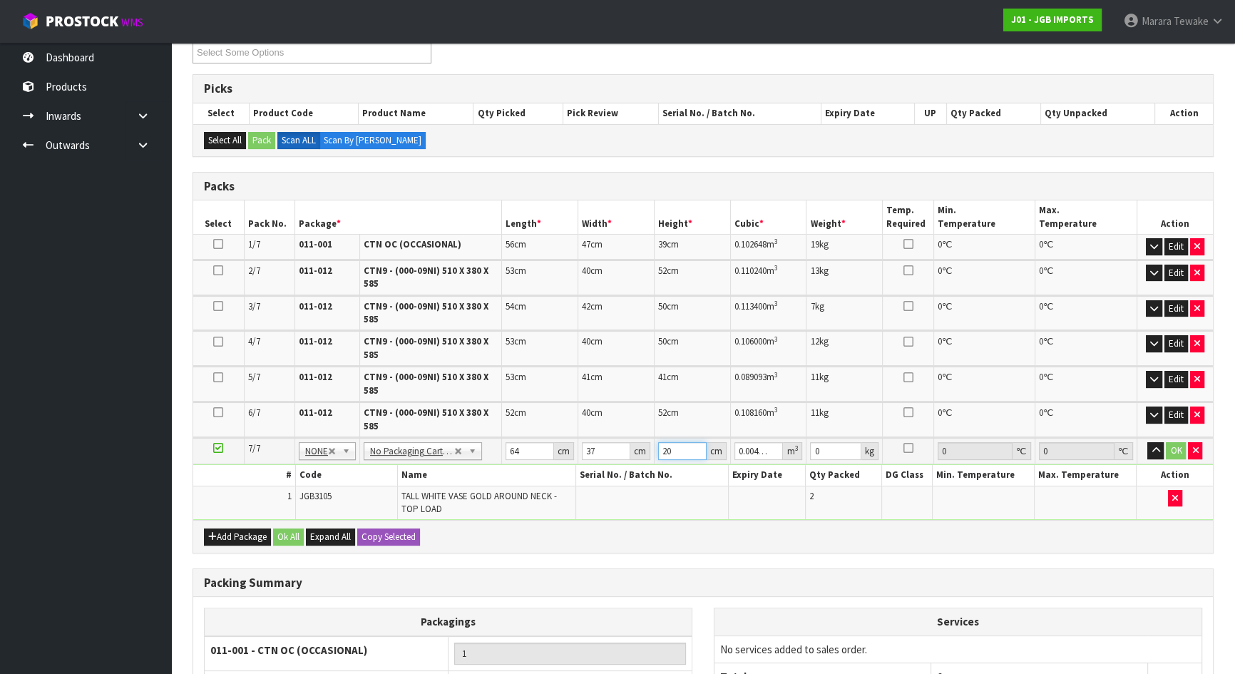
type input "0.04736"
type input "20"
type input "7"
click at [1147, 442] on button "button" at bounding box center [1155, 450] width 16 height 17
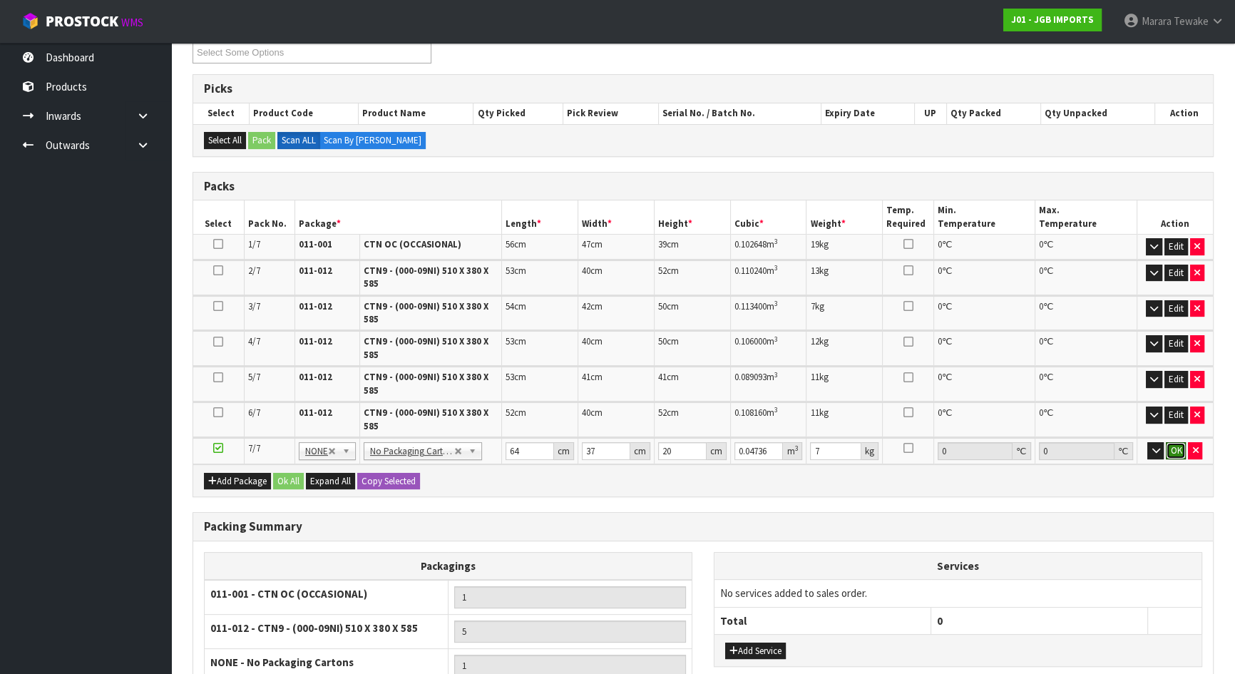
click button "OK" at bounding box center [1176, 450] width 20 height 17
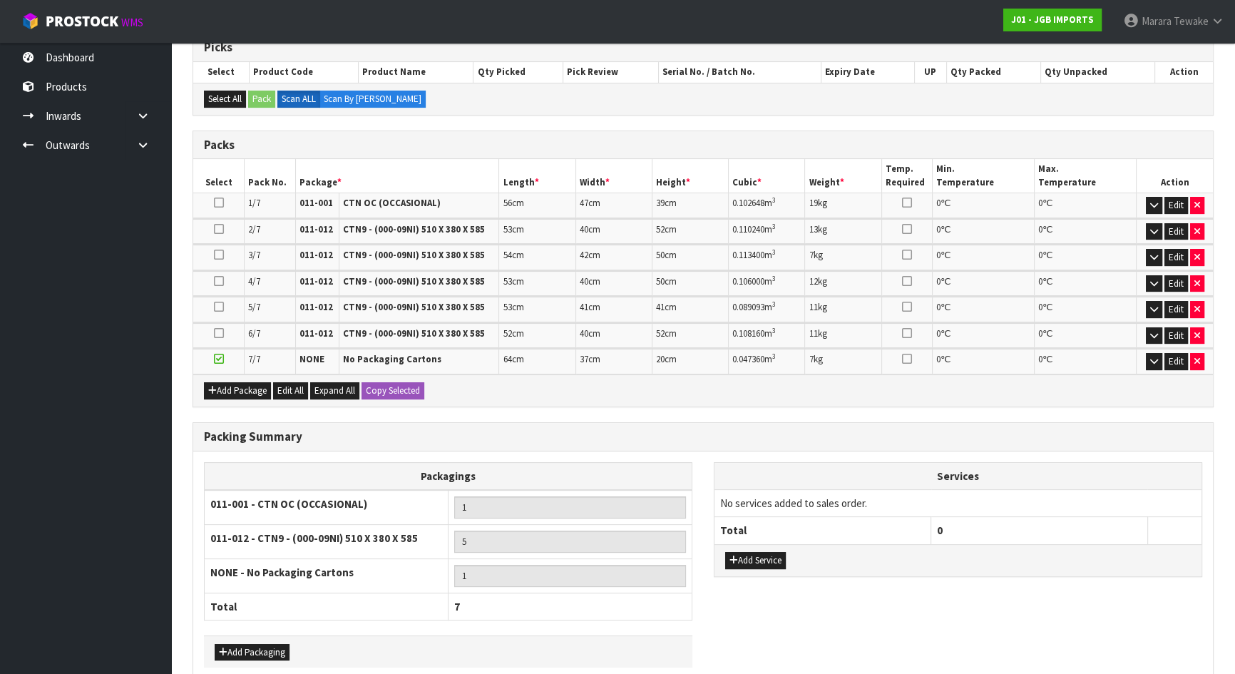
scroll to position [368, 0]
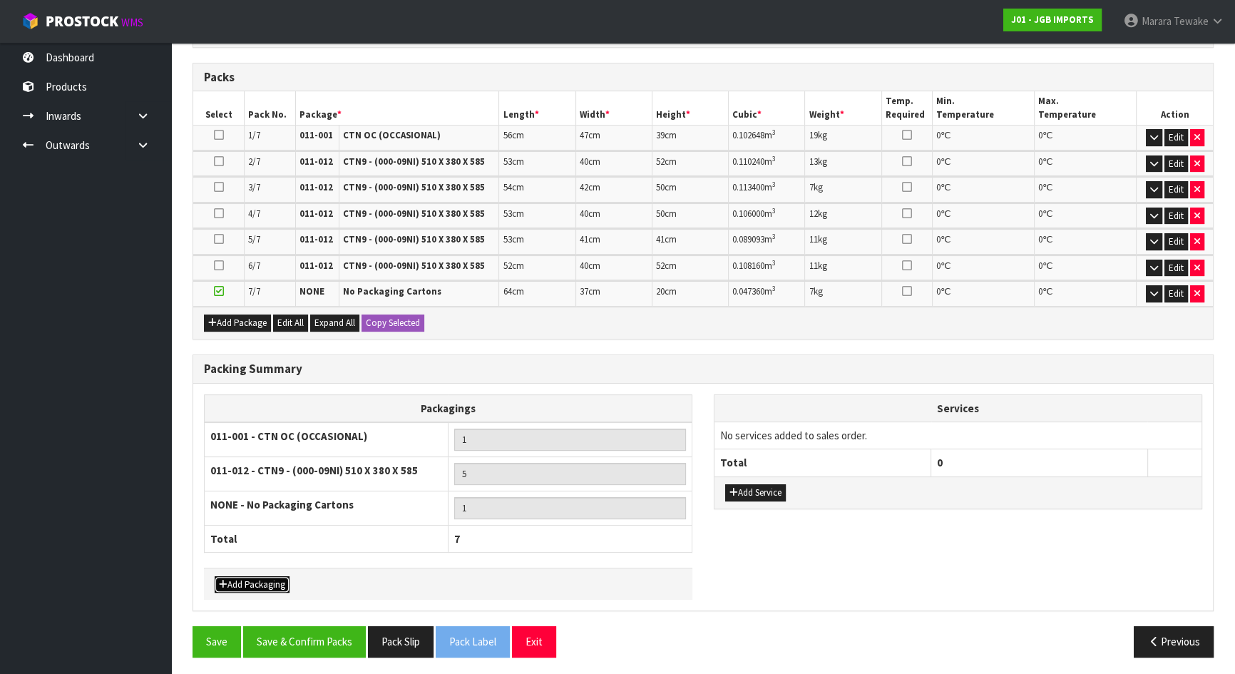
click at [260, 582] on button "Add Packaging" at bounding box center [252, 584] width 75 height 17
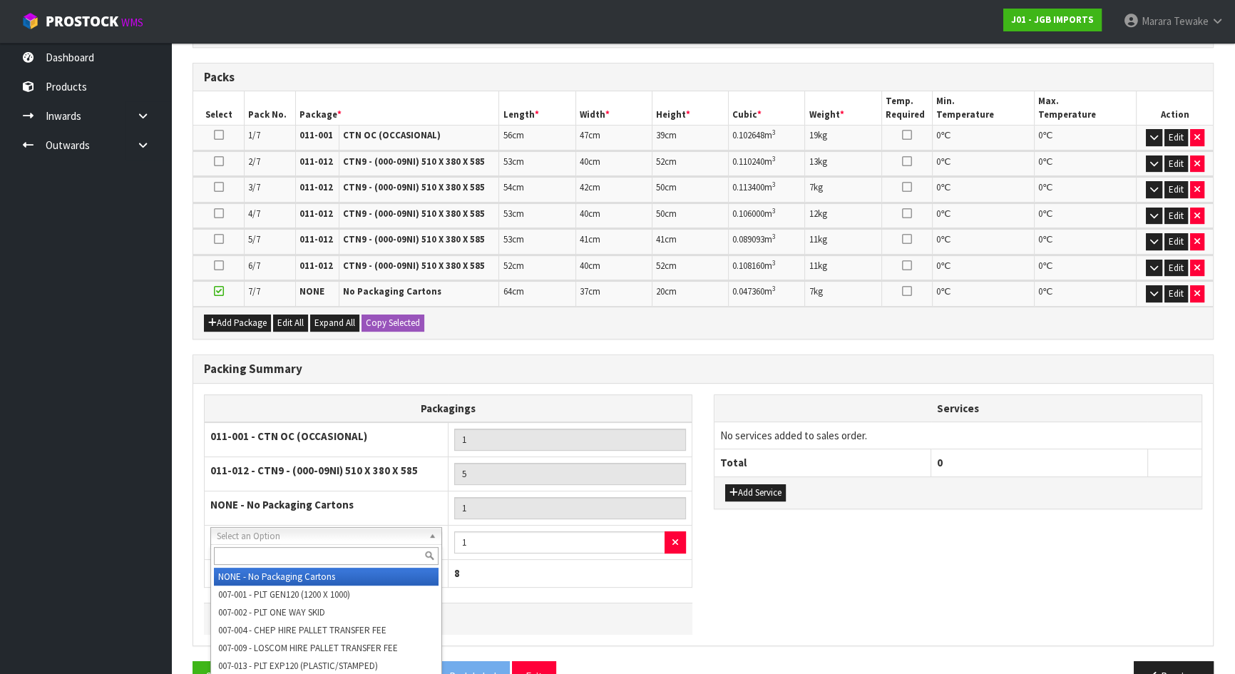
click at [314, 562] on input "text" at bounding box center [326, 556] width 225 height 18
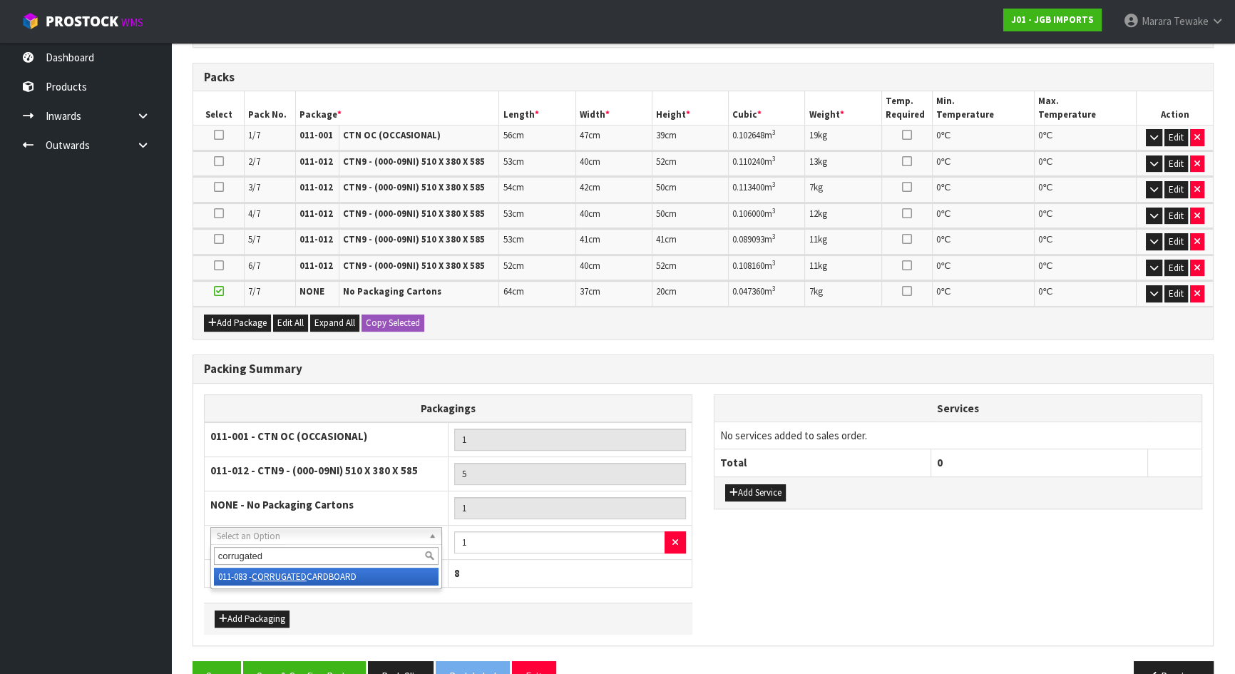
type input "corrugated"
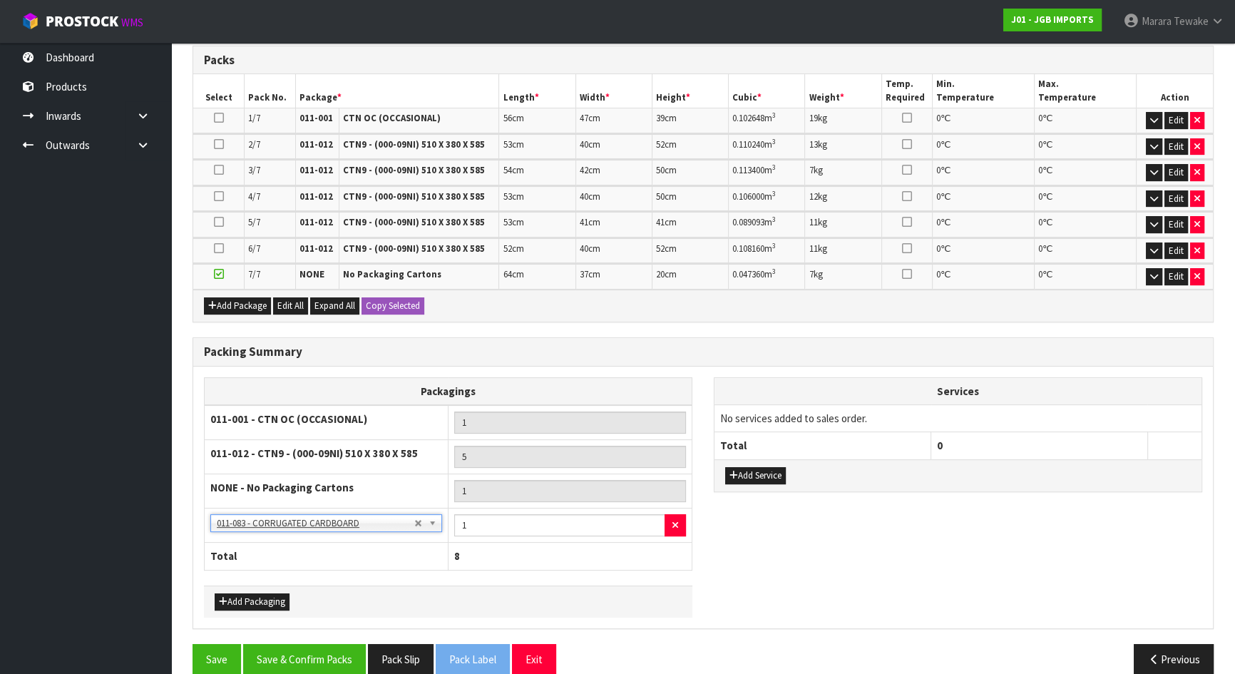
scroll to position [402, 0]
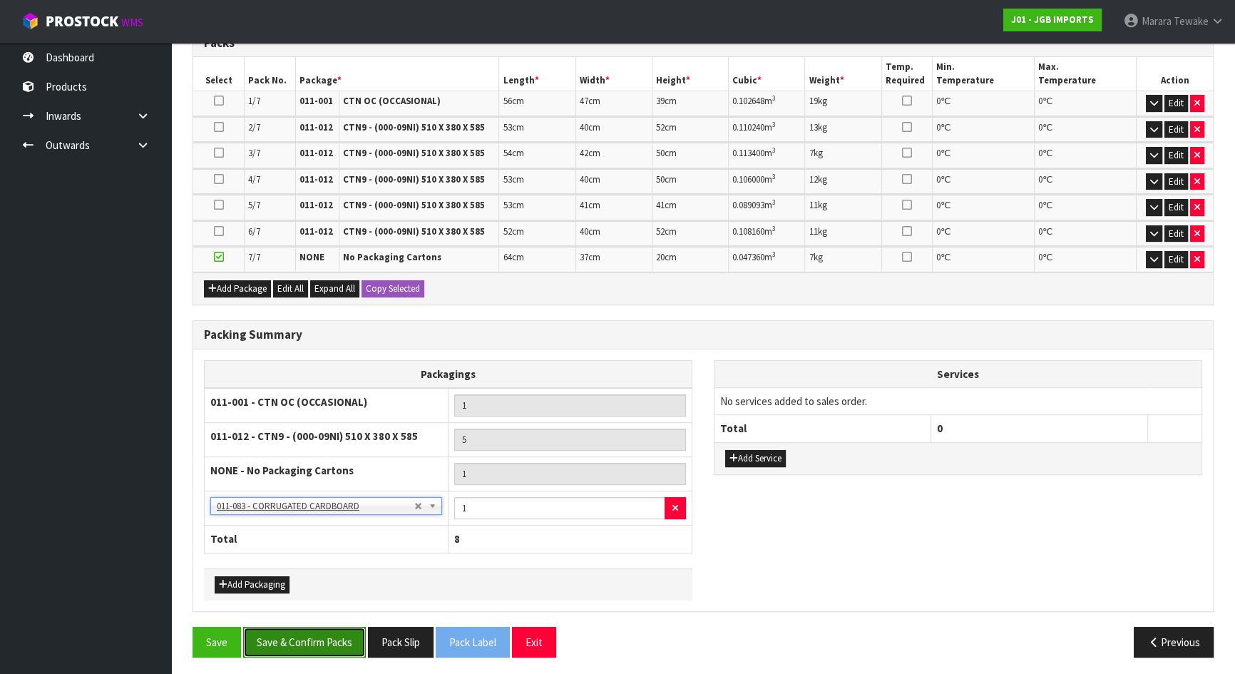
click at [342, 595] on button "Save & Confirm Packs" at bounding box center [304, 642] width 123 height 31
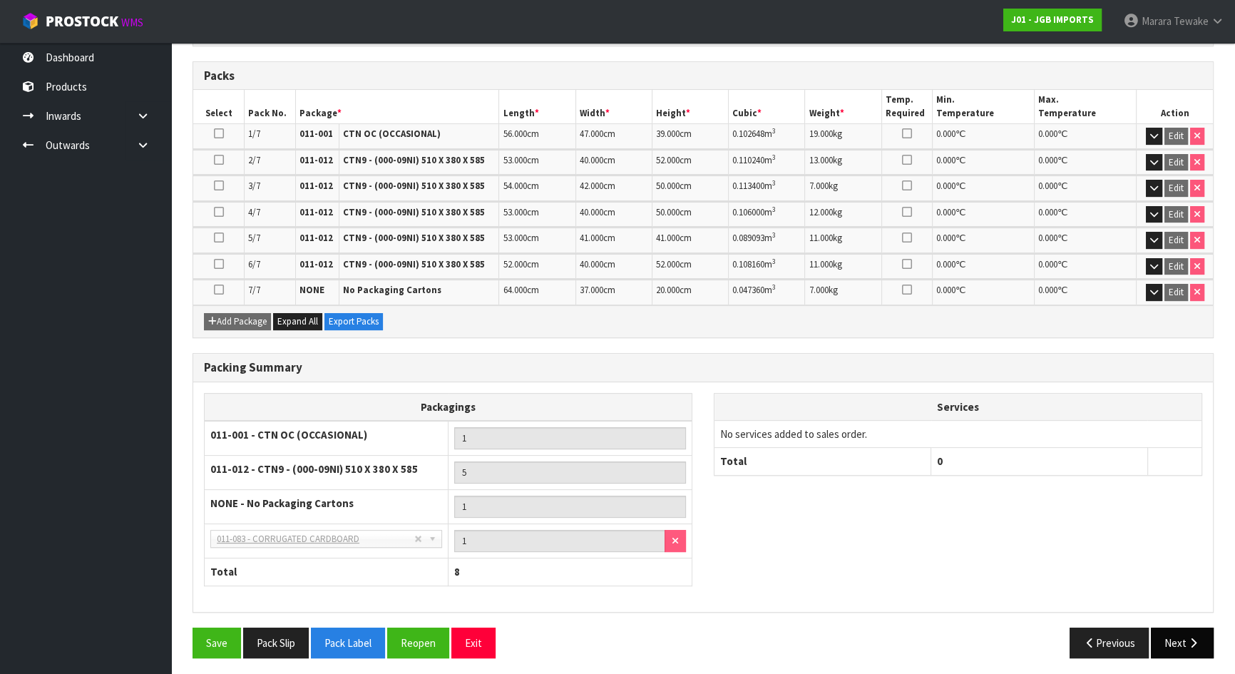
scroll to position [371, 0]
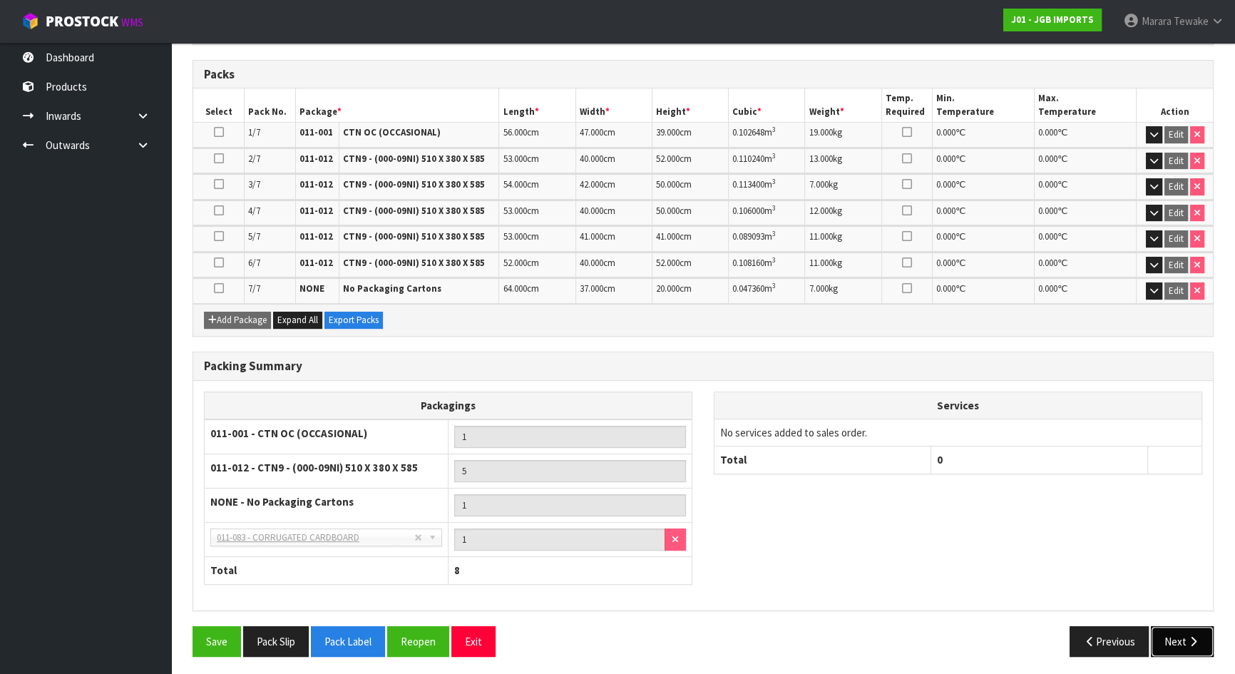
click at [1186, 595] on icon "button" at bounding box center [1193, 641] width 14 height 11
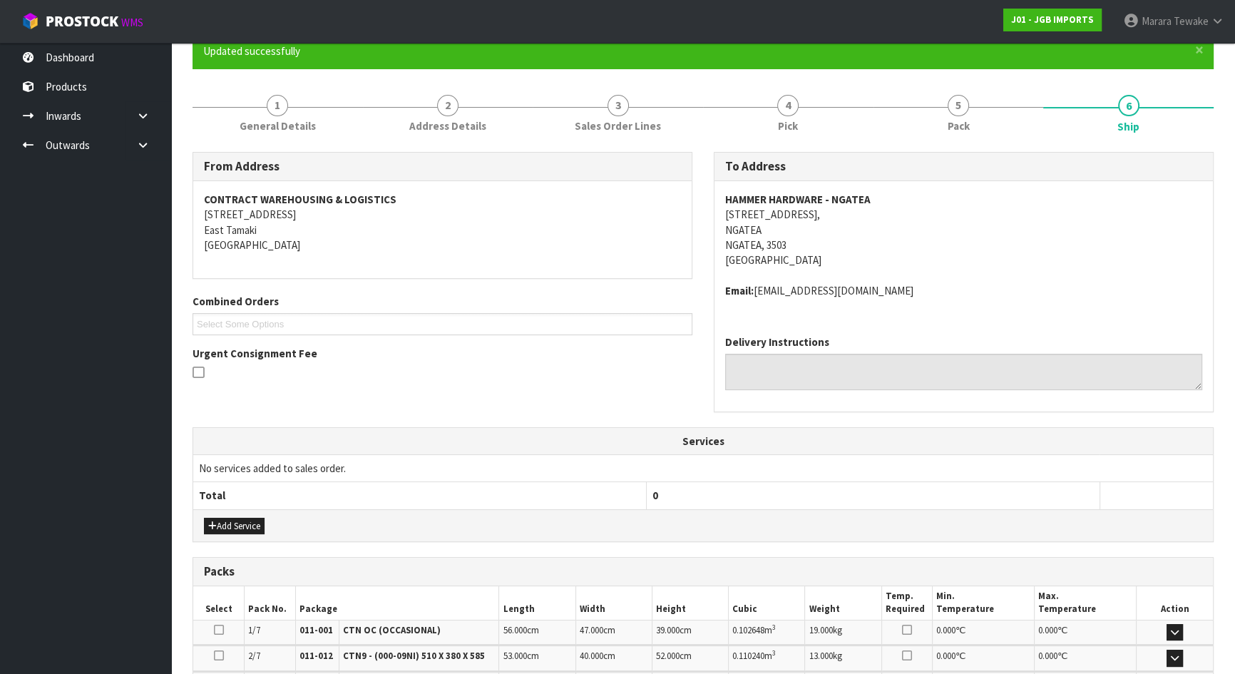
scroll to position [438, 0]
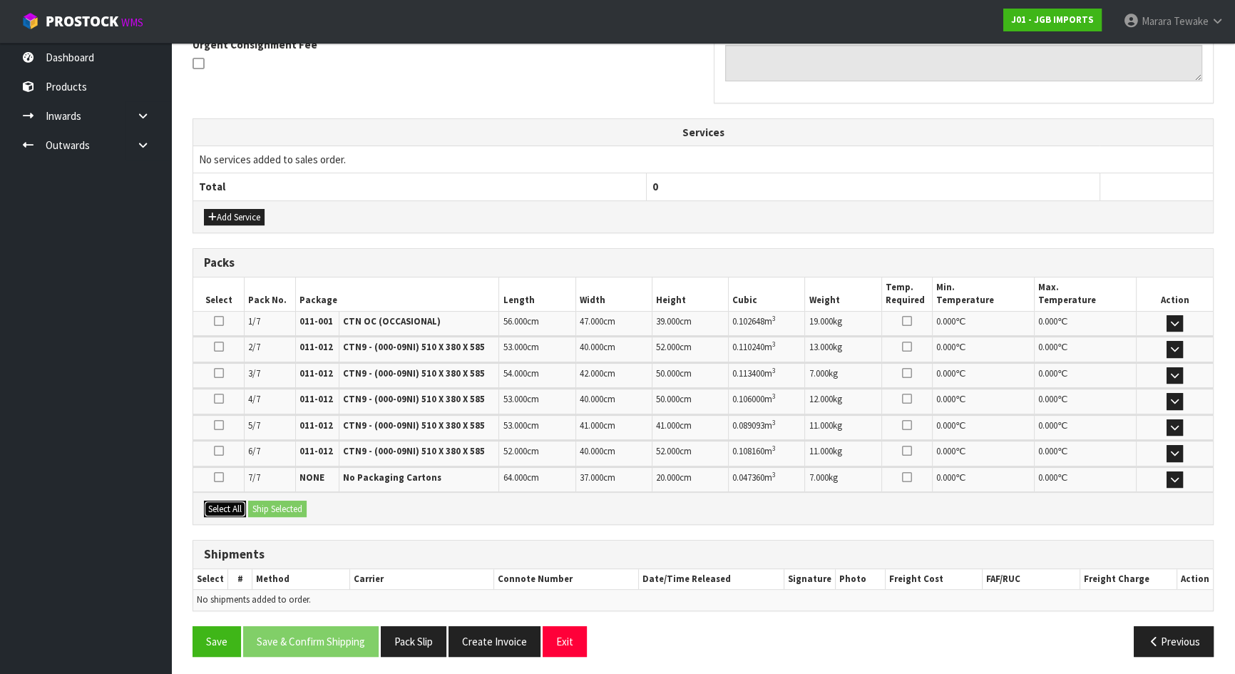
click at [230, 501] on button "Select All" at bounding box center [225, 508] width 42 height 17
click at [280, 513] on div "Select All Ship Selected" at bounding box center [703, 508] width 1020 height 32
click at [292, 520] on div "Packs Select Pack No. Package Length Width Height Cubic Weight Temp. Required M…" at bounding box center [702, 386] width 1021 height 277
click at [295, 502] on button "Ship Selected" at bounding box center [277, 508] width 58 height 17
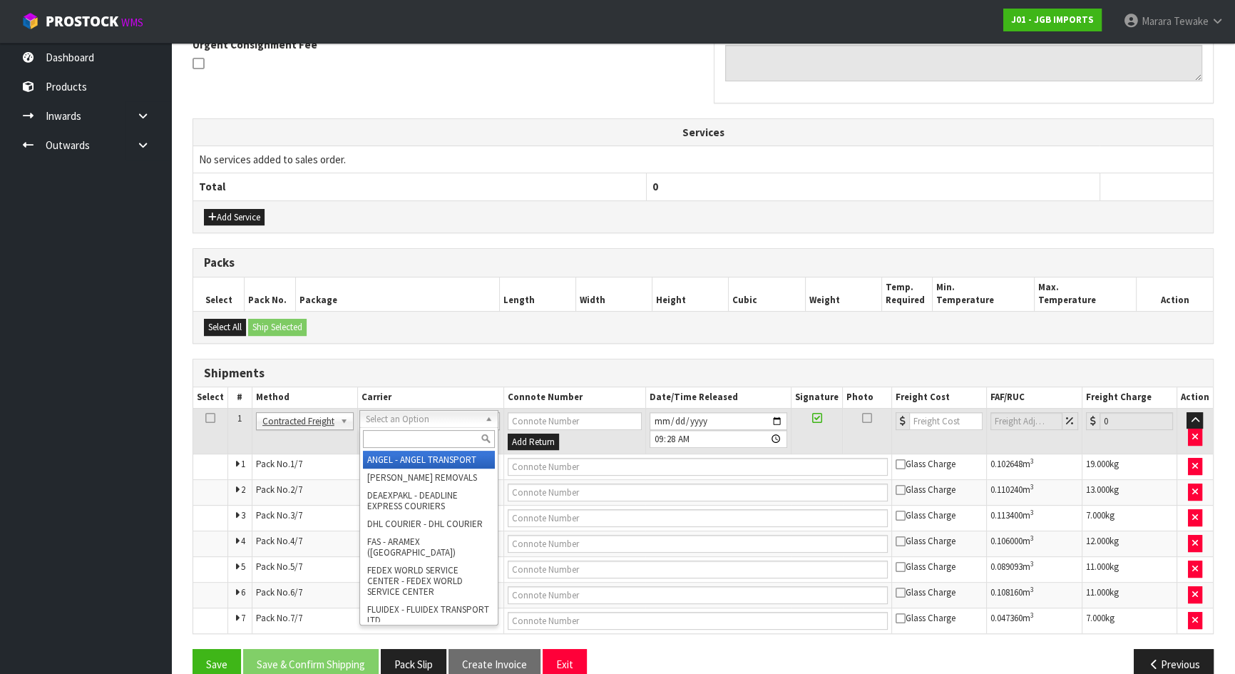
click at [403, 432] on input "text" at bounding box center [429, 439] width 132 height 18
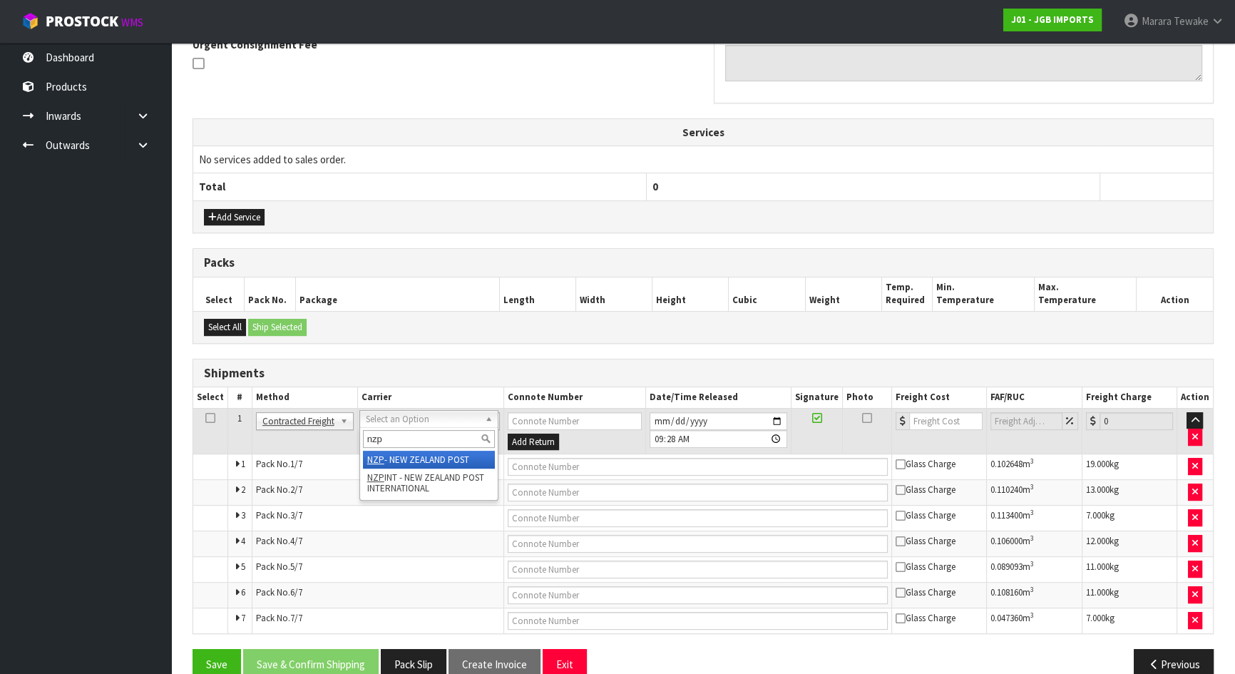
type input "nzp"
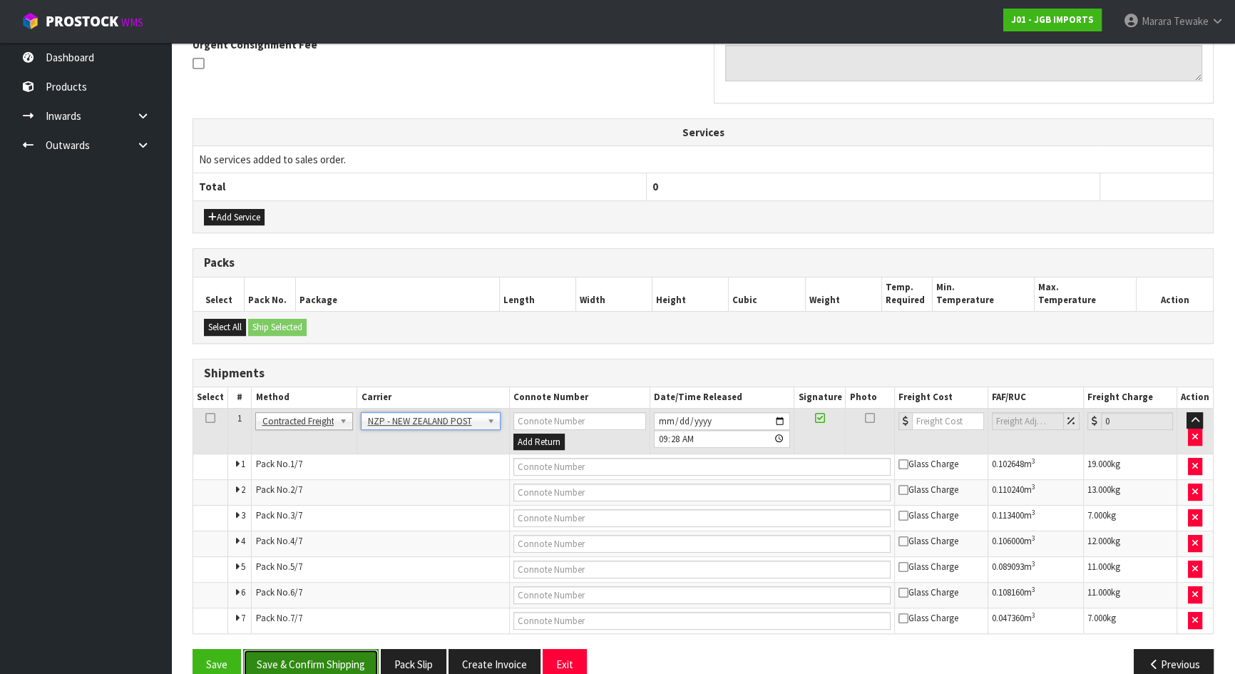
click at [364, 595] on button "Save & Confirm Shipping" at bounding box center [310, 664] width 135 height 31
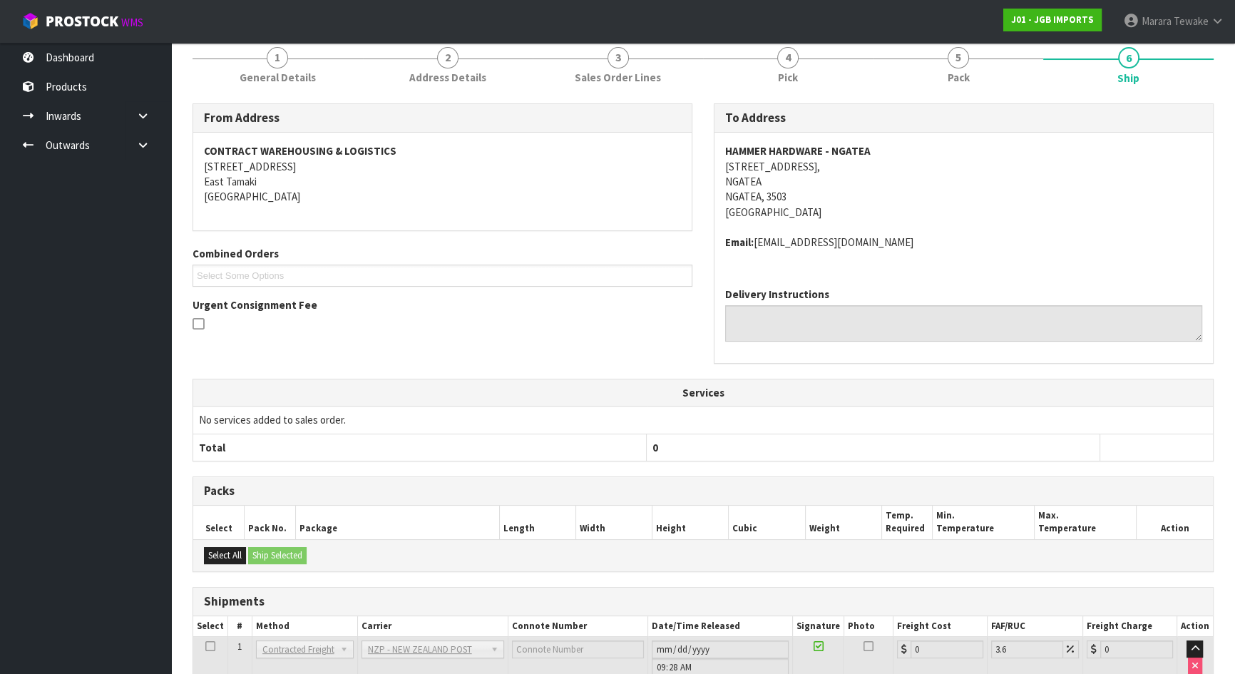
scroll to position [436, 0]
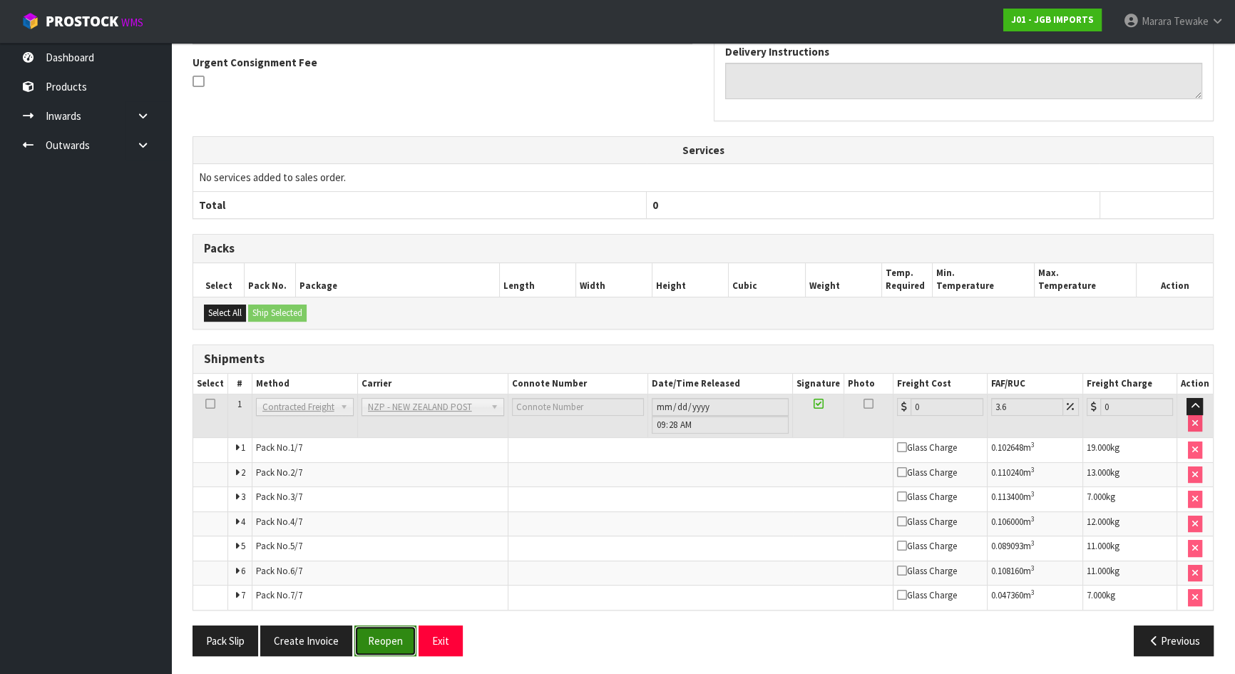
click at [384, 595] on button "Reopen" at bounding box center [385, 640] width 62 height 31
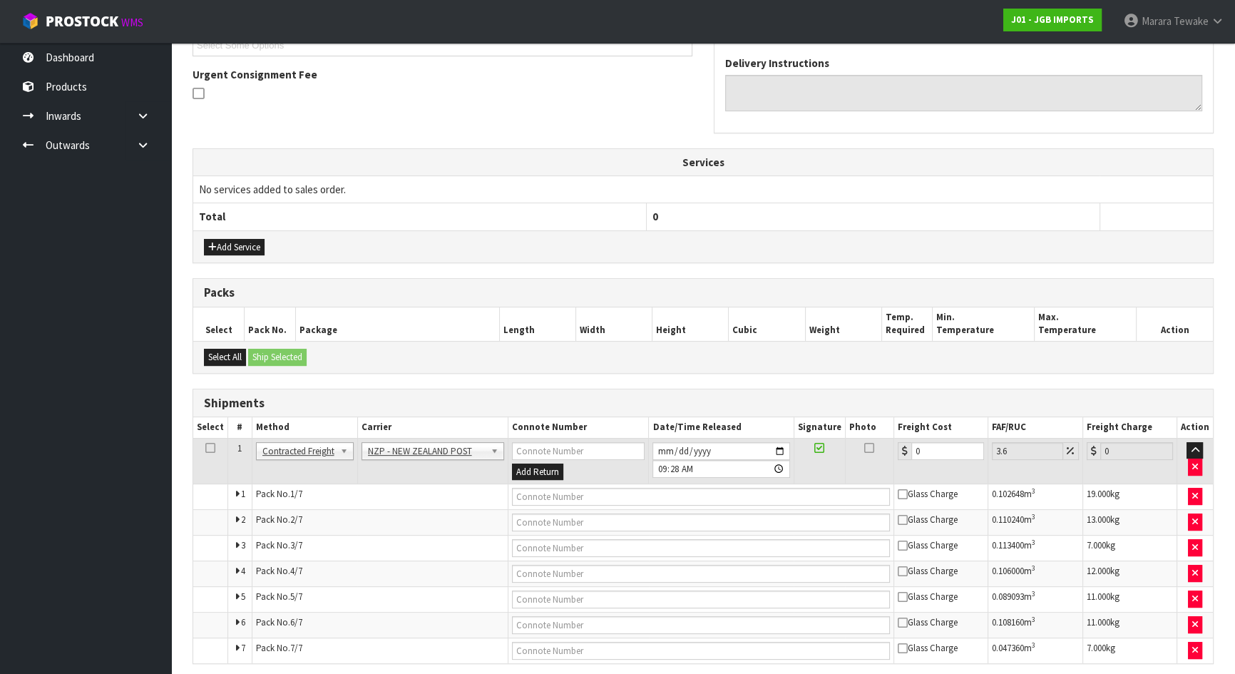
scroll to position [463, 0]
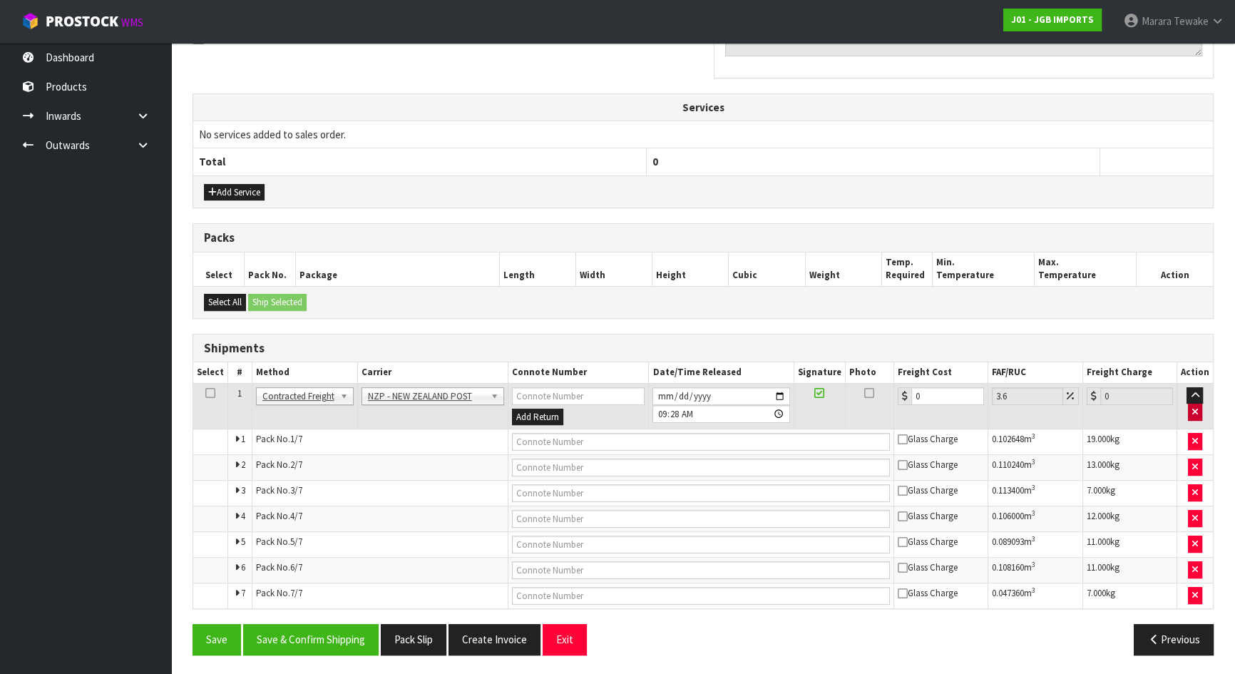
drag, startPoint x: 1203, startPoint y: 409, endPoint x: 1192, endPoint y: 413, distance: 12.0
click at [1202, 410] on td at bounding box center [1194, 406] width 36 height 46
click at [1193, 413] on icon "button" at bounding box center [1195, 411] width 6 height 9
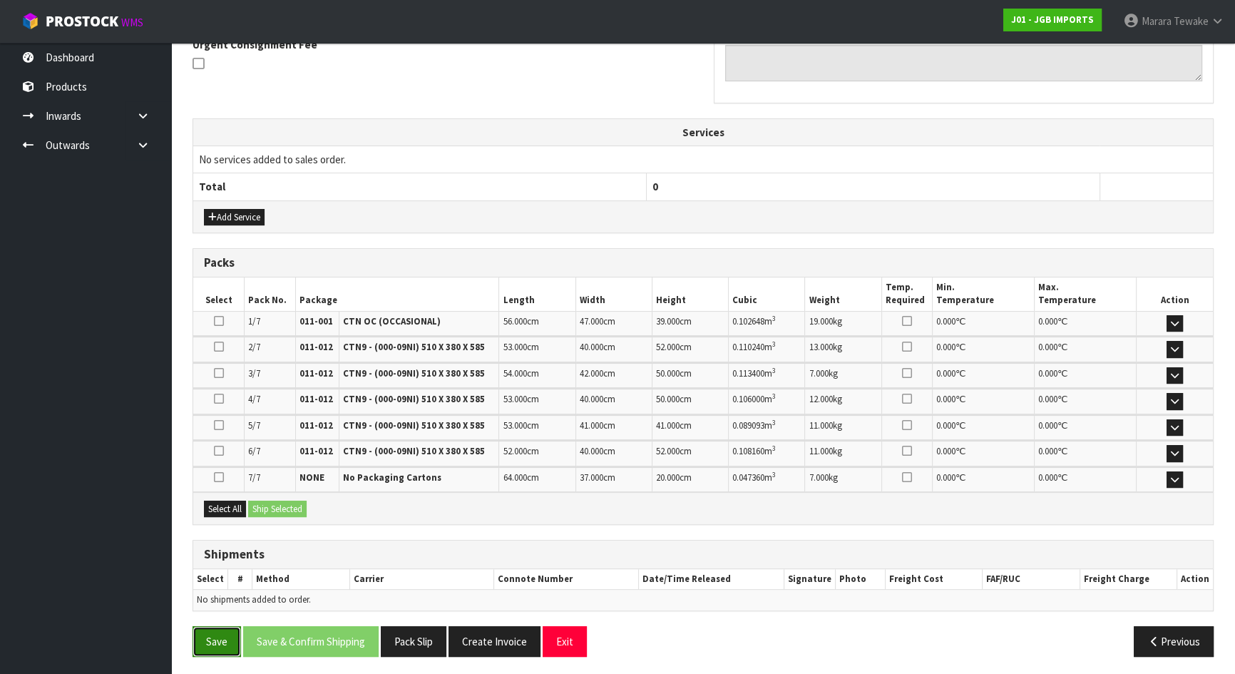
click at [220, 595] on button "Save" at bounding box center [216, 641] width 48 height 31
click at [214, 595] on button "Save" at bounding box center [216, 641] width 48 height 31
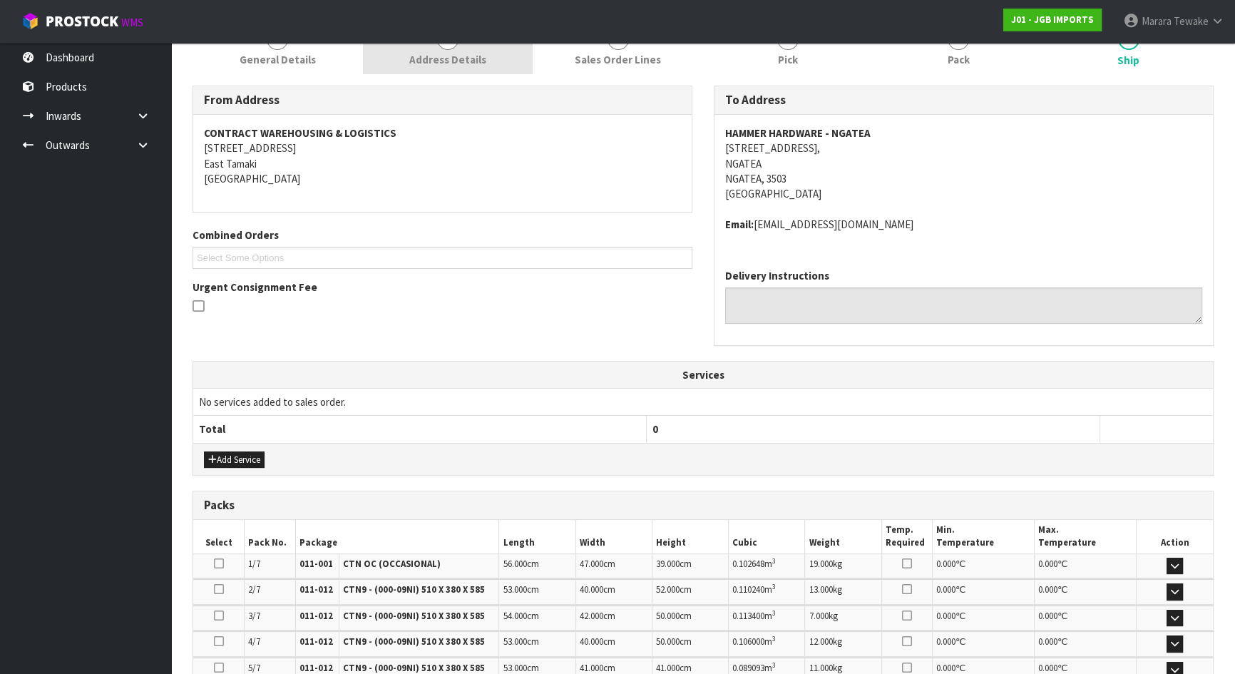
scroll to position [0, 0]
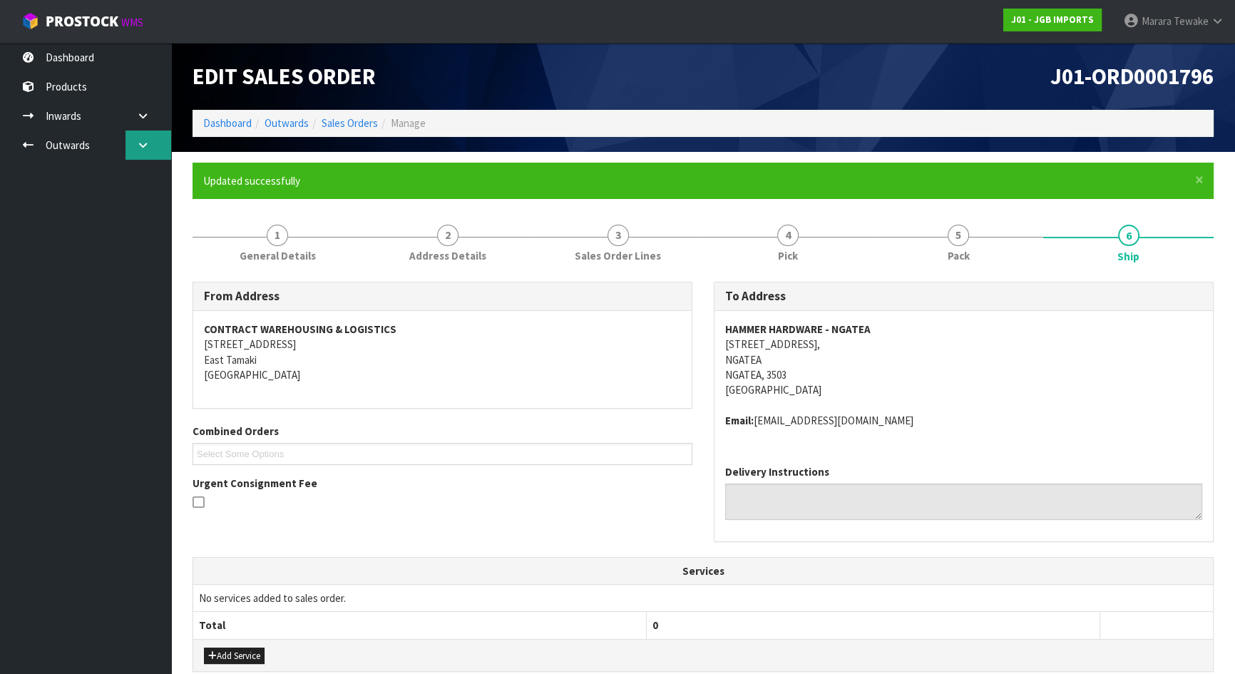
click at [153, 145] on link at bounding box center [148, 144] width 46 height 29
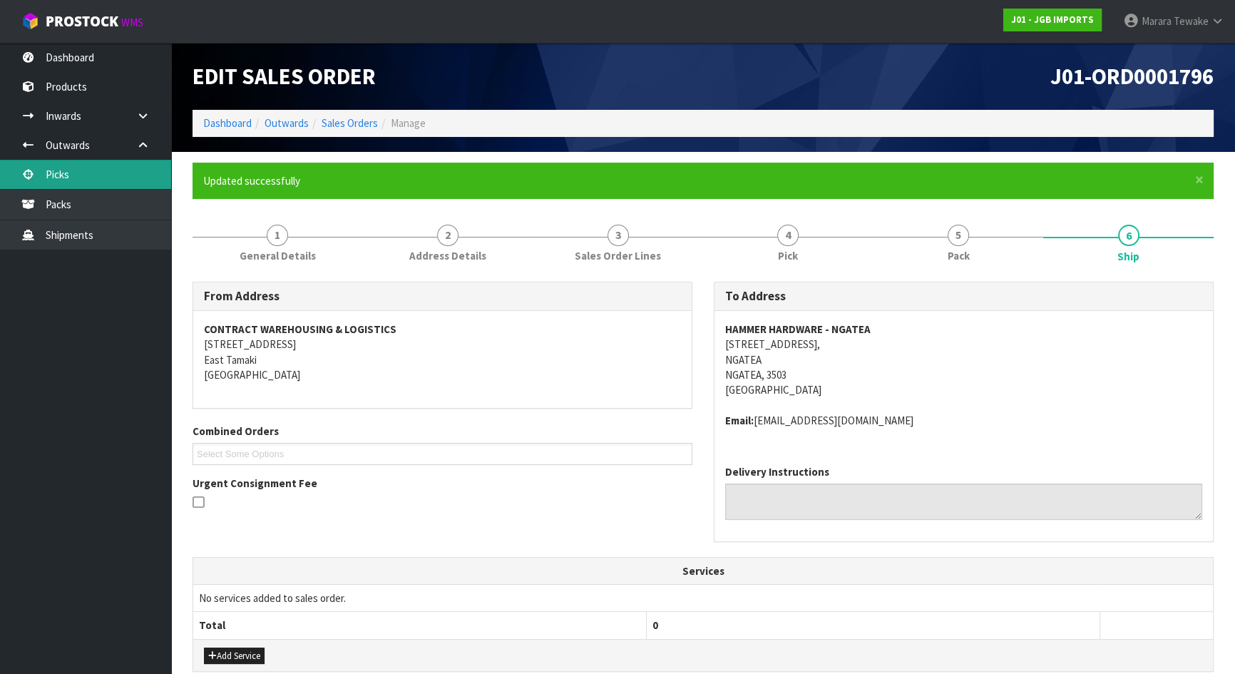
click at [121, 174] on link "Picks" at bounding box center [85, 174] width 171 height 29
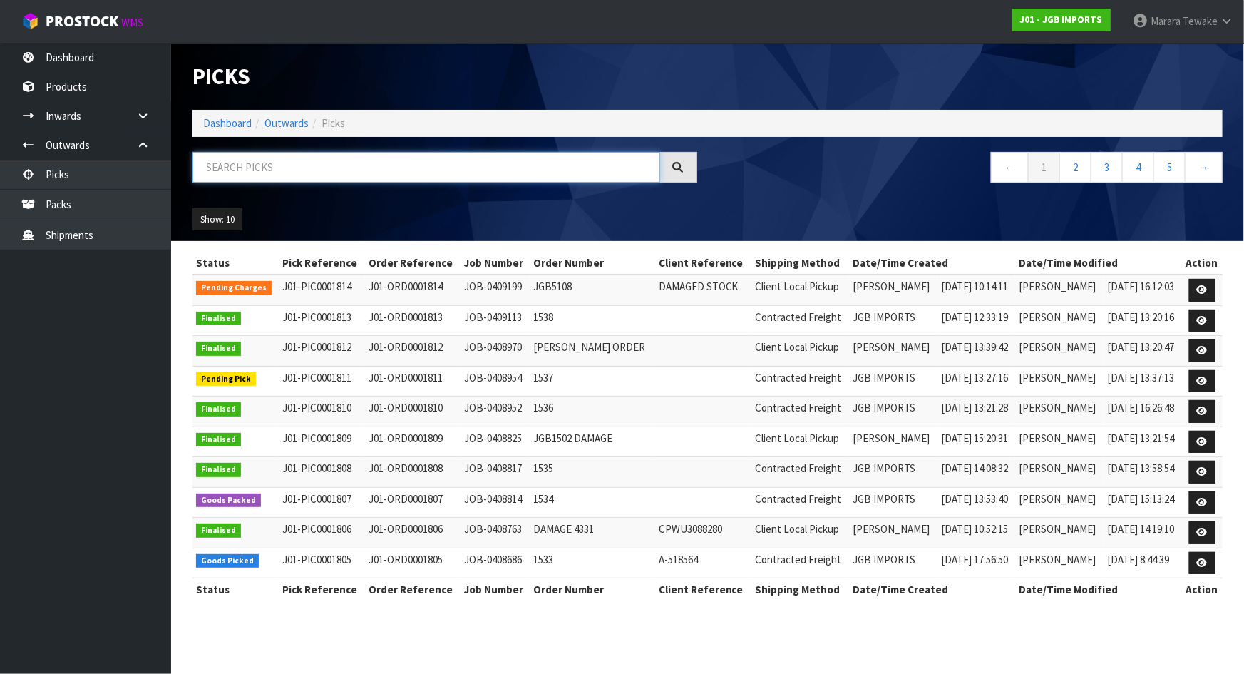
click at [317, 156] on input "text" at bounding box center [426, 167] width 468 height 31
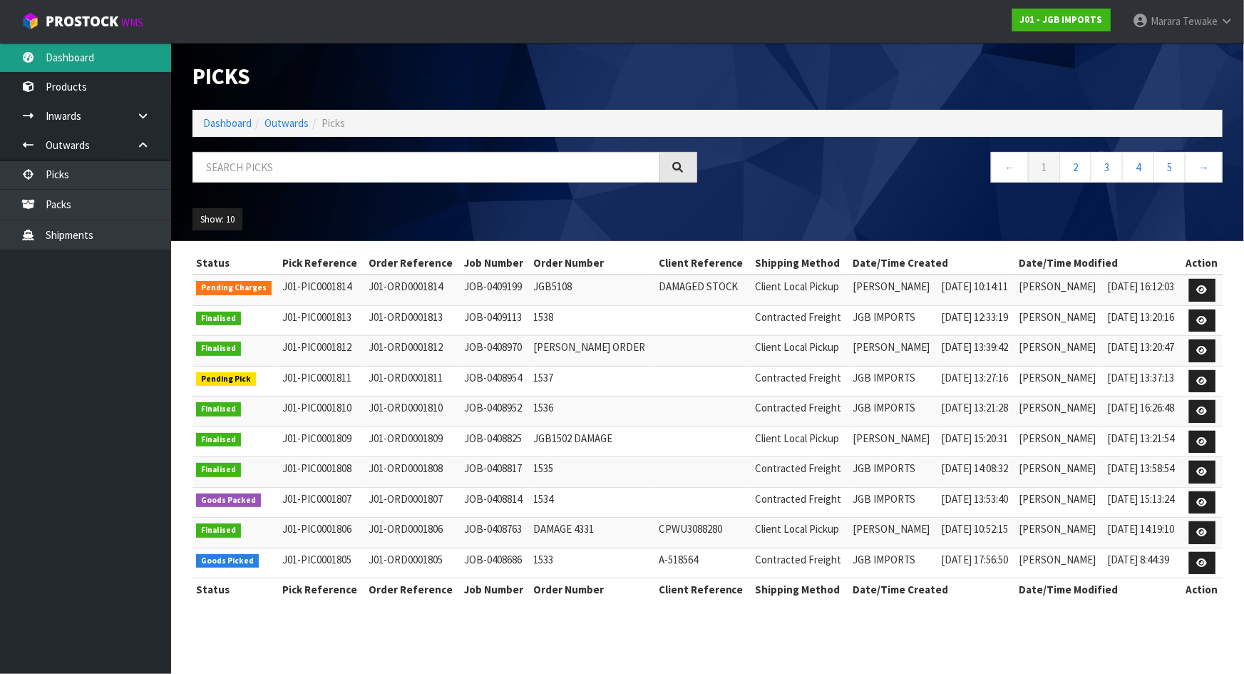
click at [118, 56] on link "Dashboard" at bounding box center [85, 57] width 171 height 29
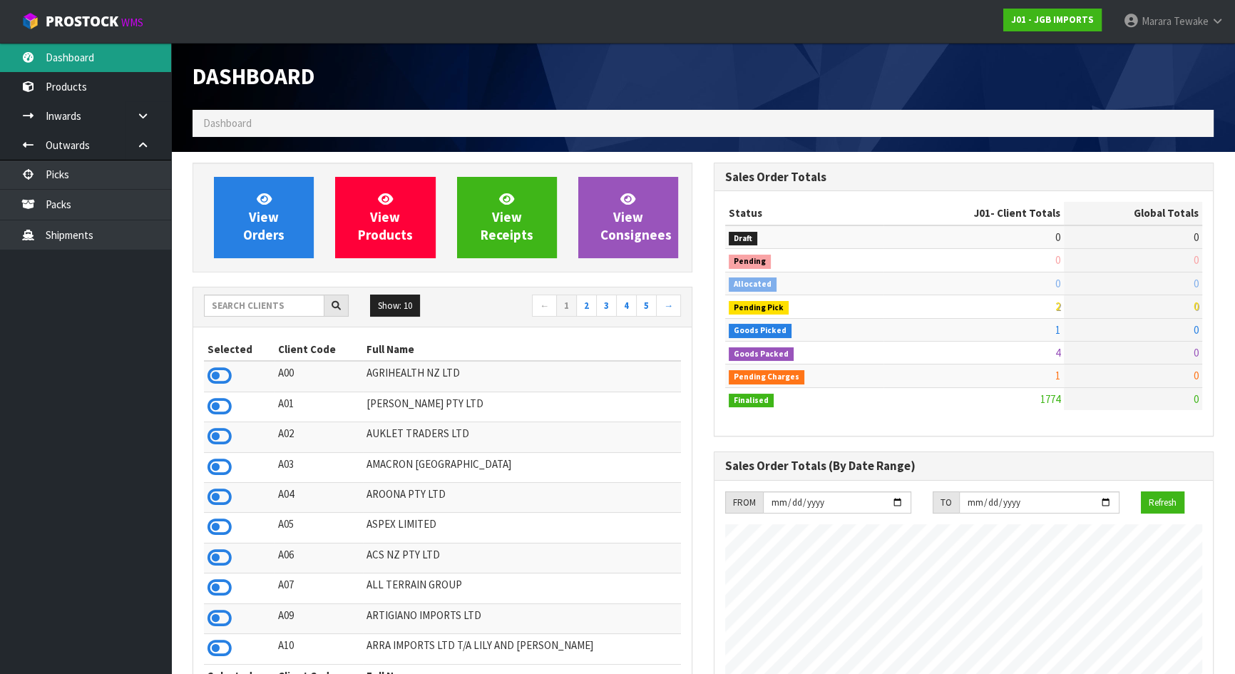
scroll to position [1078, 520]
click at [262, 308] on input "text" at bounding box center [264, 305] width 120 height 22
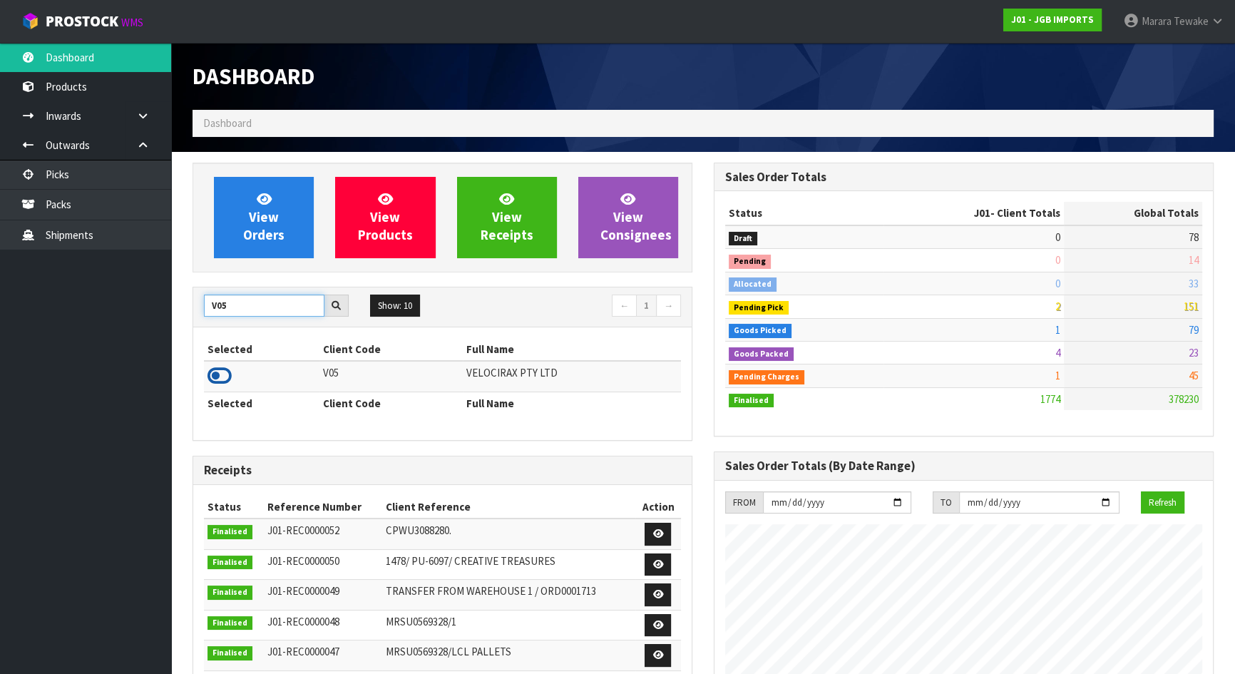
type input "V05"
click at [222, 371] on icon at bounding box center [219, 375] width 24 height 21
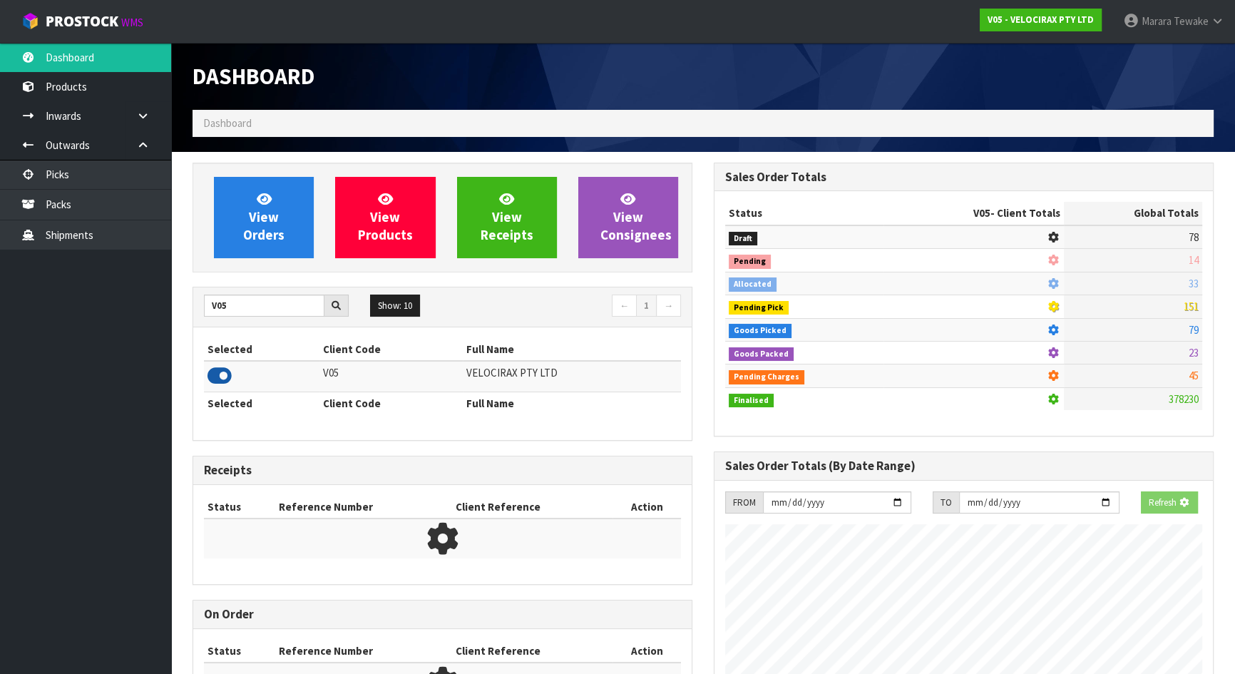
scroll to position [1109, 520]
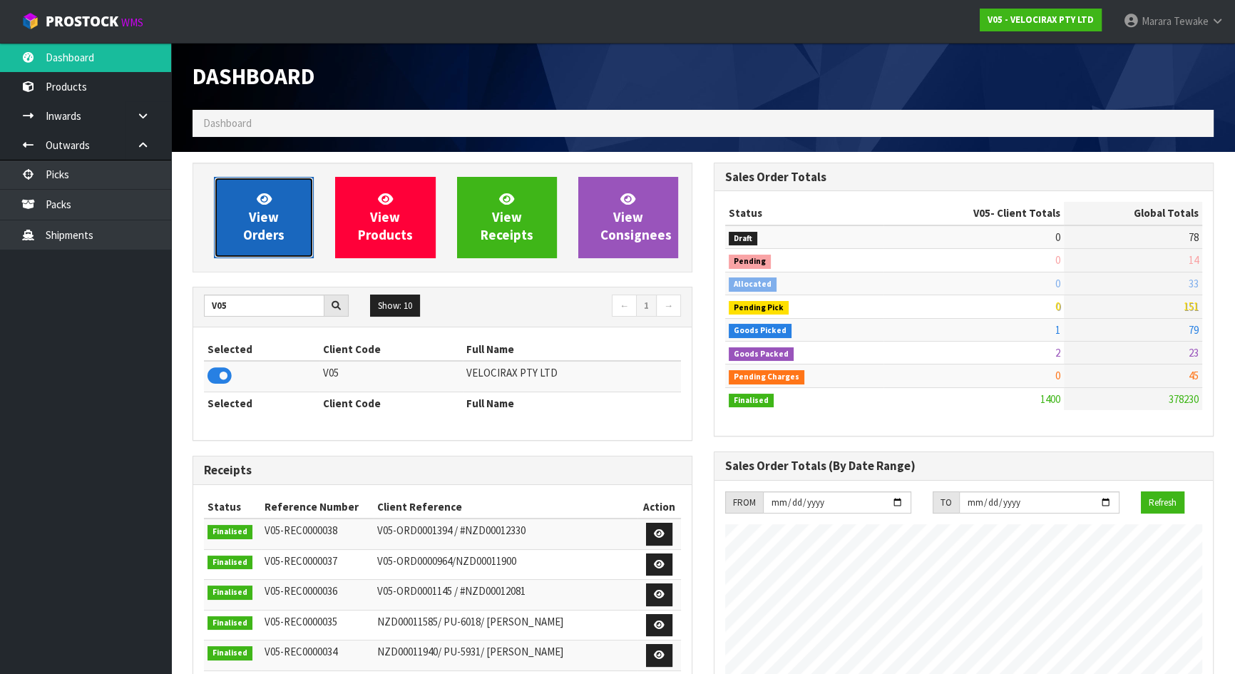
click at [235, 215] on link "View Orders" at bounding box center [264, 217] width 100 height 81
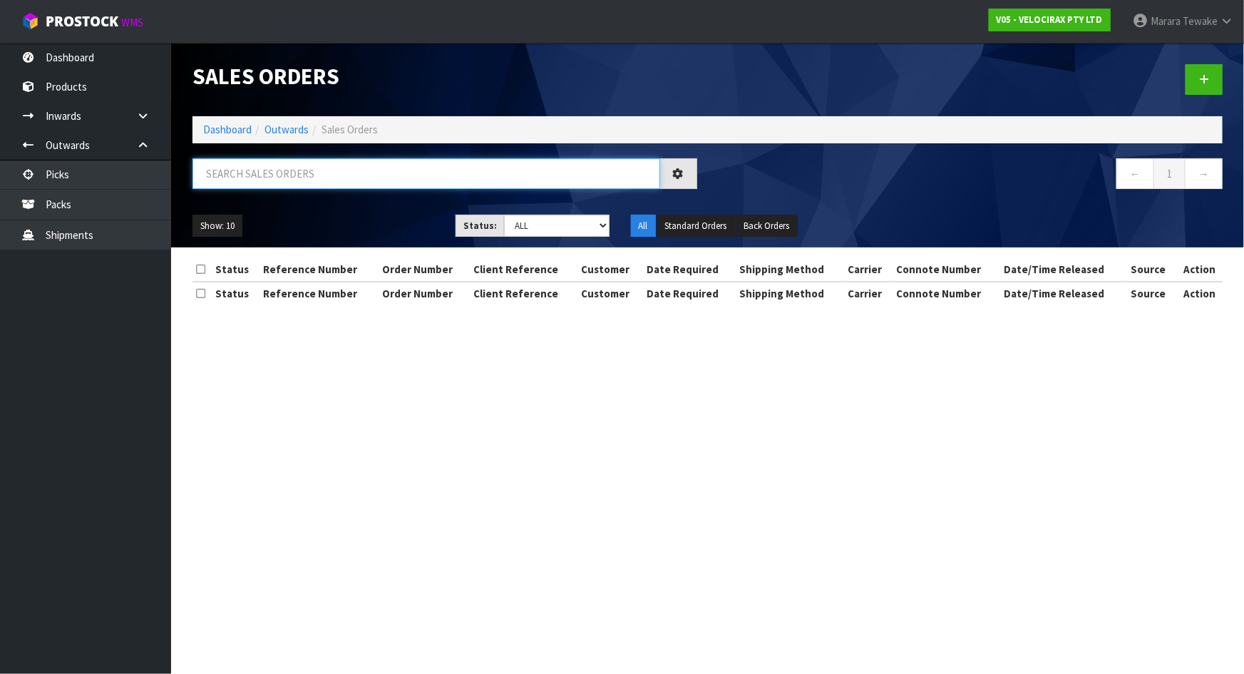
click at [279, 173] on input "text" at bounding box center [426, 173] width 468 height 31
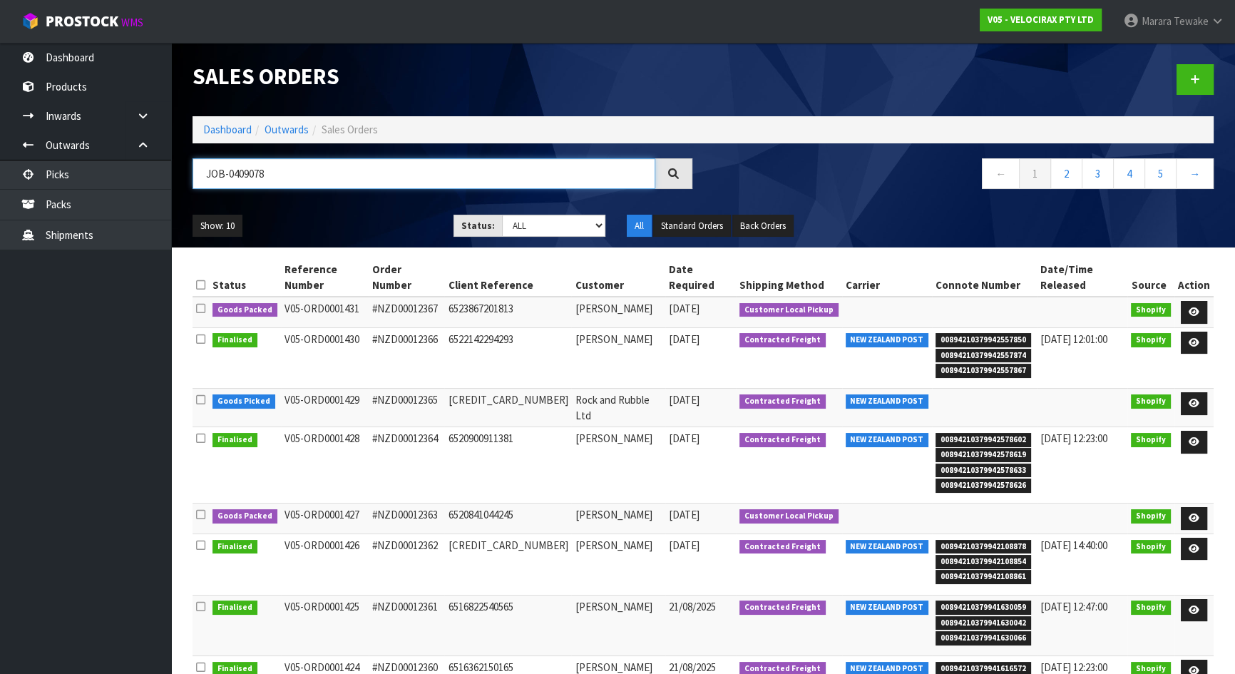
type input "JOB-0409078"
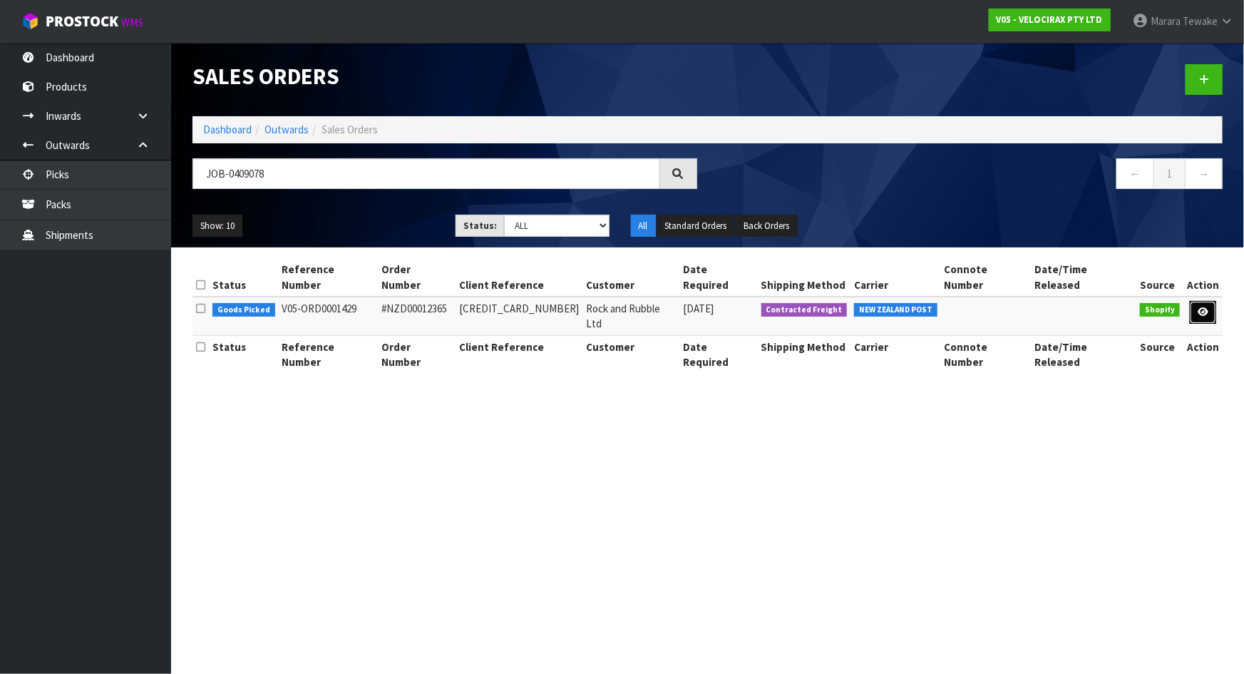
click at [1204, 307] on icon at bounding box center [1203, 311] width 11 height 9
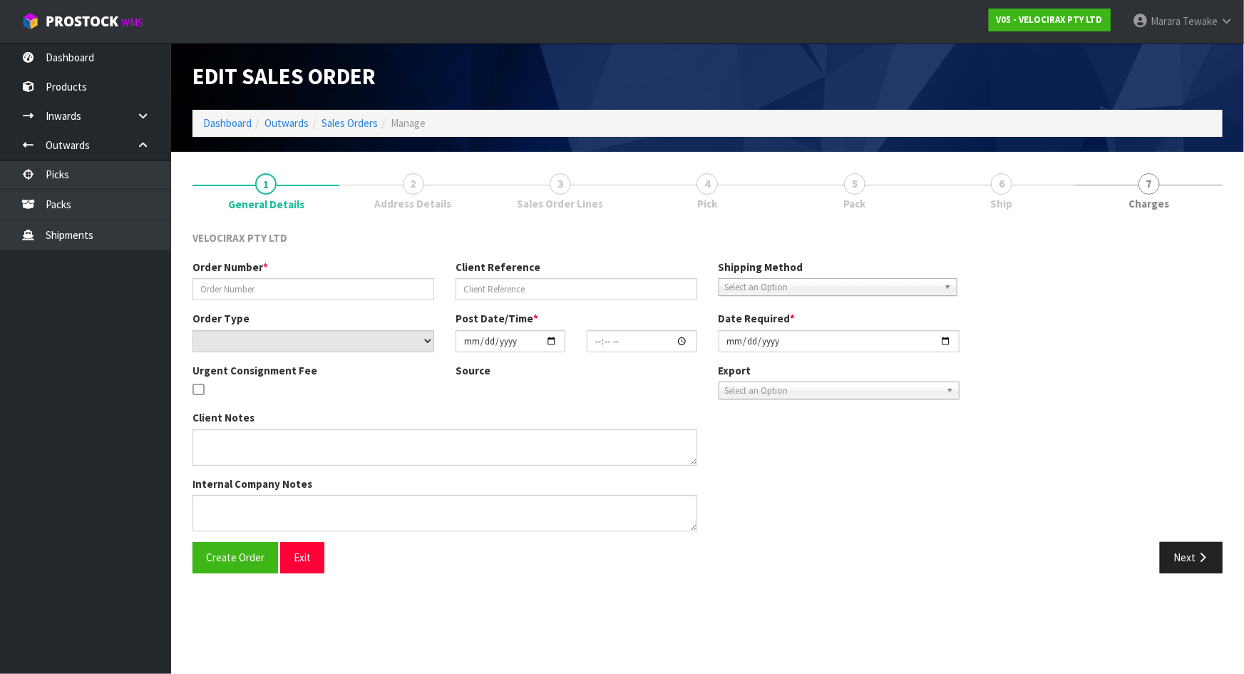
type input "#NZD00012365"
type input "6521222627605"
select select "number:0"
type input "2025-08-23"
type input "19:06:13.000"
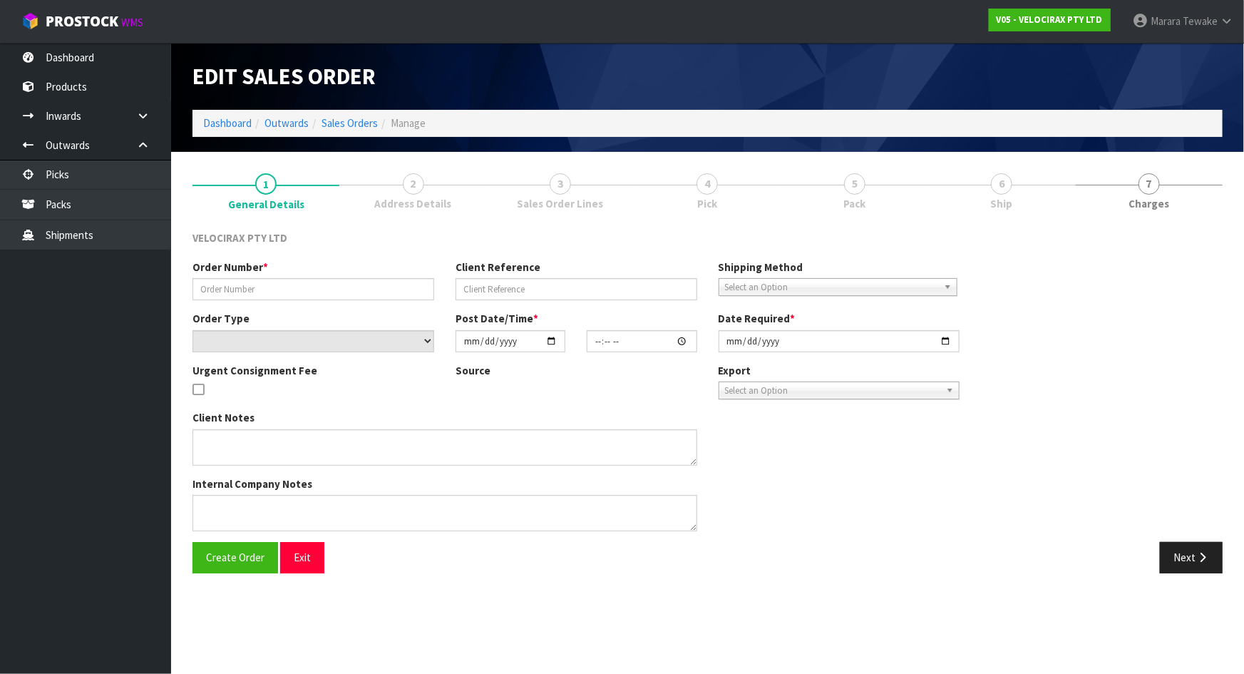
type input "2025-08-25"
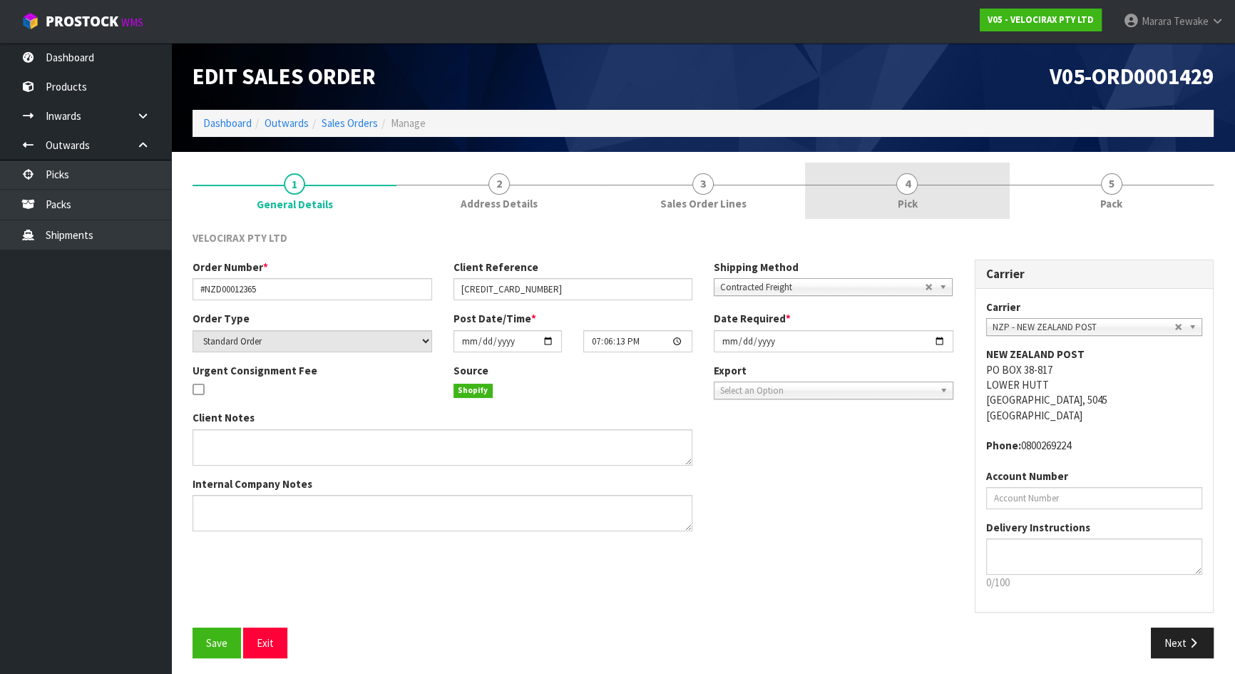
click at [938, 194] on link "4 Pick" at bounding box center [907, 191] width 204 height 56
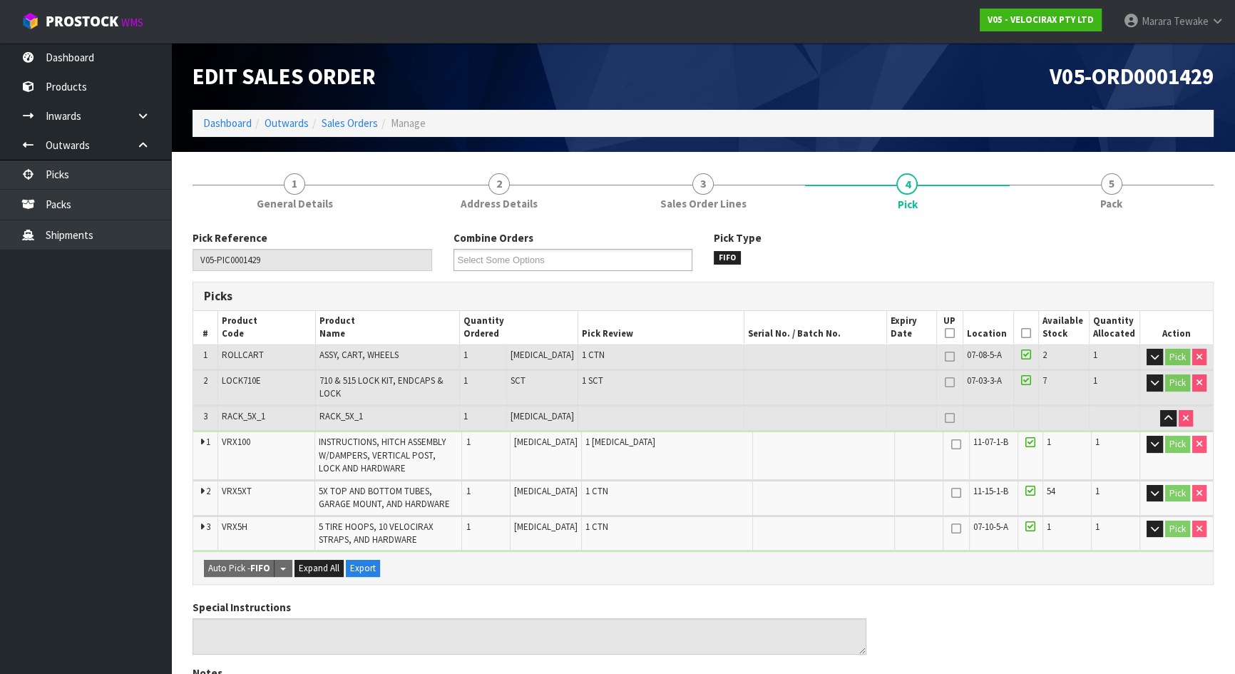
click at [1021, 334] on icon at bounding box center [1026, 333] width 10 height 1
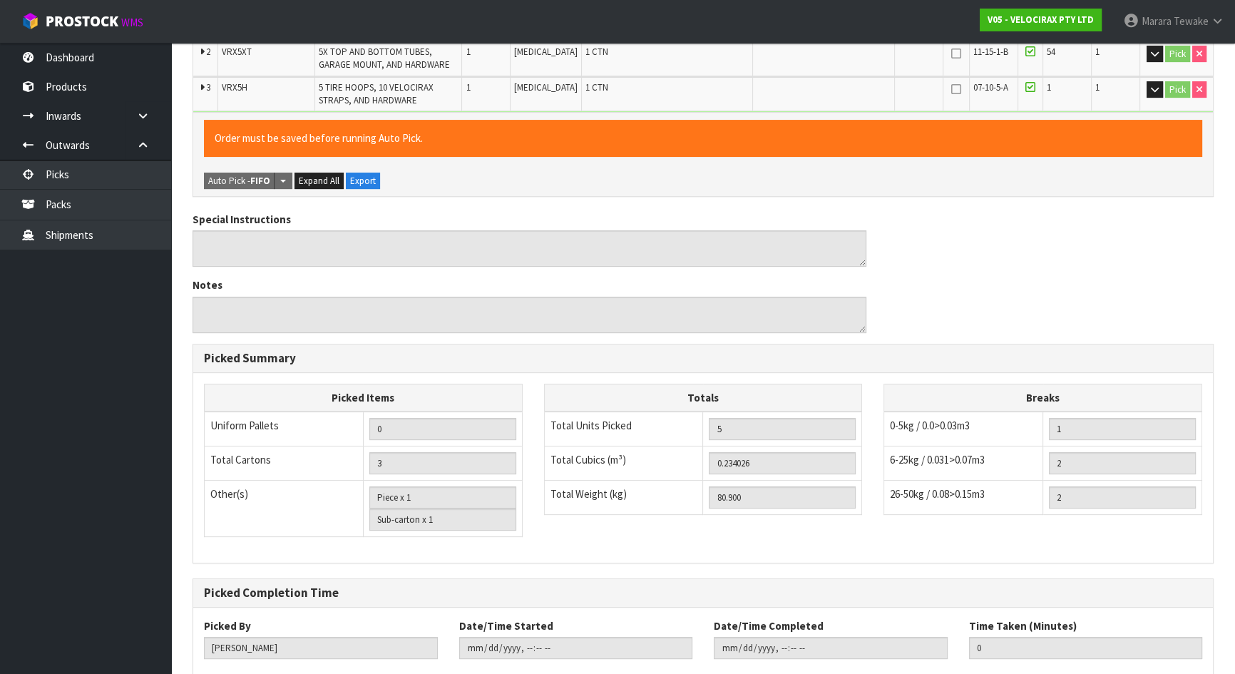
scroll to position [511, 0]
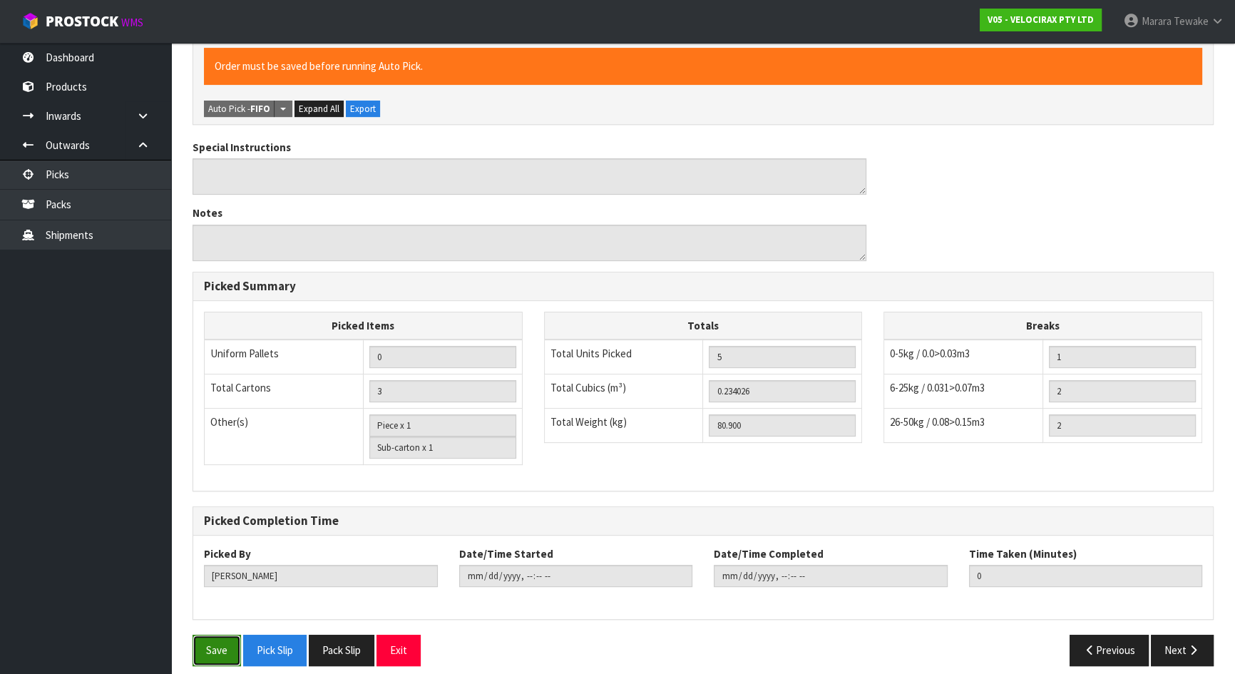
click at [230, 595] on button "Save" at bounding box center [216, 650] width 48 height 31
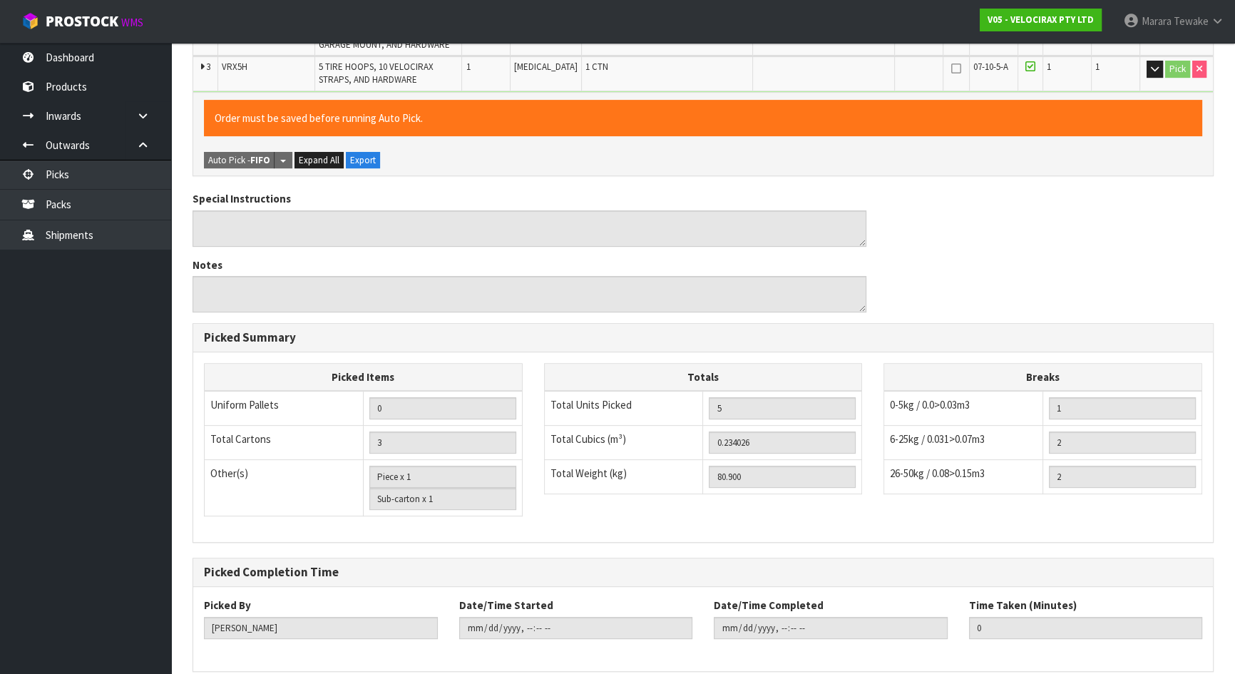
scroll to position [0, 0]
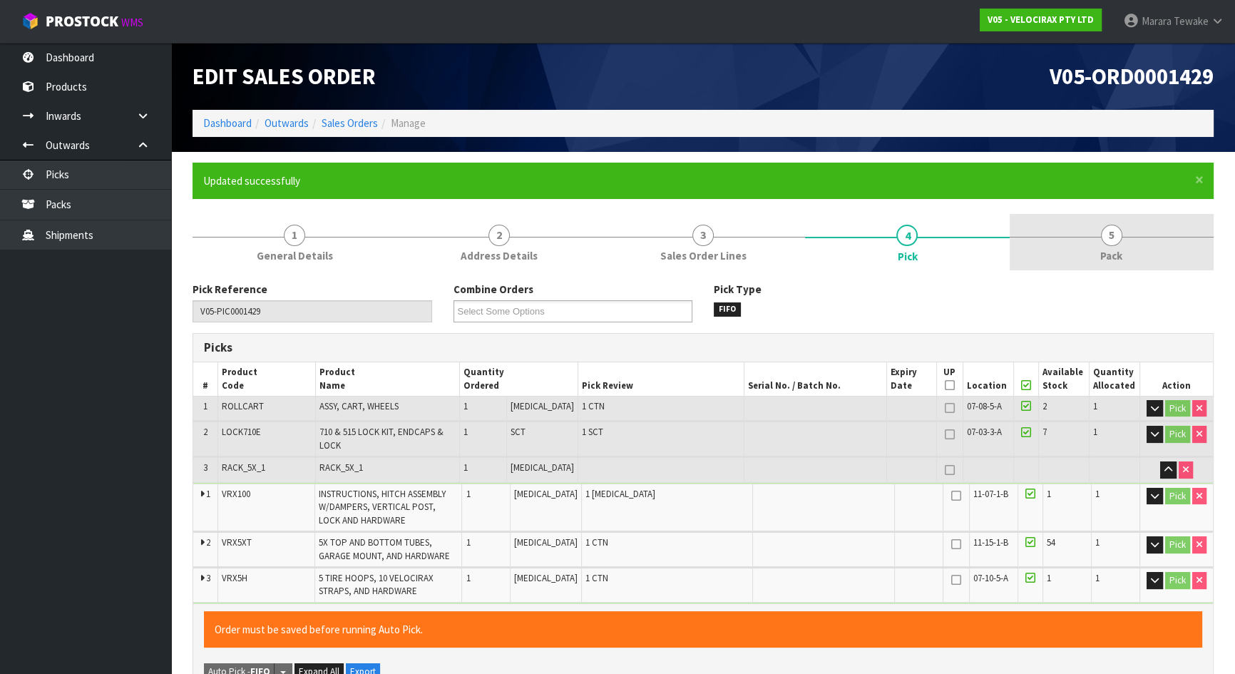
type input "Marara Tewake"
type input "2025-08-26T09:49:09"
click at [1111, 235] on span "5" at bounding box center [1111, 235] width 21 height 21
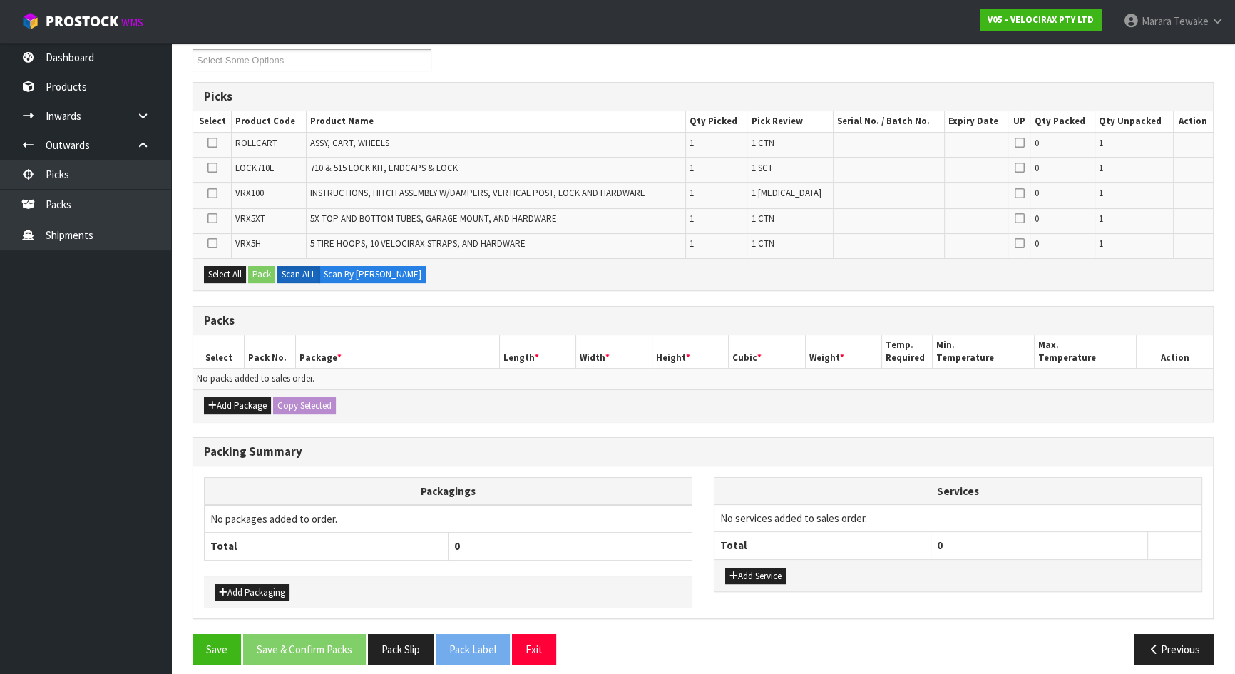
scroll to position [260, 0]
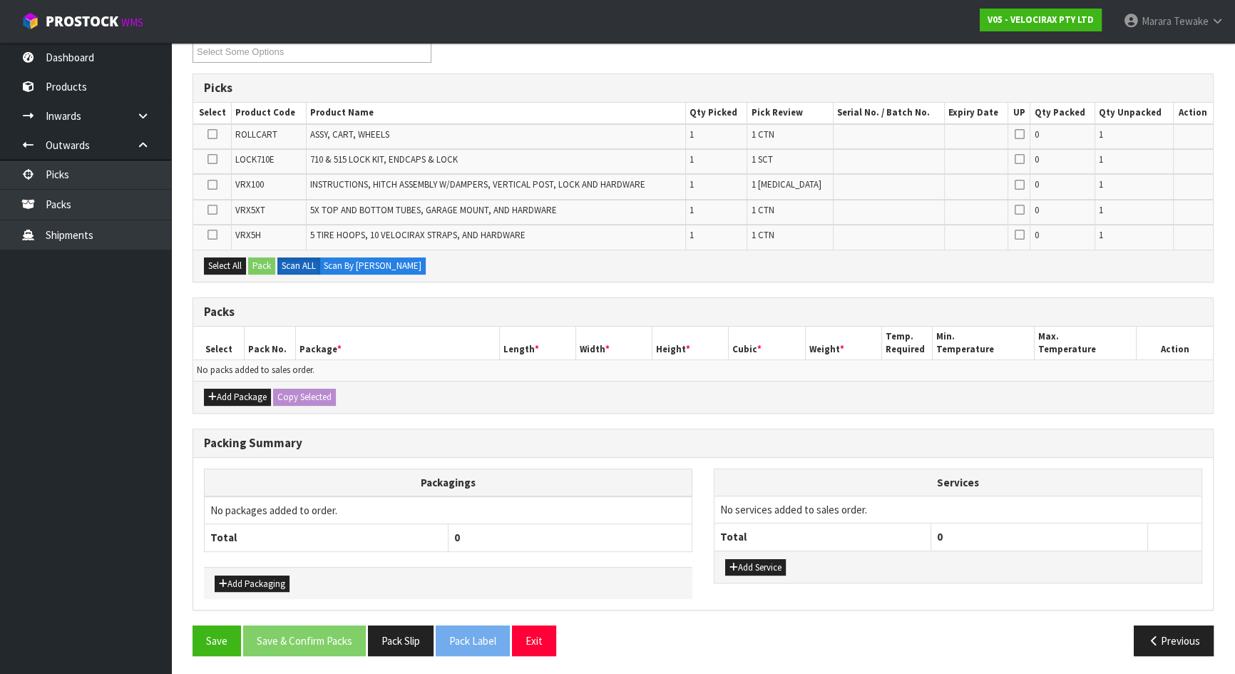
click at [216, 185] on icon at bounding box center [212, 185] width 10 height 1
click at [0, 0] on input "checkbox" at bounding box center [0, 0] width 0 height 0
click at [260, 262] on button "Pack" at bounding box center [261, 265] width 27 height 17
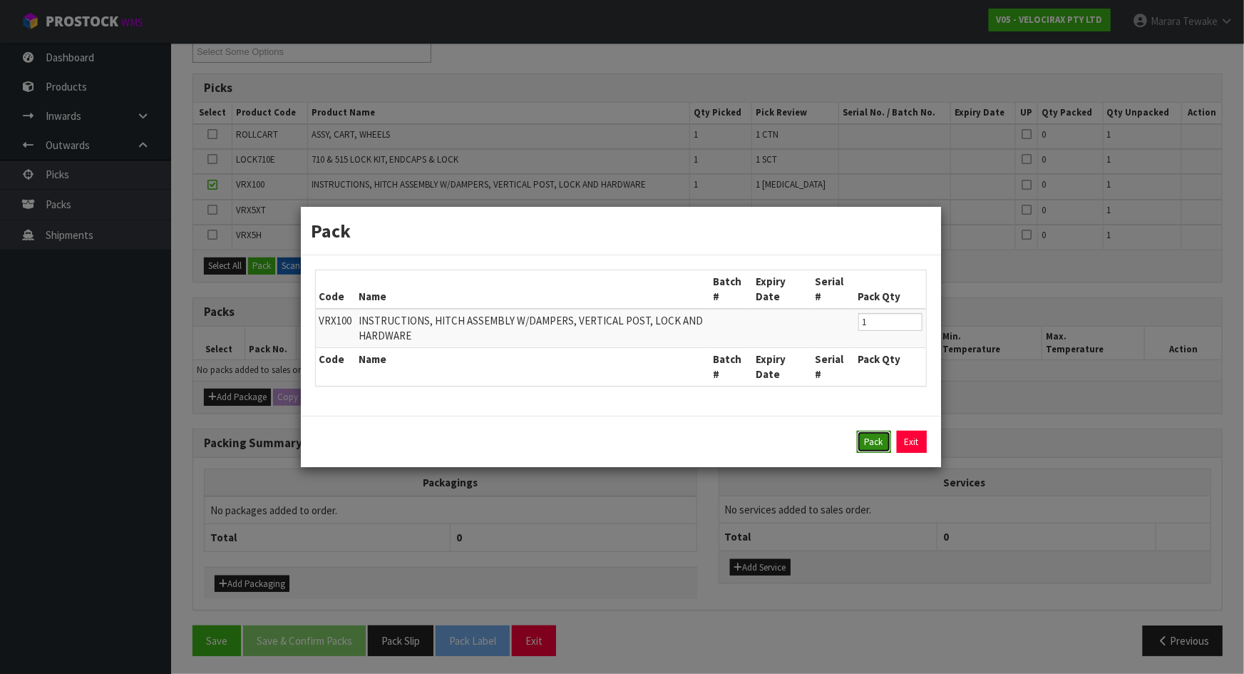
click at [871, 438] on button "Pack" at bounding box center [874, 442] width 34 height 23
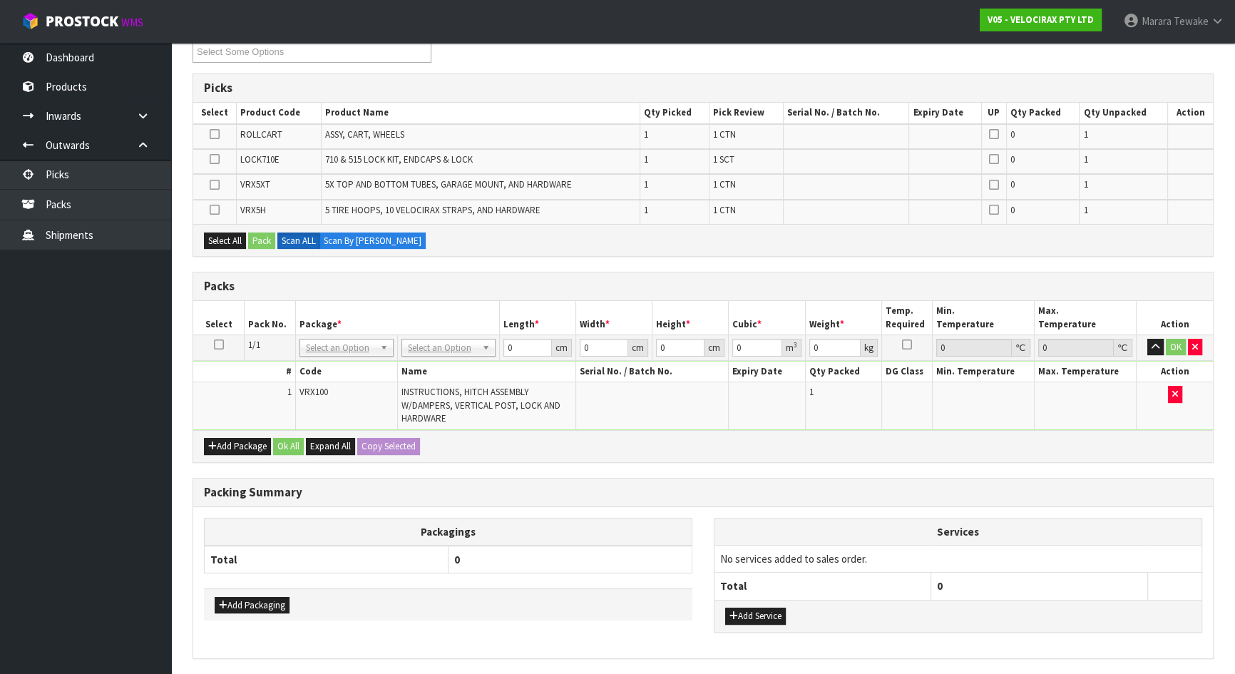
click at [216, 185] on icon at bounding box center [215, 185] width 10 height 1
click at [0, 0] on input "checkbox" at bounding box center [0, 0] width 0 height 0
click at [269, 236] on button "Pack" at bounding box center [261, 240] width 27 height 17
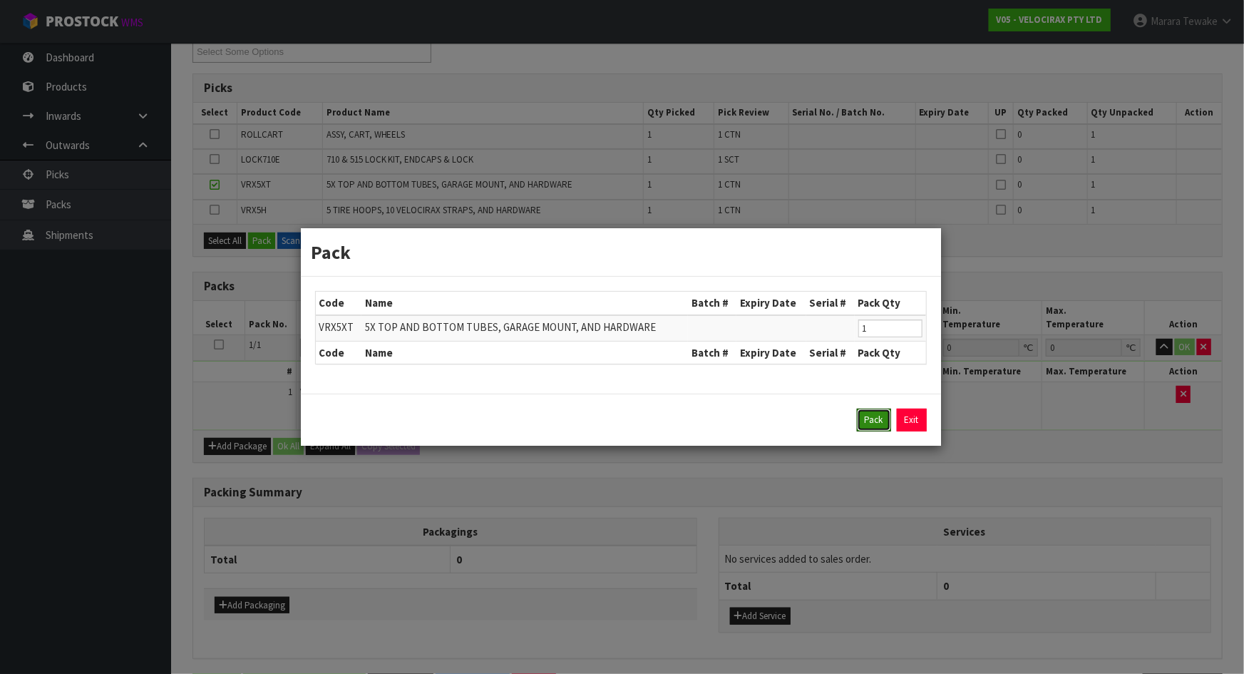
click at [883, 419] on button "Pack" at bounding box center [874, 420] width 34 height 23
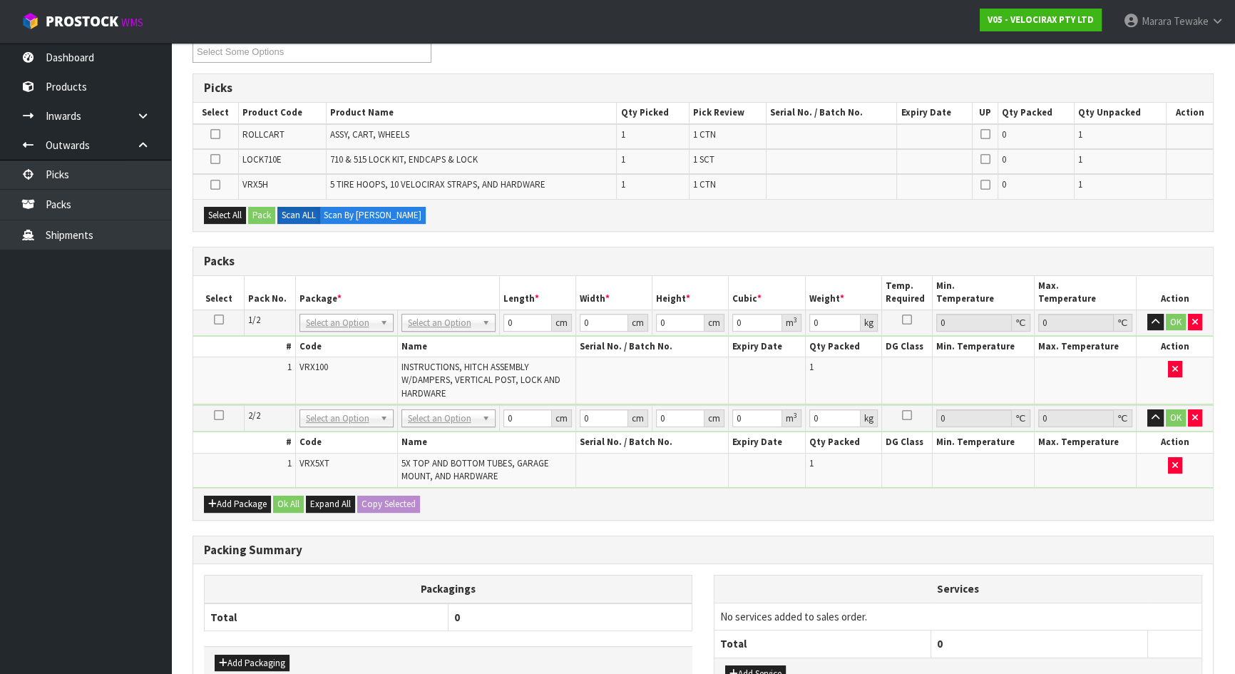
click at [215, 159] on icon at bounding box center [215, 159] width 10 height 1
click at [0, 0] on input "checkbox" at bounding box center [0, 0] width 0 height 0
click at [264, 214] on button "Pack" at bounding box center [261, 215] width 27 height 17
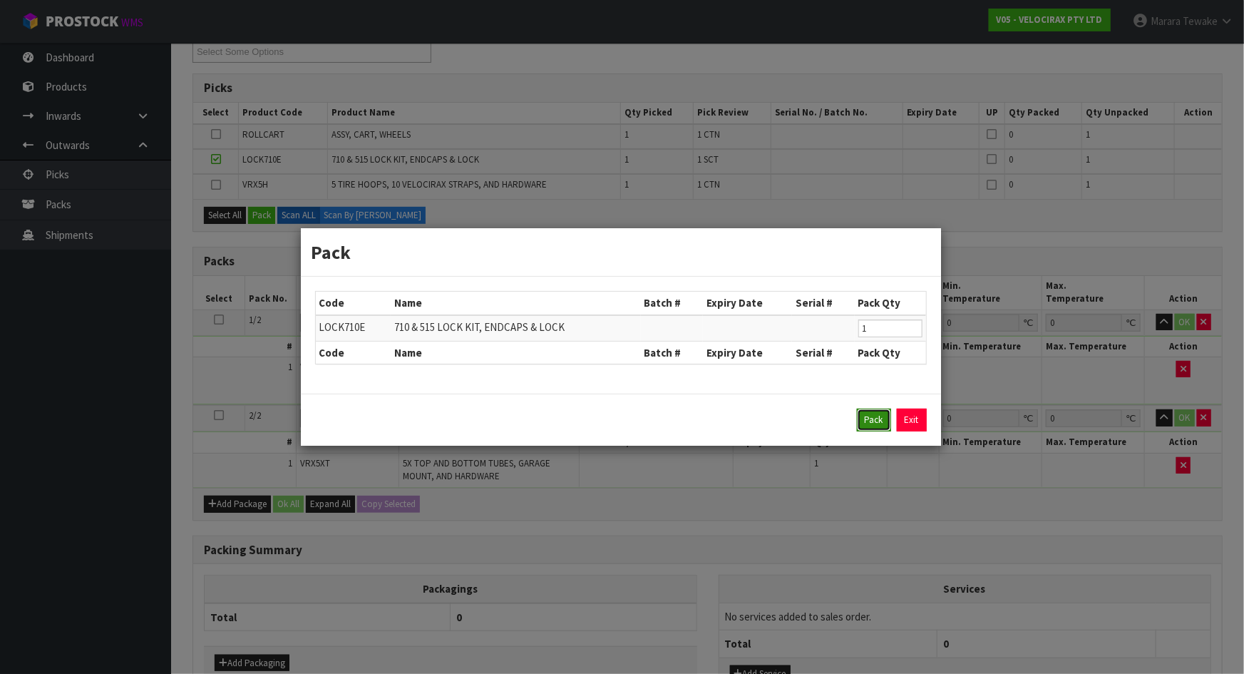
click at [871, 421] on button "Pack" at bounding box center [874, 420] width 34 height 23
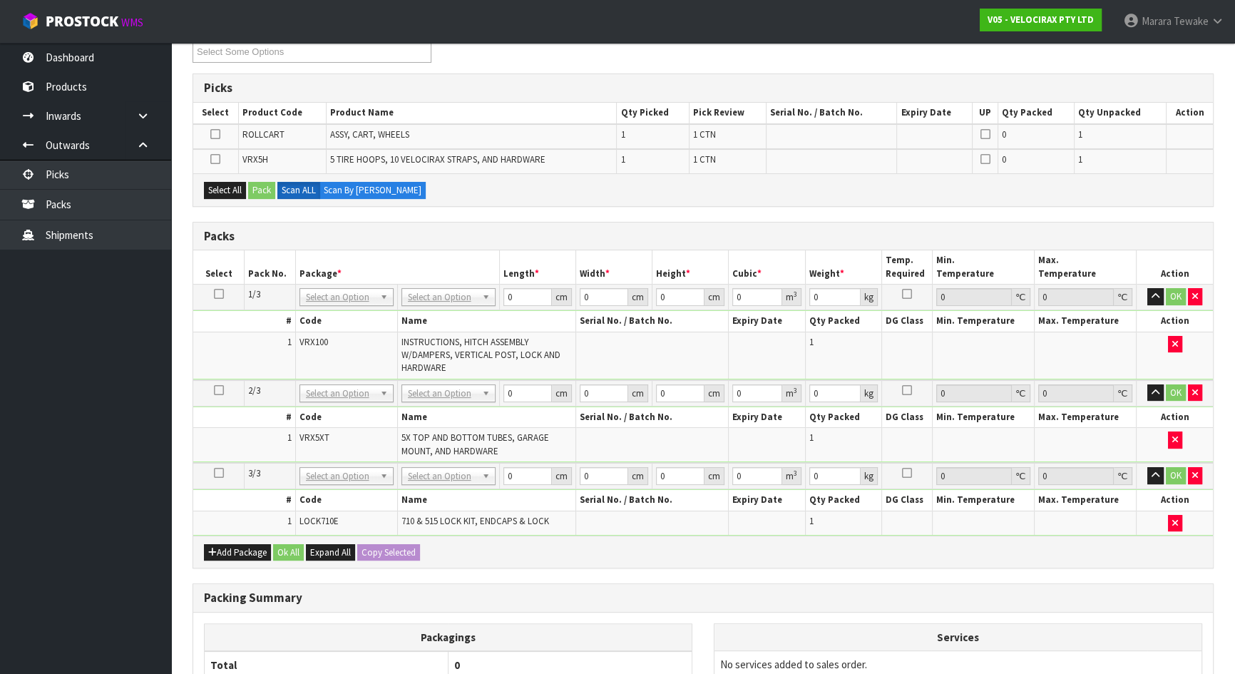
click at [215, 159] on icon at bounding box center [215, 159] width 10 height 1
click at [0, 0] on input "checkbox" at bounding box center [0, 0] width 0 height 0
click at [263, 190] on button "Pack" at bounding box center [261, 190] width 27 height 17
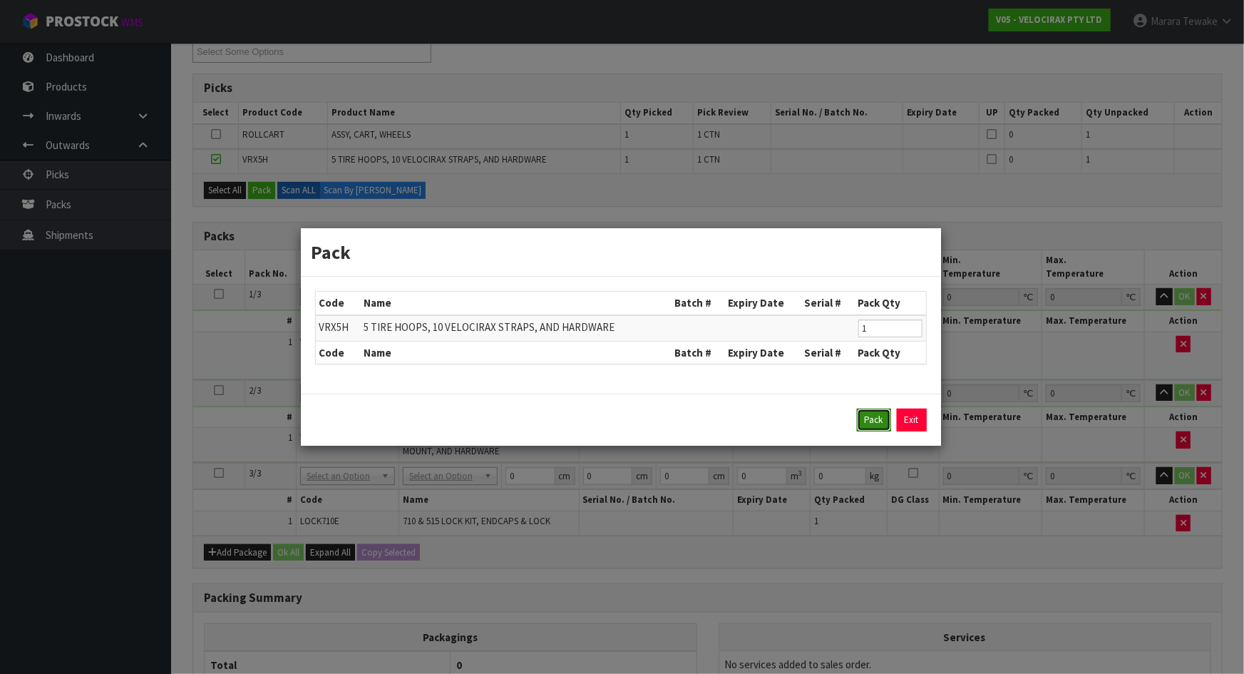
drag, startPoint x: 878, startPoint y: 419, endPoint x: 835, endPoint y: 416, distance: 42.9
click at [877, 419] on button "Pack" at bounding box center [874, 420] width 34 height 23
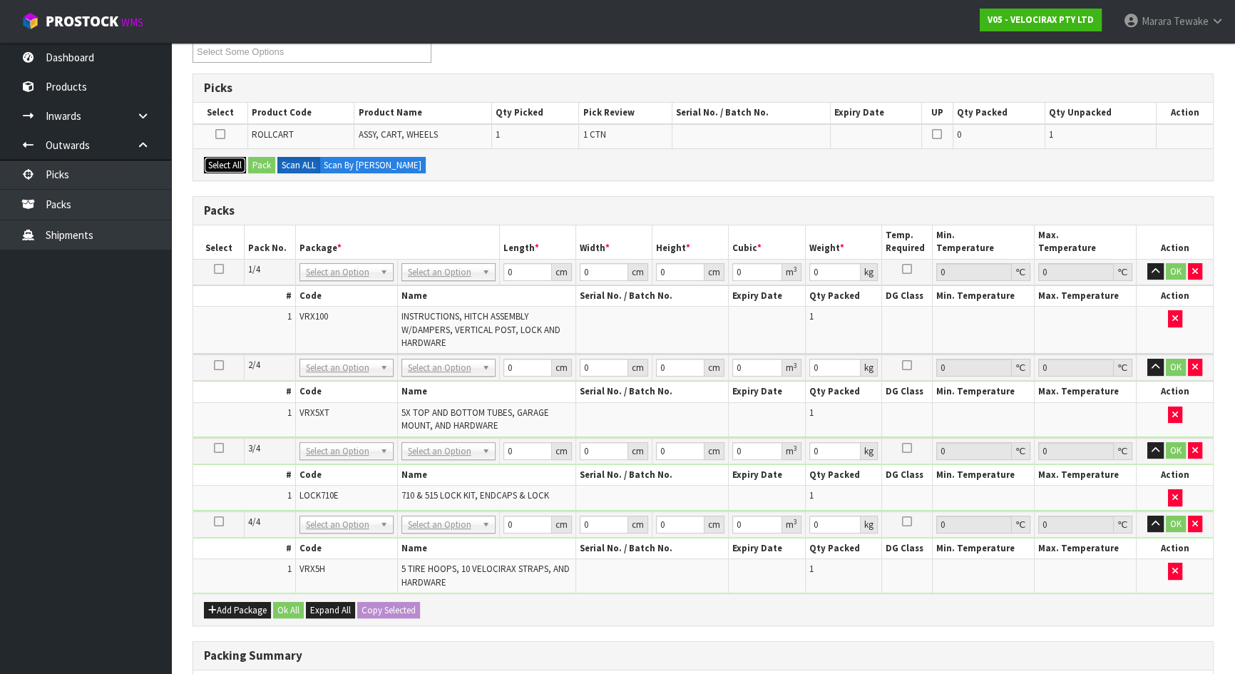
click at [235, 160] on button "Select All" at bounding box center [225, 165] width 42 height 17
click at [262, 160] on button "Pack" at bounding box center [261, 165] width 27 height 17
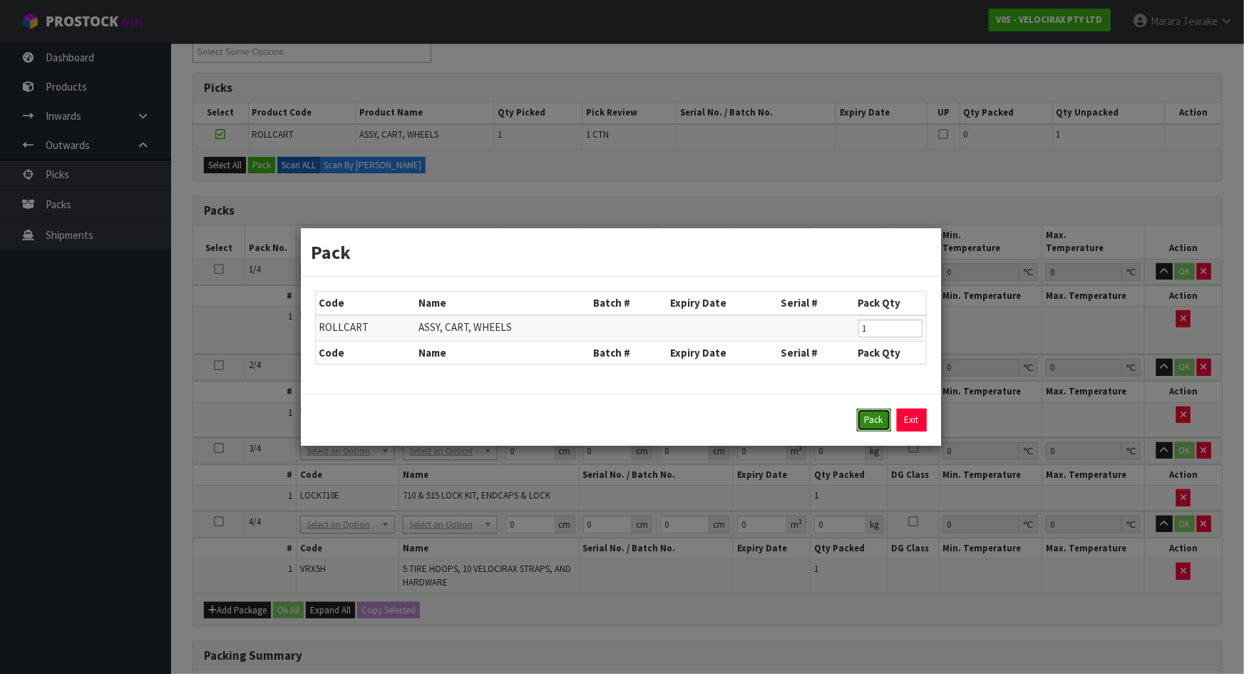
drag, startPoint x: 880, startPoint y: 415, endPoint x: 863, endPoint y: 415, distance: 17.8
click at [880, 415] on button "Pack" at bounding box center [874, 420] width 34 height 23
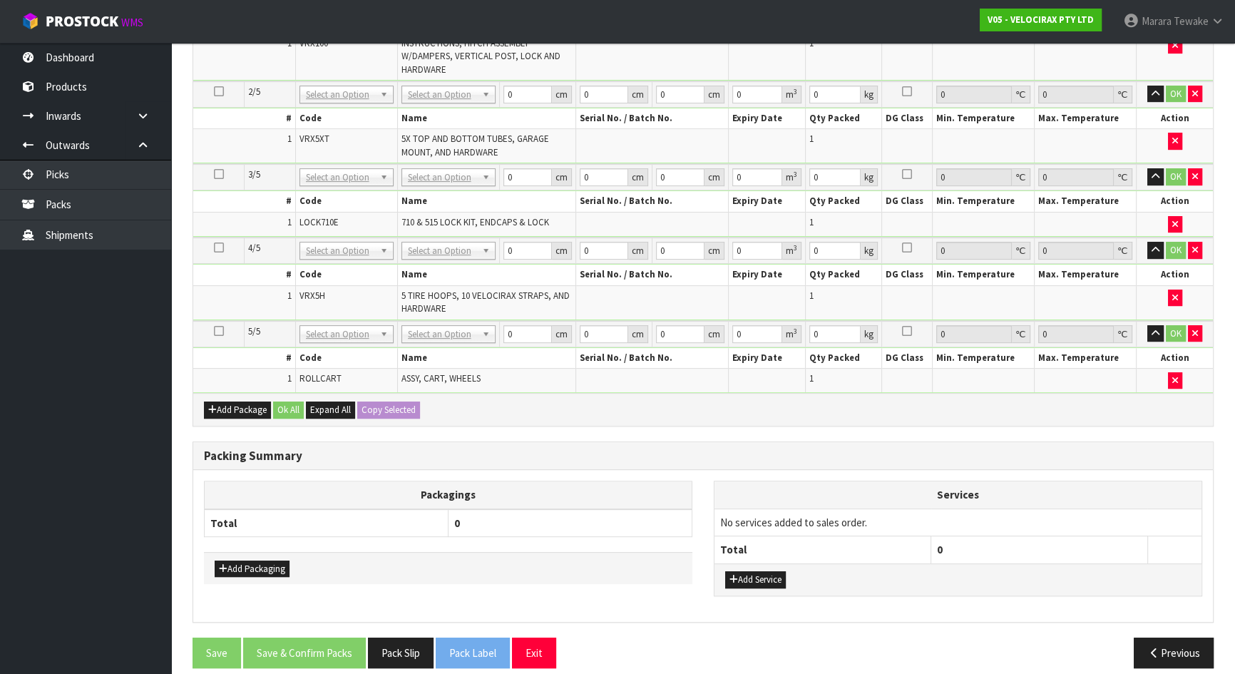
scroll to position [194, 0]
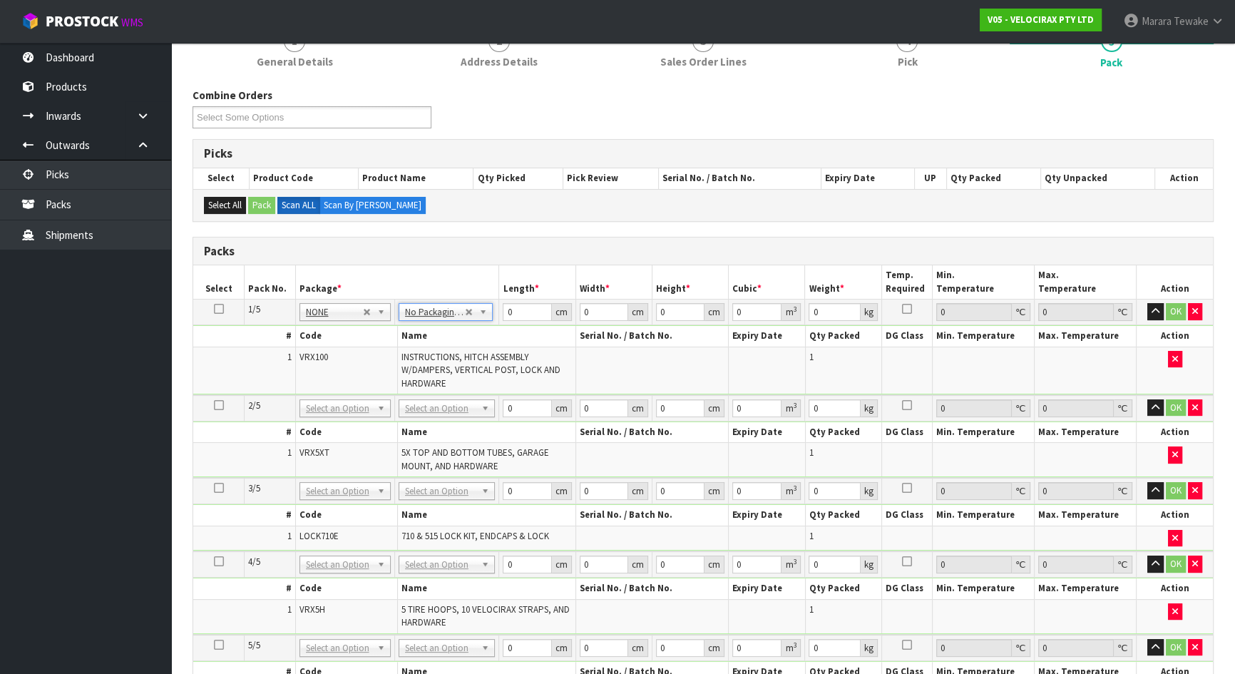
click at [217, 309] on icon at bounding box center [219, 309] width 10 height 1
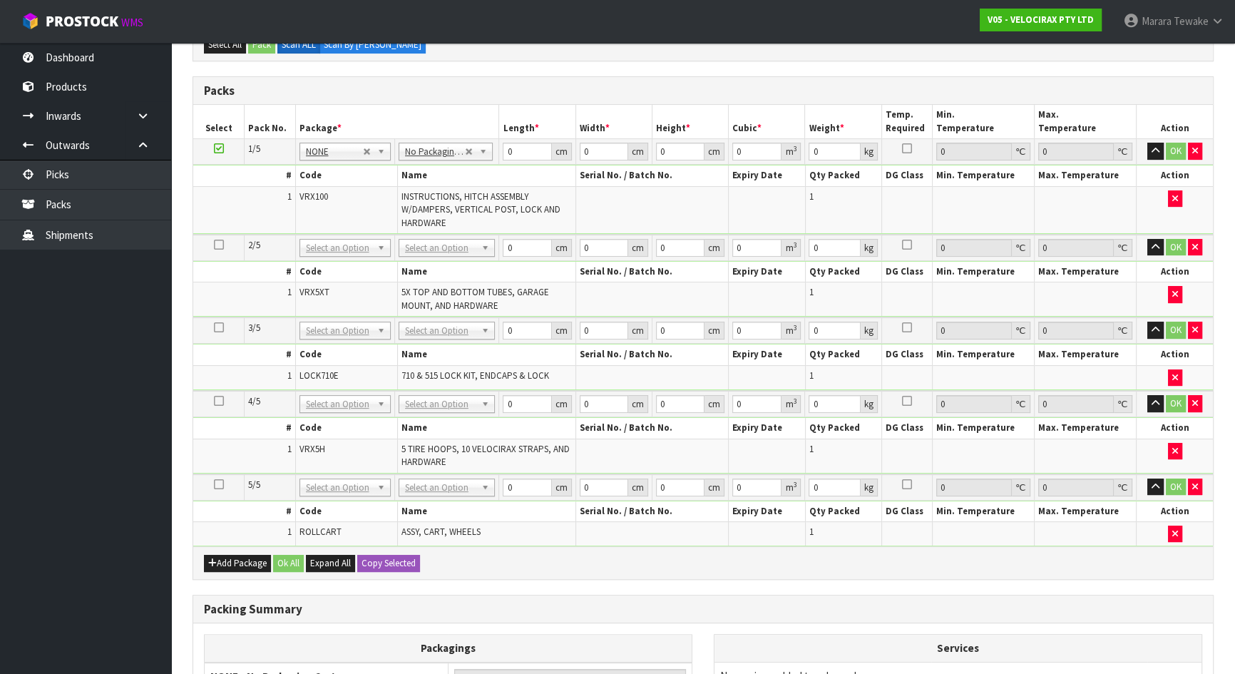
scroll to position [525, 0]
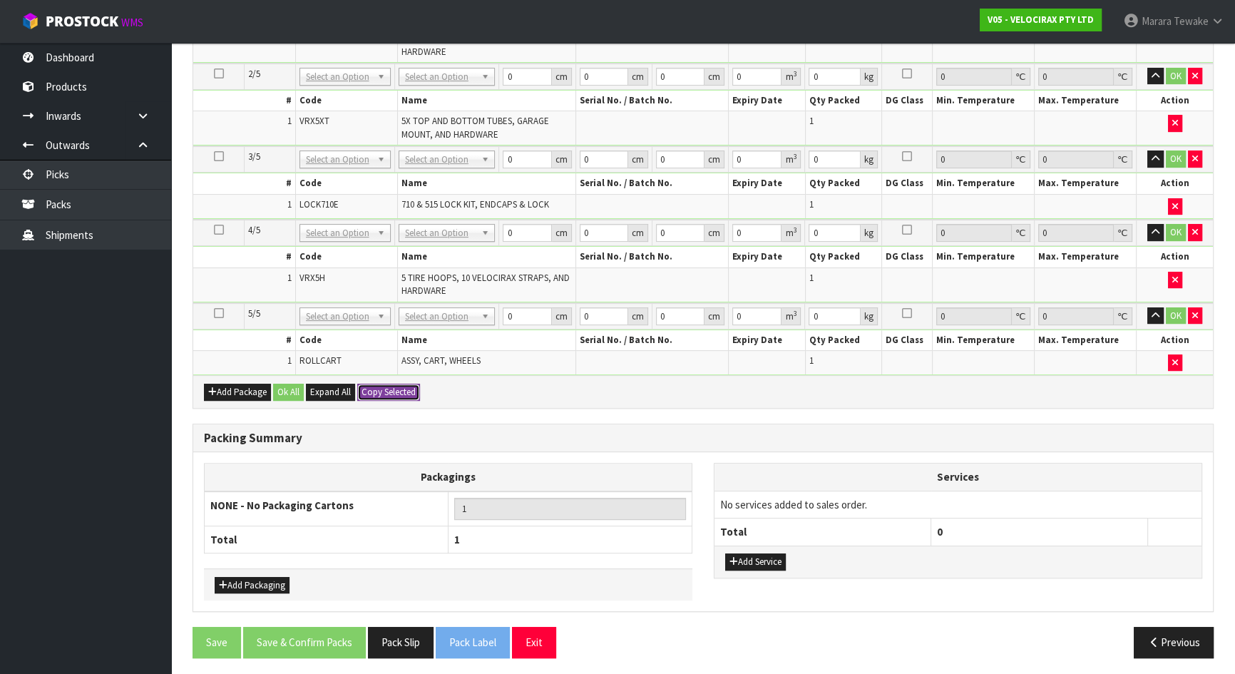
click at [389, 387] on button "Copy Selected" at bounding box center [388, 392] width 63 height 17
click at [389, 387] on span "Confirm" at bounding box center [376, 392] width 31 height 12
type input "5"
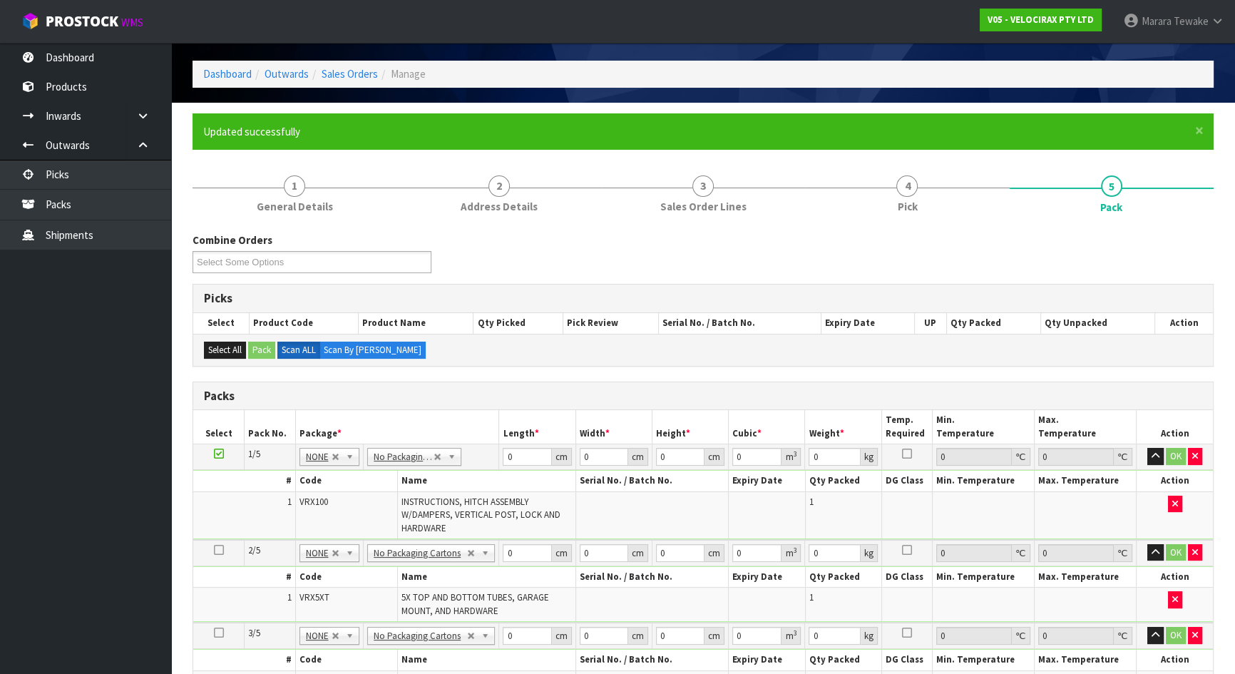
scroll to position [71, 0]
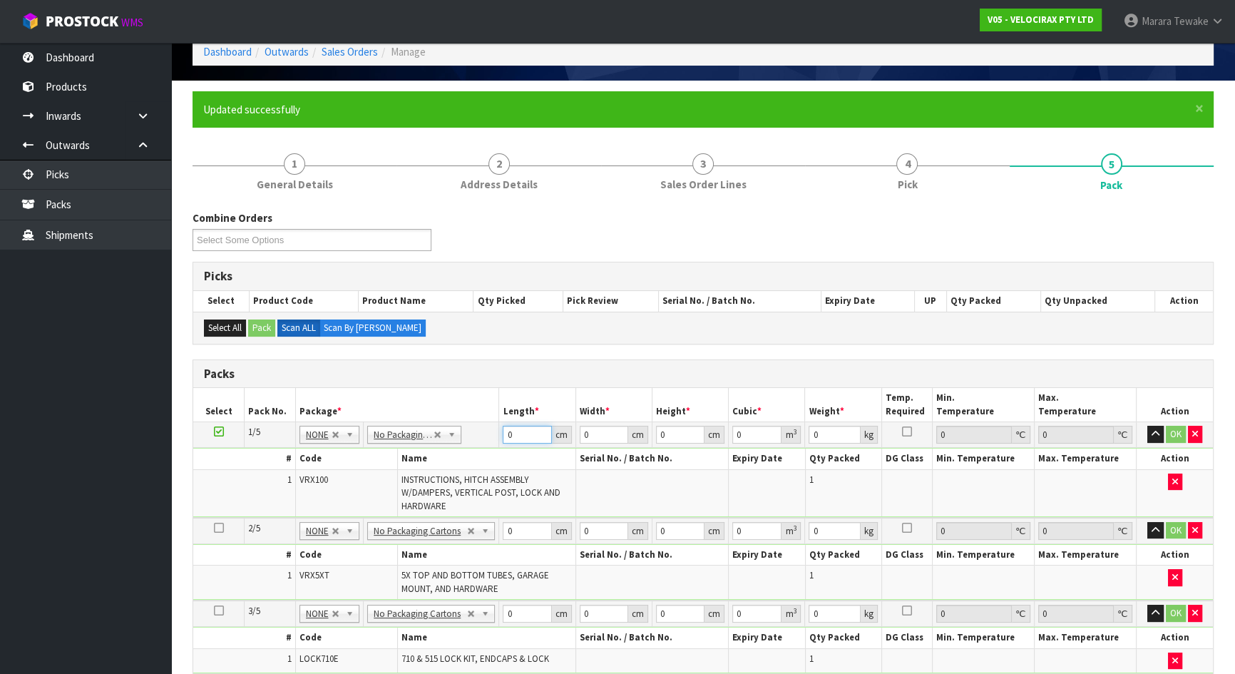
drag, startPoint x: 514, startPoint y: 431, endPoint x: 497, endPoint y: 426, distance: 17.8
click at [500, 432] on td "0 cm" at bounding box center [537, 435] width 76 height 26
type input "149"
type input "31"
type input "1"
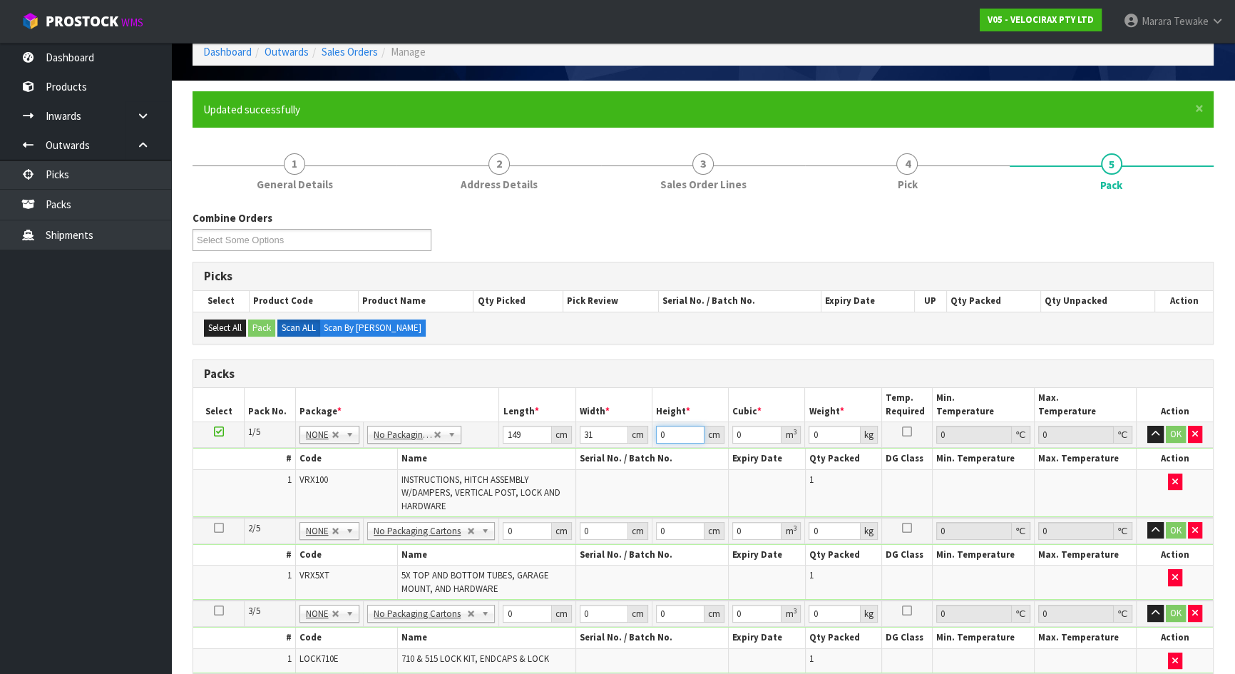
type input "0.004619"
type input "17"
type input "0.078523"
type input "17"
type input "24"
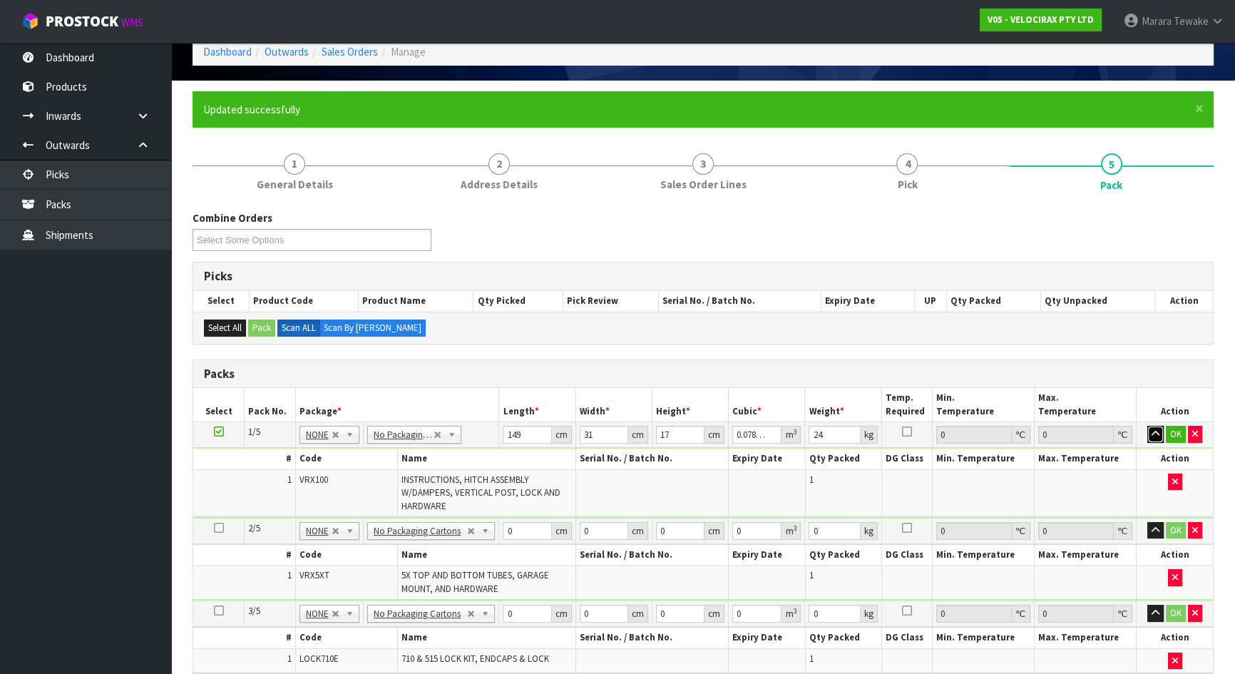
click at [1147, 426] on button "button" at bounding box center [1155, 434] width 16 height 17
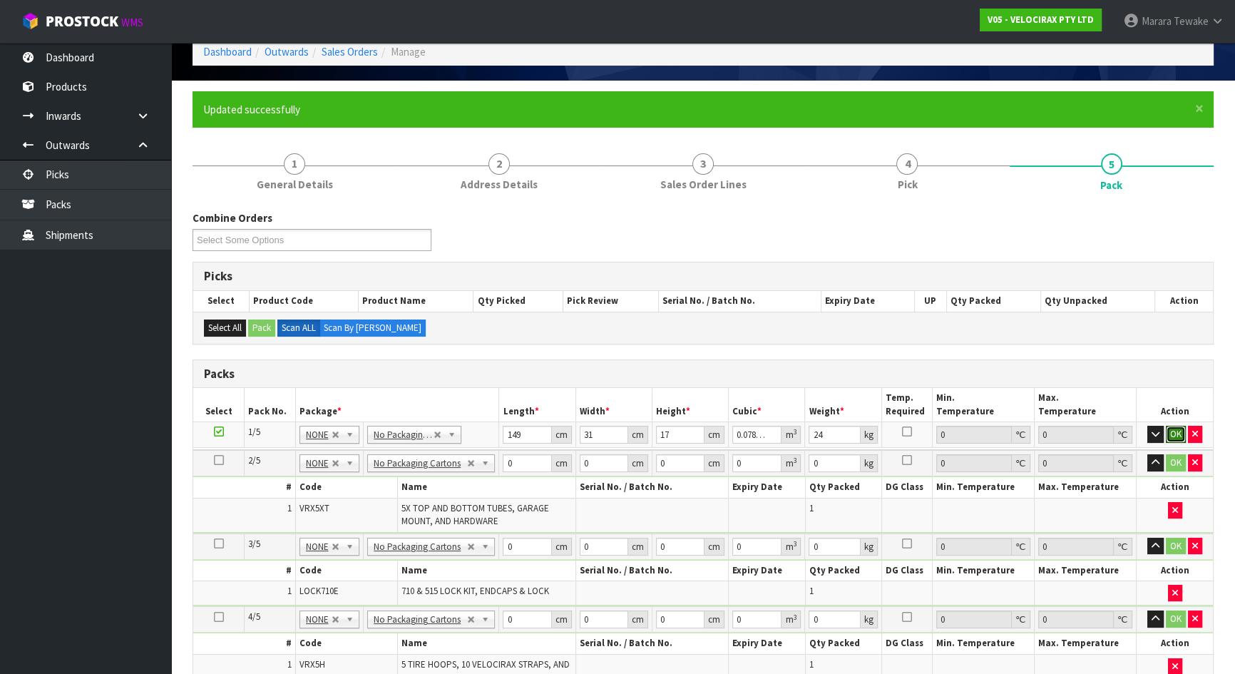
click button "OK" at bounding box center [1176, 434] width 20 height 17
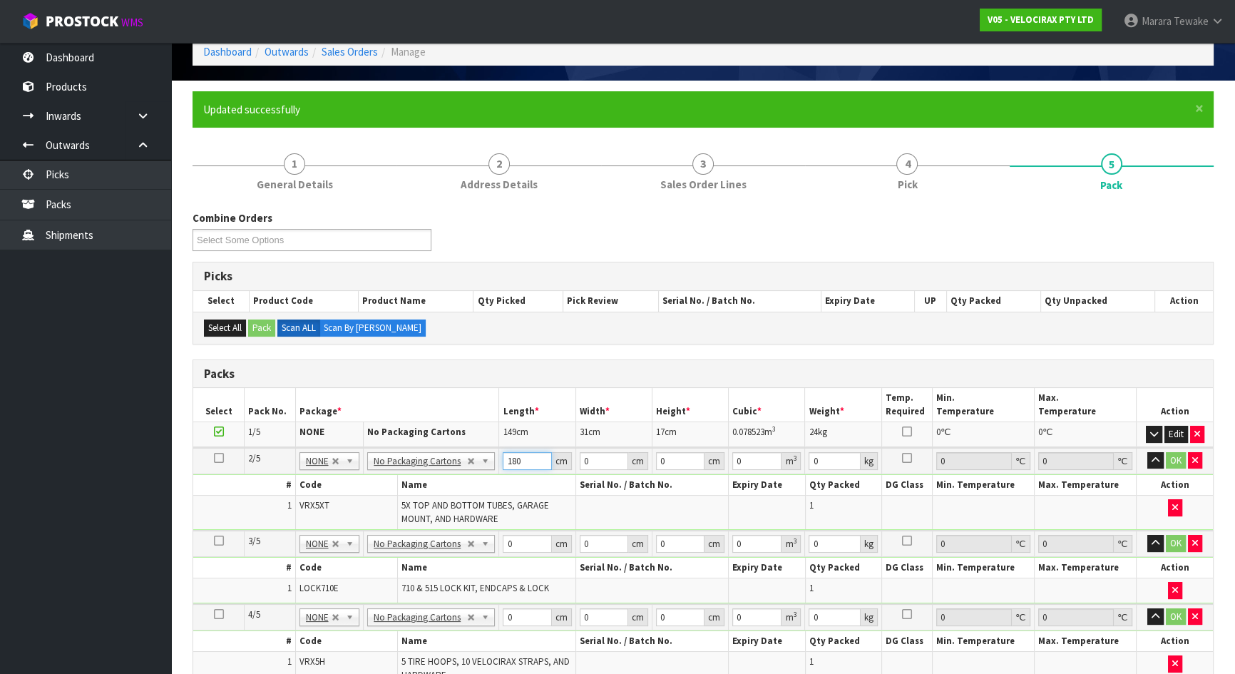
type input "180"
type input "16"
type input "1"
type input "0.00288"
type input "14"
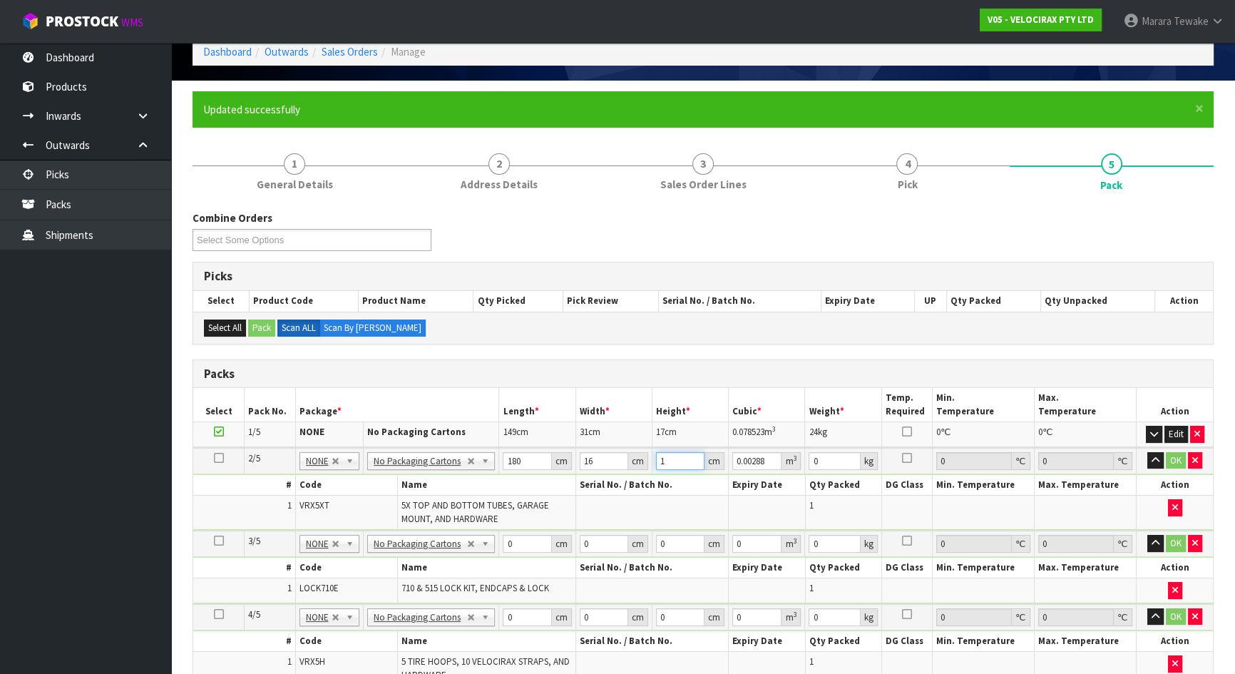
type input "0.04032"
type input "14"
type input "15"
click at [1147, 452] on button "button" at bounding box center [1155, 460] width 16 height 17
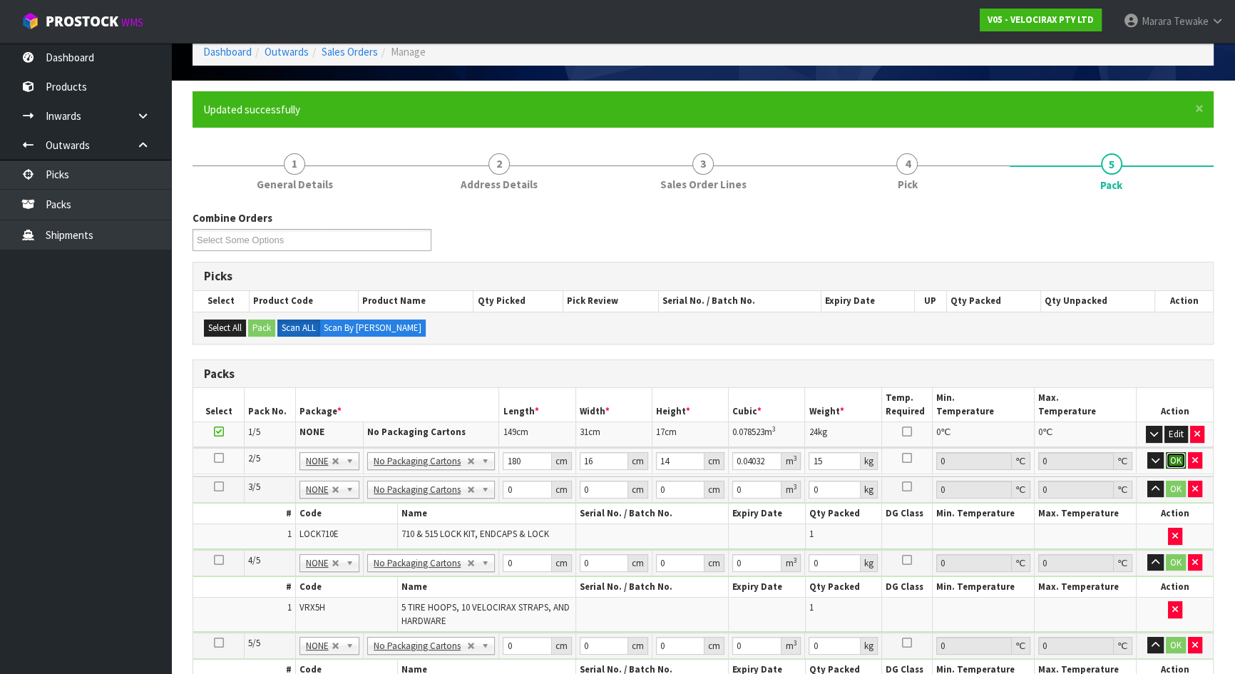
click button "OK" at bounding box center [1176, 460] width 20 height 17
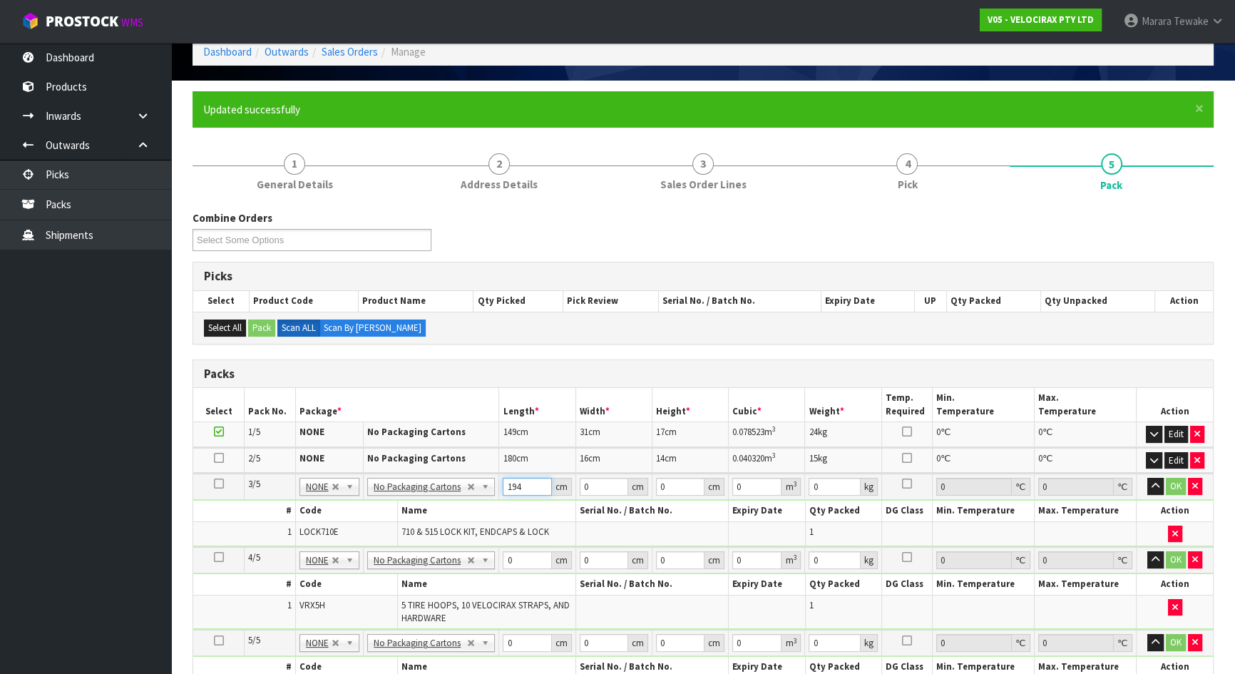
type input "194"
type input "7"
type input "6"
type input "0.008148"
type input "6"
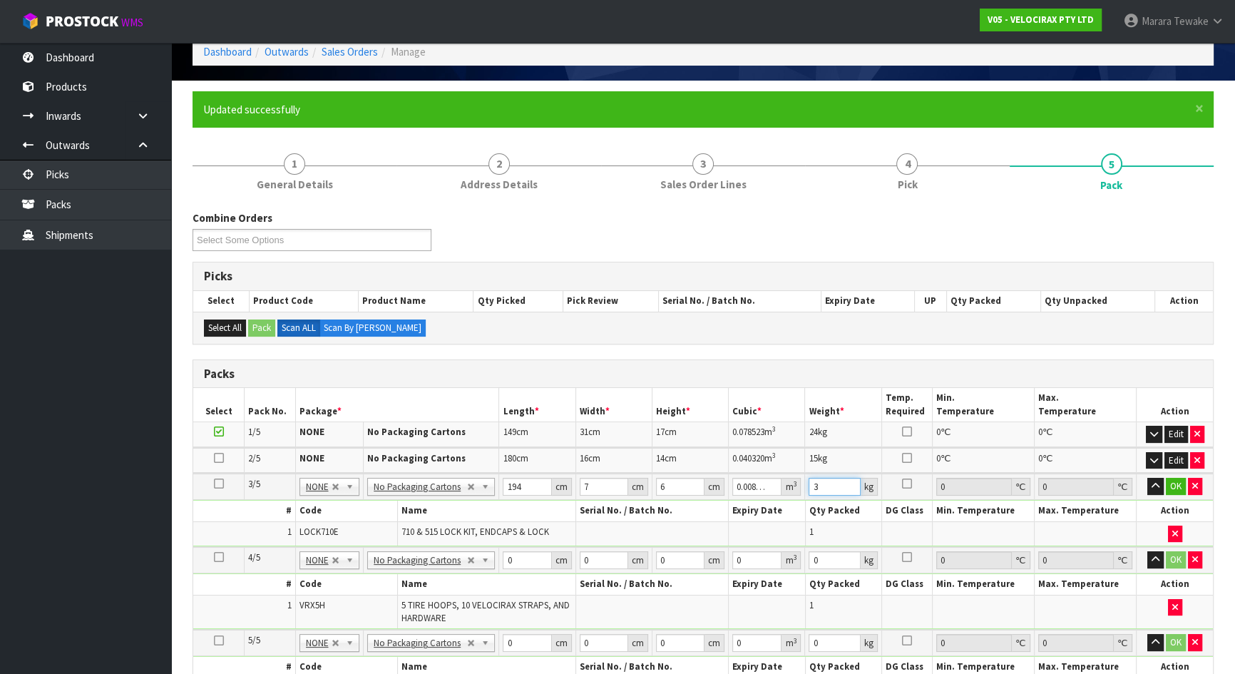
type input "3"
click at [1147, 478] on button "button" at bounding box center [1155, 486] width 16 height 17
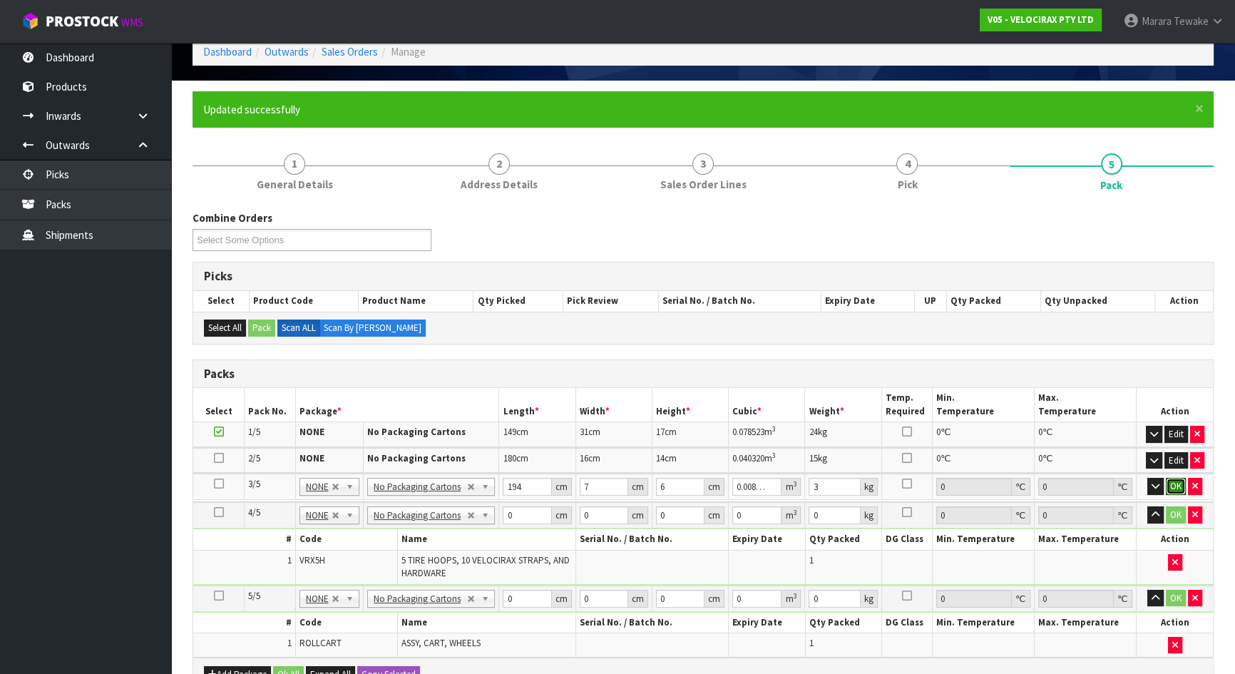
click button "OK" at bounding box center [1176, 486] width 20 height 17
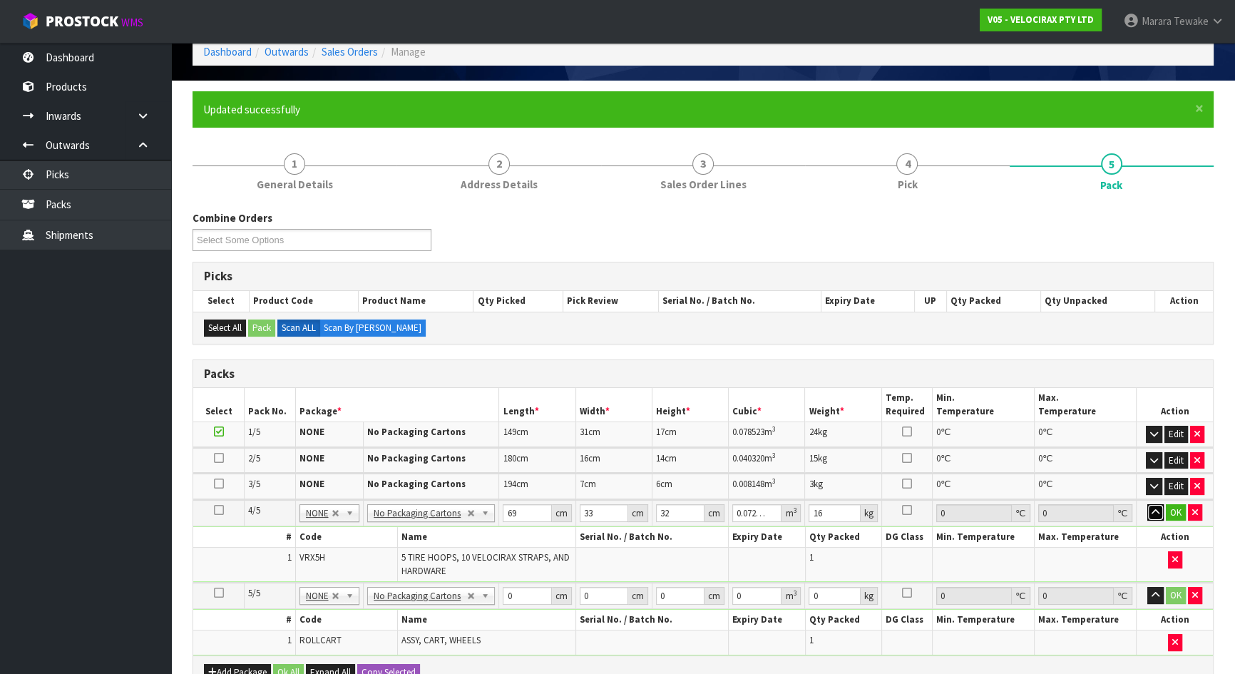
click at [1147, 504] on button "button" at bounding box center [1155, 512] width 16 height 17
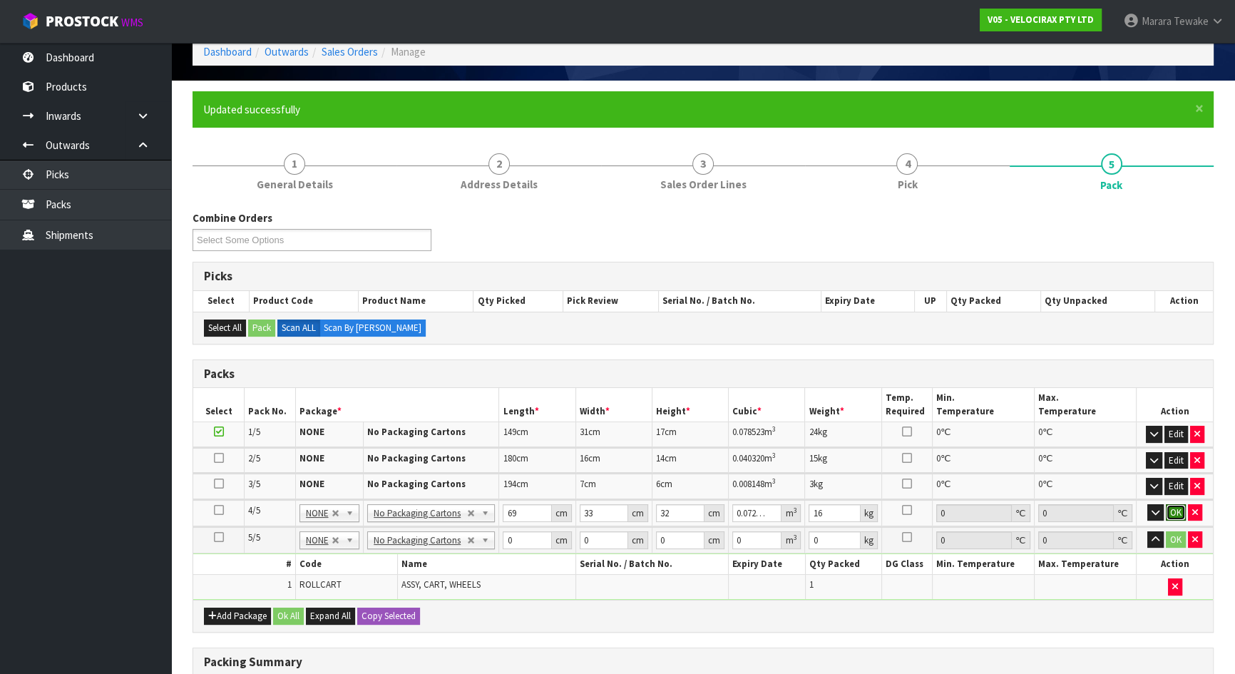
click button "OK" at bounding box center [1176, 512] width 20 height 17
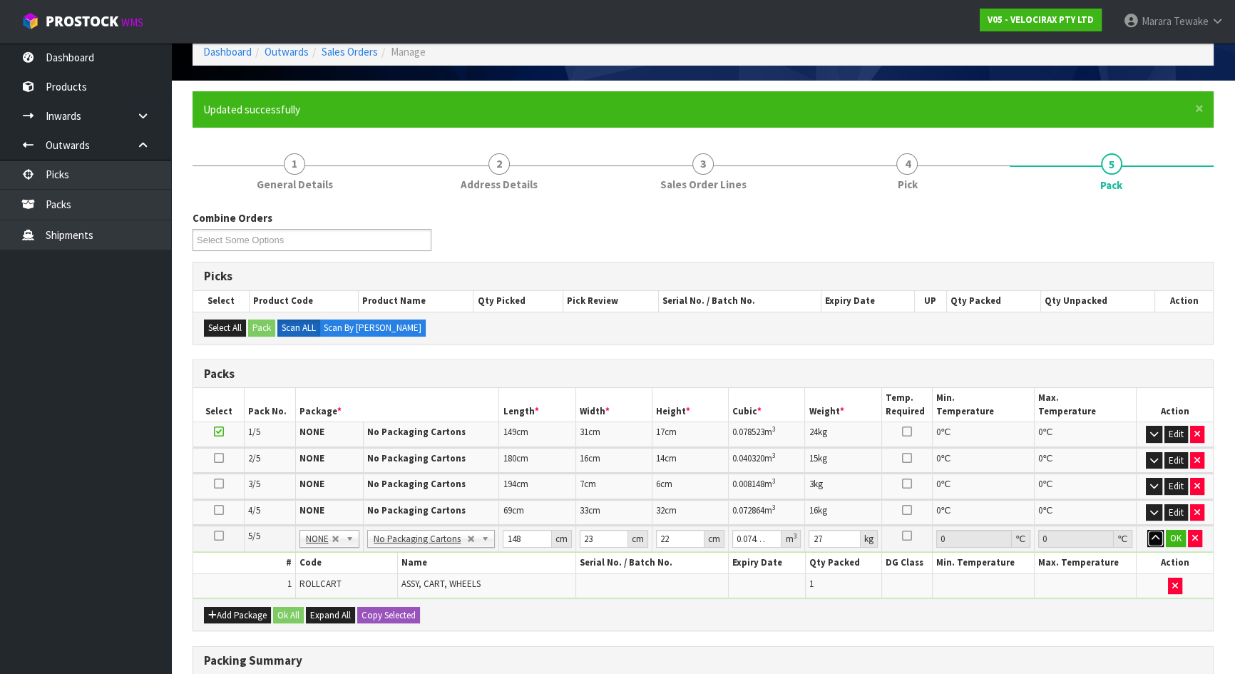
click at [1147, 530] on button "button" at bounding box center [1155, 538] width 16 height 17
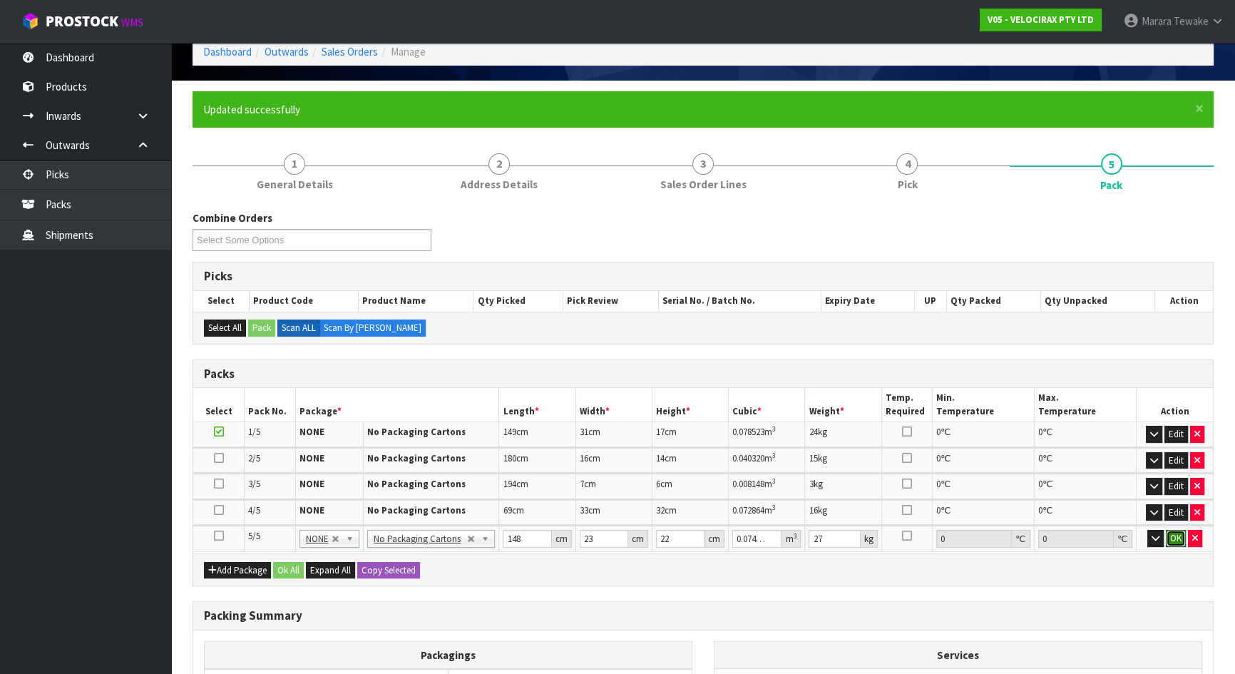
click button "OK" at bounding box center [1176, 538] width 20 height 17
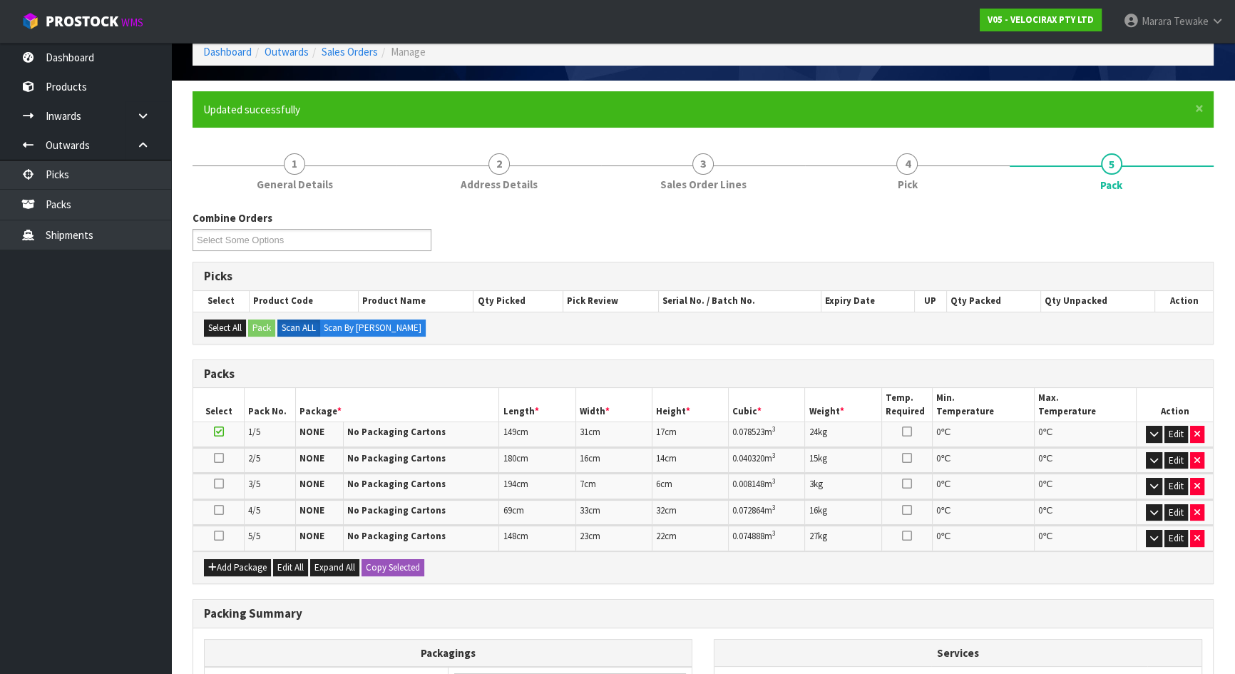
scroll to position [248, 0]
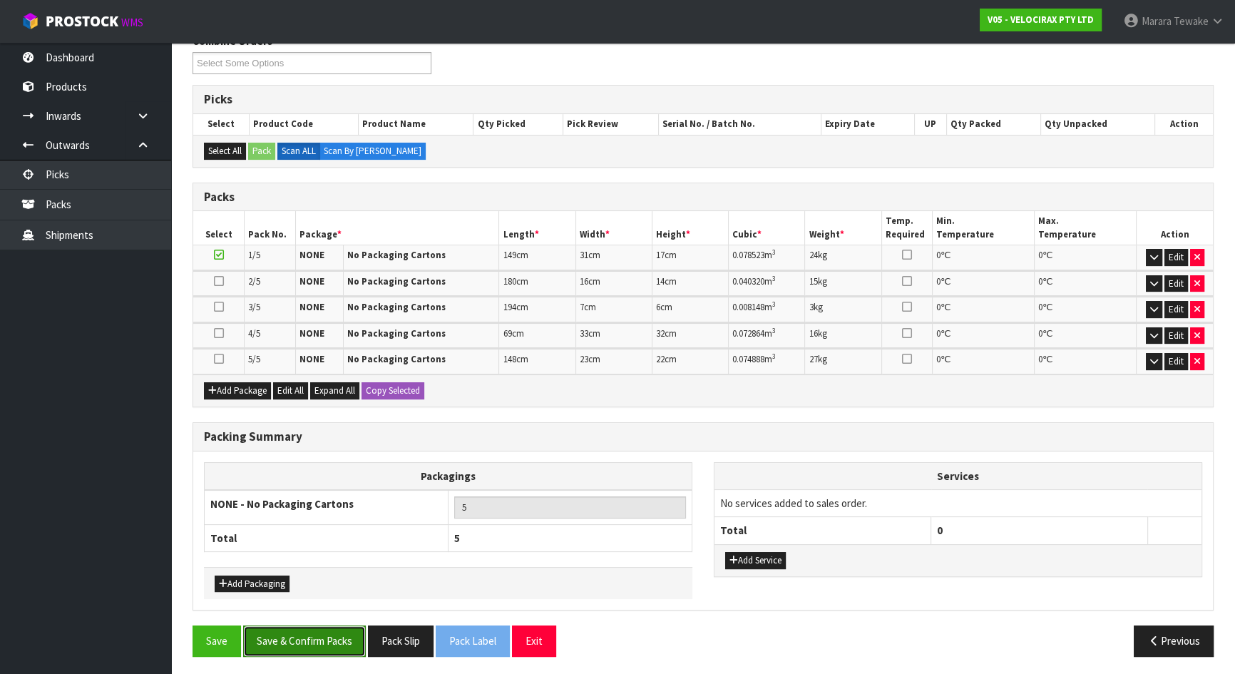
click at [283, 595] on button "Save & Confirm Packs" at bounding box center [304, 640] width 123 height 31
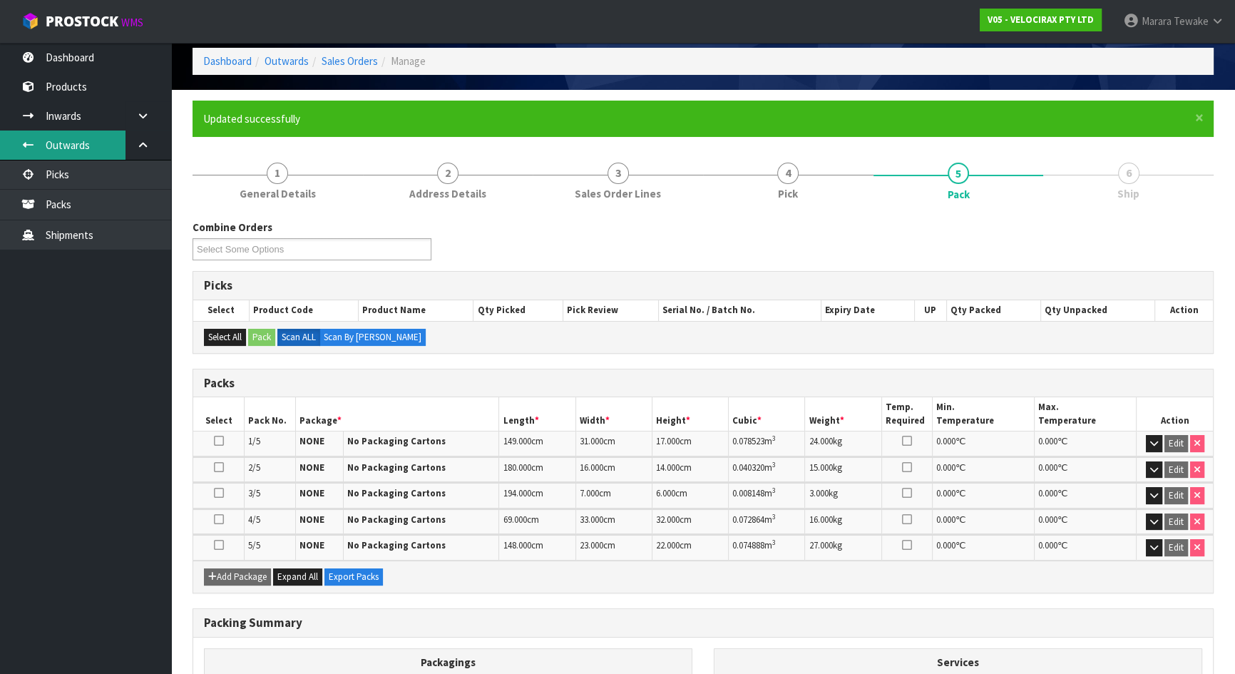
scroll to position [0, 0]
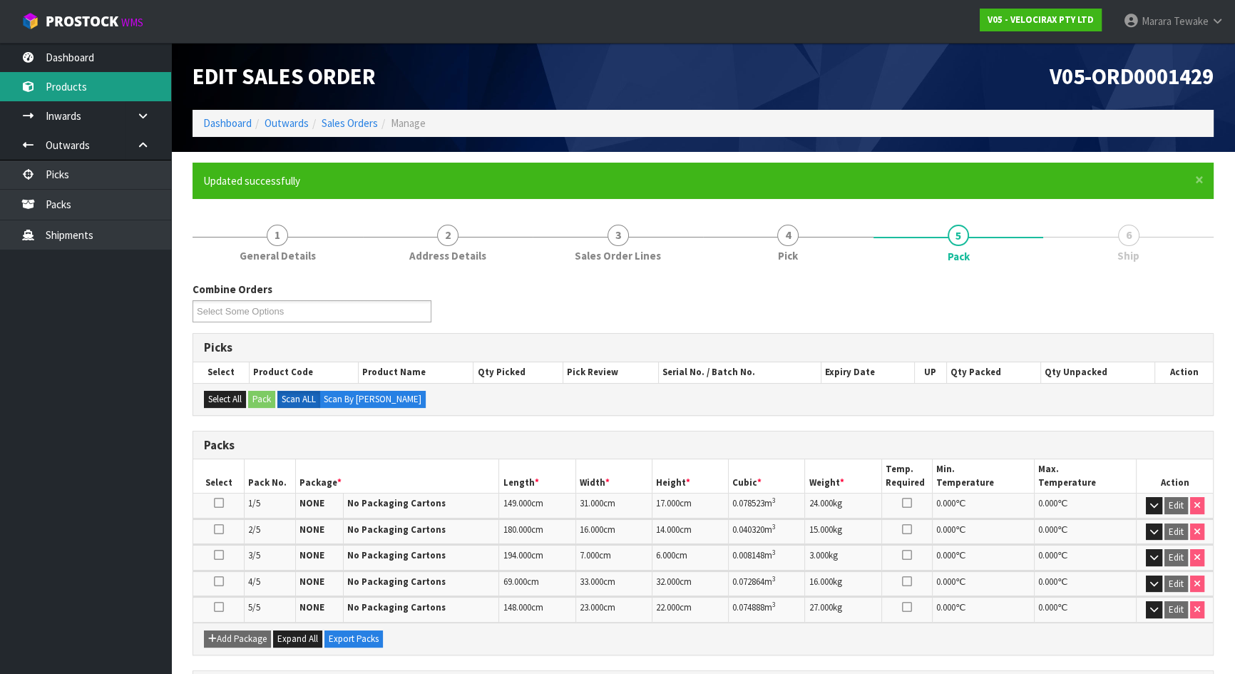
click at [111, 75] on link "Products" at bounding box center [85, 86] width 171 height 29
click at [128, 56] on link "Dashboard" at bounding box center [85, 57] width 171 height 29
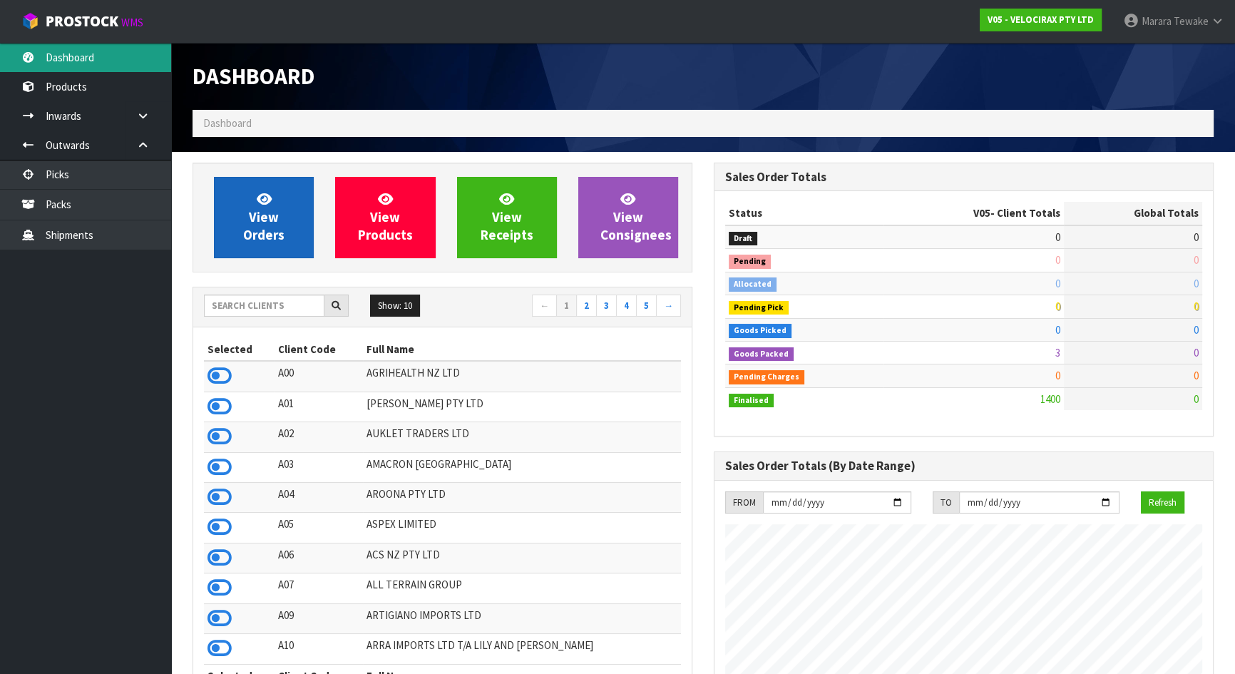
scroll to position [1109, 520]
click at [284, 225] on link "View Orders" at bounding box center [264, 217] width 100 height 81
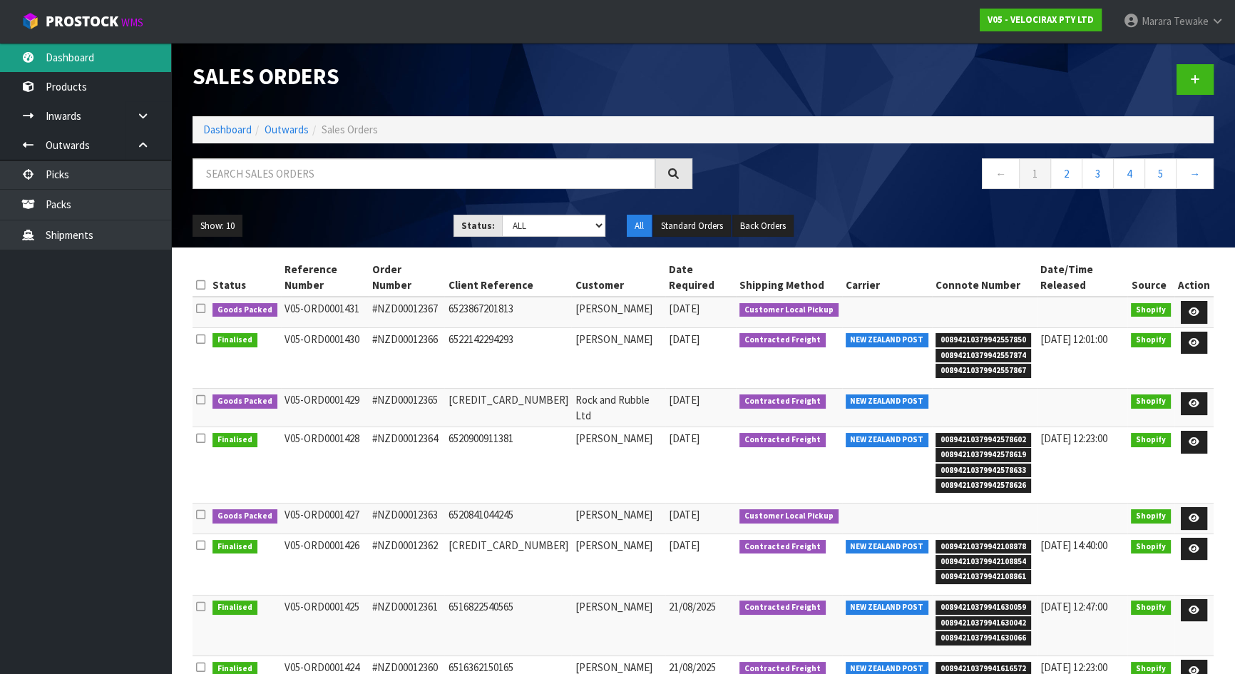
click at [103, 62] on link "Dashboard" at bounding box center [85, 57] width 171 height 29
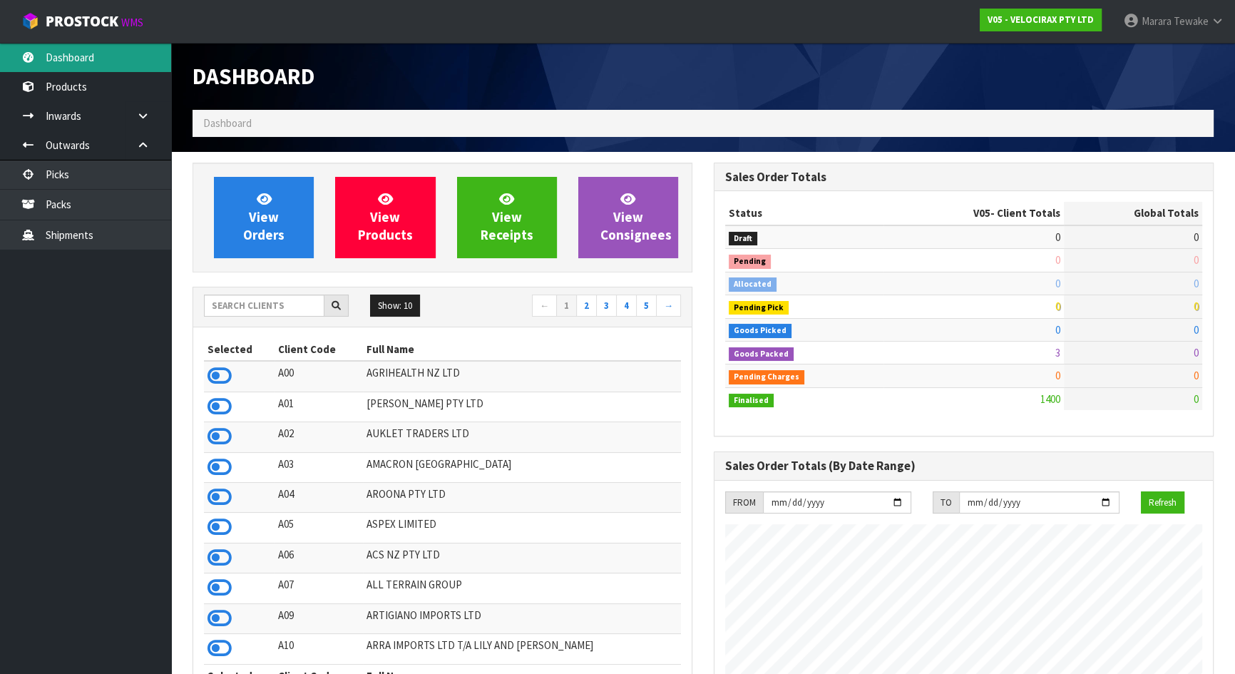
scroll to position [1109, 520]
click at [261, 302] on input "text" at bounding box center [264, 305] width 120 height 22
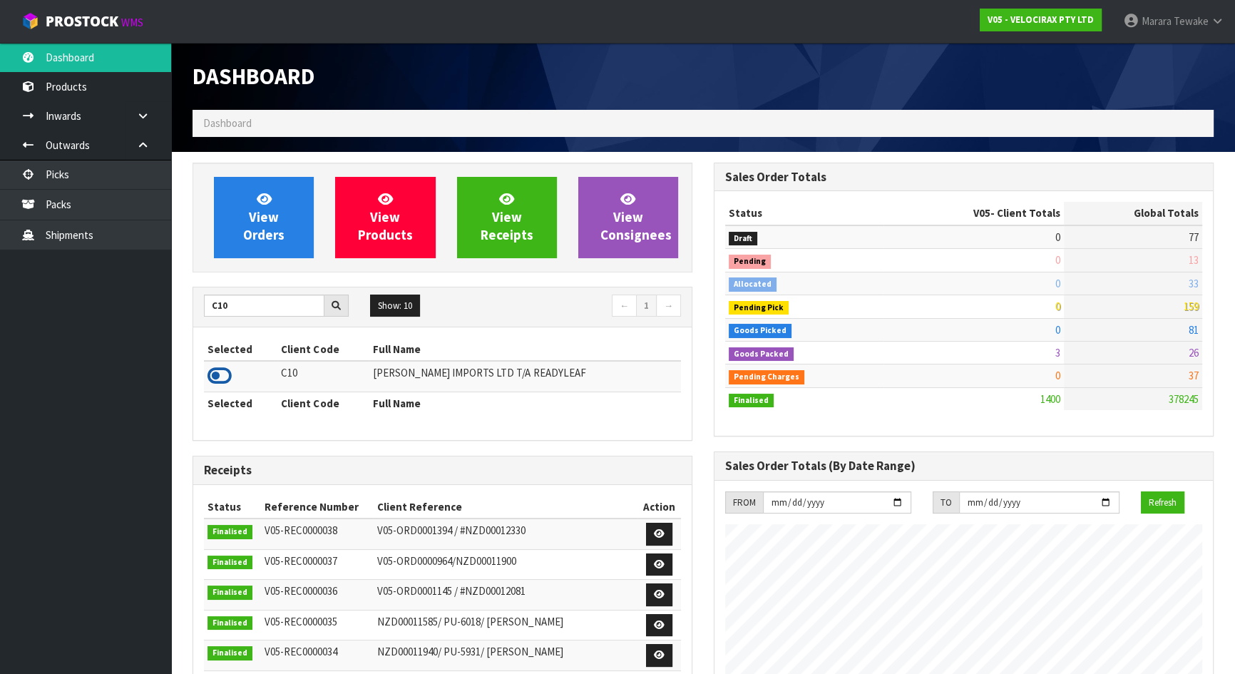
click at [224, 378] on icon at bounding box center [219, 375] width 24 height 21
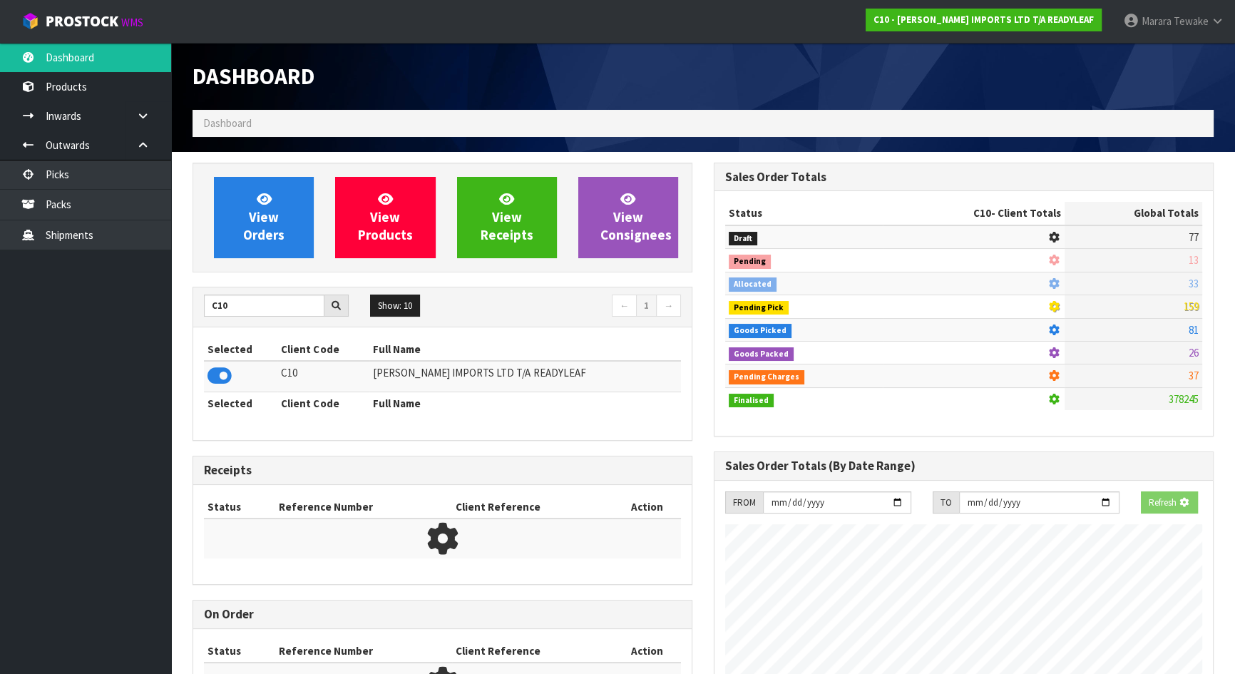
scroll to position [940, 520]
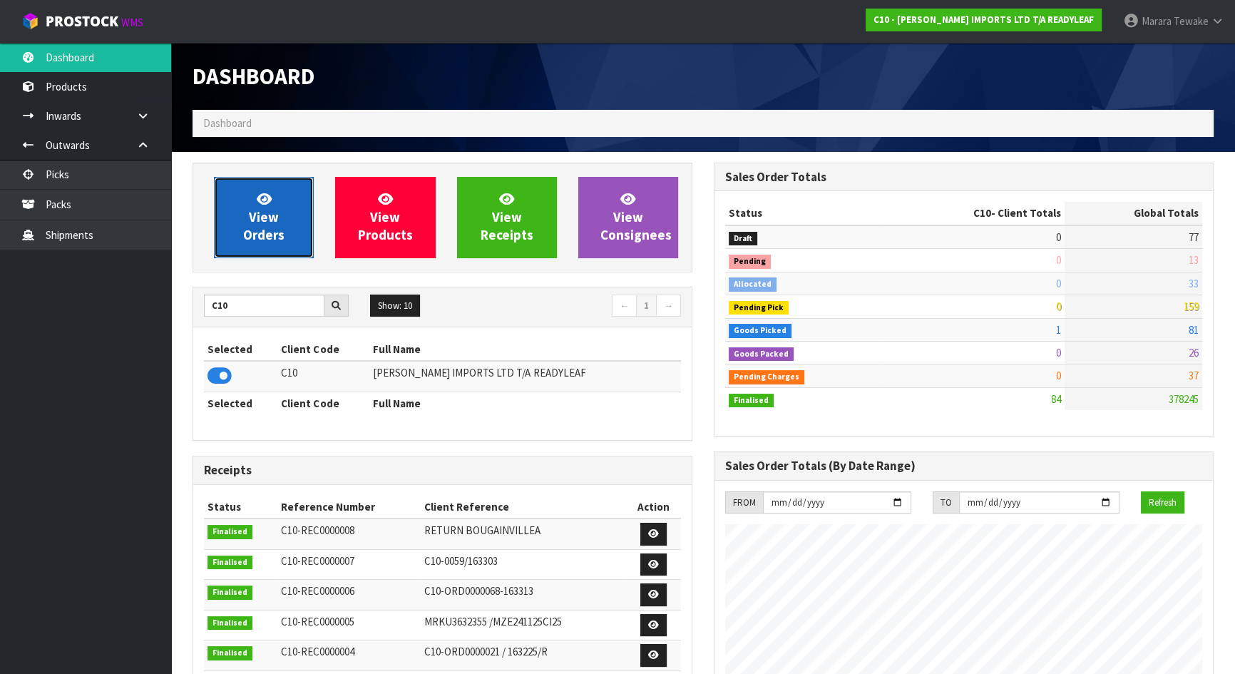
click at [253, 193] on link "View Orders" at bounding box center [264, 217] width 100 height 81
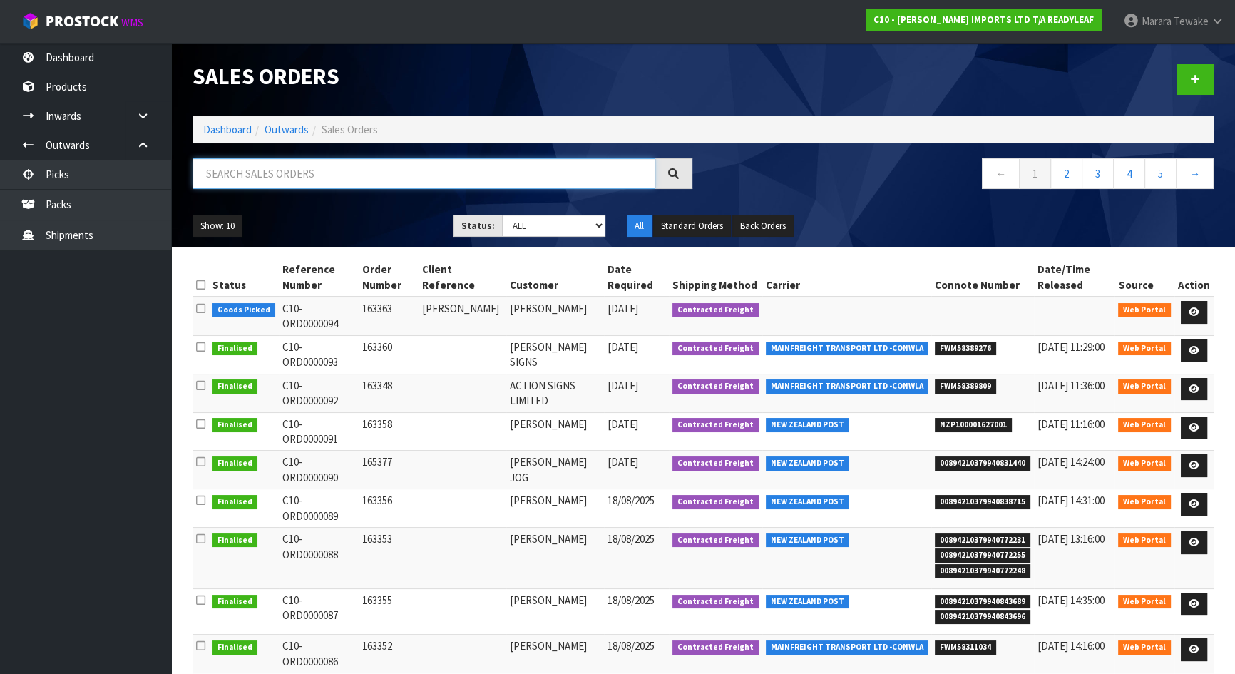
click at [284, 180] on input "text" at bounding box center [423, 173] width 463 height 31
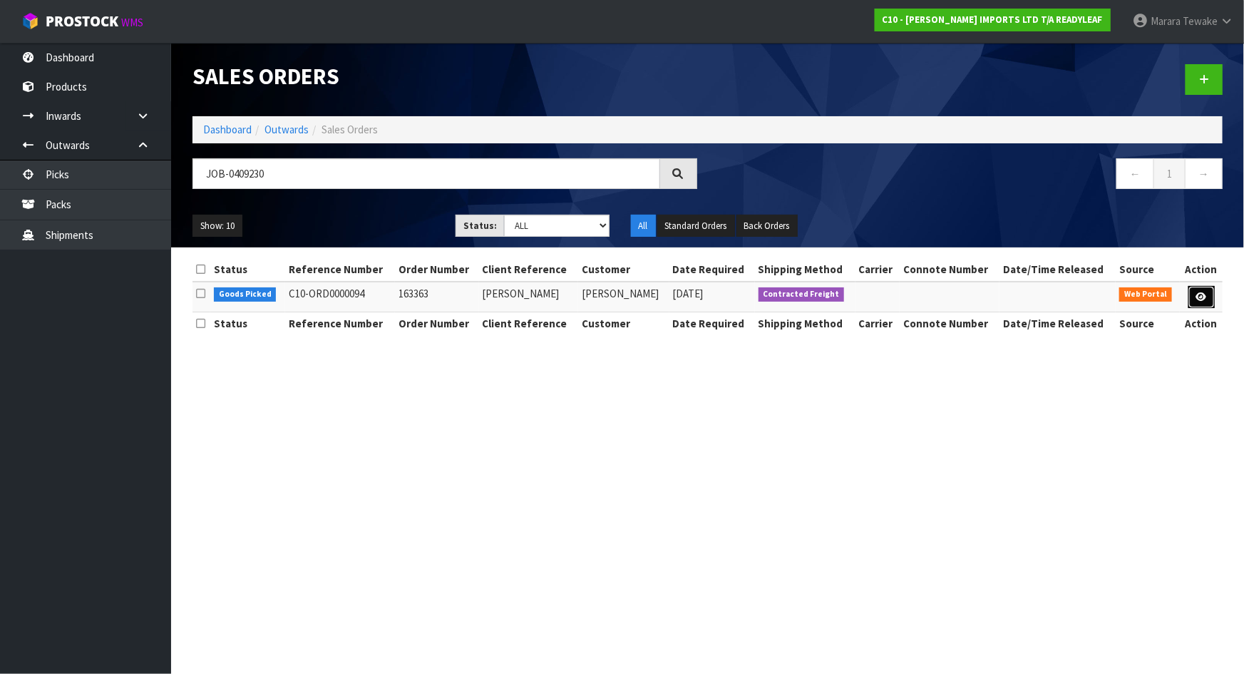
click at [1201, 292] on icon at bounding box center [1201, 296] width 11 height 9
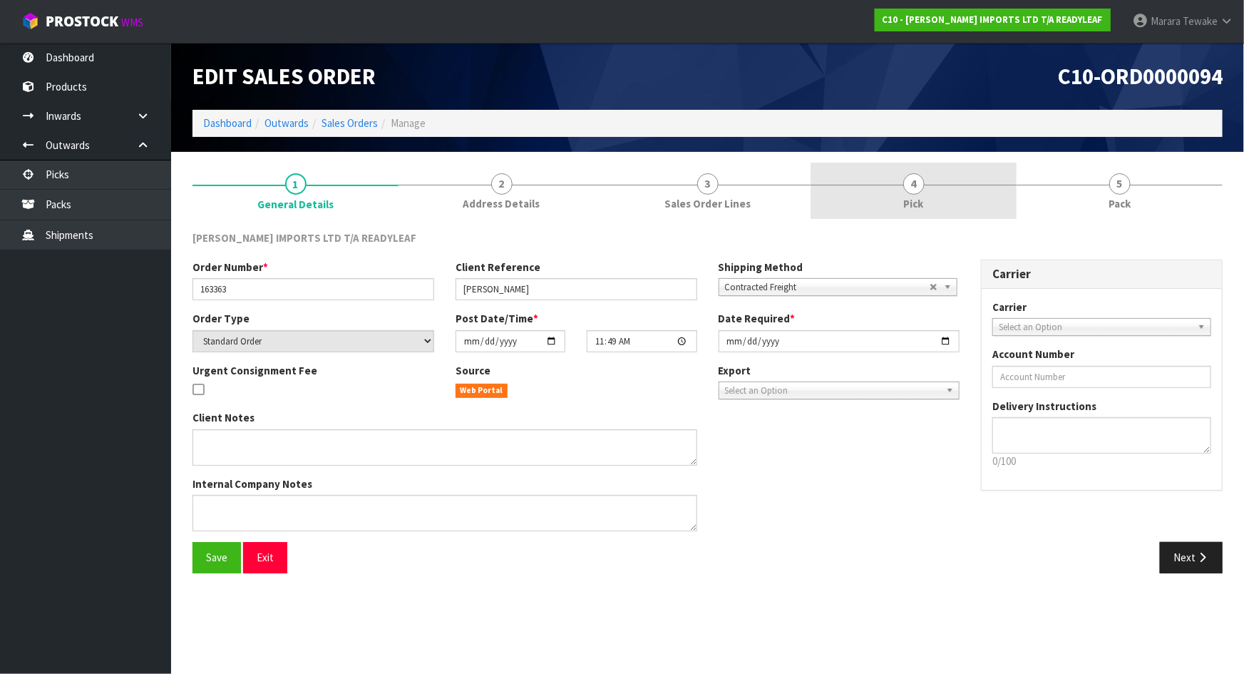
drag, startPoint x: 944, startPoint y: 181, endPoint x: 950, endPoint y: 200, distance: 20.3
click at [943, 180] on link "4 Pick" at bounding box center [914, 191] width 206 height 56
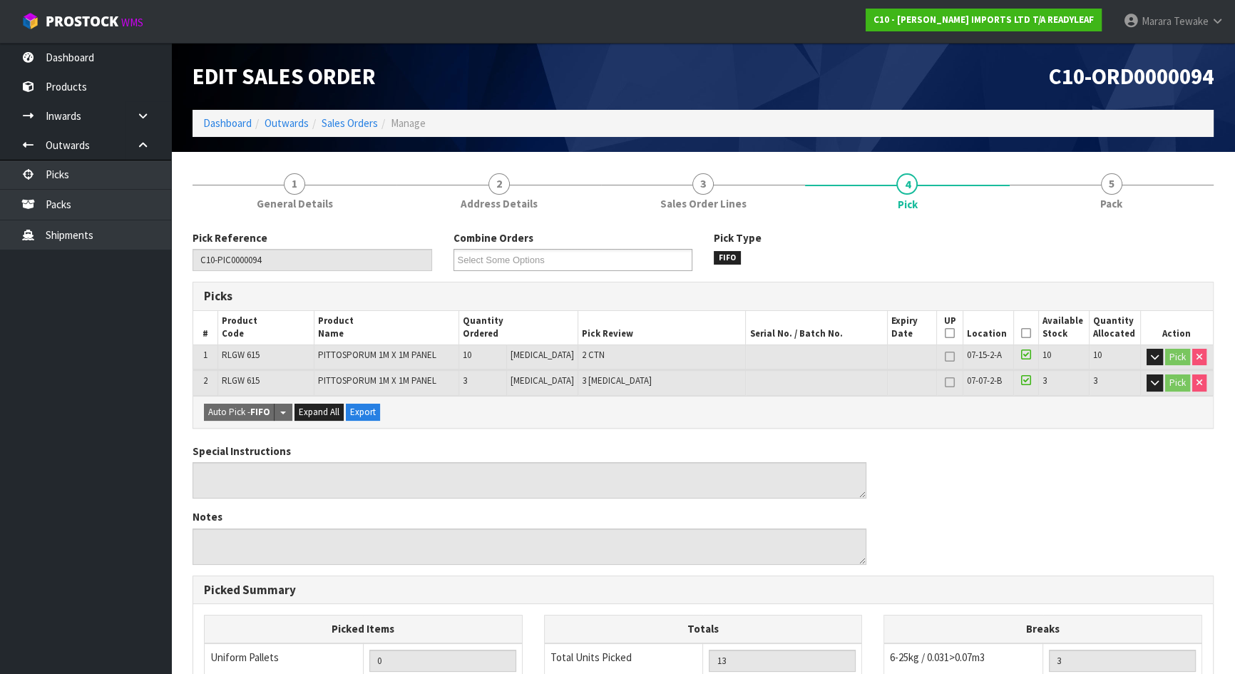
drag, startPoint x: 1020, startPoint y: 327, endPoint x: 1017, endPoint y: 337, distance: 9.7
click at [1021, 333] on icon at bounding box center [1026, 333] width 10 height 1
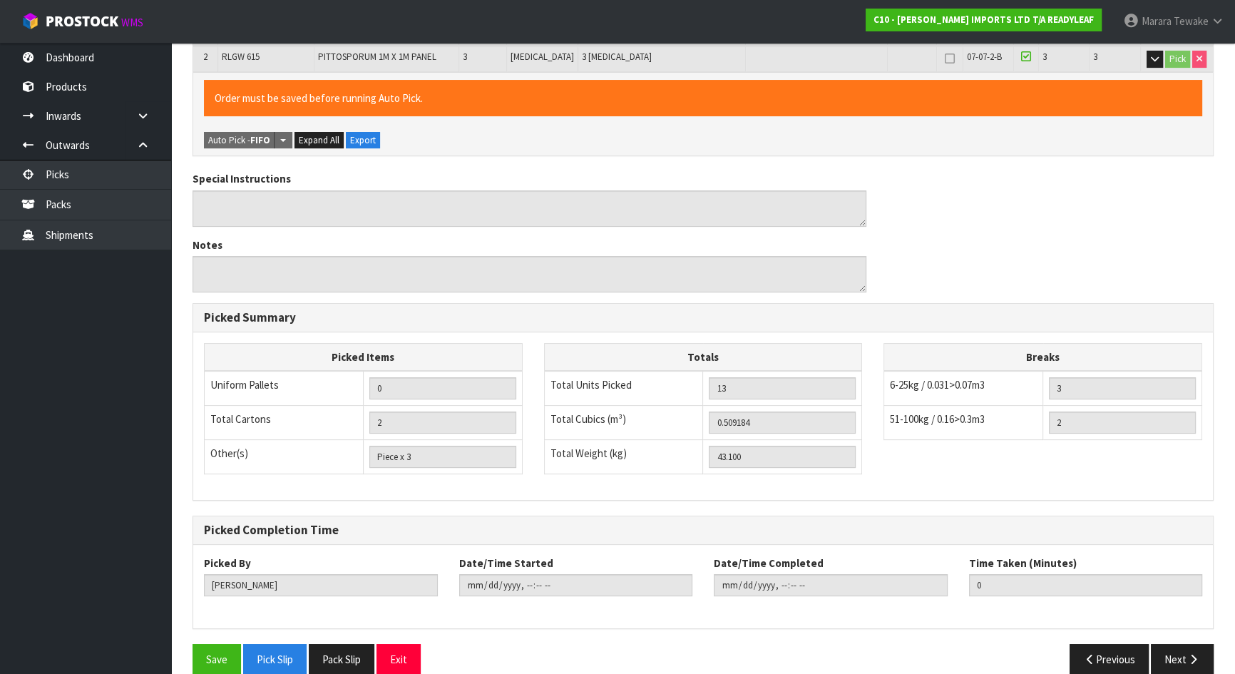
scroll to position [343, 0]
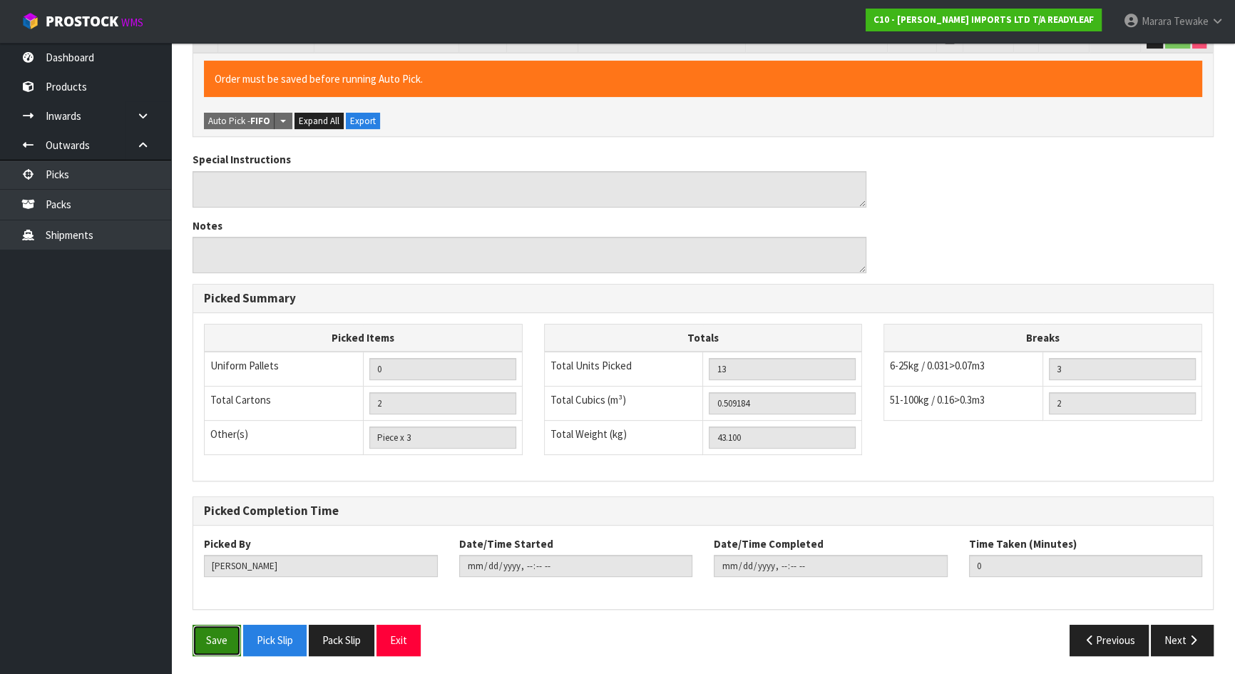
click at [221, 595] on button "Save" at bounding box center [216, 640] width 48 height 31
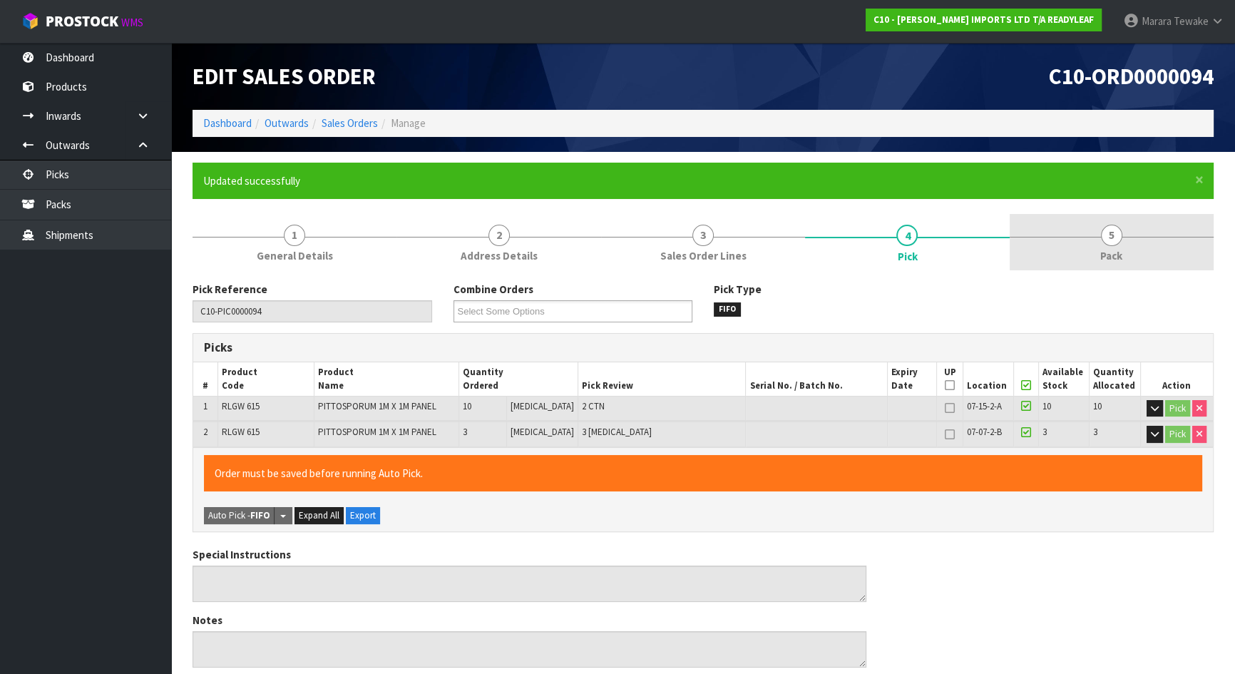
drag, startPoint x: 1136, startPoint y: 242, endPoint x: 1126, endPoint y: 240, distance: 10.8
click at [1136, 242] on link "5 Pack" at bounding box center [1112, 242] width 204 height 56
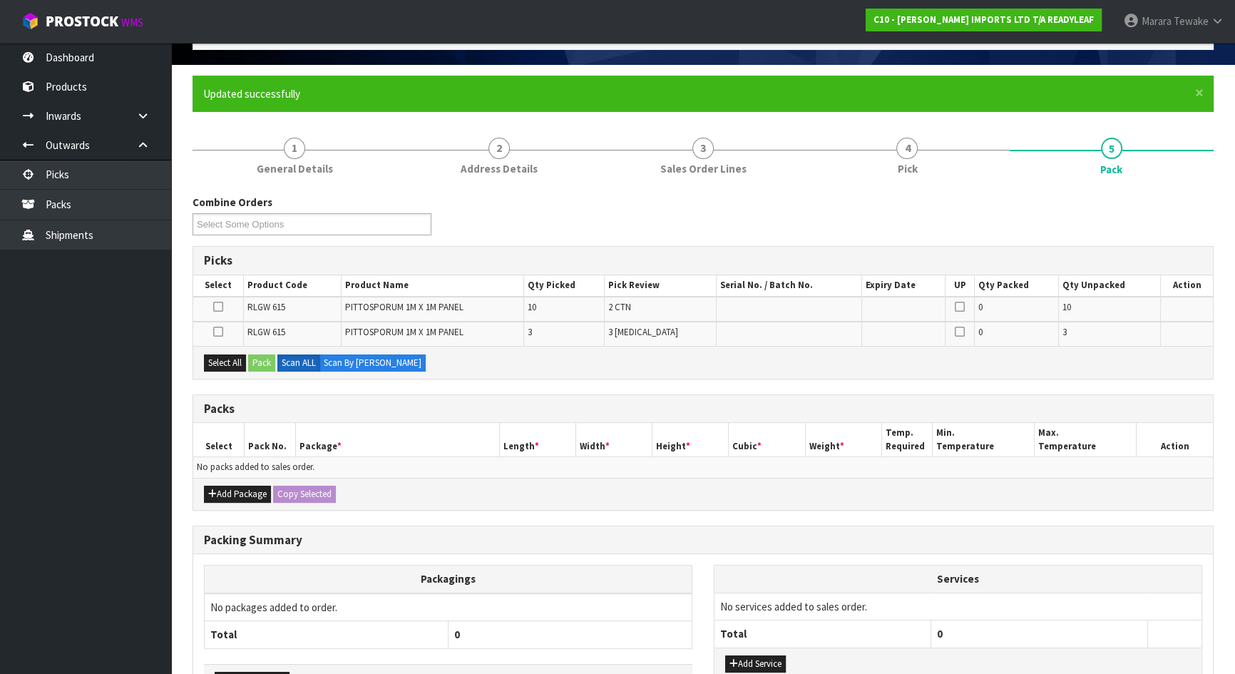
scroll to position [185, 0]
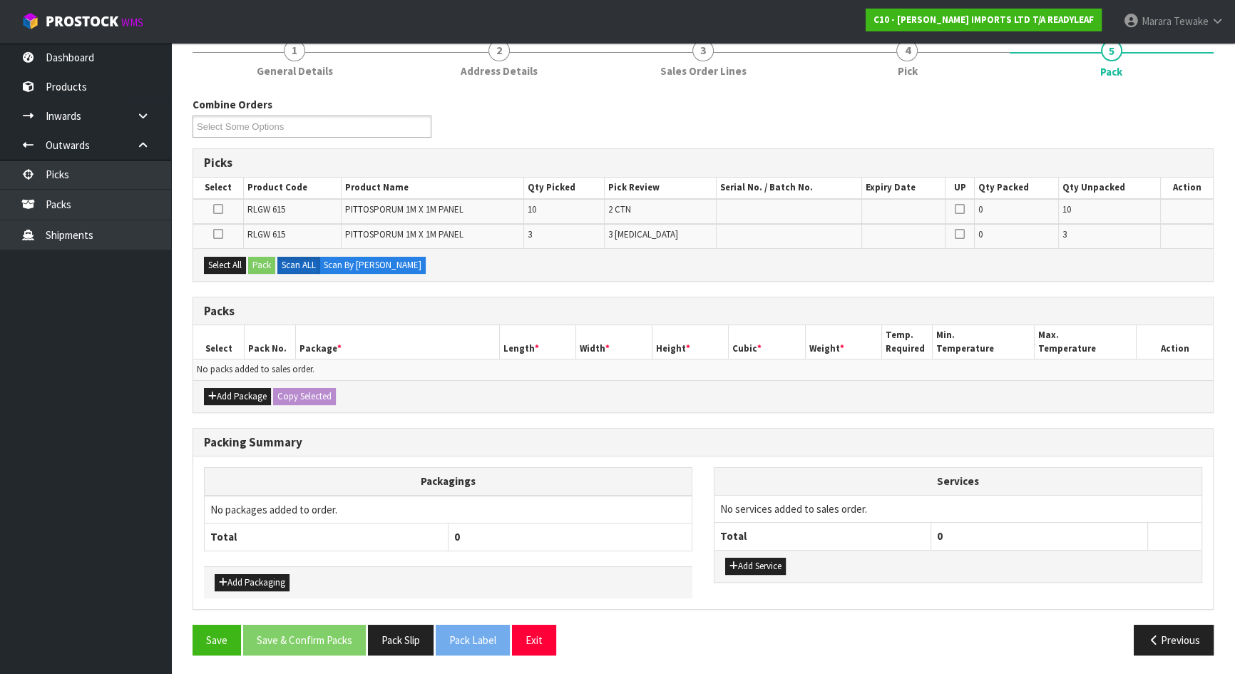
click at [212, 206] on td at bounding box center [218, 211] width 50 height 25
click at [219, 209] on icon at bounding box center [218, 209] width 10 height 1
click at [0, 0] on input "checkbox" at bounding box center [0, 0] width 0 height 0
click at [257, 259] on button "Pack" at bounding box center [261, 265] width 27 height 17
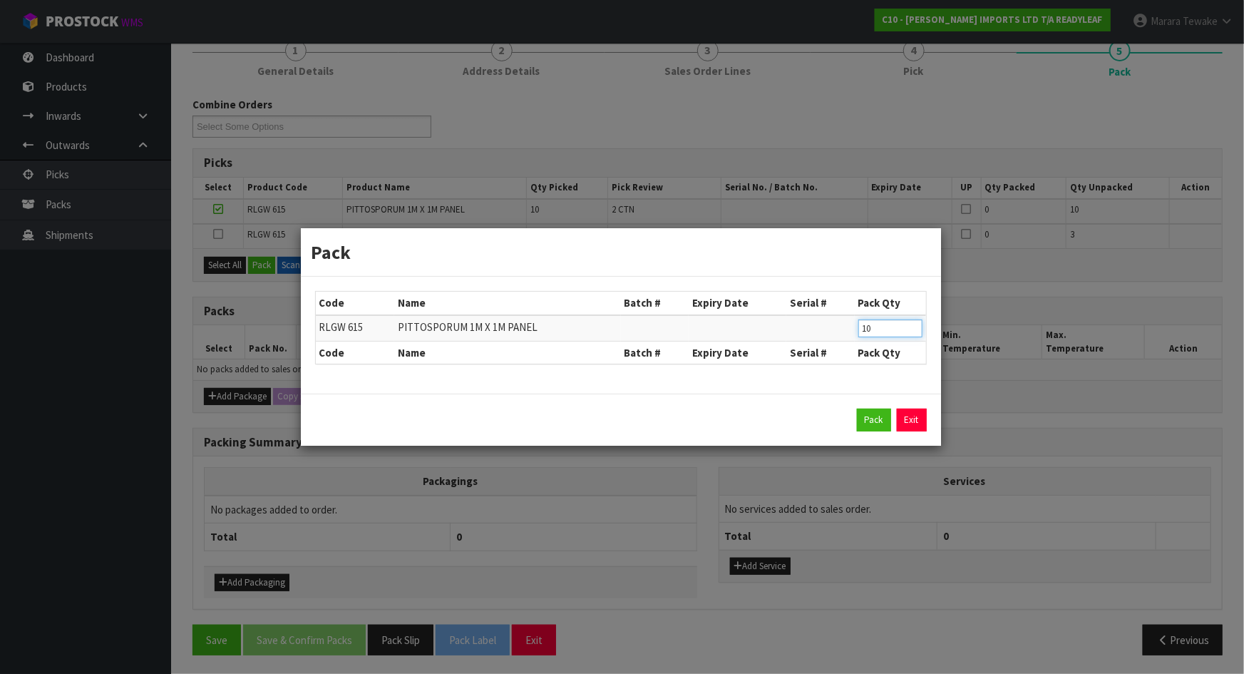
drag, startPoint x: 877, startPoint y: 324, endPoint x: 786, endPoint y: 298, distance: 94.1
click at [825, 319] on tr "RLGW 615 PITTOSPORUM 1M X 1M PANEL 10" at bounding box center [621, 328] width 610 height 26
click button "Pack" at bounding box center [874, 420] width 34 height 23
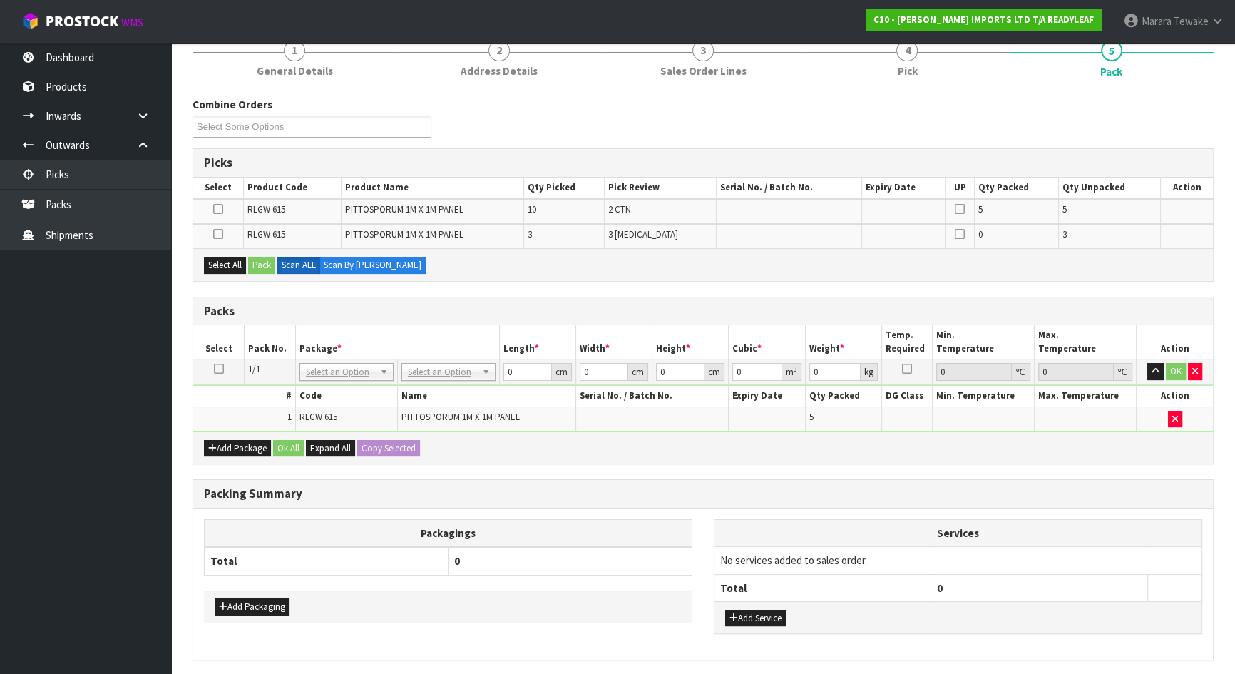
click at [217, 209] on icon at bounding box center [218, 209] width 10 height 1
click at [0, 0] on input "checkbox" at bounding box center [0, 0] width 0 height 0
click at [255, 264] on button "Pack" at bounding box center [261, 265] width 27 height 17
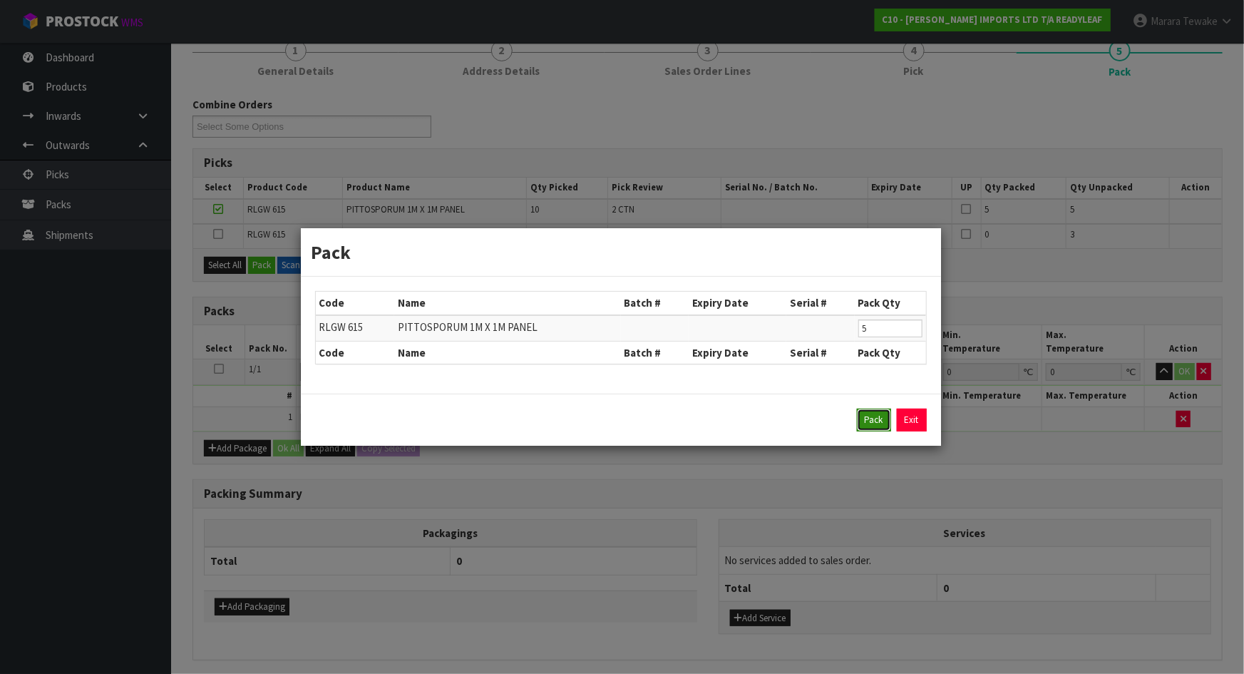
click at [865, 423] on button "Pack" at bounding box center [874, 420] width 34 height 23
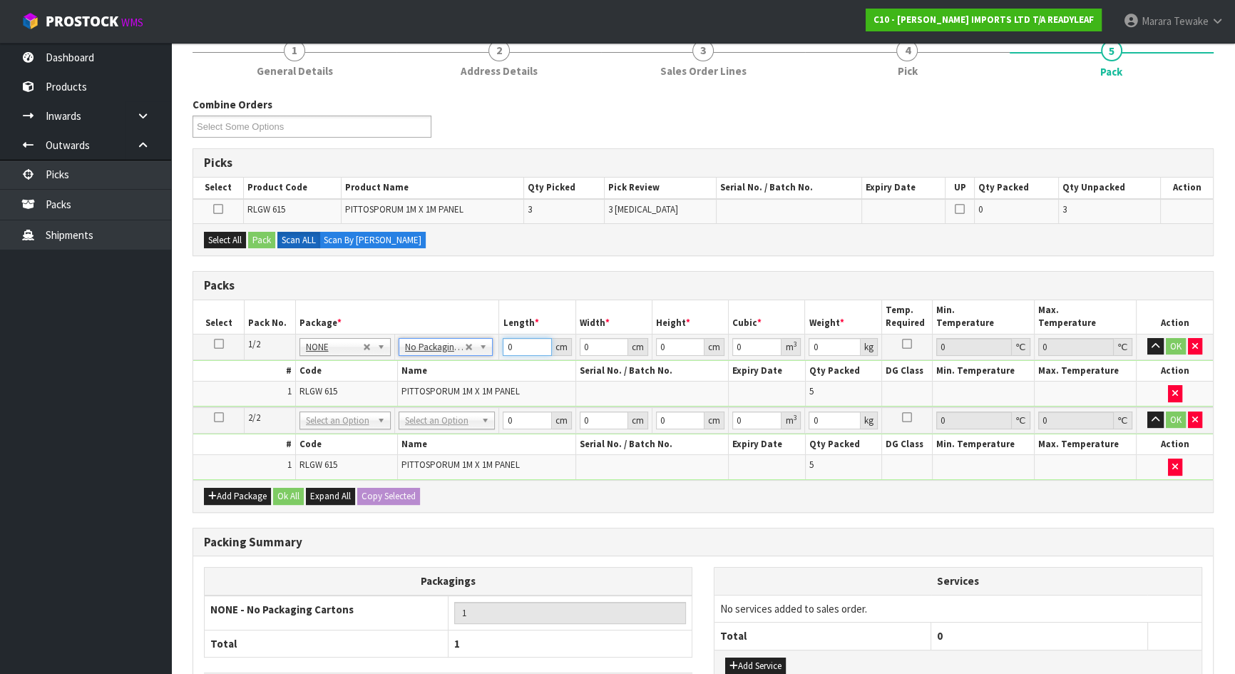
drag, startPoint x: 520, startPoint y: 347, endPoint x: 471, endPoint y: 294, distance: 72.1
click at [493, 337] on tr "1/2 NONE 007-001 007-002 007-004 007-009 007-013 007-014 007-015 007-017 007-01…" at bounding box center [703, 347] width 1020 height 26
click at [1147, 338] on button "button" at bounding box center [1155, 346] width 16 height 17
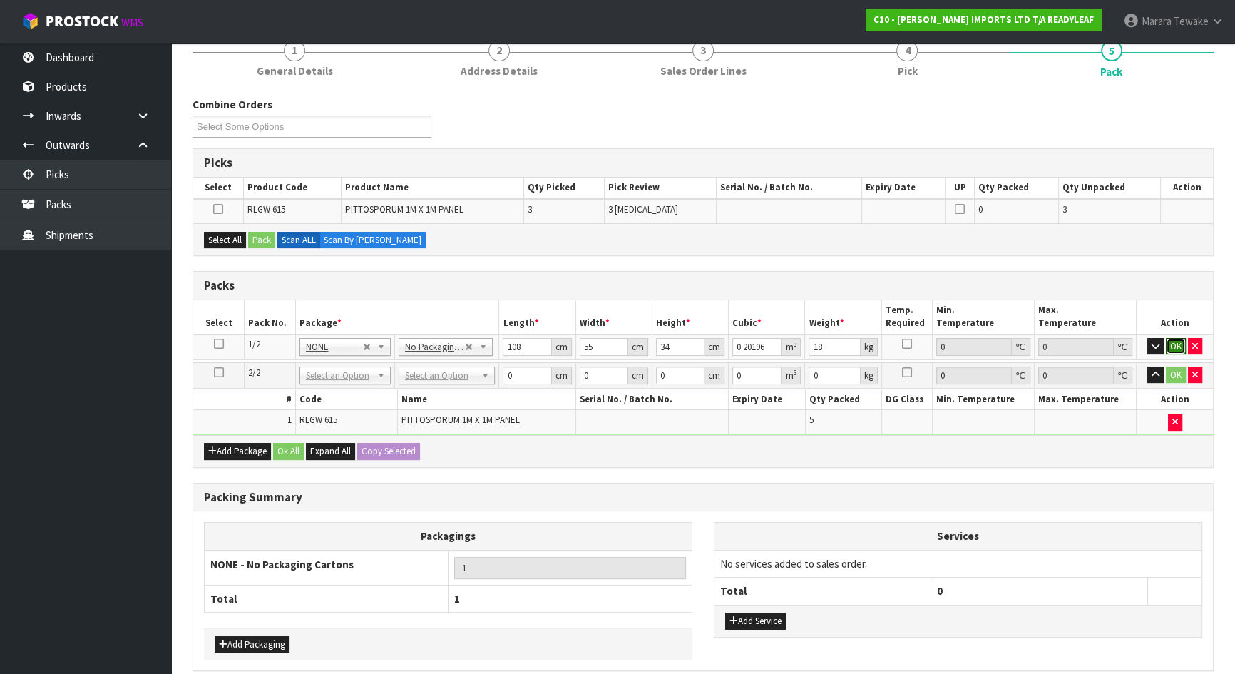
click button "OK" at bounding box center [1176, 346] width 20 height 17
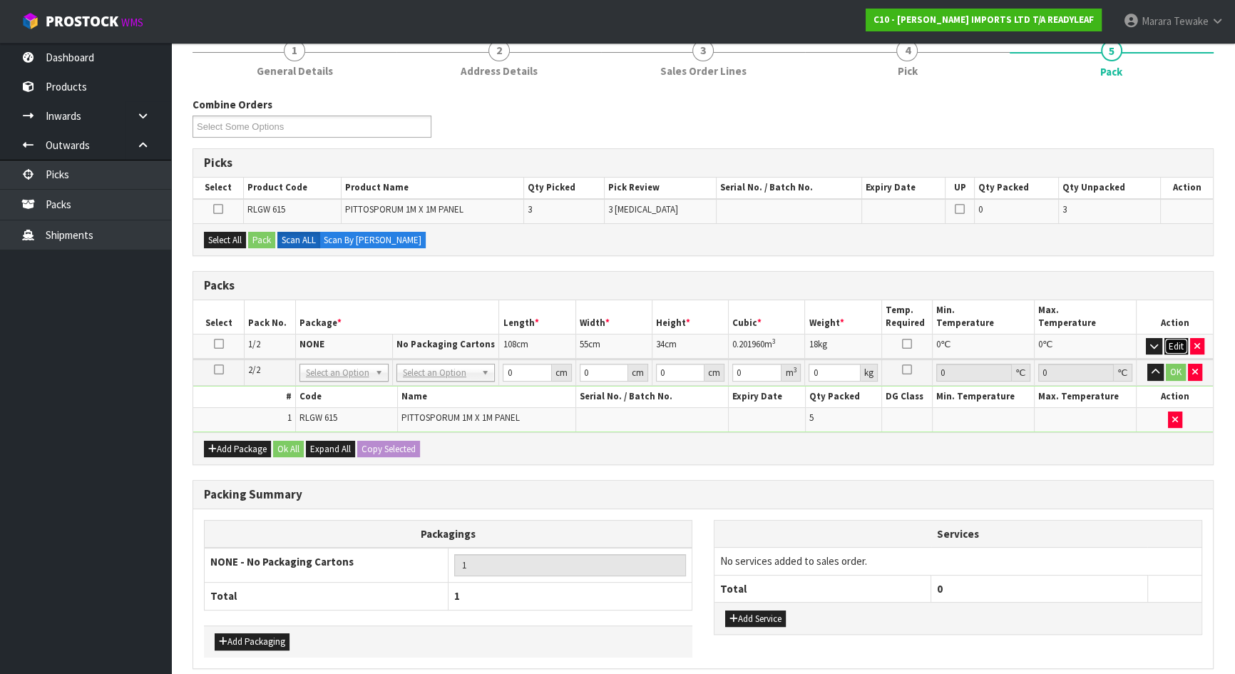
click at [1174, 342] on button "Edit" at bounding box center [1176, 346] width 24 height 17
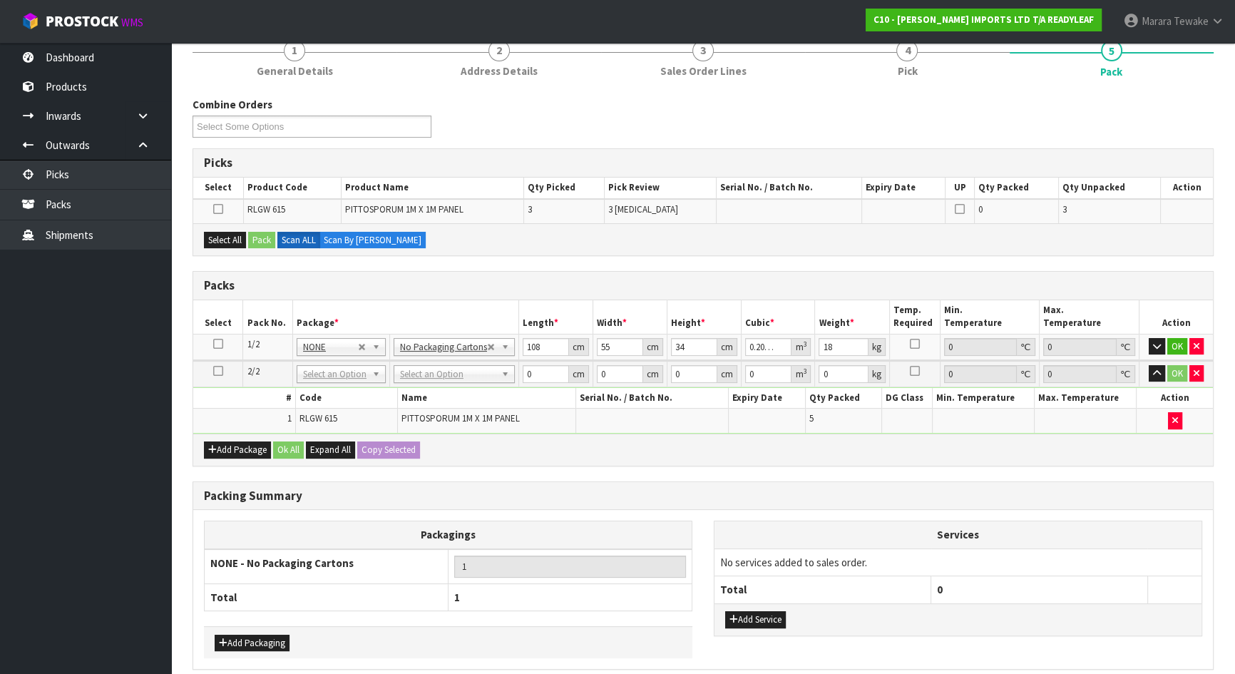
click at [217, 344] on icon at bounding box center [218, 344] width 10 height 1
click at [398, 449] on button "Copy Selected" at bounding box center [388, 449] width 63 height 17
click at [398, 449] on button "Confirm Copy Selected" at bounding box center [404, 449] width 94 height 17
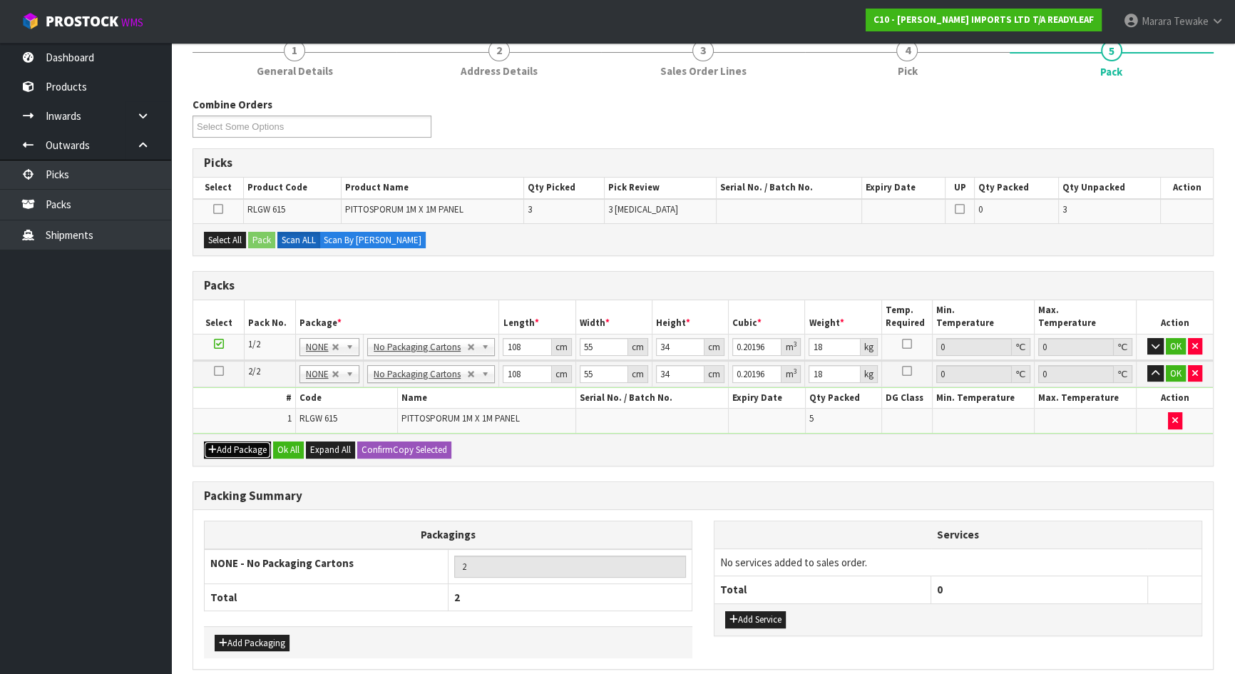
click at [234, 444] on button "Add Package" at bounding box center [237, 449] width 67 height 17
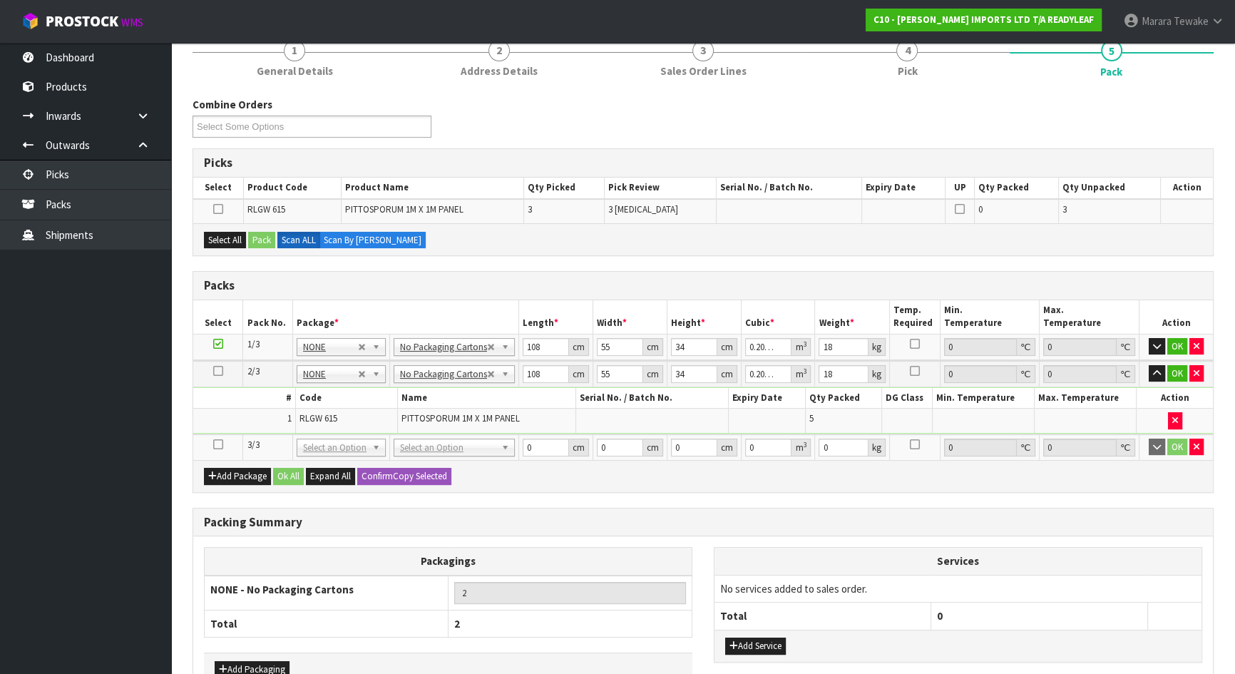
drag, startPoint x: 217, startPoint y: 443, endPoint x: 191, endPoint y: 352, distance: 94.3
click at [217, 444] on icon at bounding box center [218, 444] width 10 height 1
click at [228, 245] on button "Select All" at bounding box center [225, 240] width 42 height 17
click at [262, 240] on button "Pack" at bounding box center [261, 240] width 27 height 17
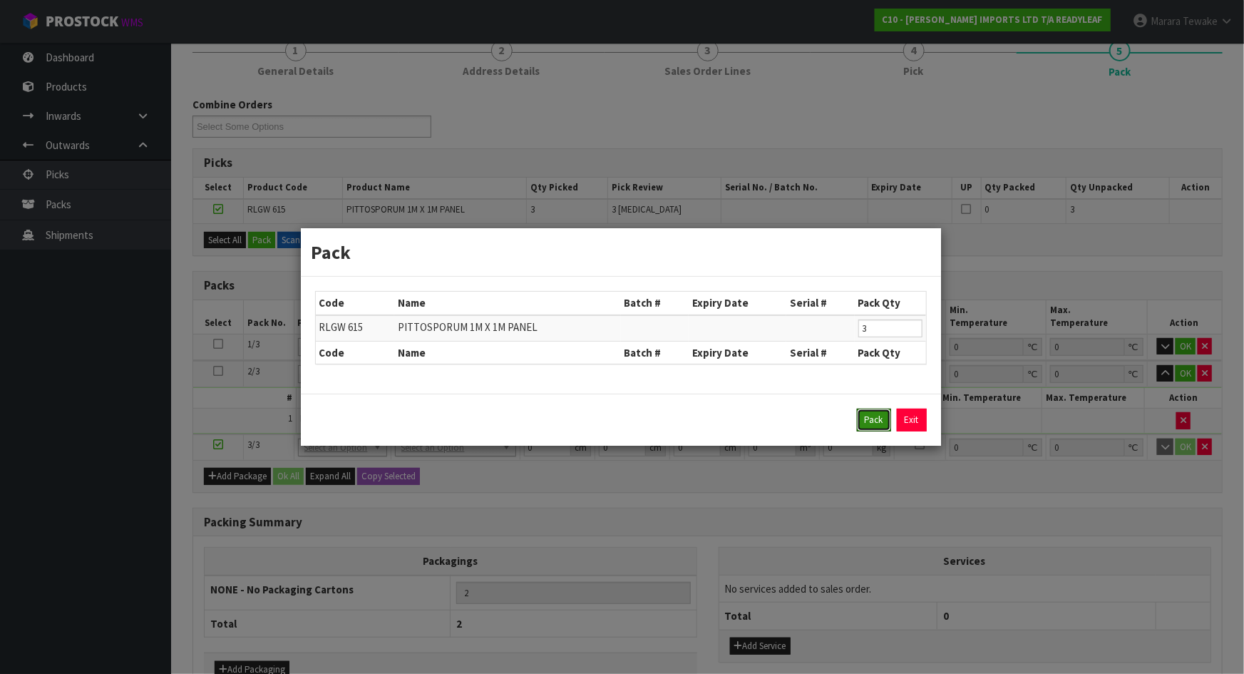
drag, startPoint x: 885, startPoint y: 413, endPoint x: 863, endPoint y: 414, distance: 22.9
click at [882, 414] on button "Pack" at bounding box center [874, 420] width 34 height 23
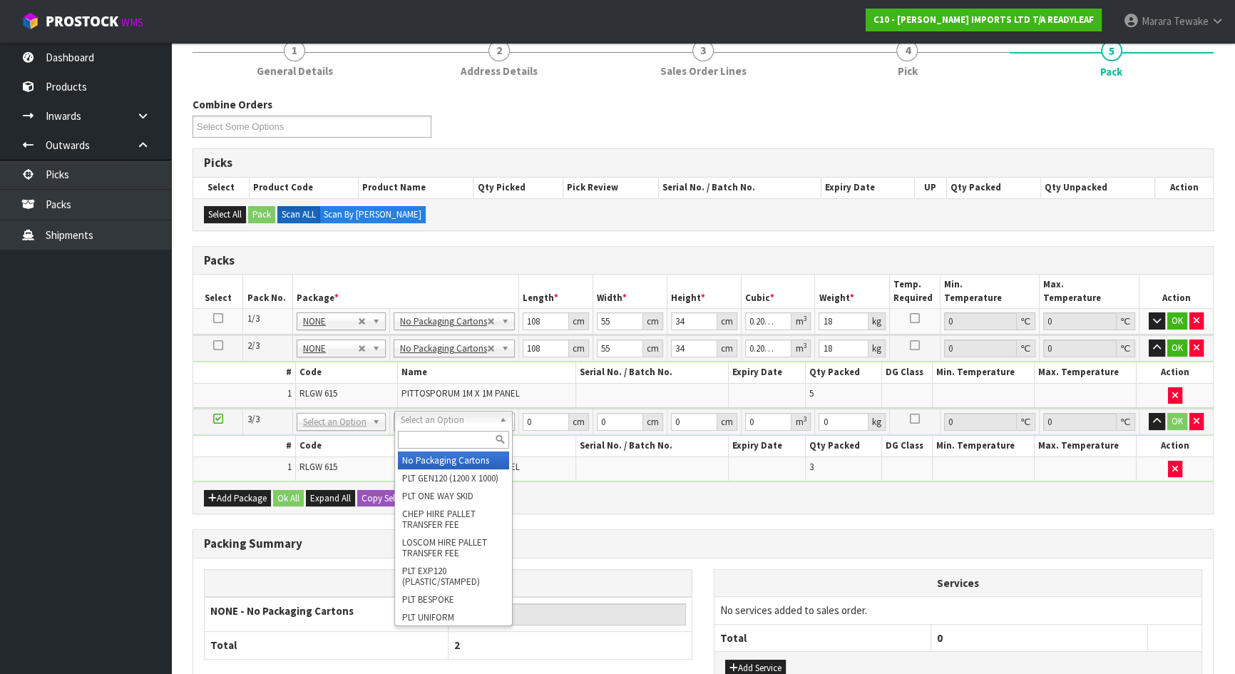
click at [450, 450] on div at bounding box center [453, 440] width 117 height 24
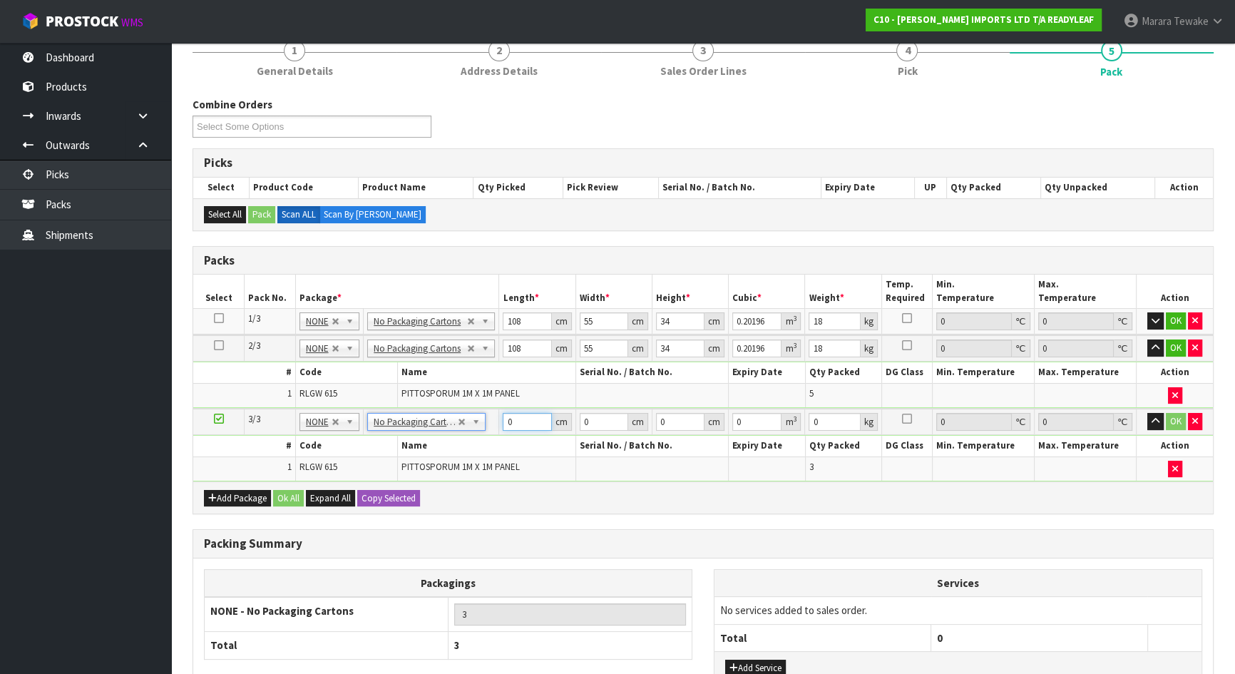
drag, startPoint x: 513, startPoint y: 419, endPoint x: 528, endPoint y: 398, distance: 25.7
click at [508, 418] on input "0" at bounding box center [527, 422] width 48 height 18
click at [1167, 321] on button "OK" at bounding box center [1176, 320] width 20 height 17
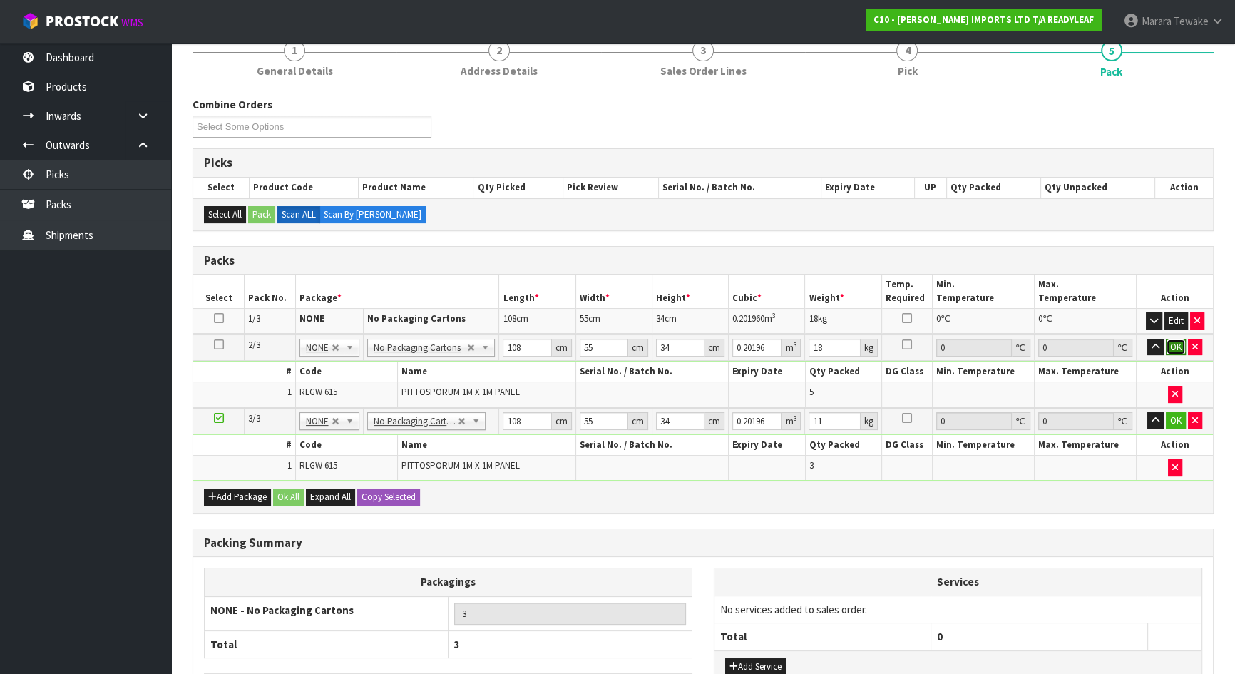
click at [1176, 346] on button "OK" at bounding box center [1176, 347] width 20 height 17
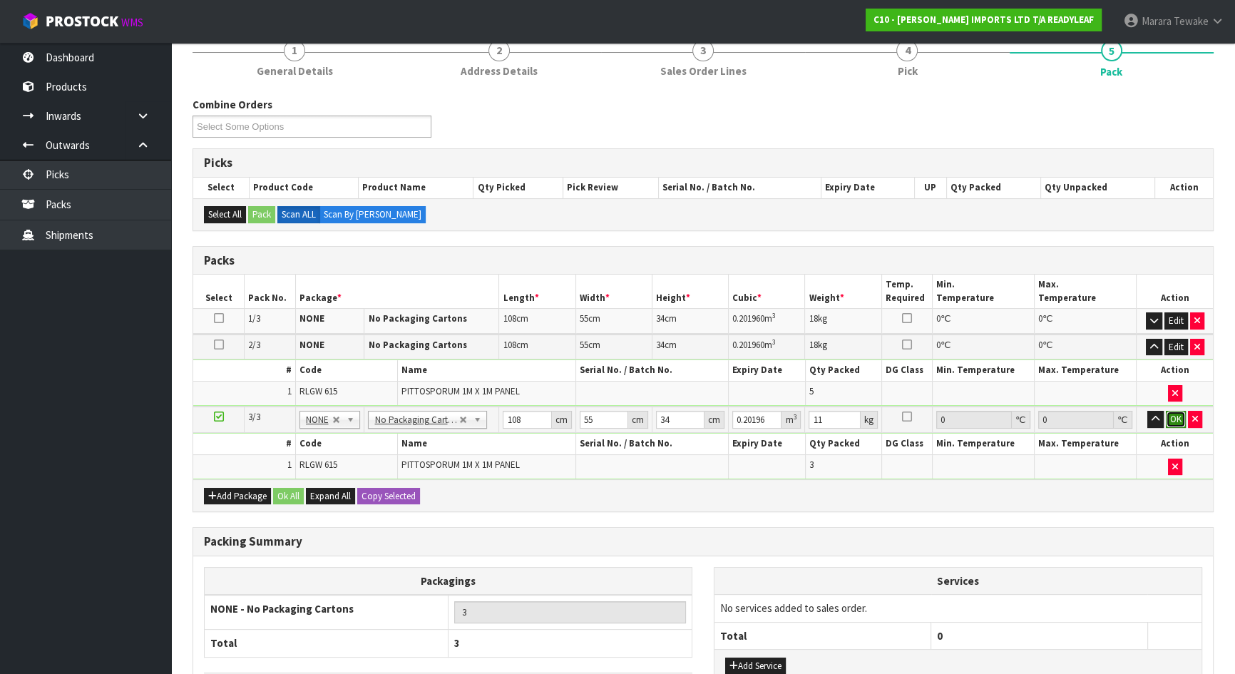
click at [1172, 423] on button "OK" at bounding box center [1176, 419] width 20 height 17
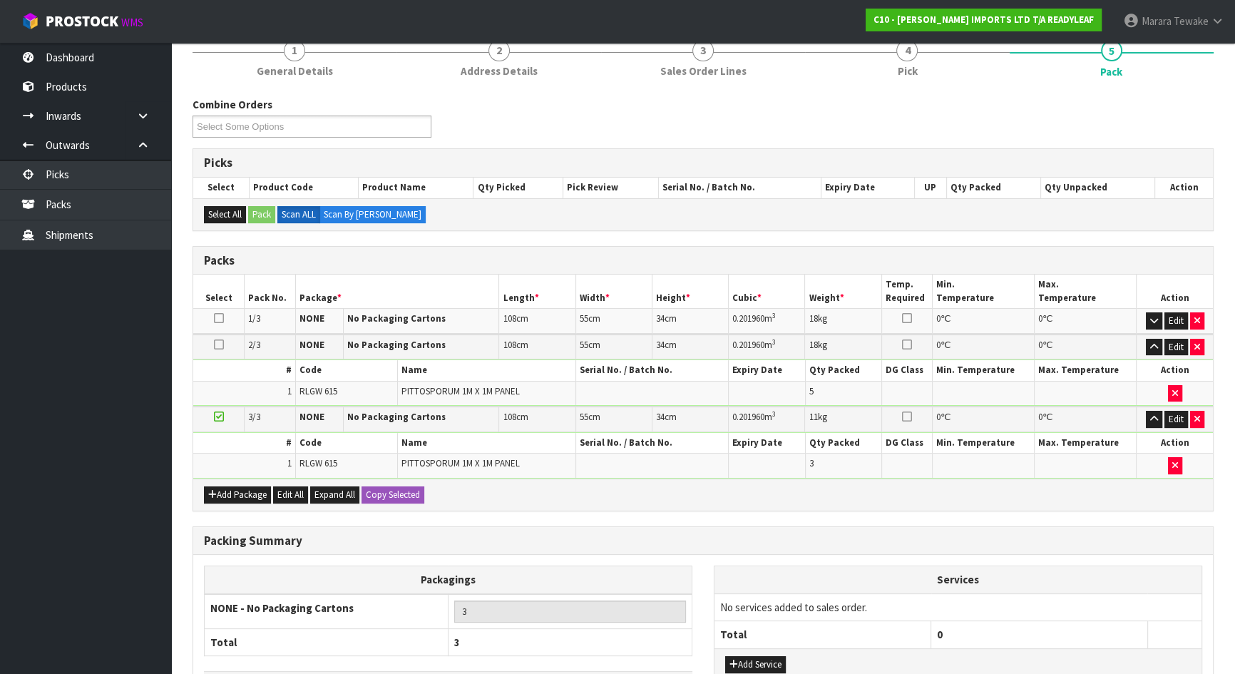
scroll to position [289, 0]
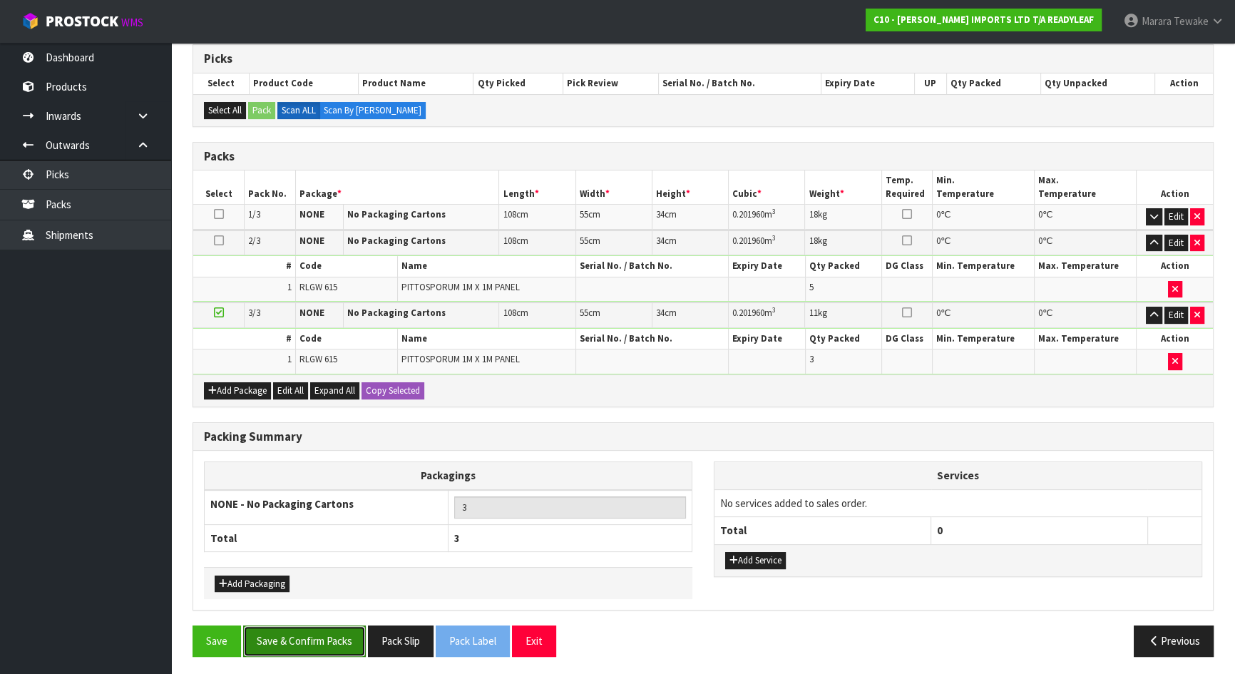
click at [287, 595] on button "Save & Confirm Packs" at bounding box center [304, 640] width 123 height 31
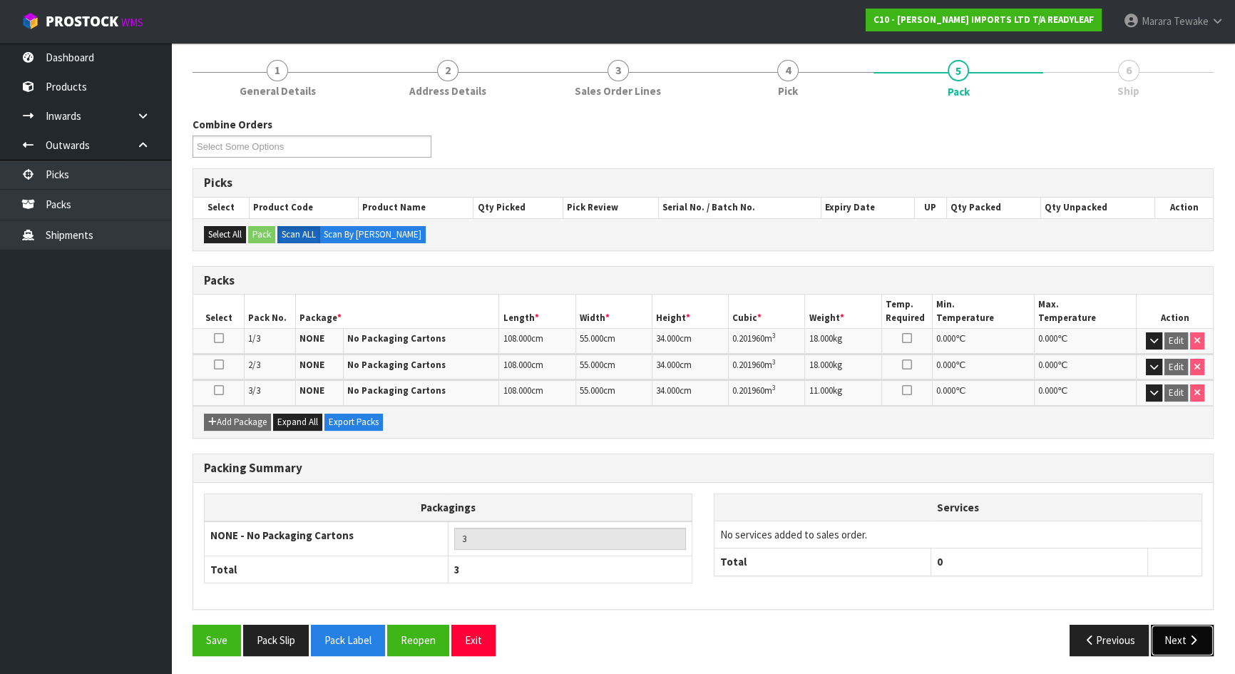
click at [1189, 595] on button "Next" at bounding box center [1182, 640] width 63 height 31
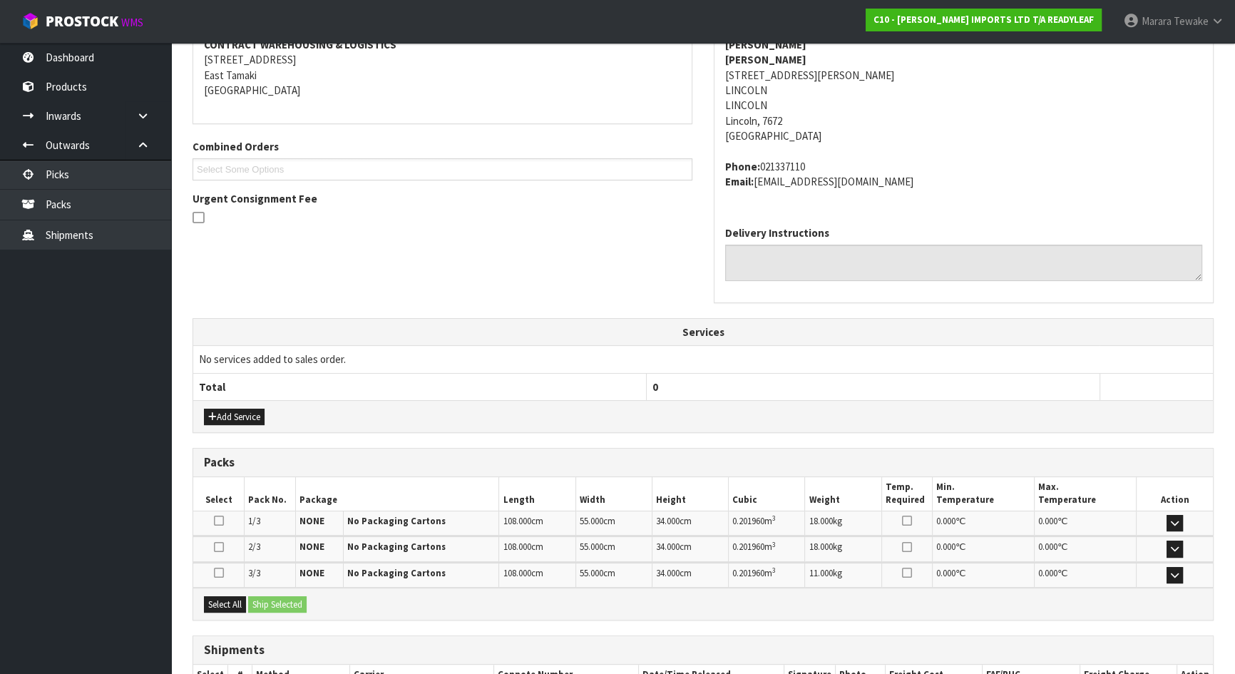
scroll to position [381, 0]
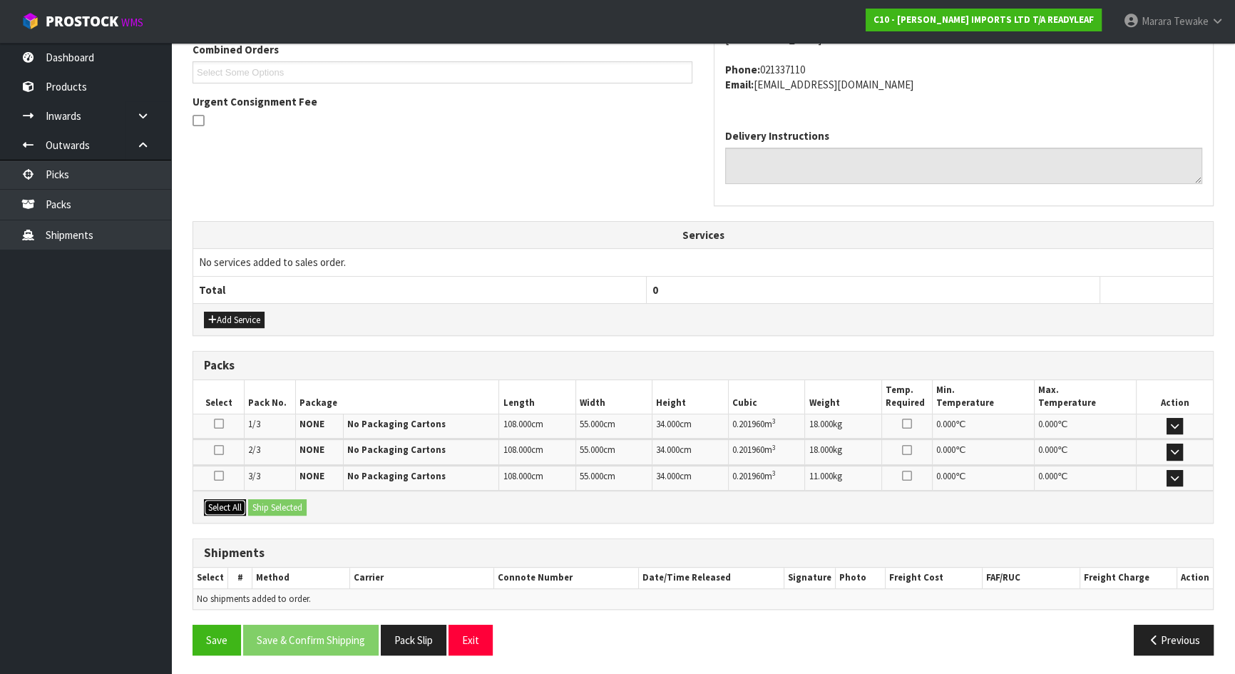
click at [239, 505] on button "Select All" at bounding box center [225, 507] width 42 height 17
click at [270, 500] on button "Ship Selected" at bounding box center [277, 507] width 58 height 17
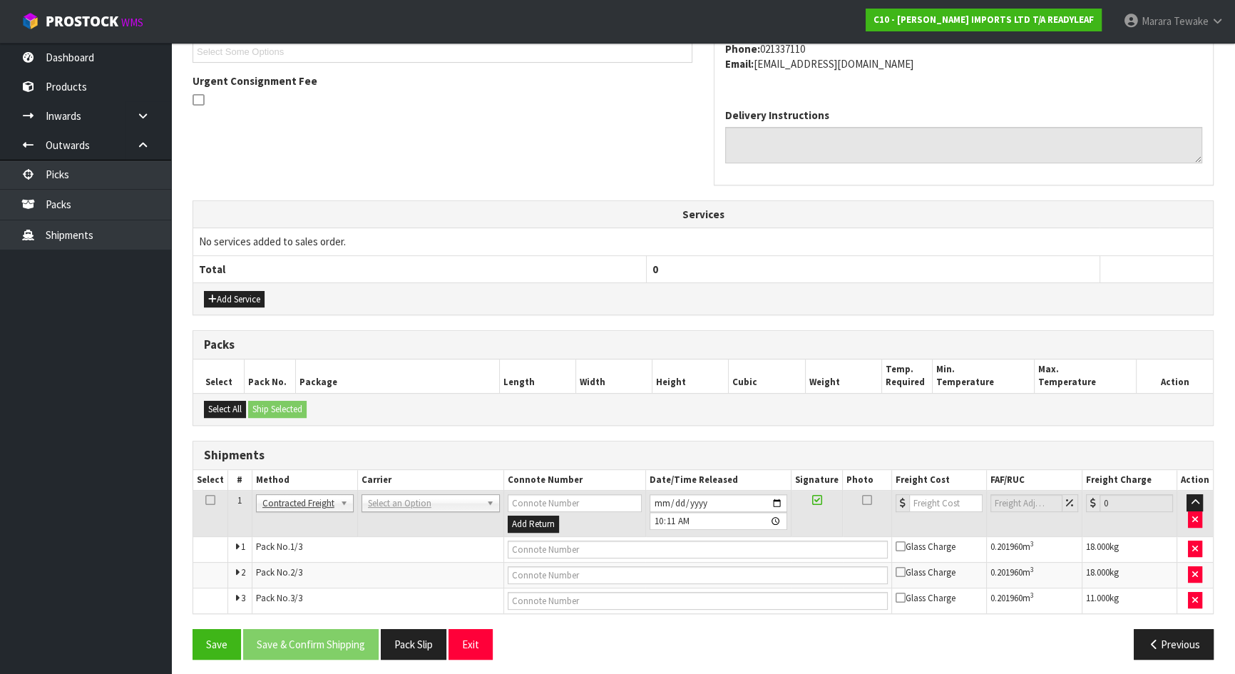
scroll to position [406, 0]
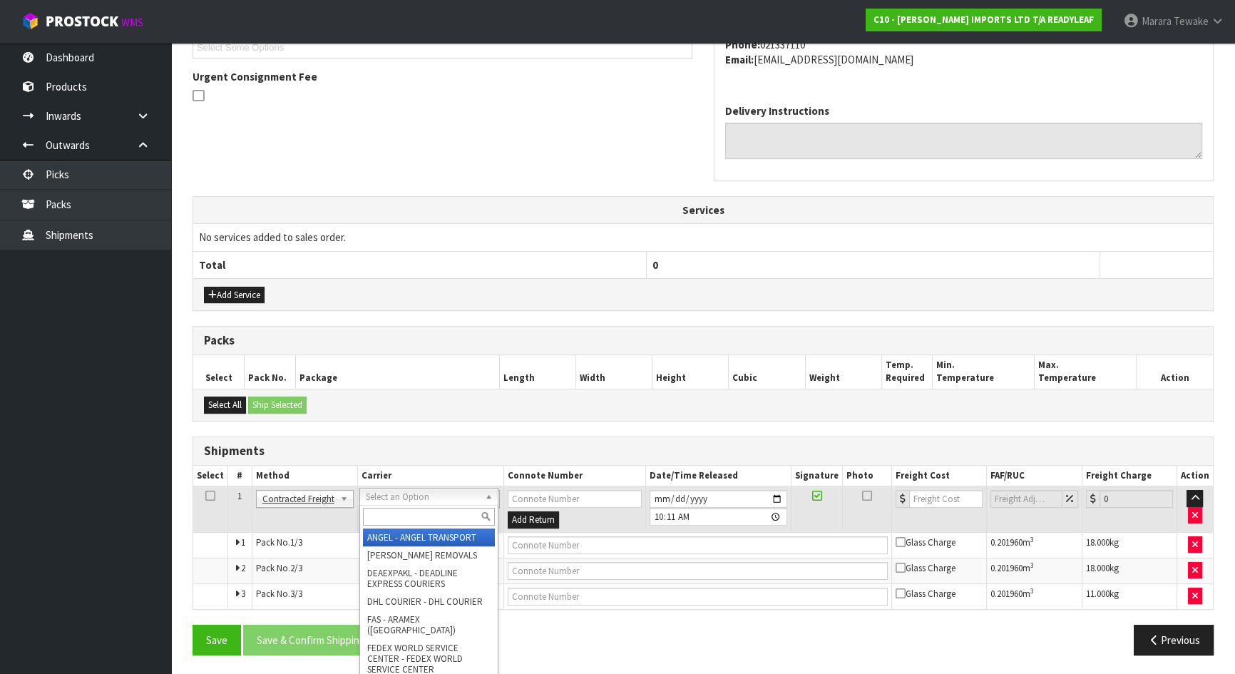
click at [381, 514] on input "text" at bounding box center [429, 517] width 132 height 18
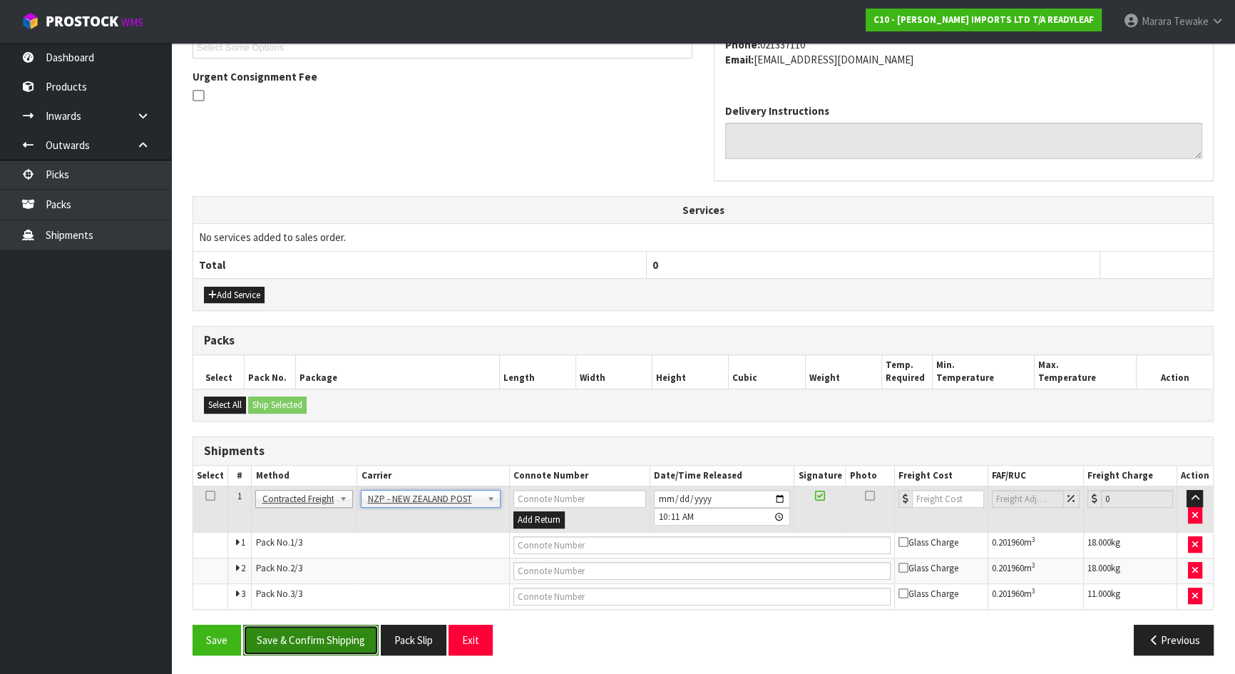
drag, startPoint x: 349, startPoint y: 647, endPoint x: 337, endPoint y: 648, distance: 11.4
click at [349, 595] on button "Save & Confirm Shipping" at bounding box center [310, 640] width 135 height 31
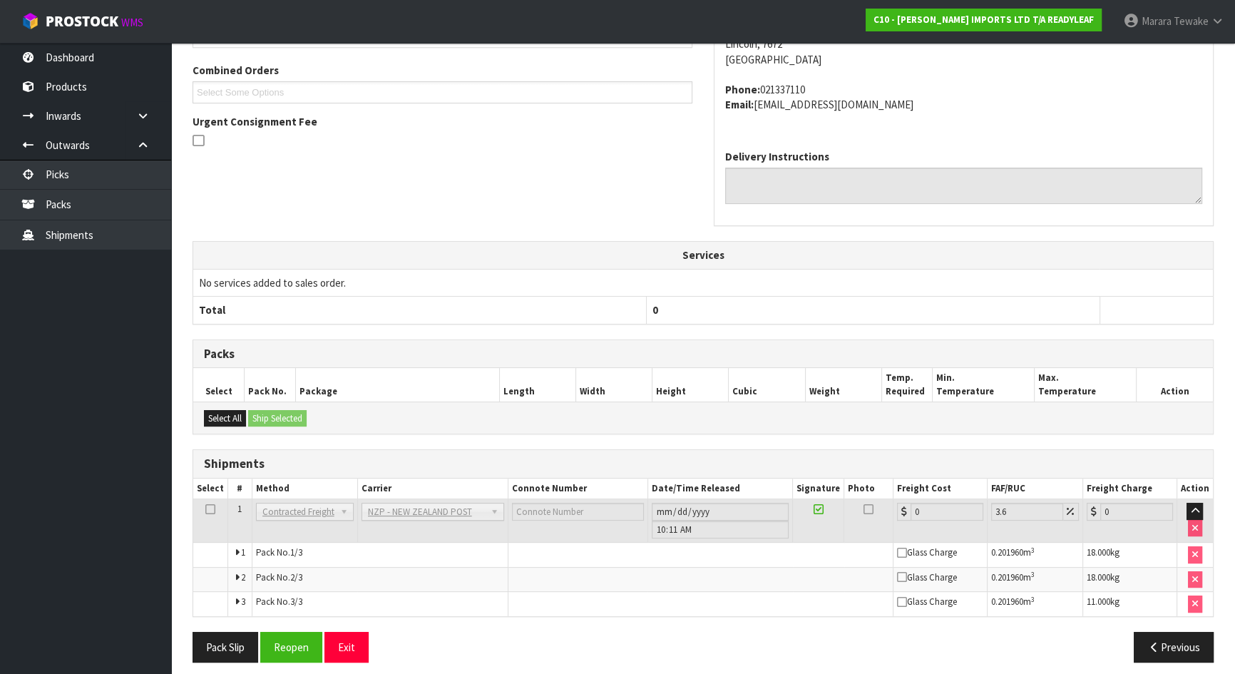
scroll to position [384, 0]
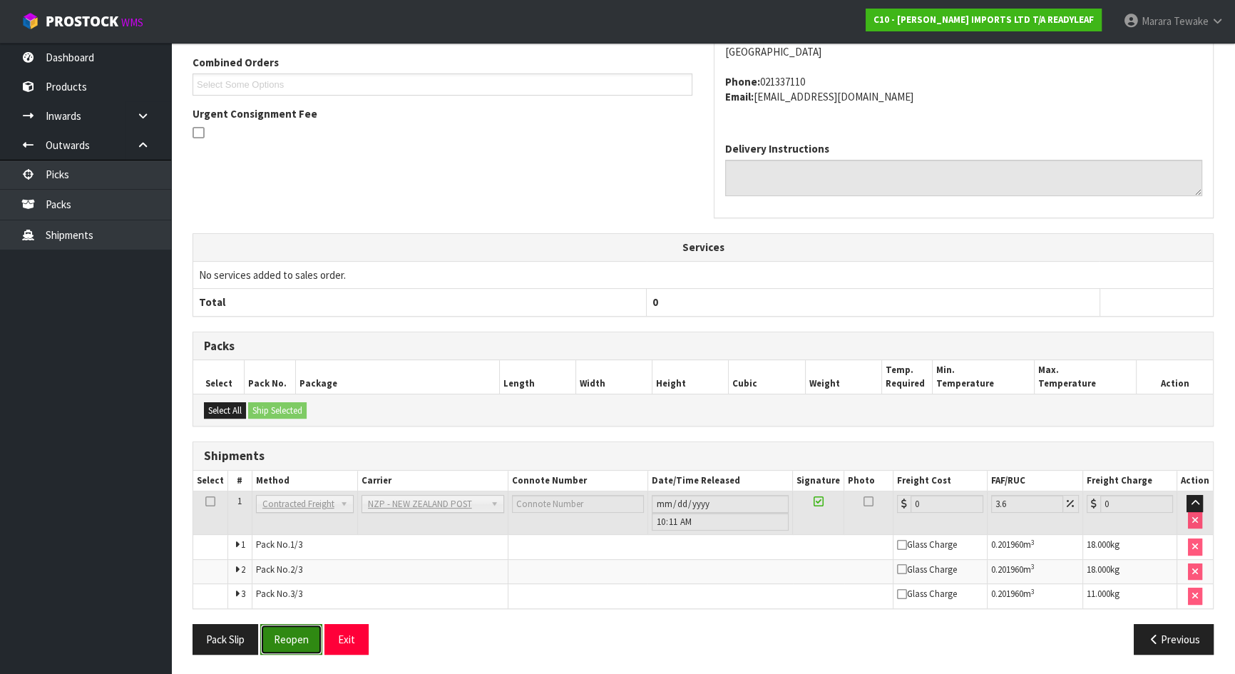
click at [294, 595] on button "Reopen" at bounding box center [291, 639] width 62 height 31
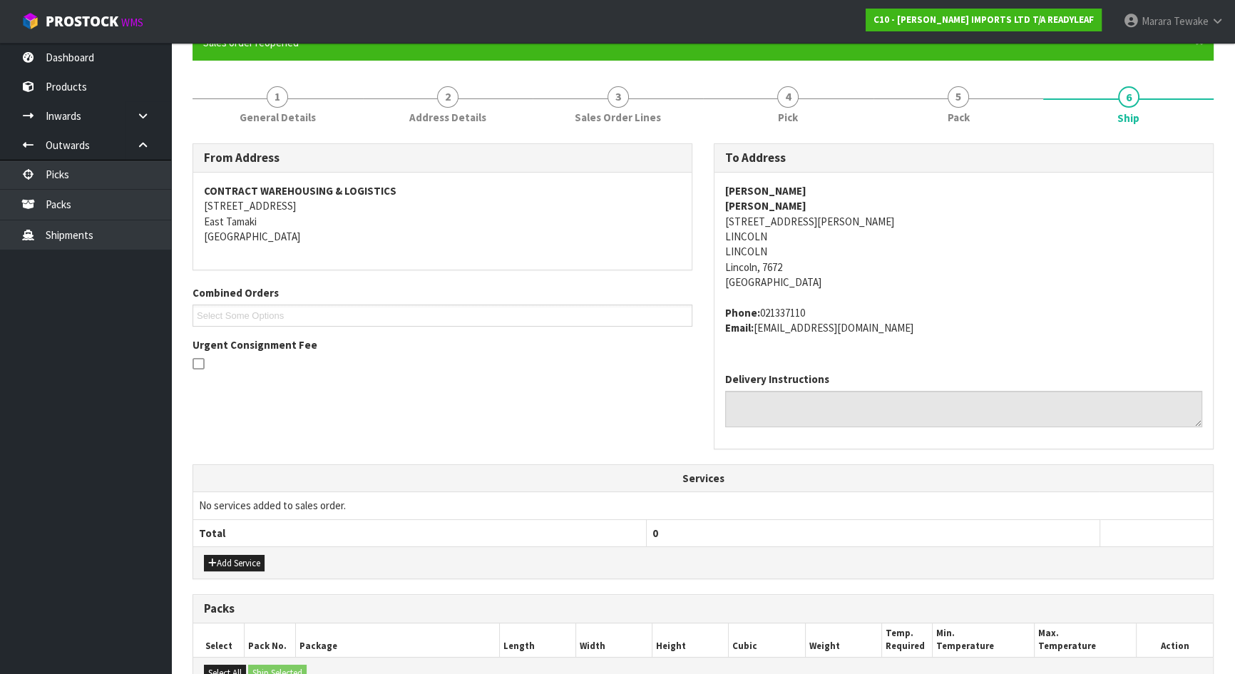
scroll to position [369, 0]
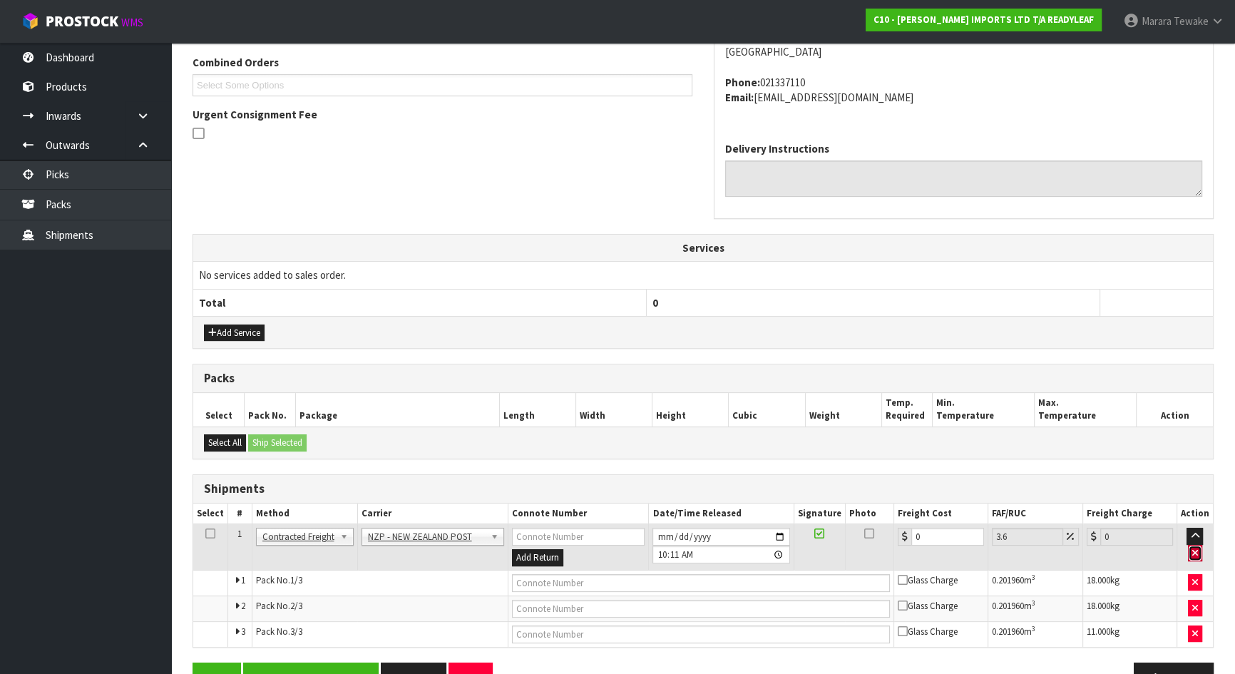
click at [1201, 549] on button "button" at bounding box center [1195, 553] width 14 height 17
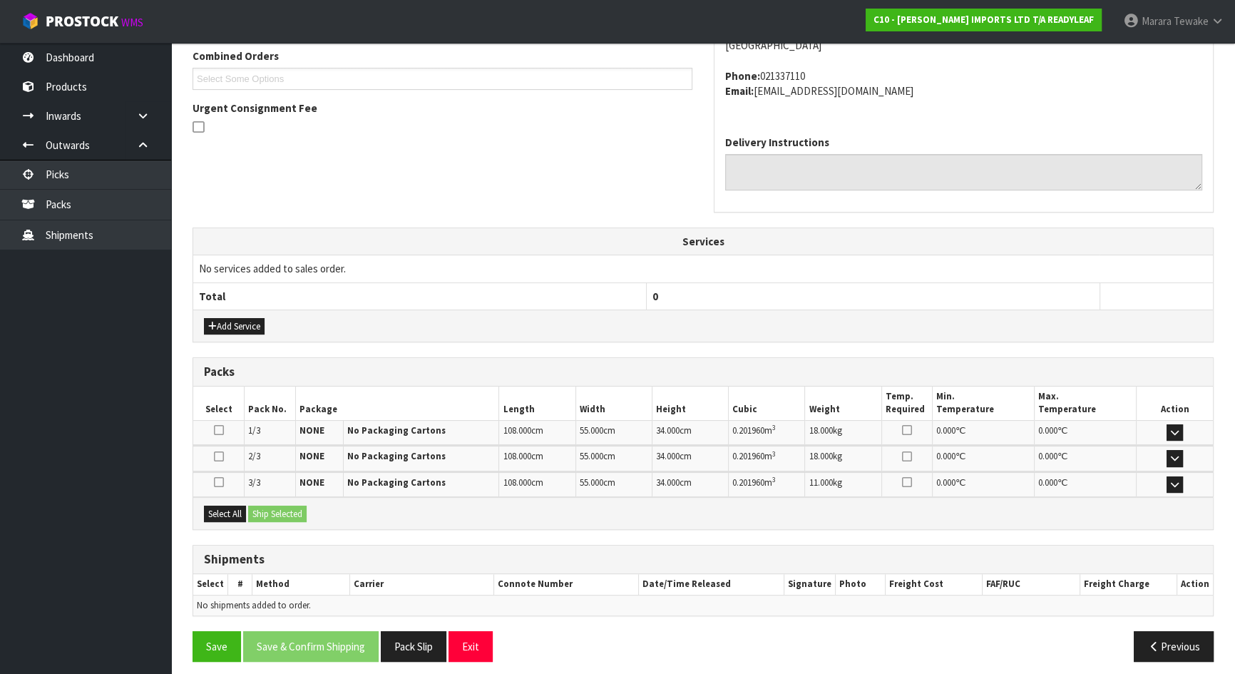
scroll to position [381, 0]
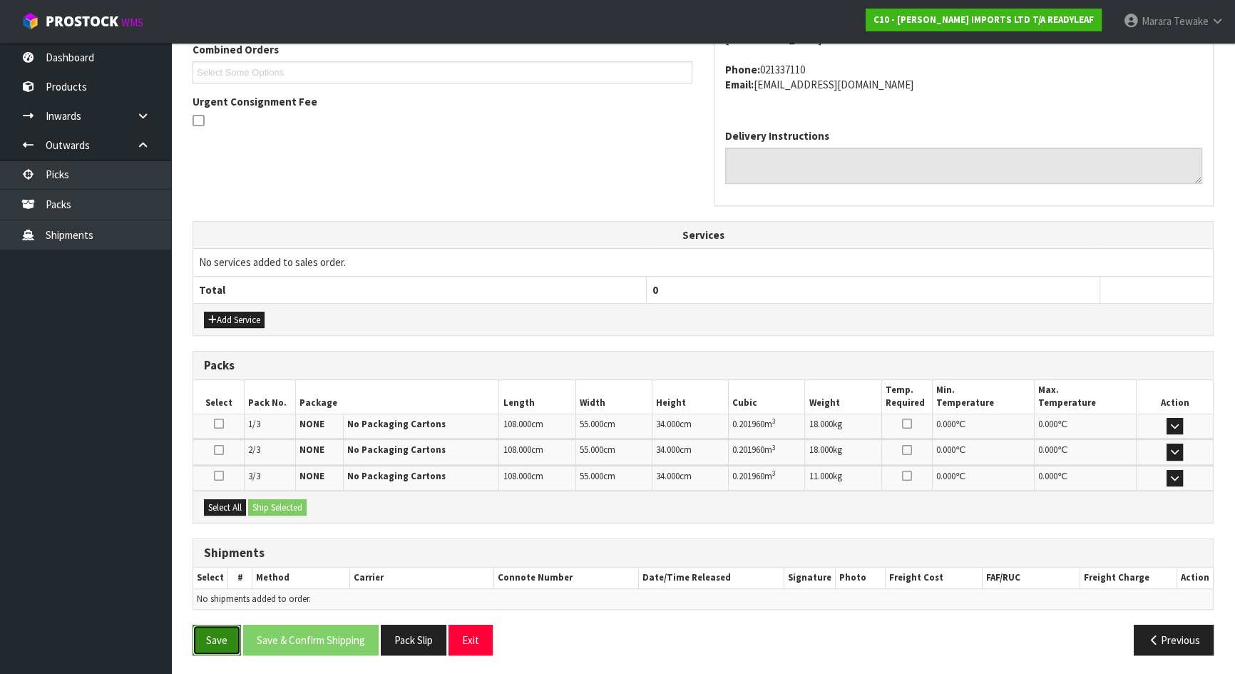
click at [199, 595] on button "Save" at bounding box center [216, 640] width 48 height 31
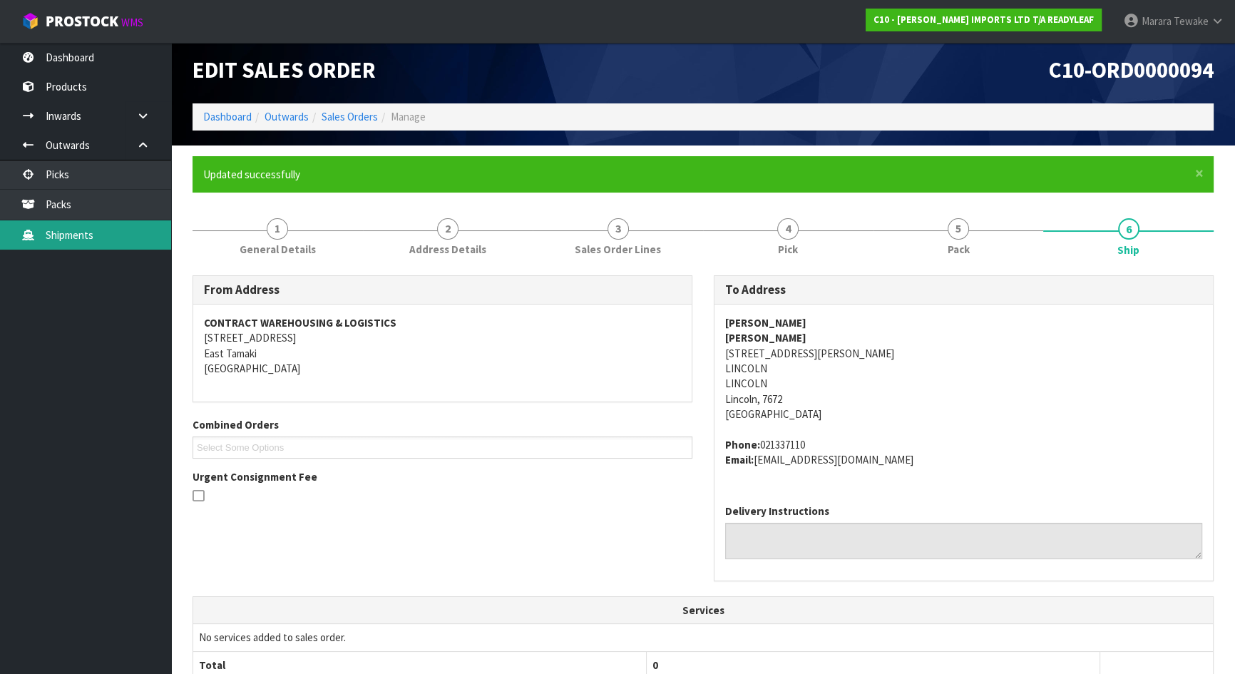
scroll to position [0, 0]
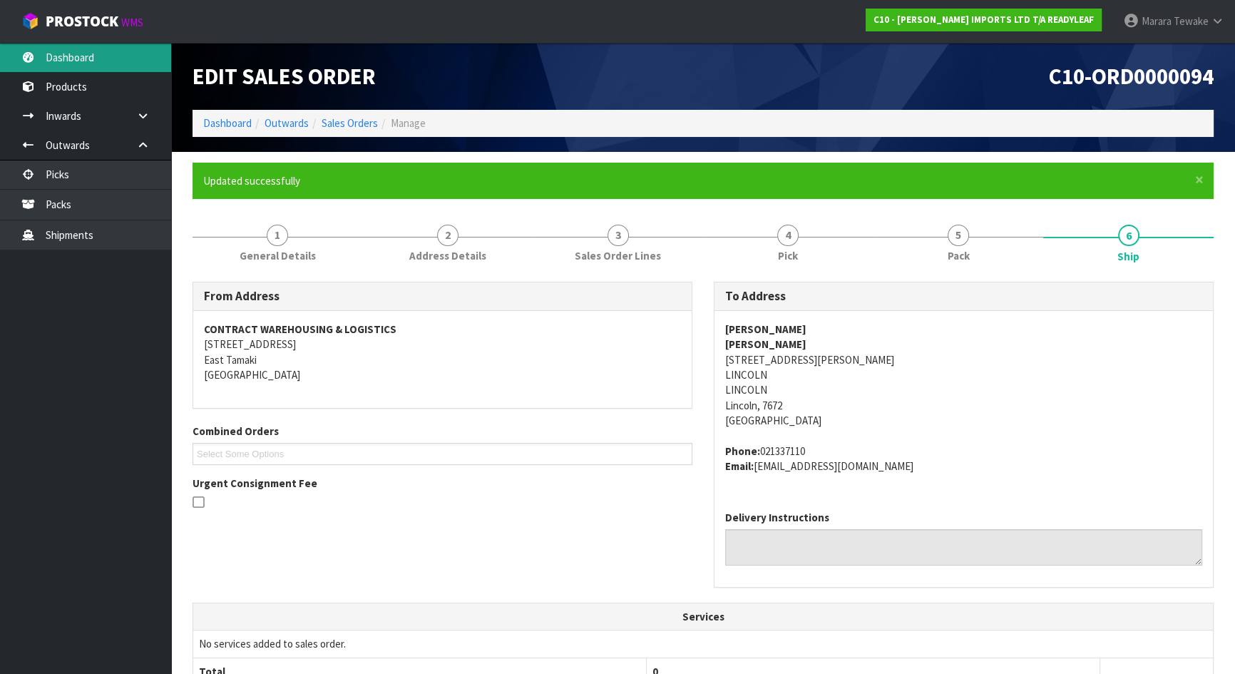
click at [128, 65] on link "Dashboard" at bounding box center [85, 57] width 171 height 29
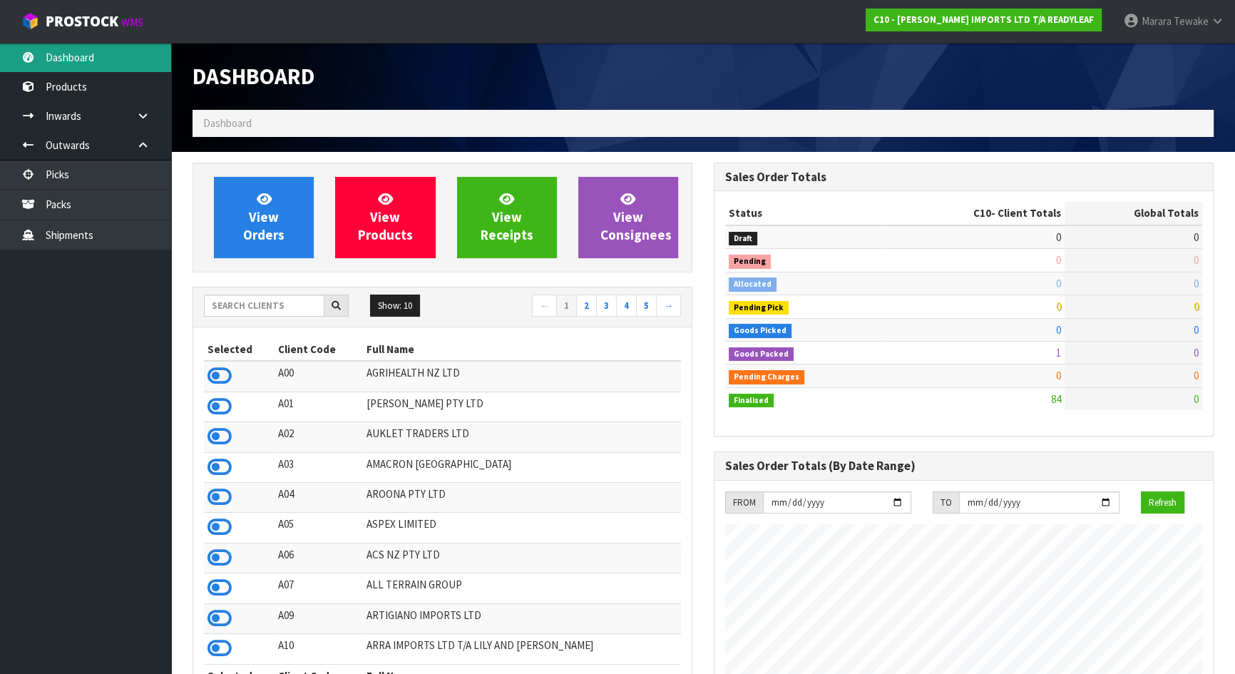
scroll to position [940, 520]
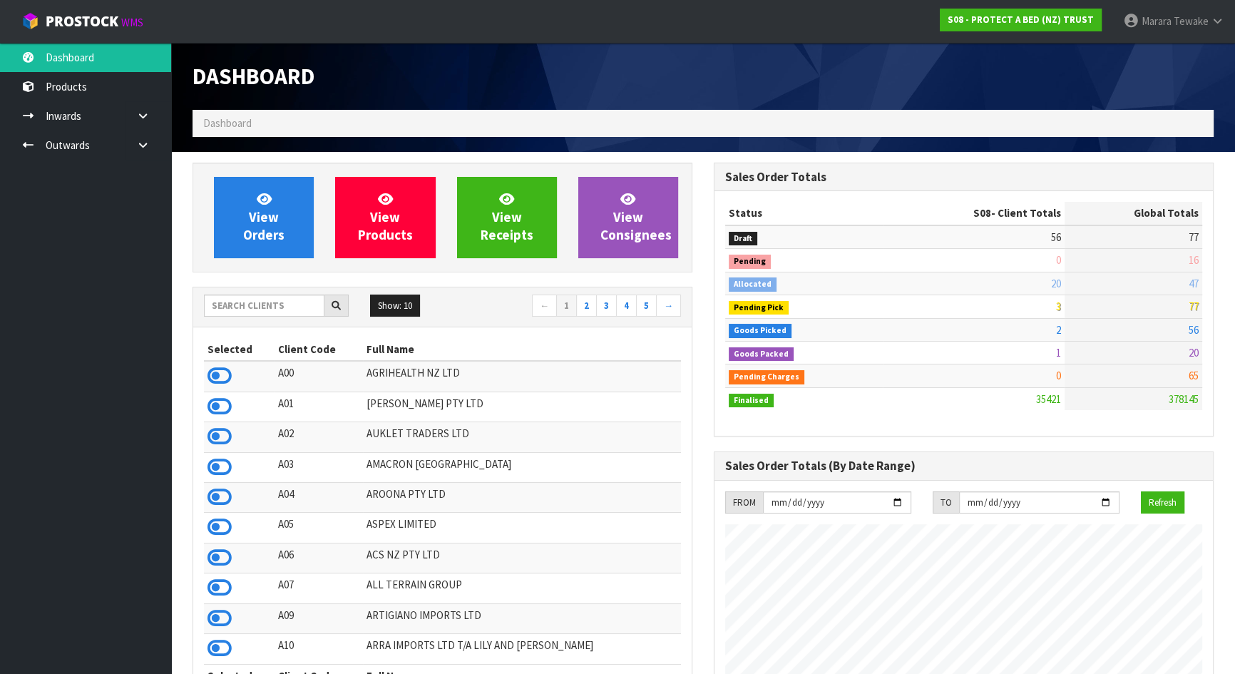
scroll to position [1078, 520]
click at [247, 304] on input "text" at bounding box center [264, 305] width 120 height 22
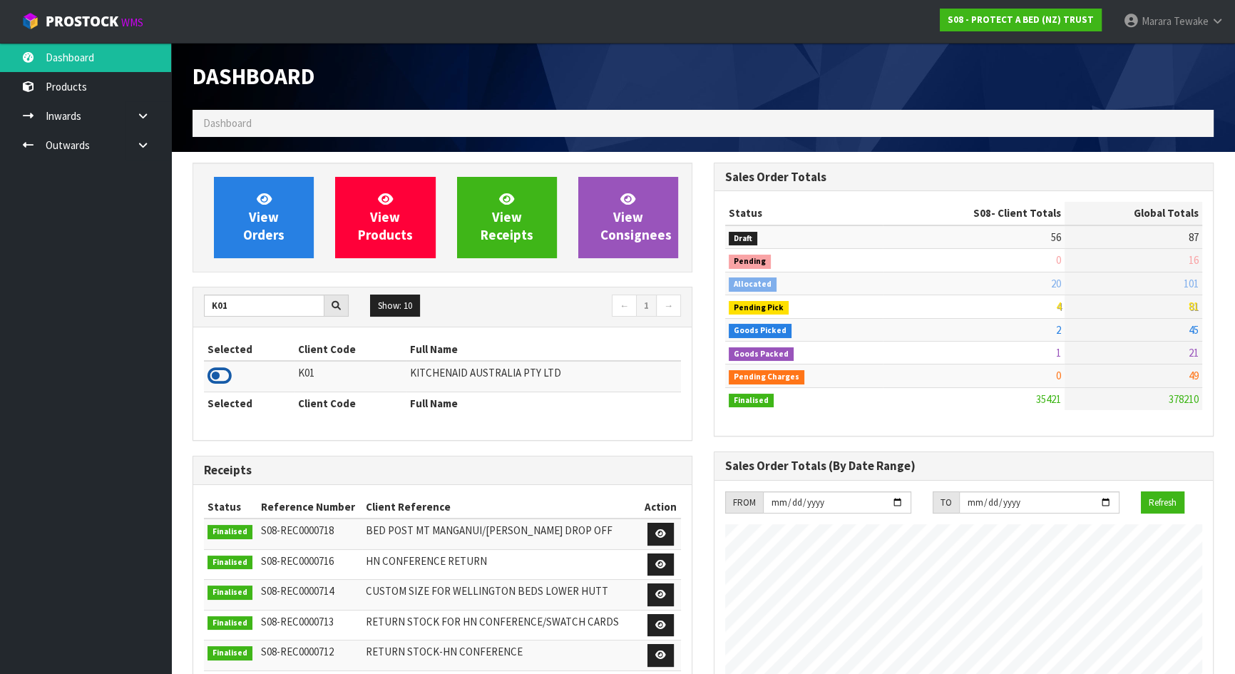
click at [220, 377] on icon at bounding box center [219, 375] width 24 height 21
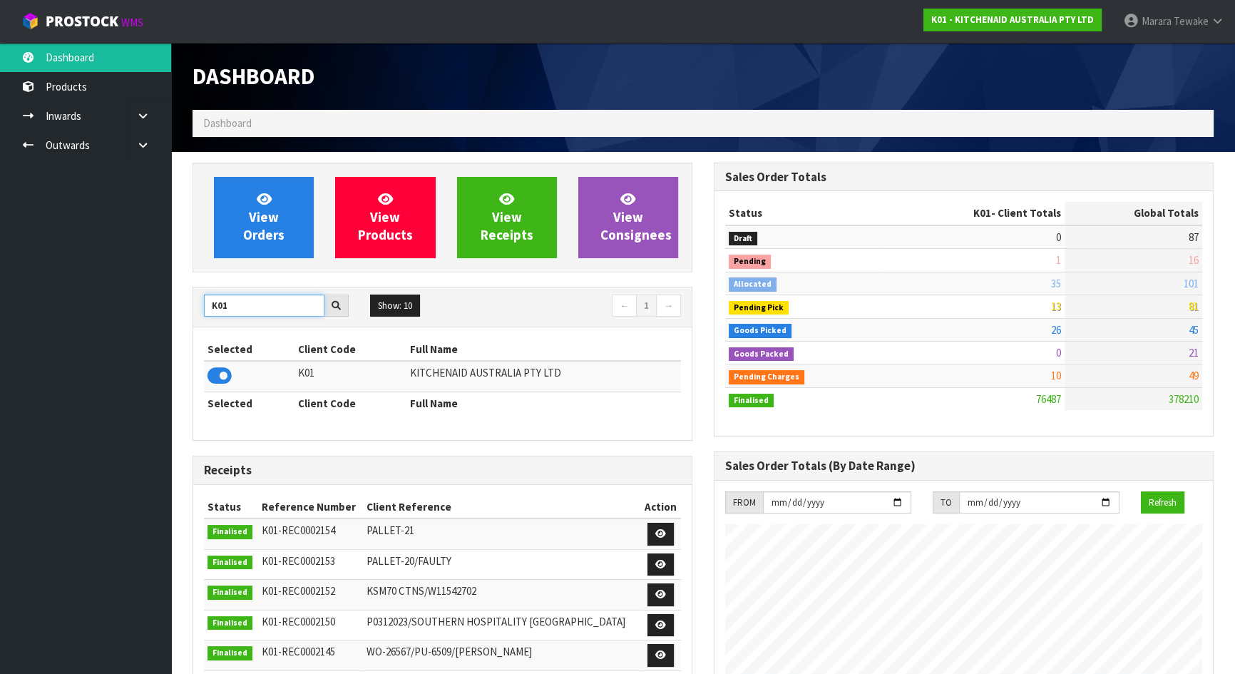
drag, startPoint x: 242, startPoint y: 309, endPoint x: 147, endPoint y: 278, distance: 100.6
click at [186, 299] on div "View Orders View Products View Receipts View Consignees K01 Show: 10 5 10 25 50…" at bounding box center [442, 580] width 521 height 835
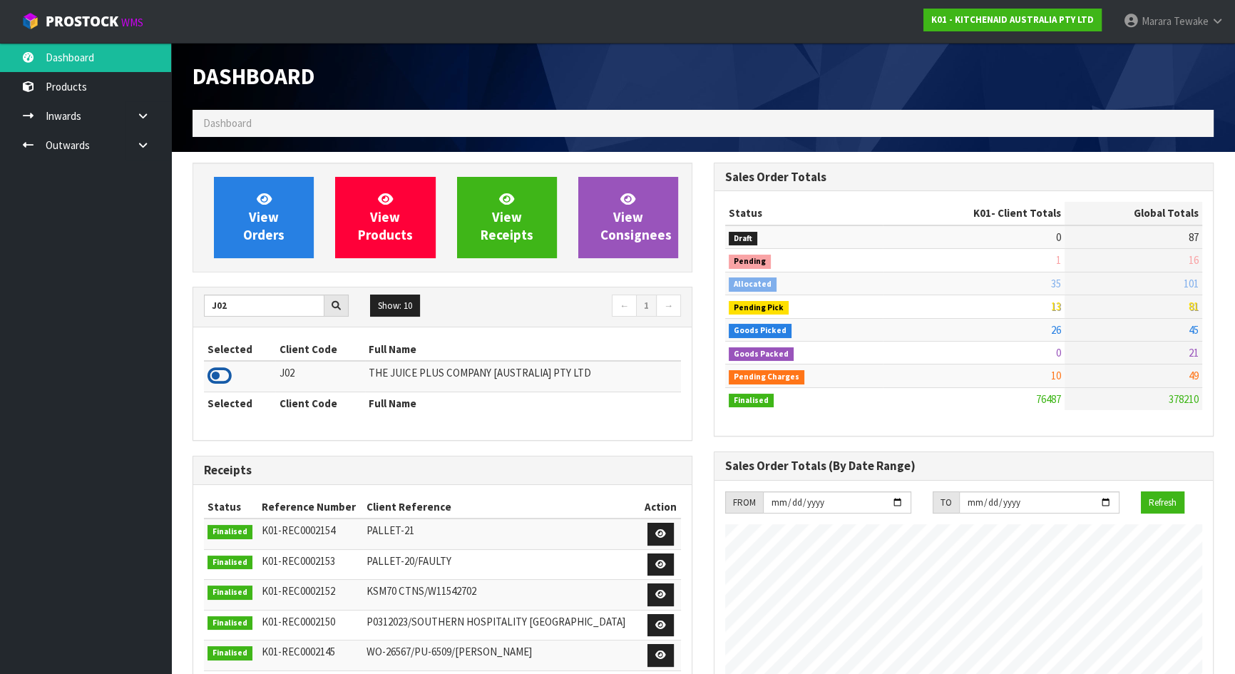
click at [215, 374] on icon at bounding box center [219, 375] width 24 height 21
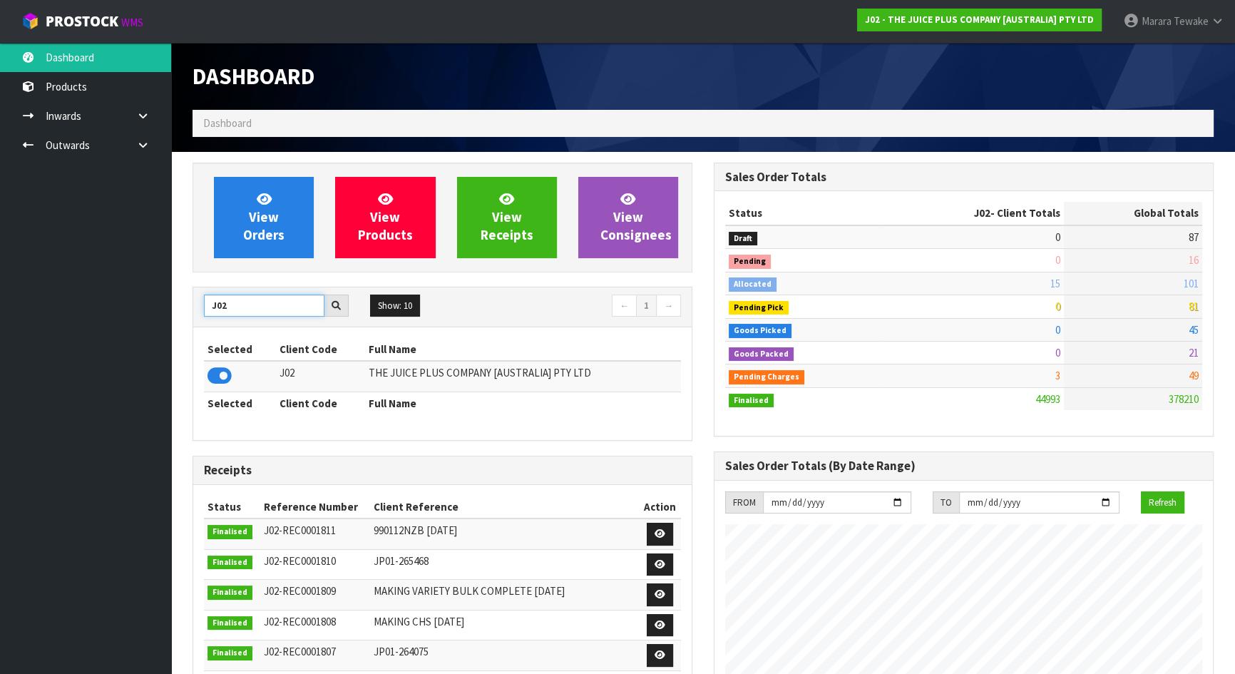
drag, startPoint x: 236, startPoint y: 309, endPoint x: 150, endPoint y: 284, distance: 89.6
click at [160, 287] on body "Toggle navigation ProStock WMS J02 - THE JUICE PLUS COMPANY [AUSTRALIA] PTY LTD…" at bounding box center [617, 337] width 1235 height 674
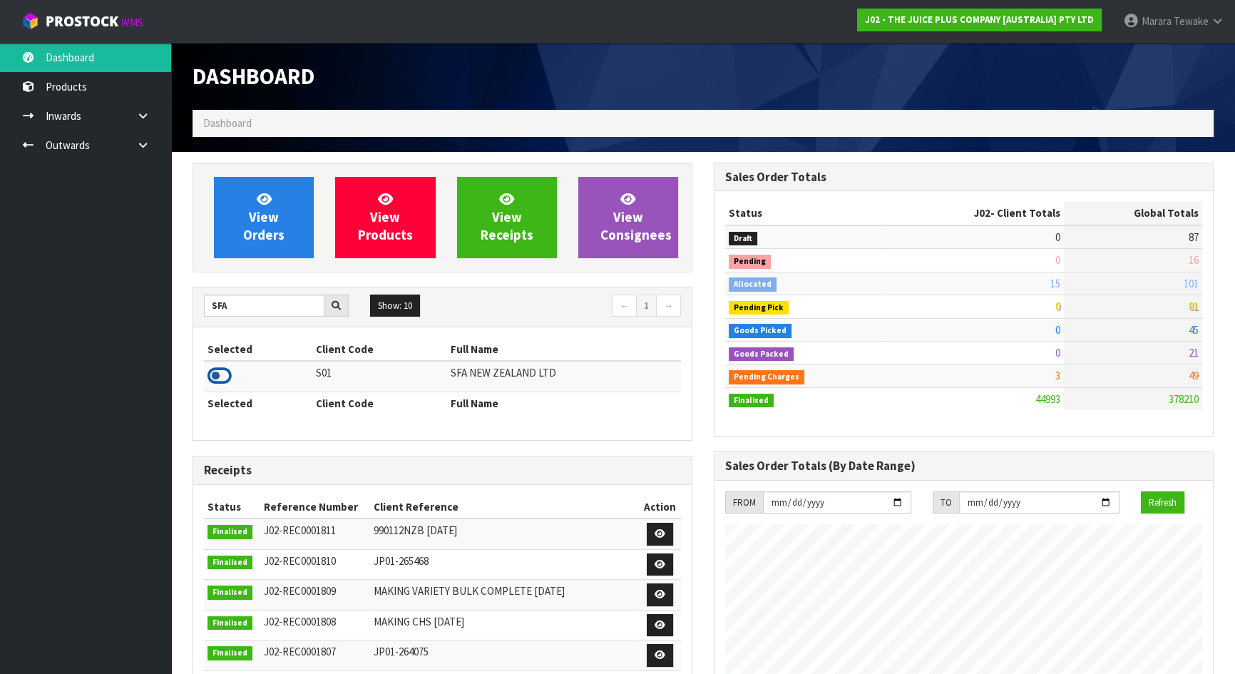
click at [225, 377] on icon at bounding box center [219, 375] width 24 height 21
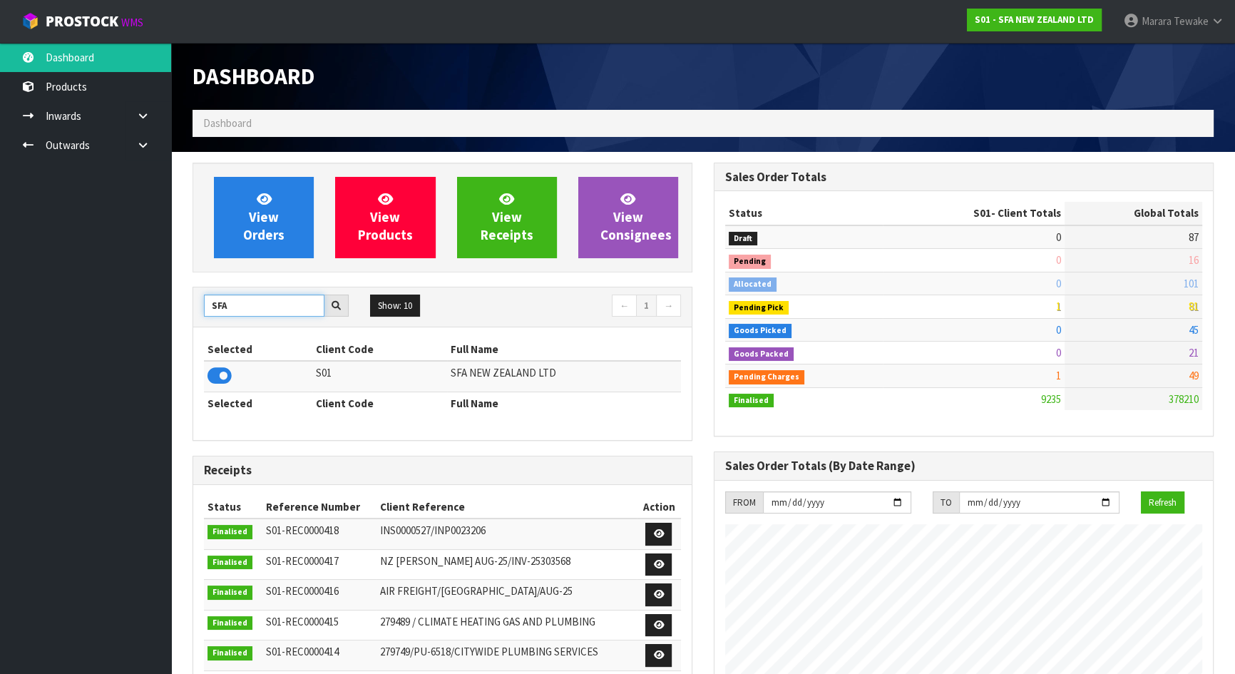
drag, startPoint x: 235, startPoint y: 307, endPoint x: 158, endPoint y: 304, distance: 77.0
click at [170, 309] on body "Toggle navigation ProStock WMS S01 - SFA NEW ZEALAND LTD Marara Tewake Logout D…" at bounding box center [617, 337] width 1235 height 674
click at [218, 384] on icon at bounding box center [219, 375] width 24 height 21
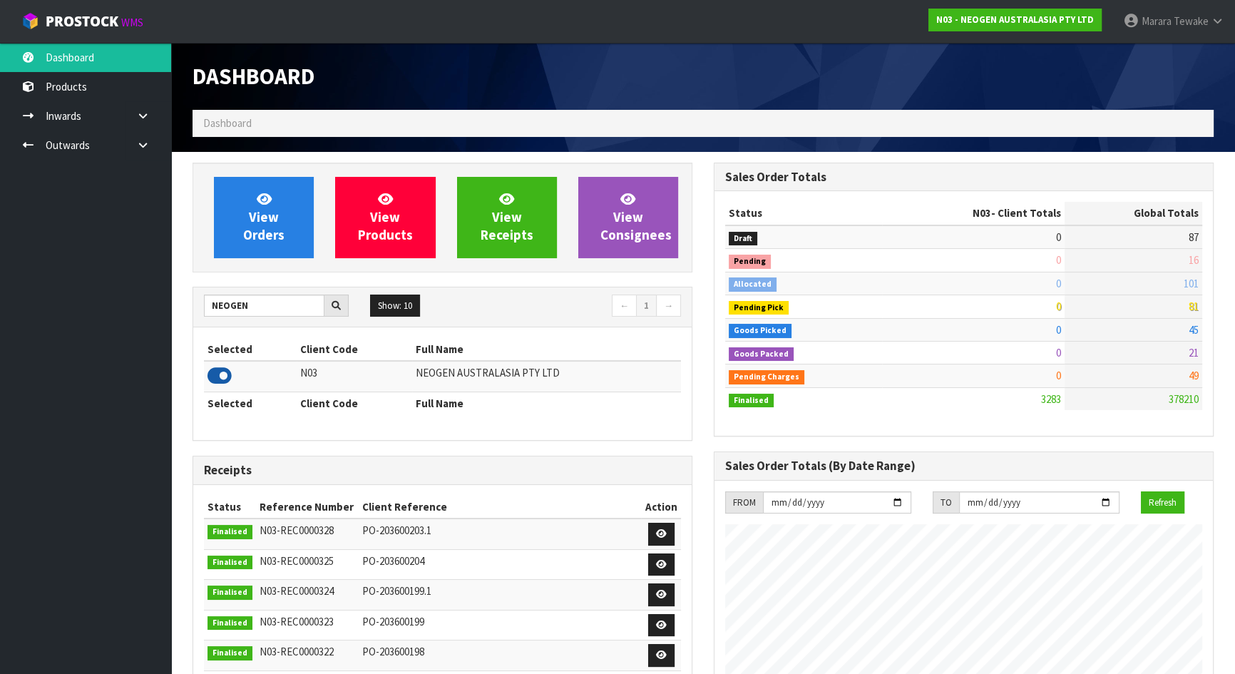
scroll to position [1109, 520]
drag, startPoint x: 213, startPoint y: 308, endPoint x: 198, endPoint y: 304, distance: 15.6
click at [200, 305] on div "NEOGEN" at bounding box center [276, 305] width 166 height 23
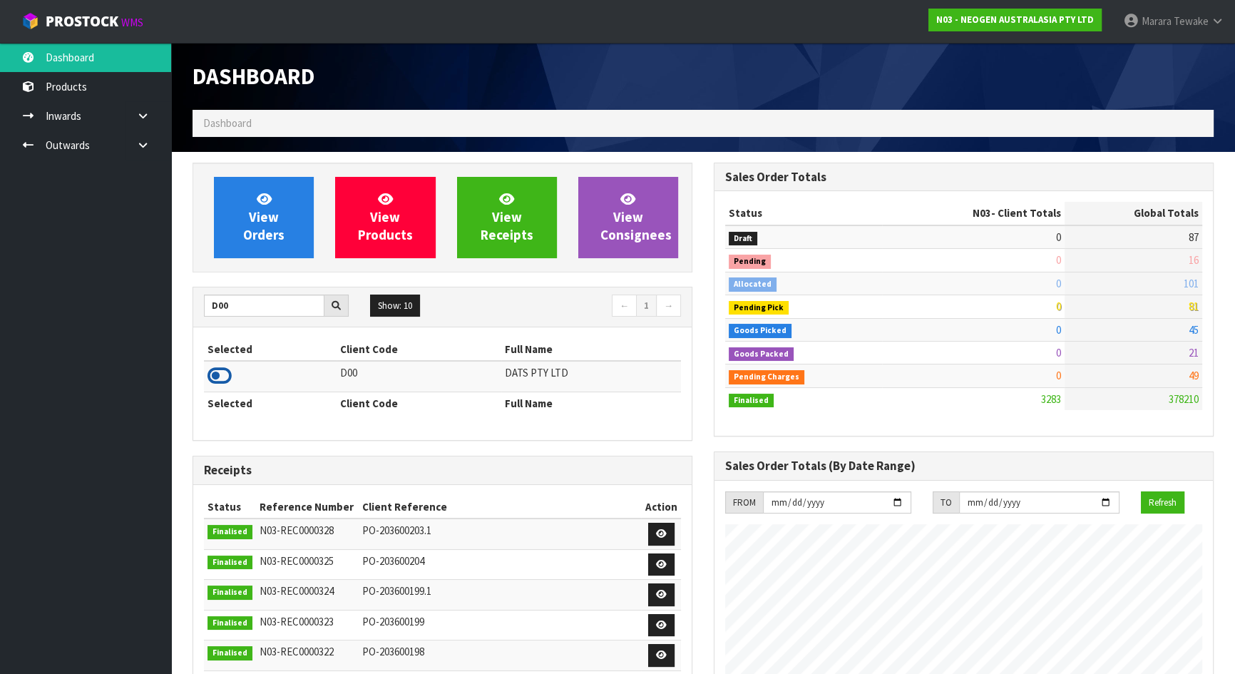
click at [215, 376] on icon at bounding box center [219, 375] width 24 height 21
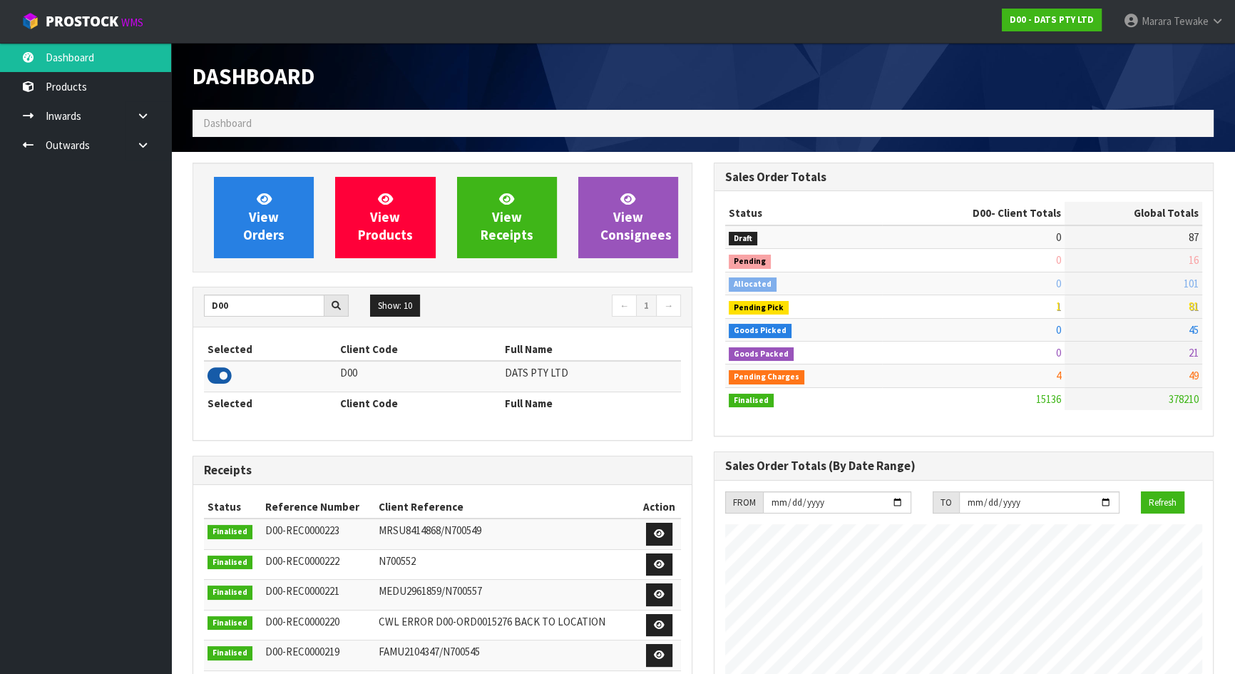
scroll to position [1078, 520]
drag, startPoint x: 238, startPoint y: 306, endPoint x: 155, endPoint y: 305, distance: 82.7
click at [162, 306] on body "Toggle navigation ProStock WMS D00 - DATS PTY LTD Marara Tewake Logout Dashboar…" at bounding box center [617, 337] width 1235 height 674
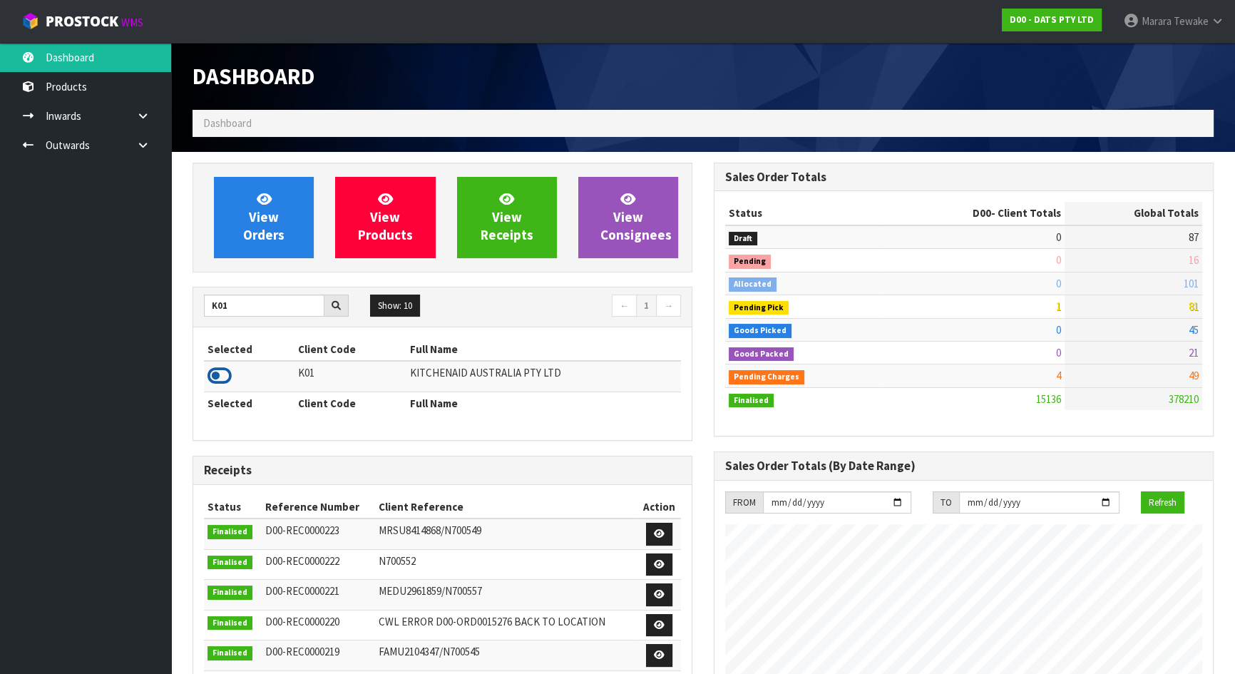
click at [225, 367] on icon at bounding box center [219, 375] width 24 height 21
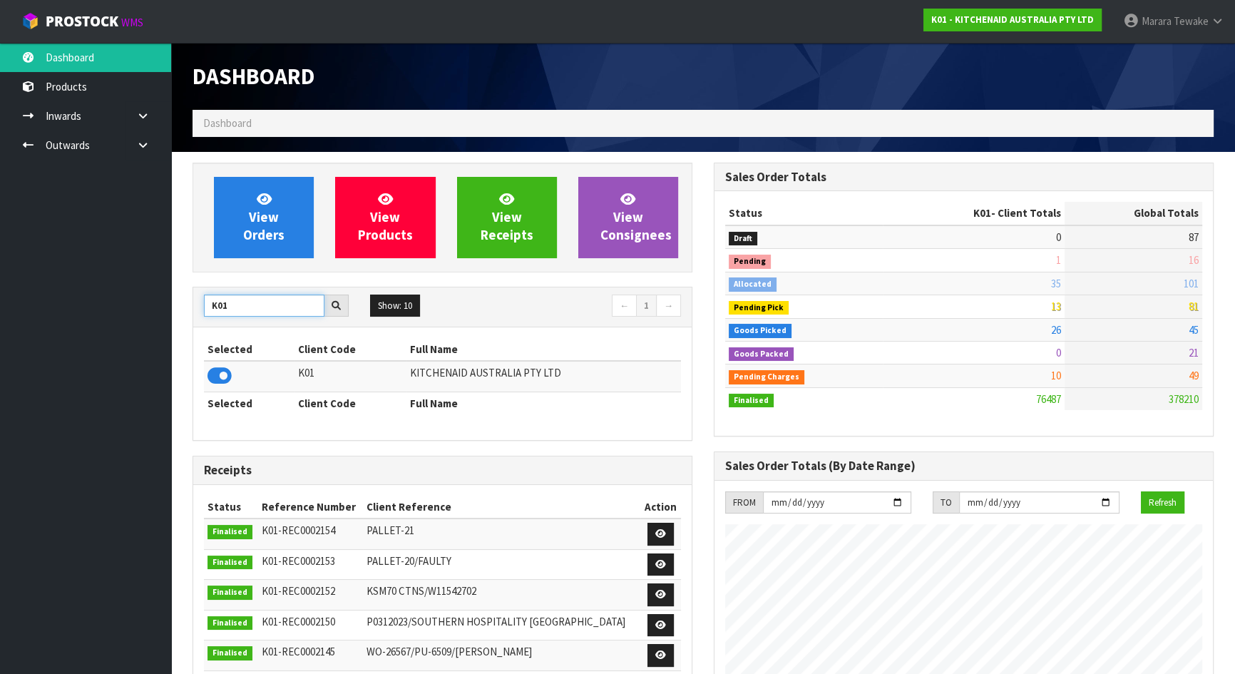
drag, startPoint x: 236, startPoint y: 302, endPoint x: 183, endPoint y: 294, distance: 53.3
click at [189, 298] on div "View Orders View Products View Receipts View Consignees K01 Show: 10 5 10 25 50…" at bounding box center [442, 580] width 521 height 835
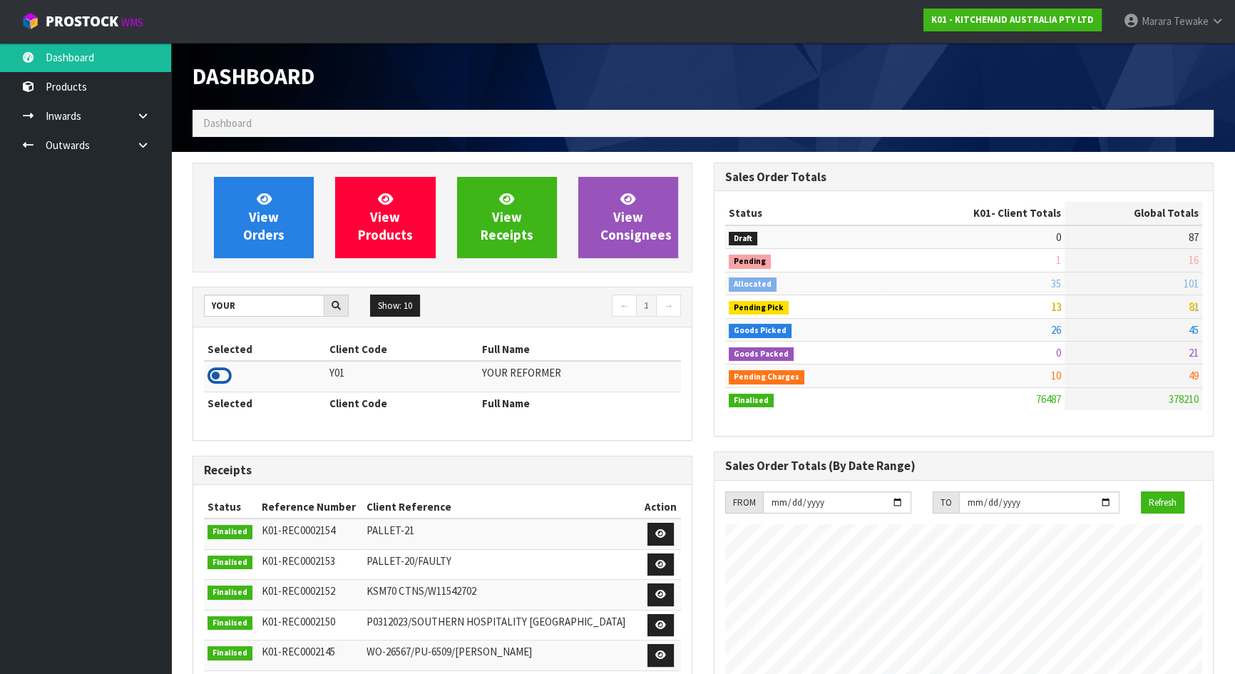
click at [220, 371] on icon at bounding box center [219, 375] width 24 height 21
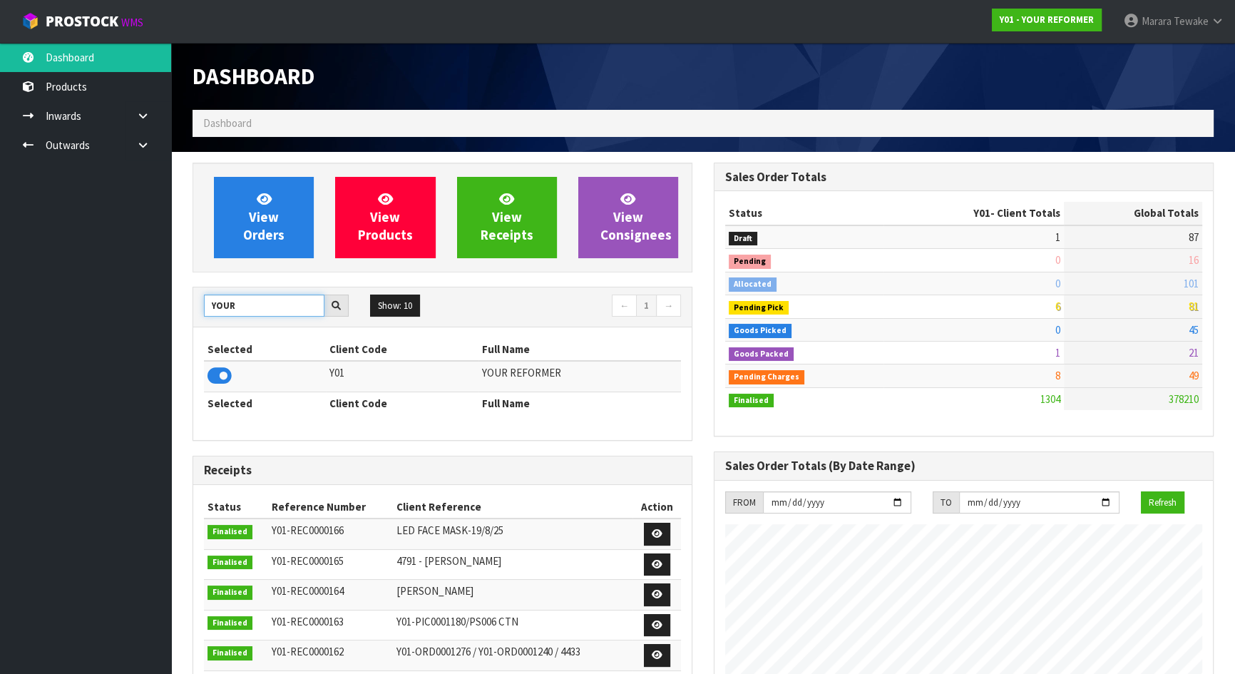
drag, startPoint x: 246, startPoint y: 305, endPoint x: 196, endPoint y: 295, distance: 50.9
click at [201, 298] on div "YOUR" at bounding box center [276, 305] width 166 height 23
type input "TUF"
click at [228, 370] on icon at bounding box center [219, 375] width 24 height 21
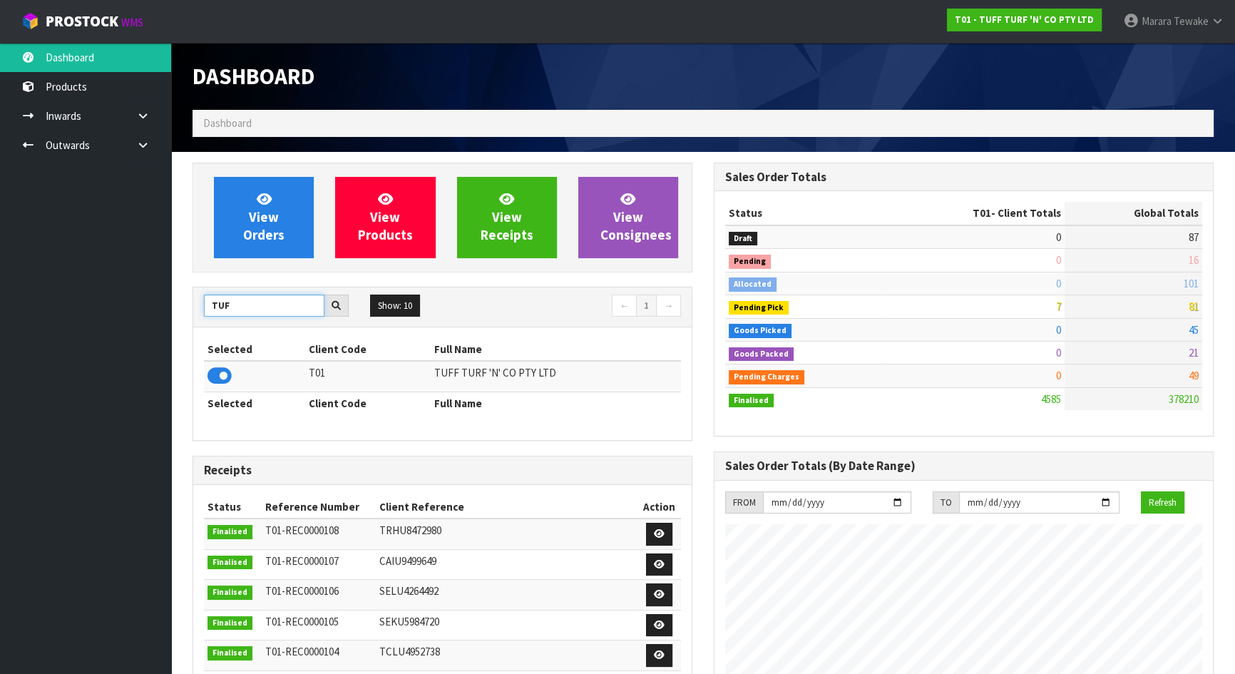
drag, startPoint x: 222, startPoint y: 300, endPoint x: 180, endPoint y: 283, distance: 46.1
click at [192, 288] on div "TUF Show: 10 5 10 25 50 ← 1 → Selected Client Code Full Name T01 TUFF TURF 'N' …" at bounding box center [442, 364] width 500 height 154
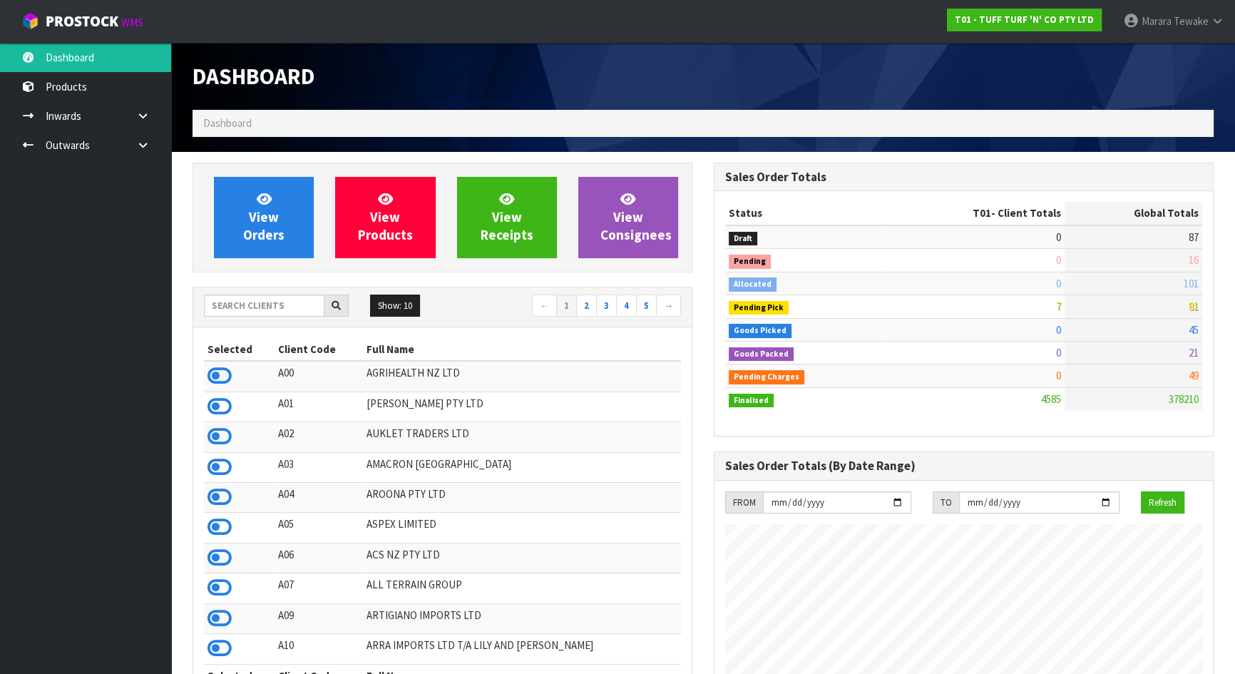
scroll to position [1078, 520]
click at [216, 371] on icon at bounding box center [219, 375] width 24 height 21
click at [243, 302] on input "text" at bounding box center [264, 305] width 120 height 22
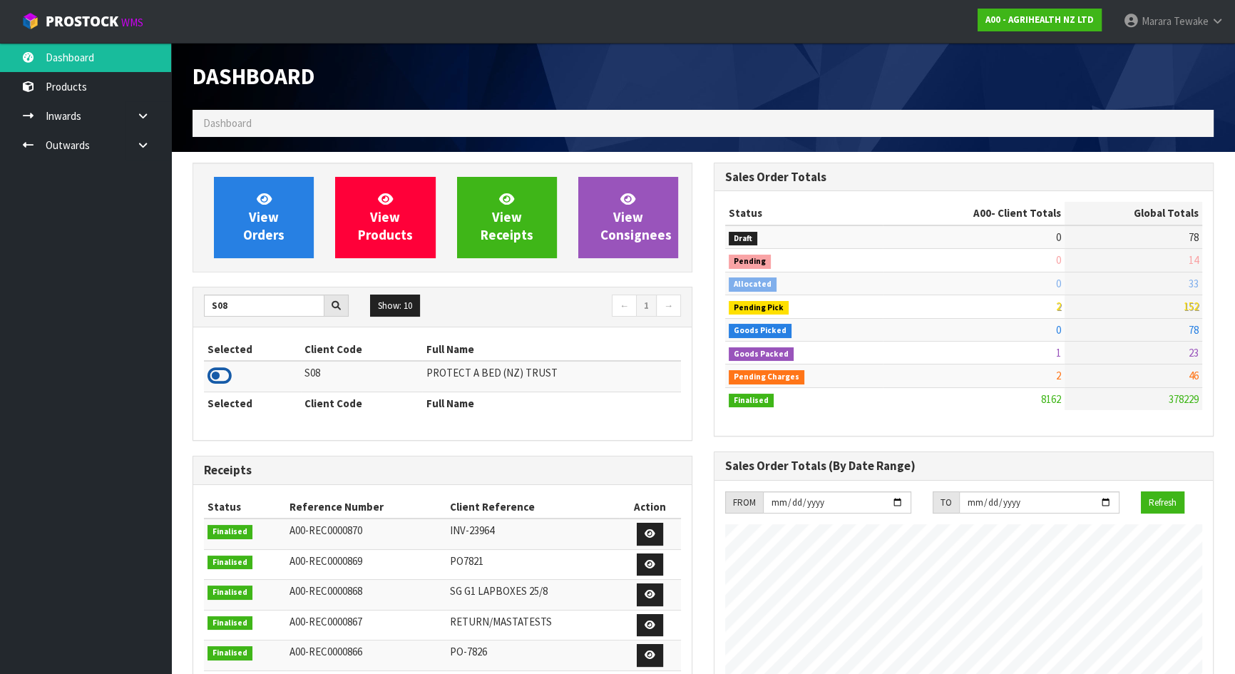
click at [218, 373] on icon at bounding box center [219, 375] width 24 height 21
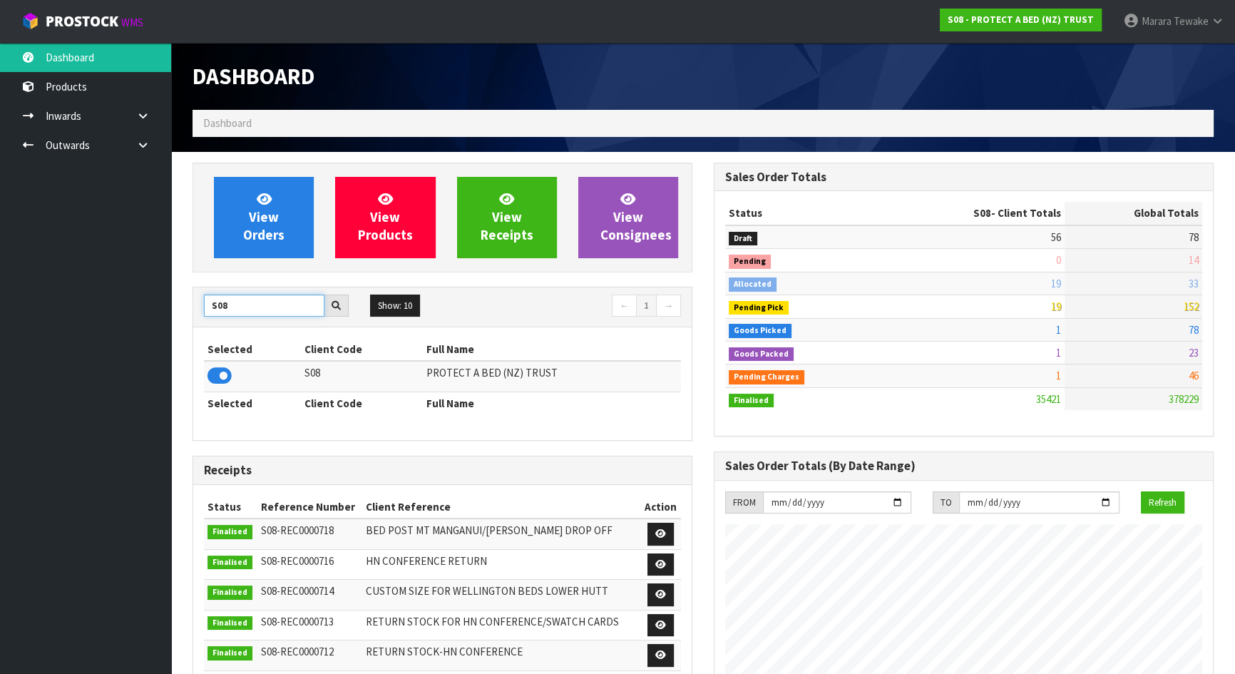
drag, startPoint x: 242, startPoint y: 304, endPoint x: 210, endPoint y: 304, distance: 32.8
click at [210, 304] on input "S08" at bounding box center [264, 305] width 120 height 22
type input "K01"
click at [220, 376] on icon at bounding box center [219, 375] width 24 height 21
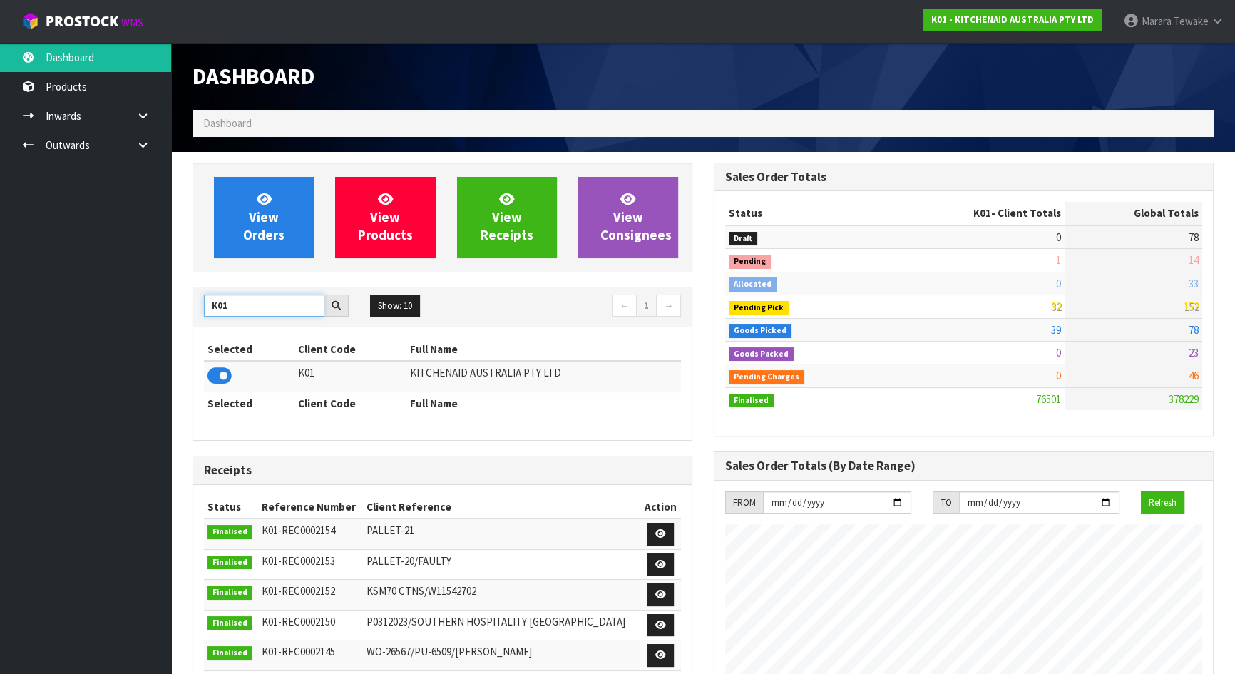
drag, startPoint x: 236, startPoint y: 304, endPoint x: 190, endPoint y: 282, distance: 50.4
click at [191, 285] on div "View Orders View Products View Receipts View Consignees K01 Show: 10 5 10 25 50…" at bounding box center [442, 580] width 521 height 835
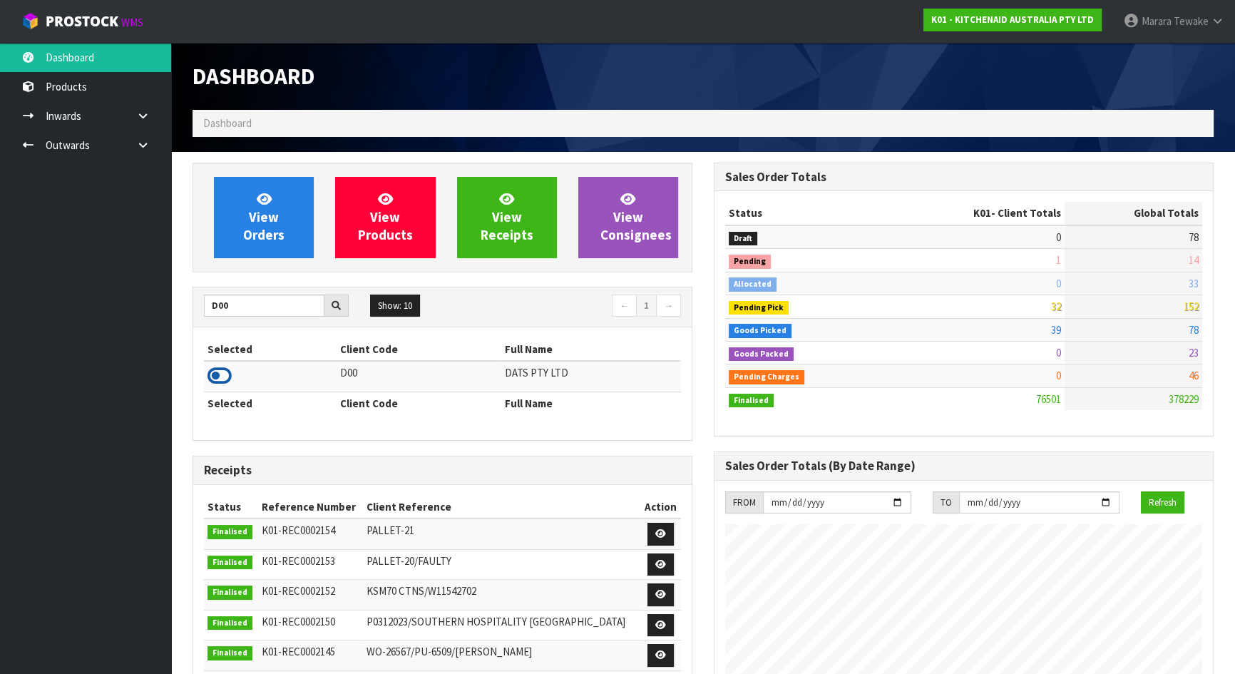
click at [226, 374] on icon at bounding box center [219, 375] width 24 height 21
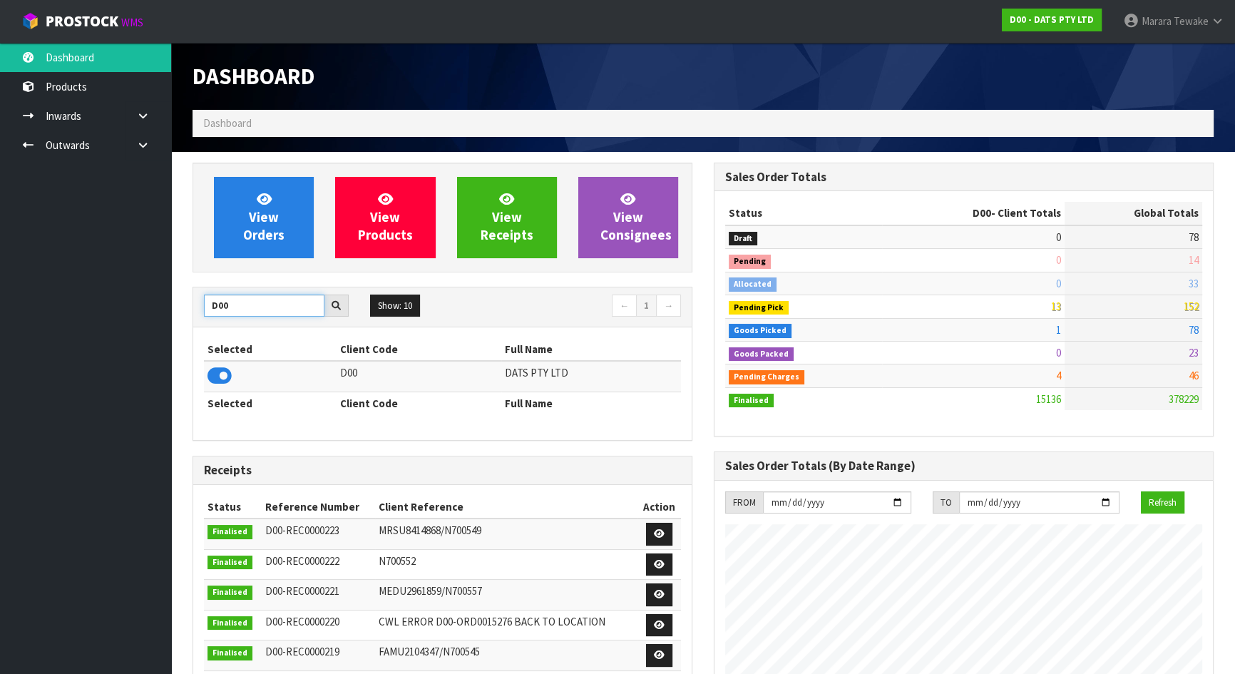
drag, startPoint x: 244, startPoint y: 306, endPoint x: 174, endPoint y: 297, distance: 70.4
click at [184, 299] on div "View Orders View Products View Receipts View Consignees D00 Show: 10 5 10 25 50…" at bounding box center [442, 577] width 521 height 828
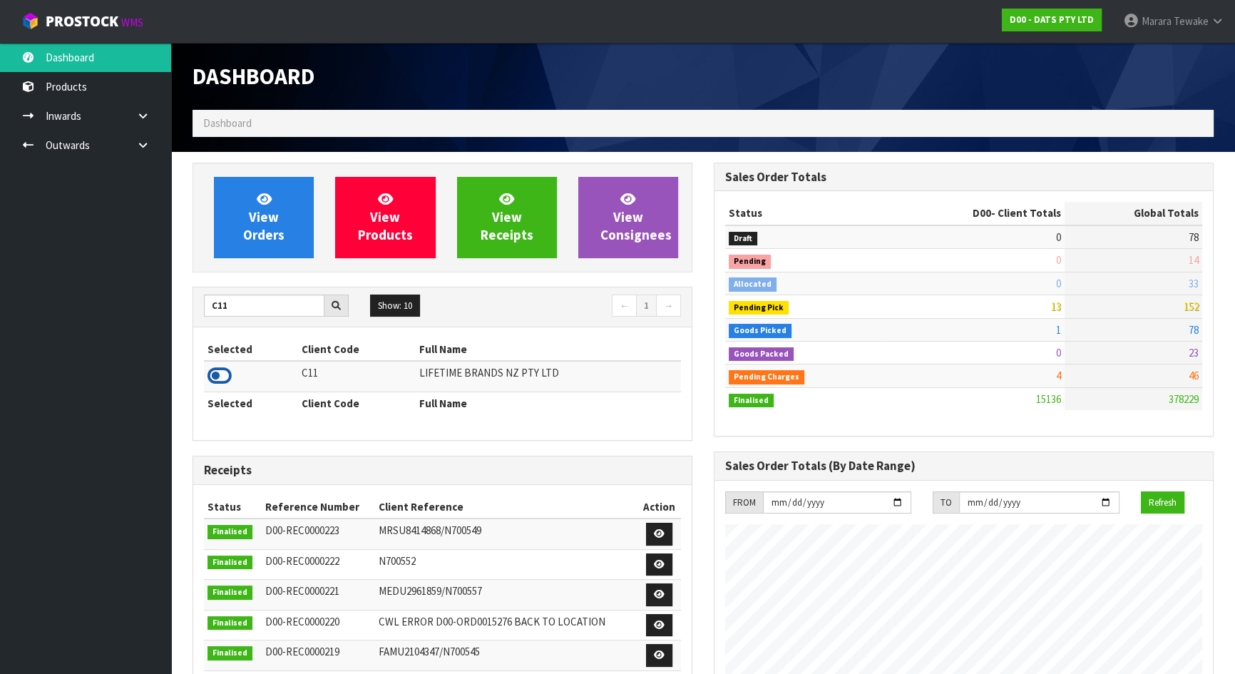
click at [218, 371] on icon at bounding box center [219, 375] width 24 height 21
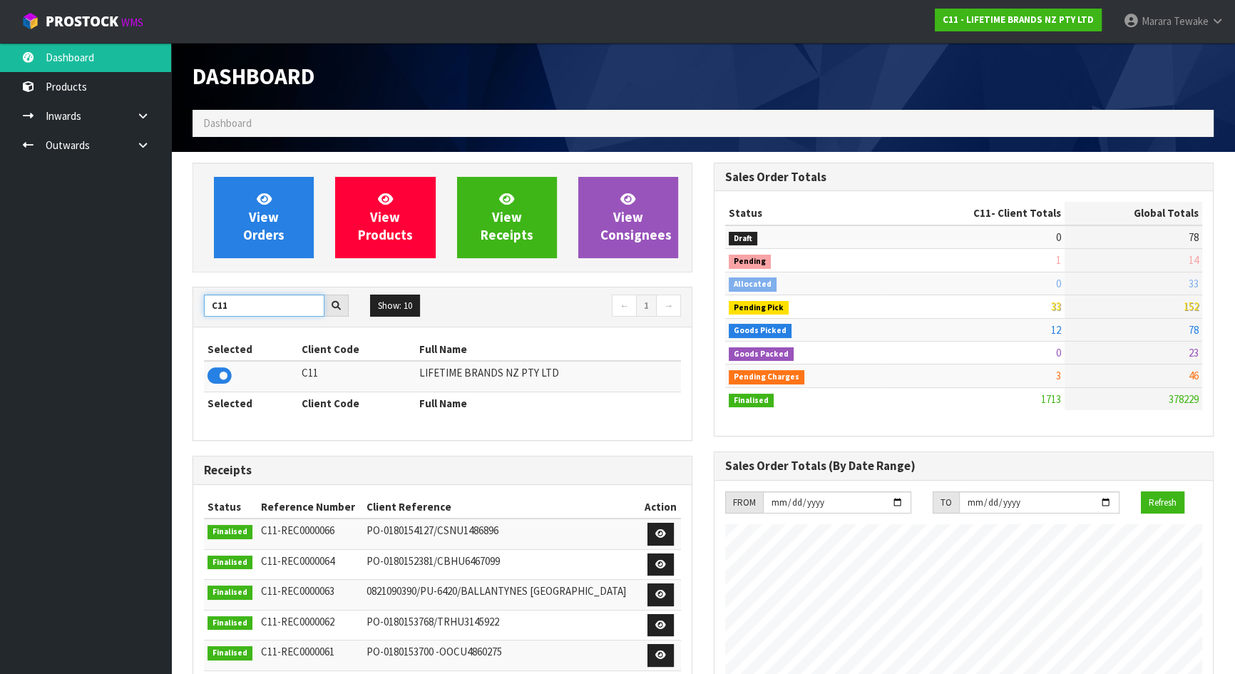
drag, startPoint x: 241, startPoint y: 299, endPoint x: 183, endPoint y: 302, distance: 57.8
click at [201, 303] on div "C11" at bounding box center [276, 305] width 166 height 23
type input "NERO"
click at [210, 378] on icon at bounding box center [219, 375] width 24 height 21
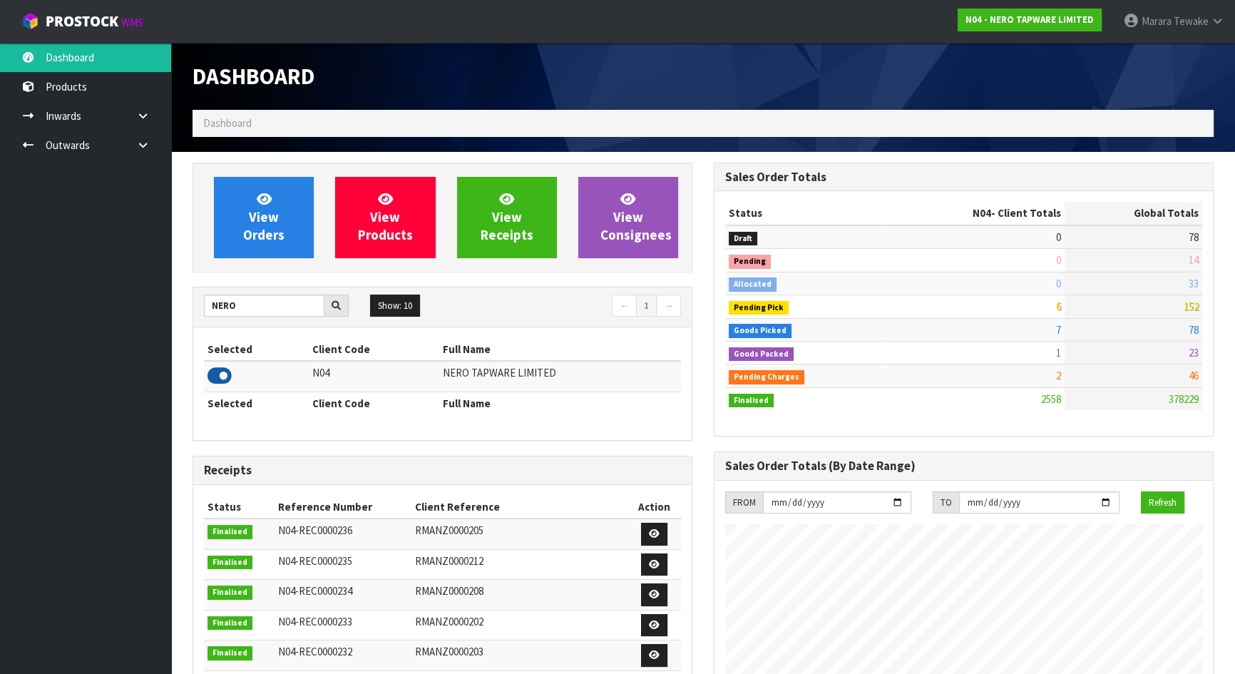
scroll to position [1139, 520]
